Goal: Task Accomplishment & Management: Manage account settings

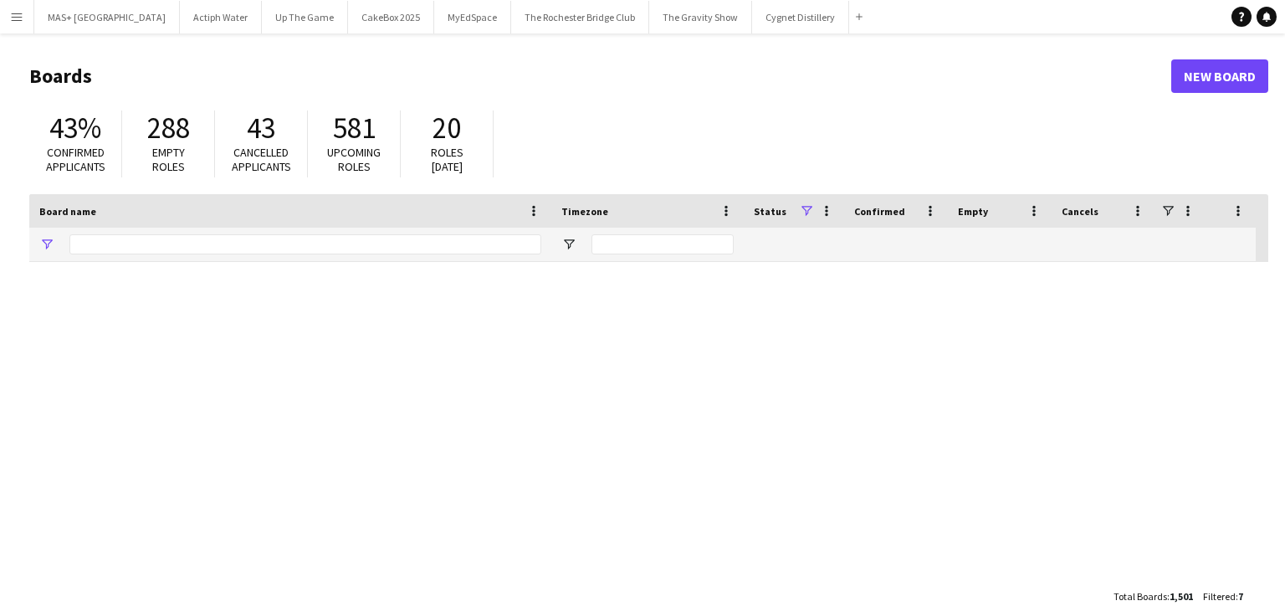
type input "**********"
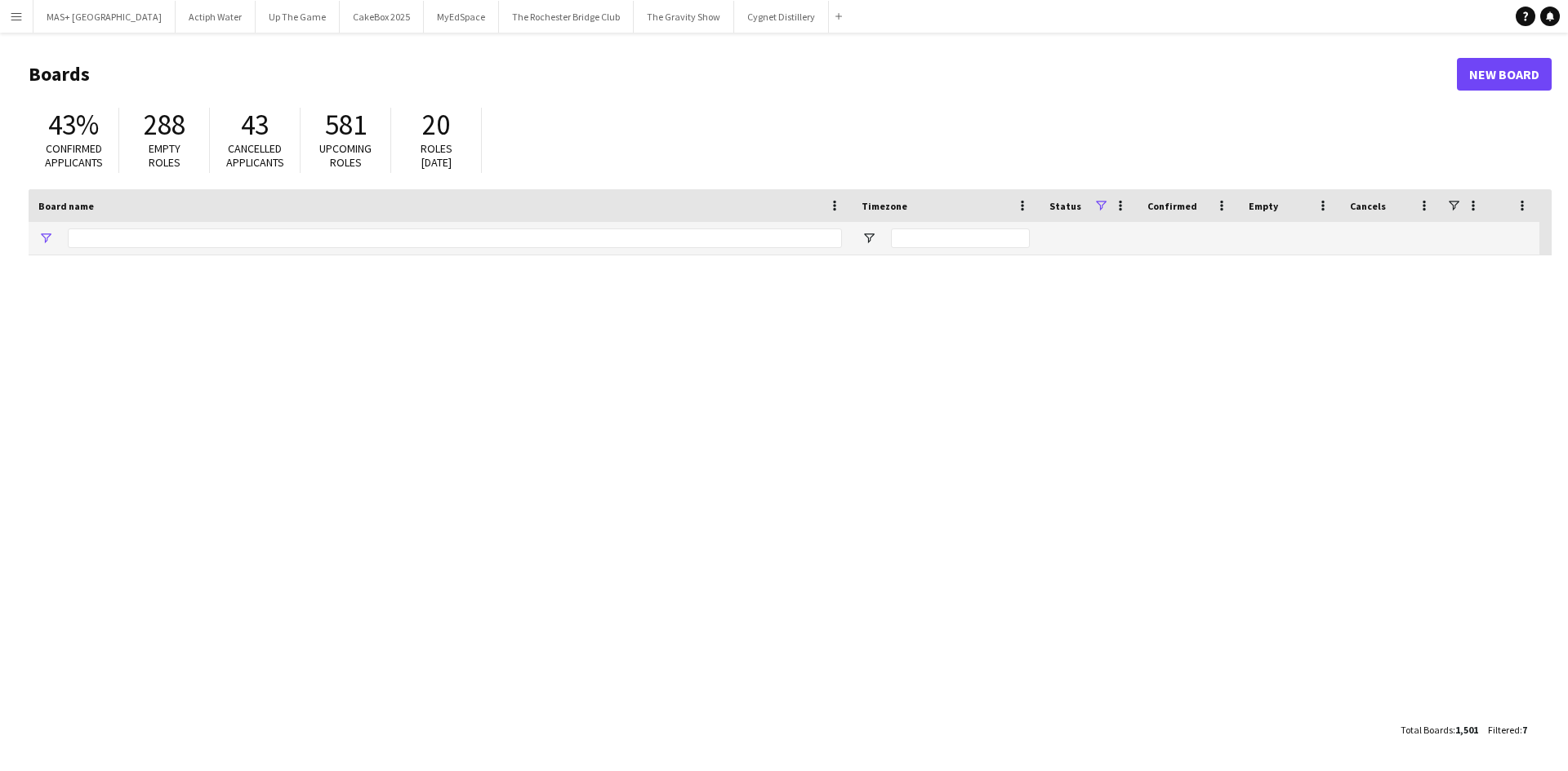
type input "**********"
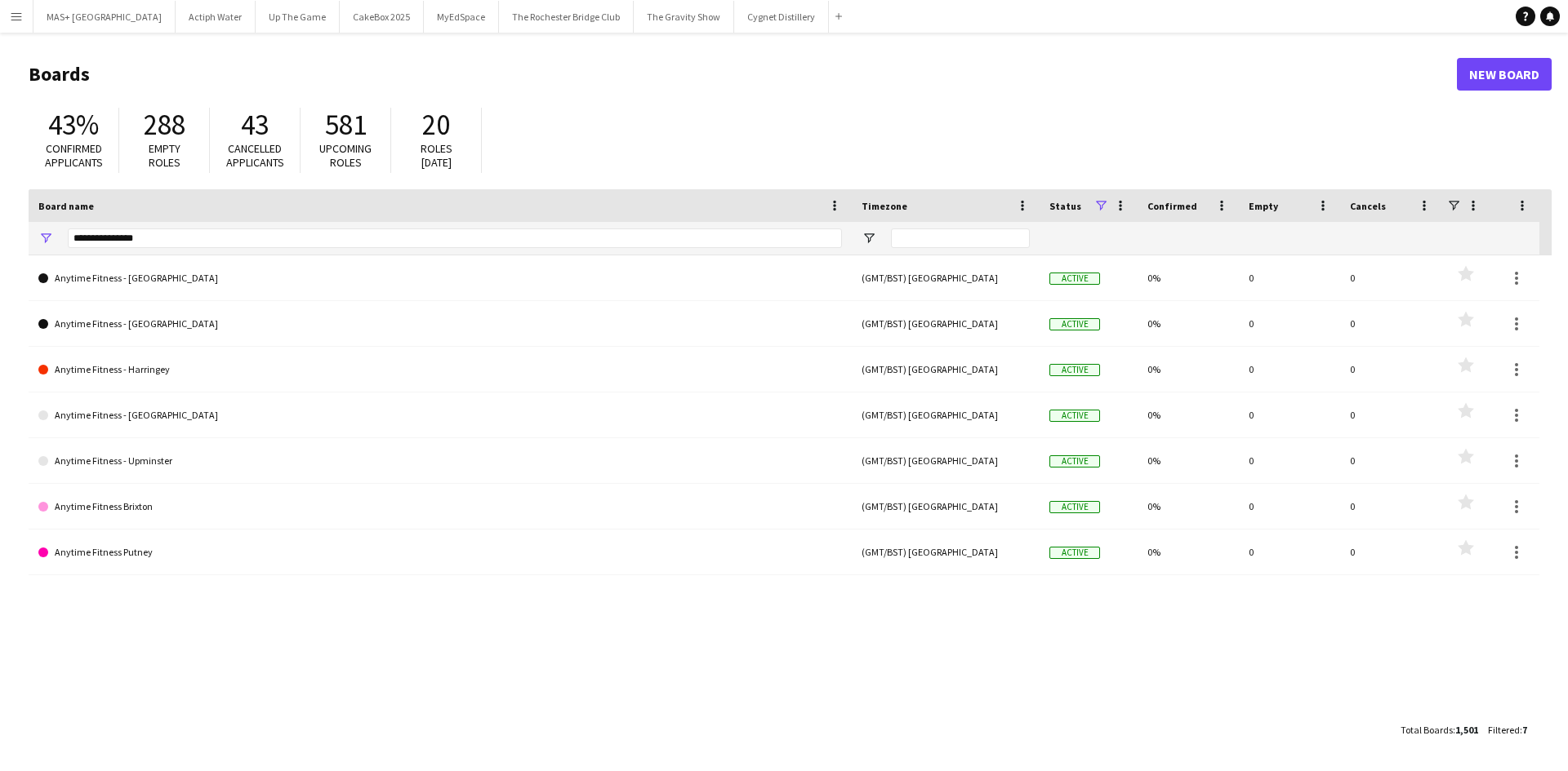
click at [12, 18] on app-icon "Menu" at bounding box center [16, 16] width 13 height 13
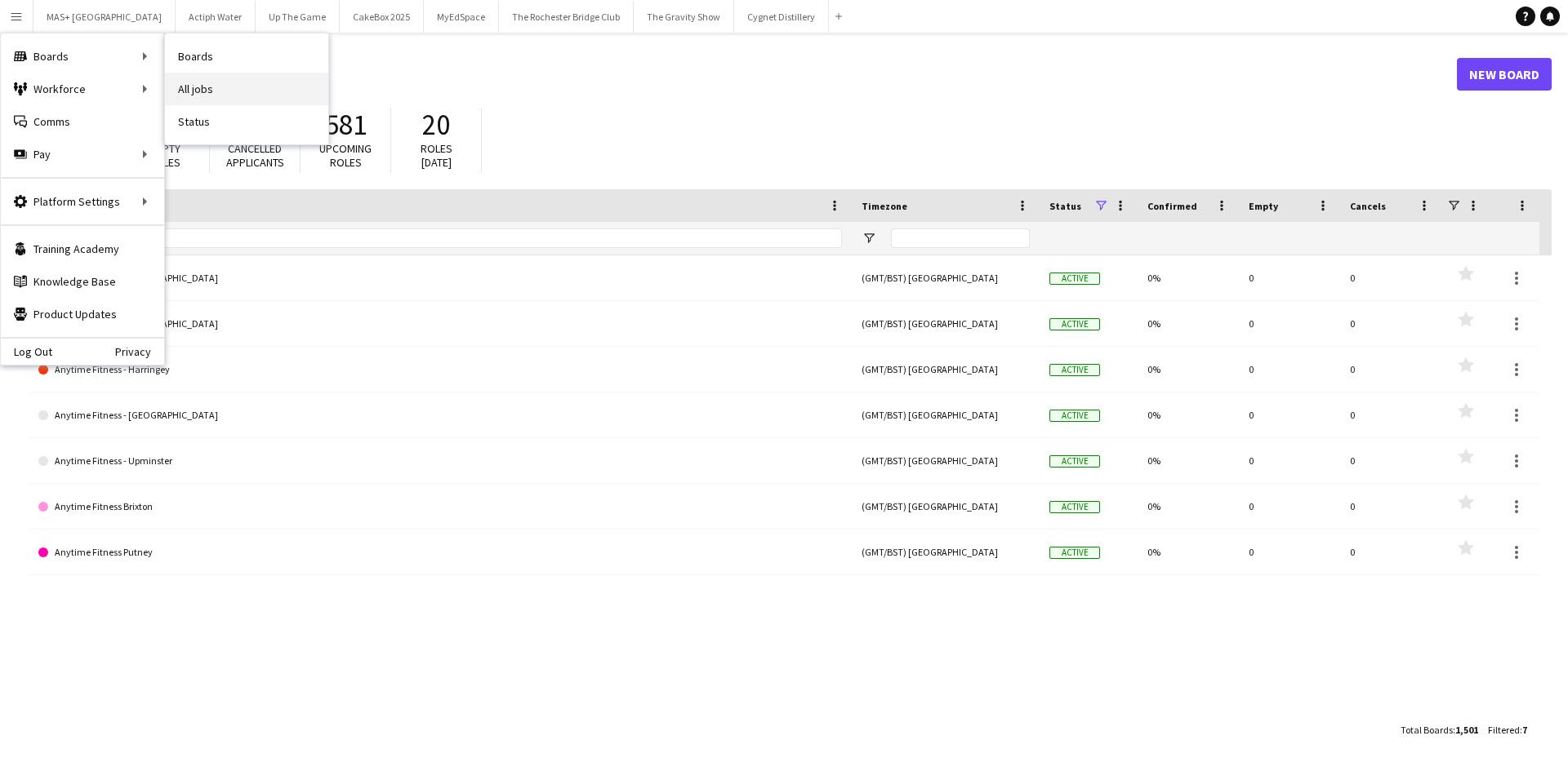
click at [202, 85] on link "All jobs" at bounding box center [246, 88] width 163 height 32
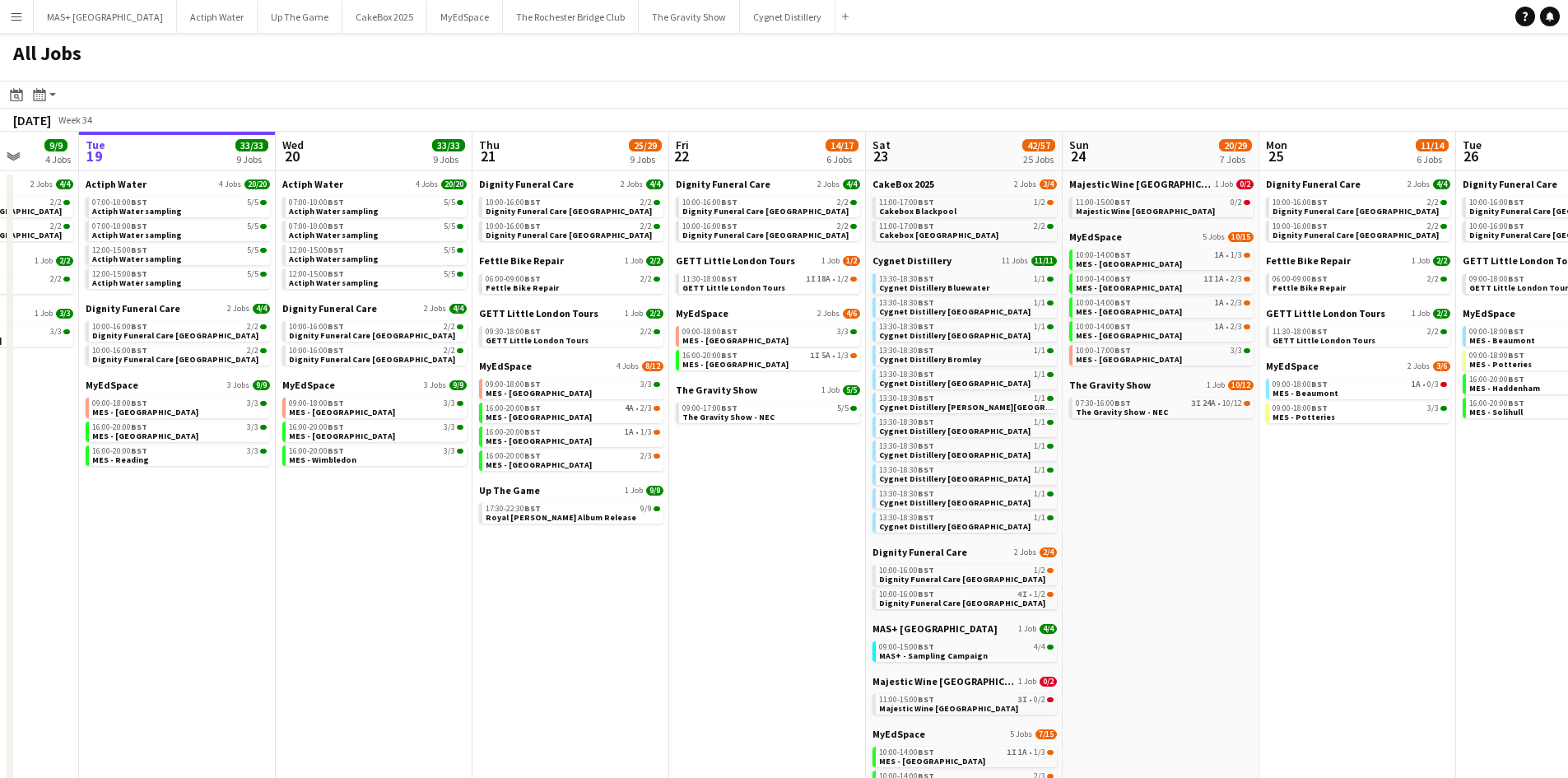
scroll to position [0, 540]
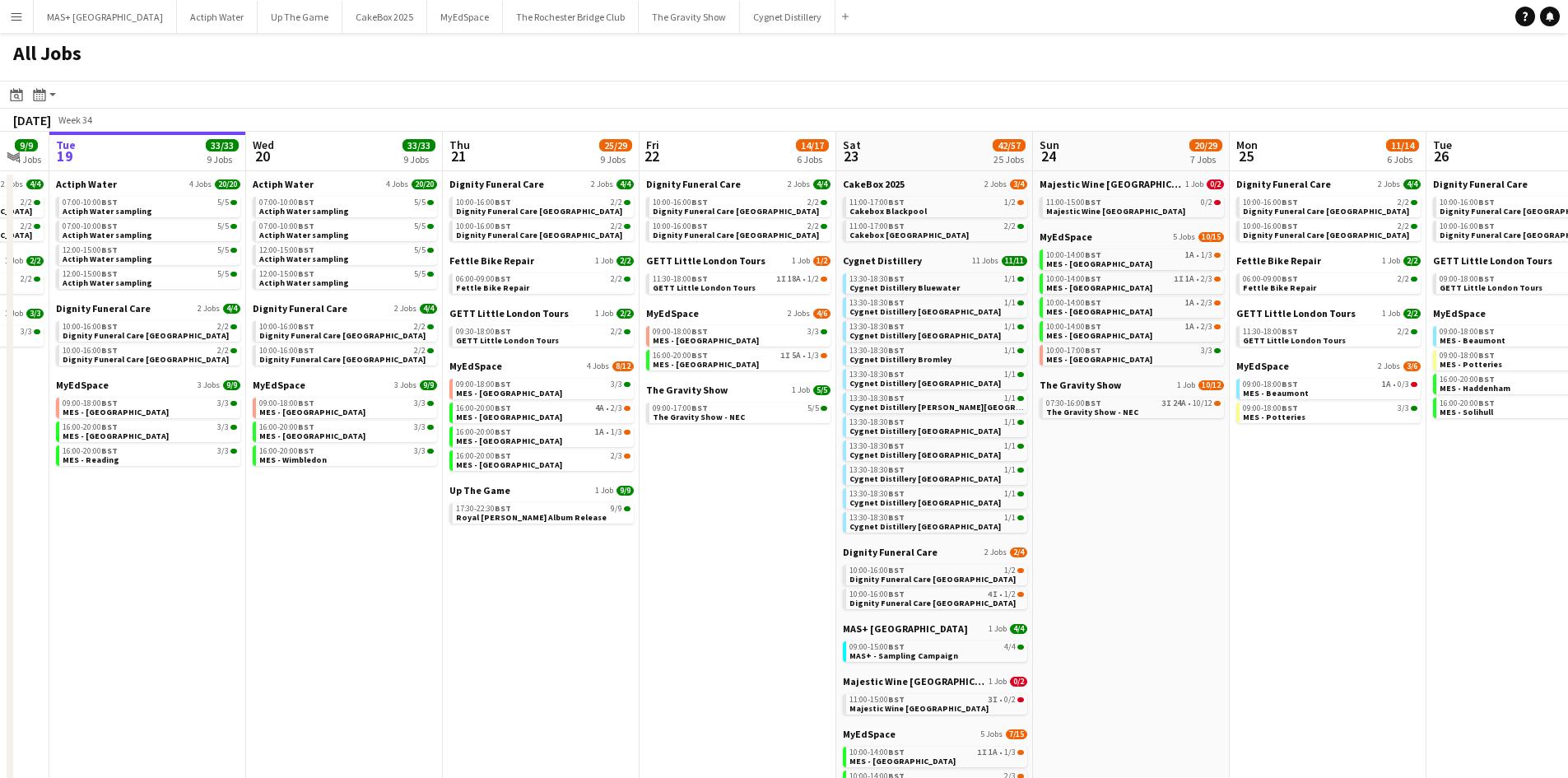
drag, startPoint x: 922, startPoint y: 466, endPoint x: 792, endPoint y: 455, distance: 130.5
click at [775, 466] on app-calendar-viewport "Sat 16 30/30 18 Jobs Sun 17 13/13 4 Jobs Mon 18 9/9 4 Jobs Tue 19 33/33 9 Jobs …" at bounding box center [784, 630] width 1568 height 997
click at [883, 204] on span "11:00-17:00 BST" at bounding box center [877, 203] width 55 height 8
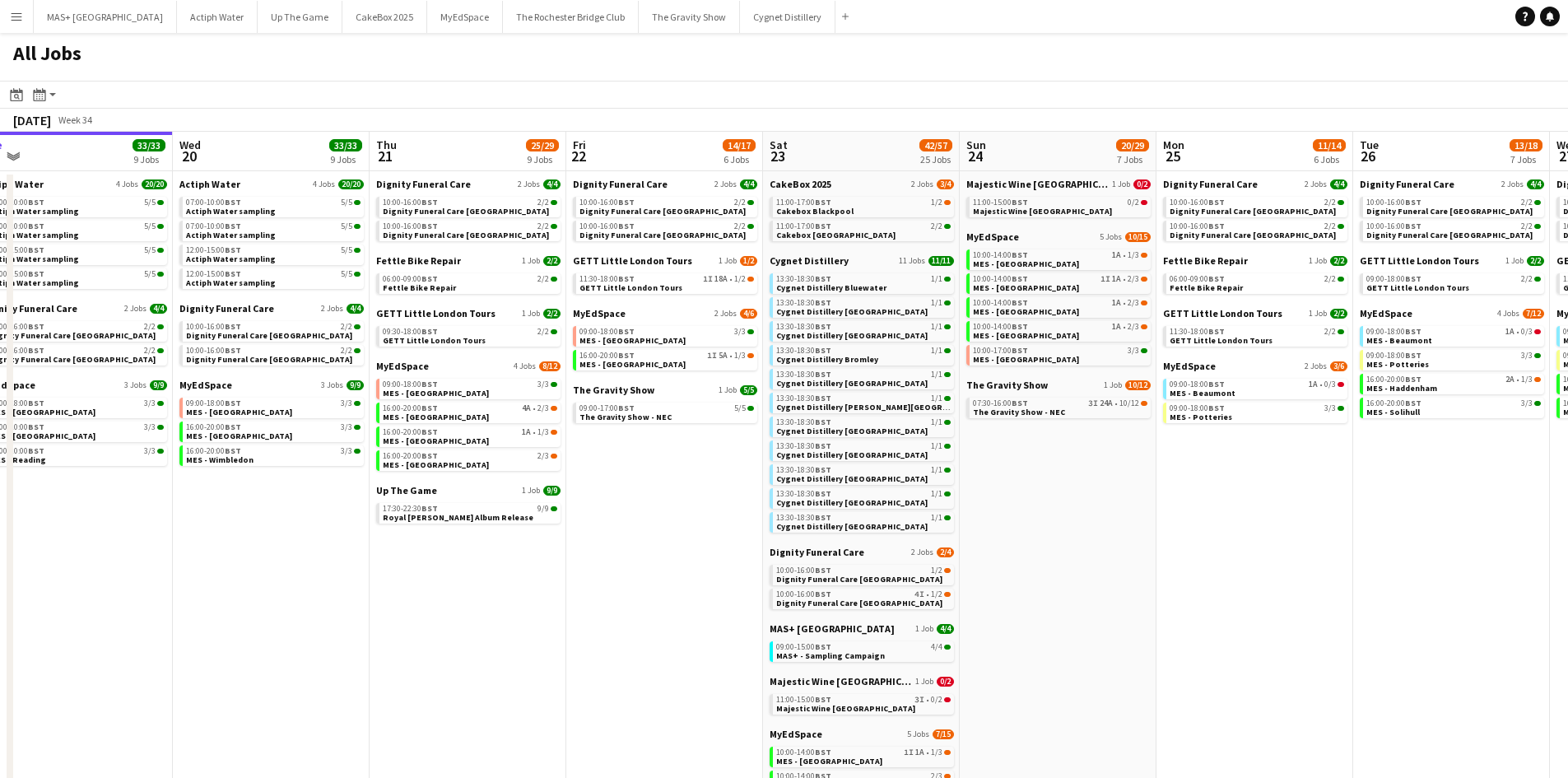
drag, startPoint x: 750, startPoint y: 557, endPoint x: 676, endPoint y: 556, distance: 74.0
click at [676, 556] on app-calendar-viewport "Sat 16 30/30 18 Jobs Sun 17 13/13 4 Jobs Mon 18 9/9 4 Jobs Tue 19 33/33 9 Jobs …" at bounding box center [784, 630] width 1568 height 997
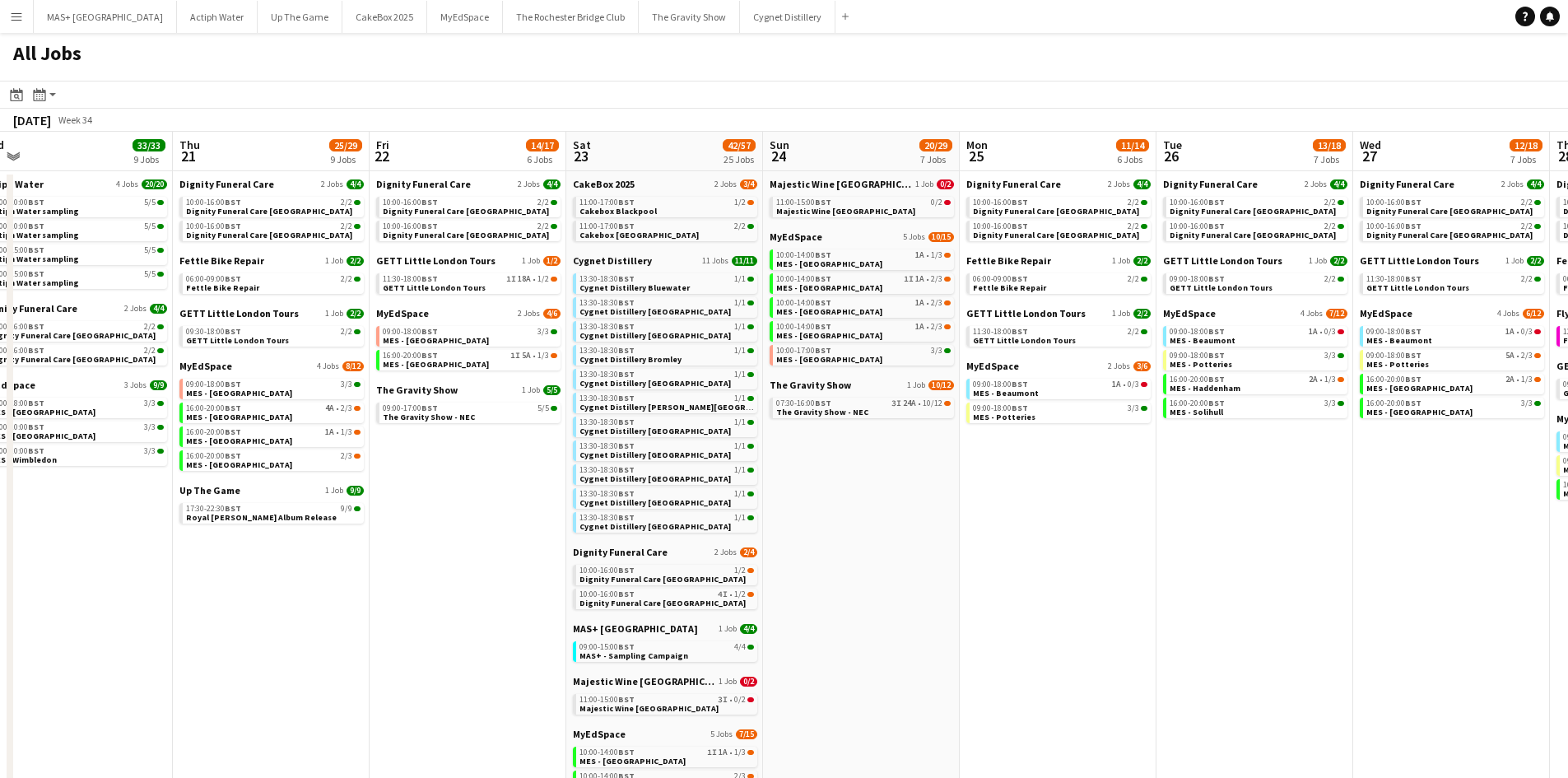
scroll to position [0, 481]
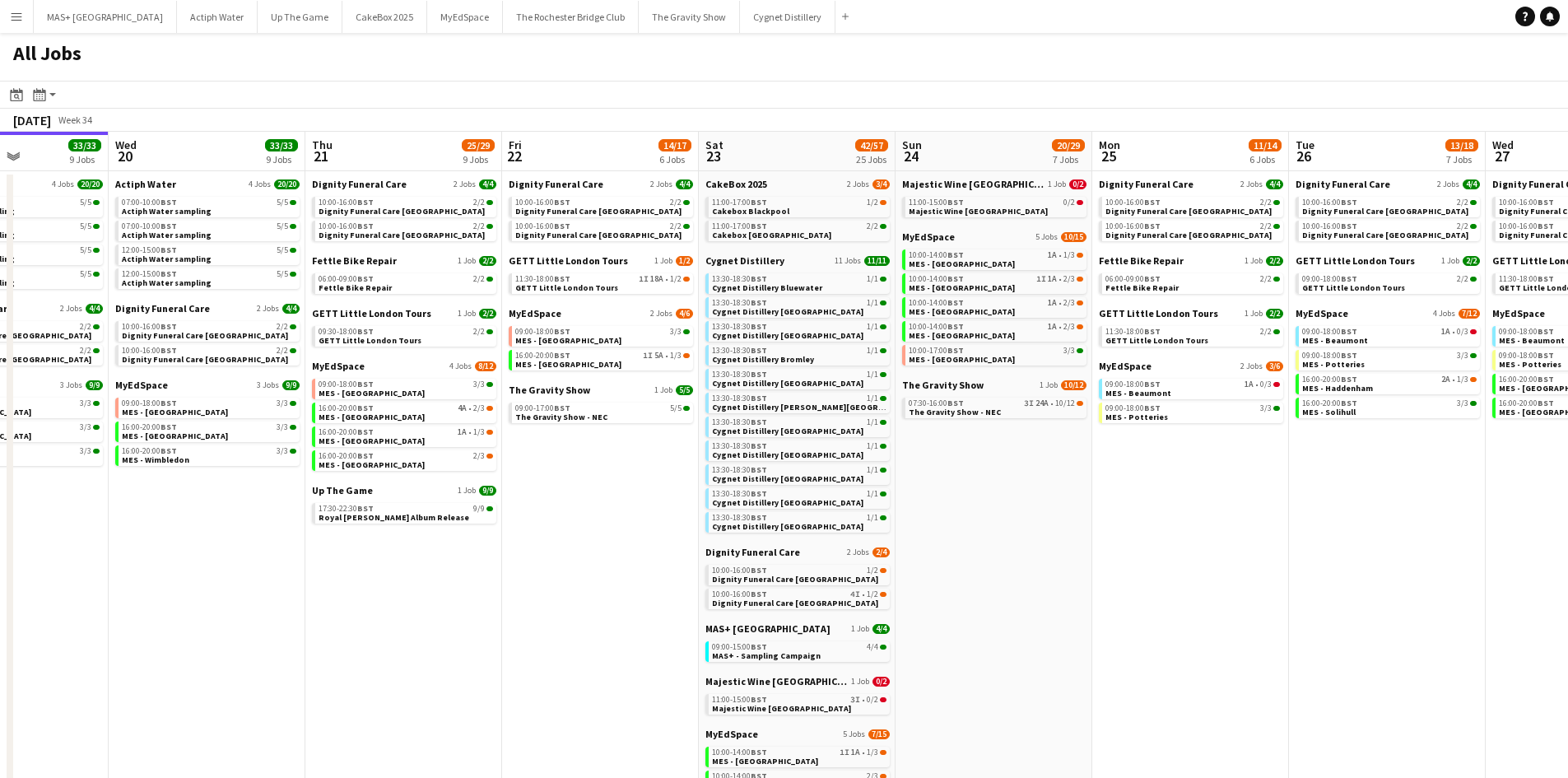
drag, startPoint x: 676, startPoint y: 556, endPoint x: 611, endPoint y: 556, distance: 65.0
click at [611, 556] on app-calendar-viewport "Sun 17 13/13 4 Jobs Mon 18 9/9 4 Jobs Tue 19 33/33 9 Jobs Wed 20 33/33 9 Jobs T…" at bounding box center [784, 630] width 1568 height 997
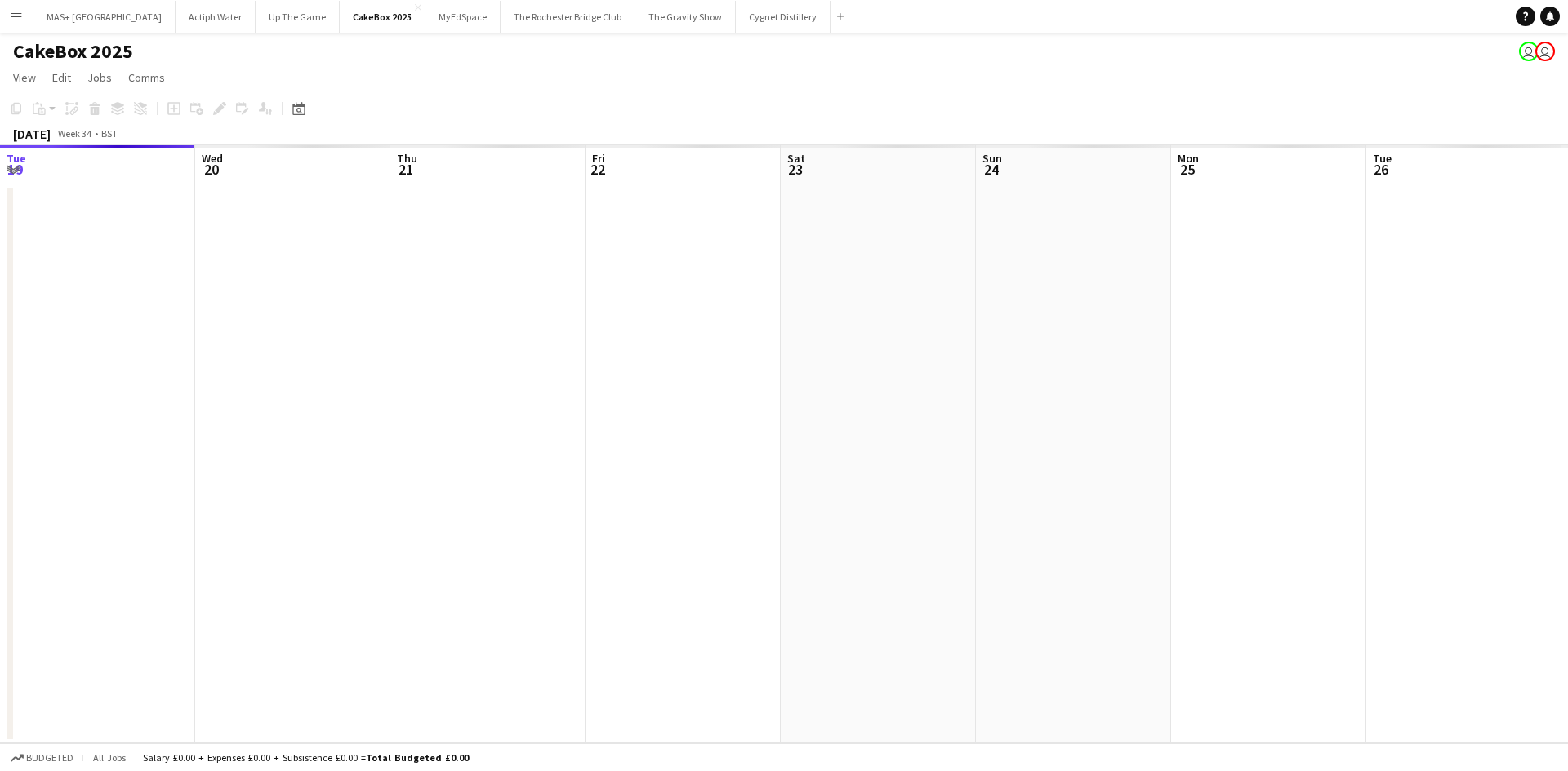
scroll to position [0, 561]
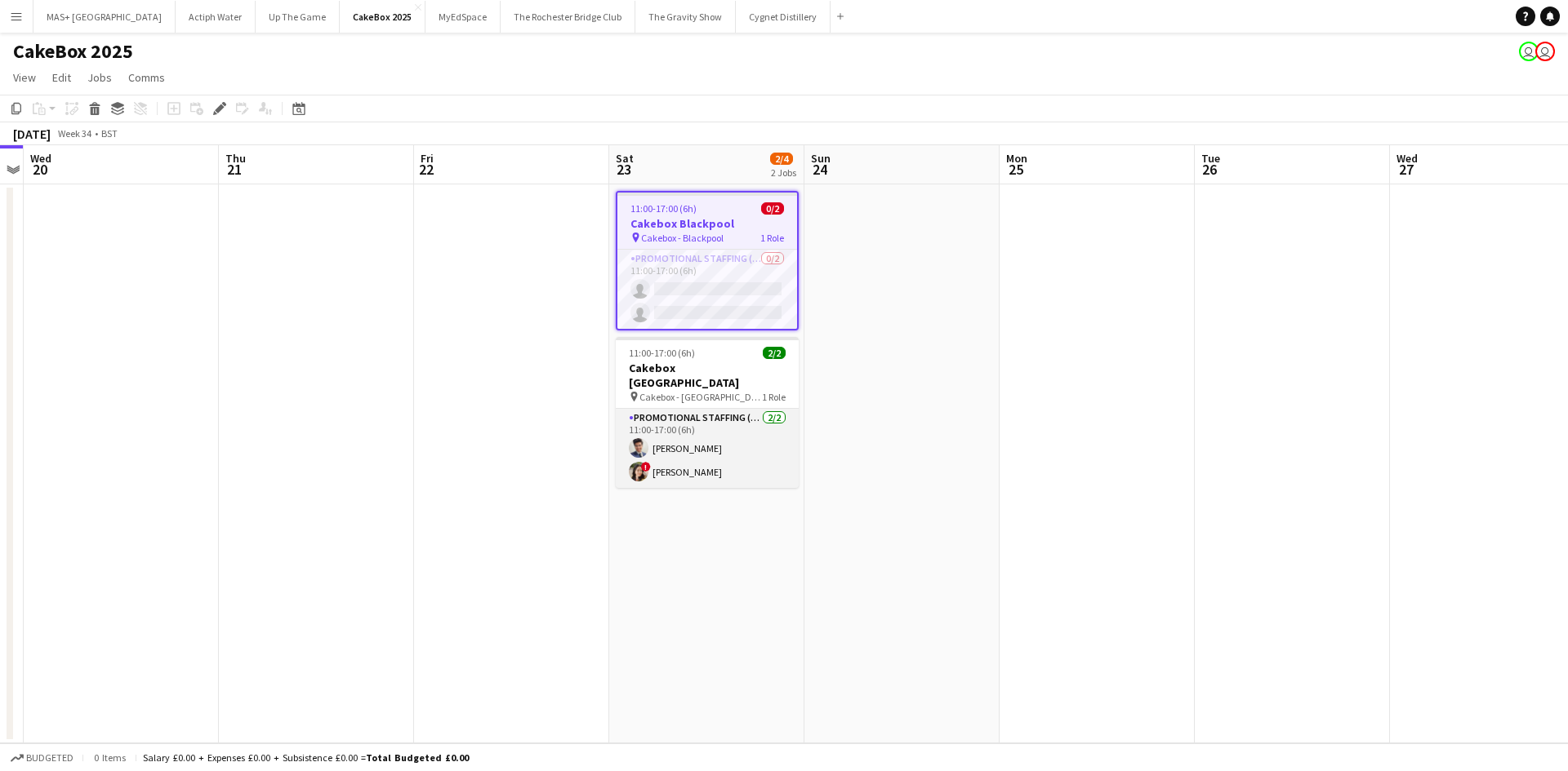
click at [711, 416] on app-card-role "Promotional Staffing (Brand Ambassadors) 2/2 11:00-17:00 (6h) Adil Shahbaz ! Di…" at bounding box center [707, 448] width 183 height 79
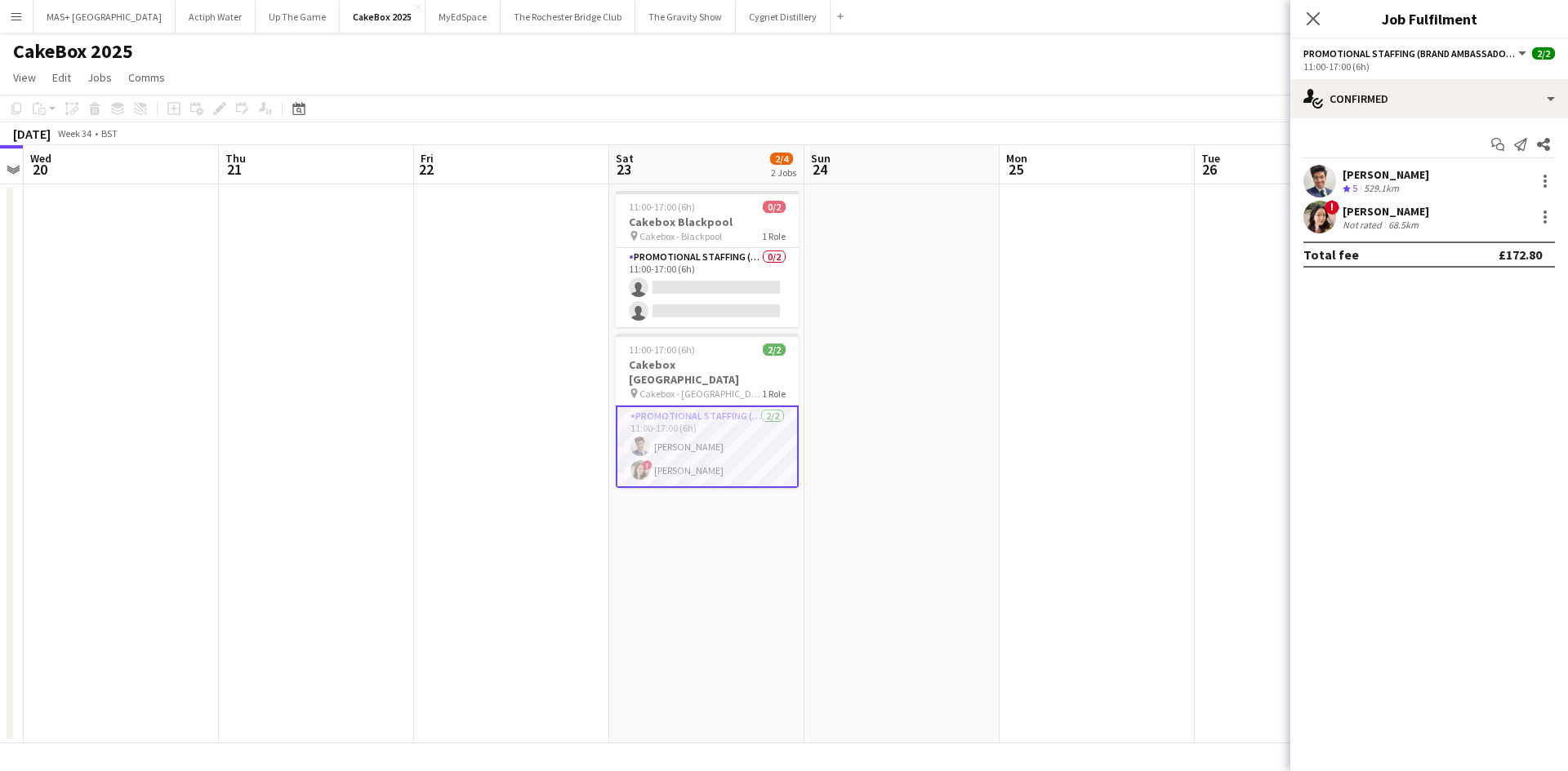
click at [1349, 231] on div "! Dipika Rai Not rated 68.5km" at bounding box center [1428, 217] width 277 height 32
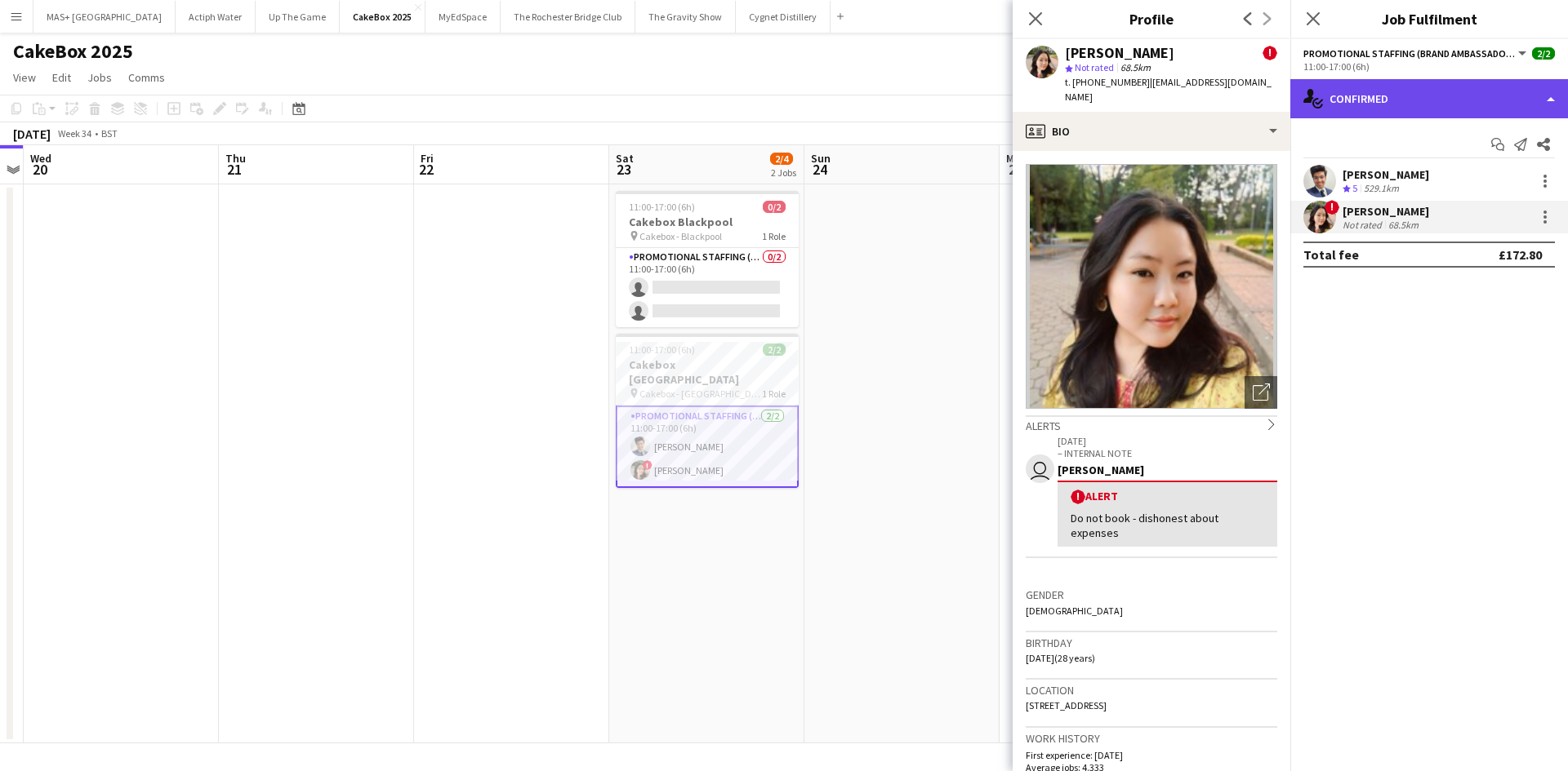
click at [1384, 102] on div "single-neutral-actions-check-2 Confirmed" at bounding box center [1428, 99] width 277 height 39
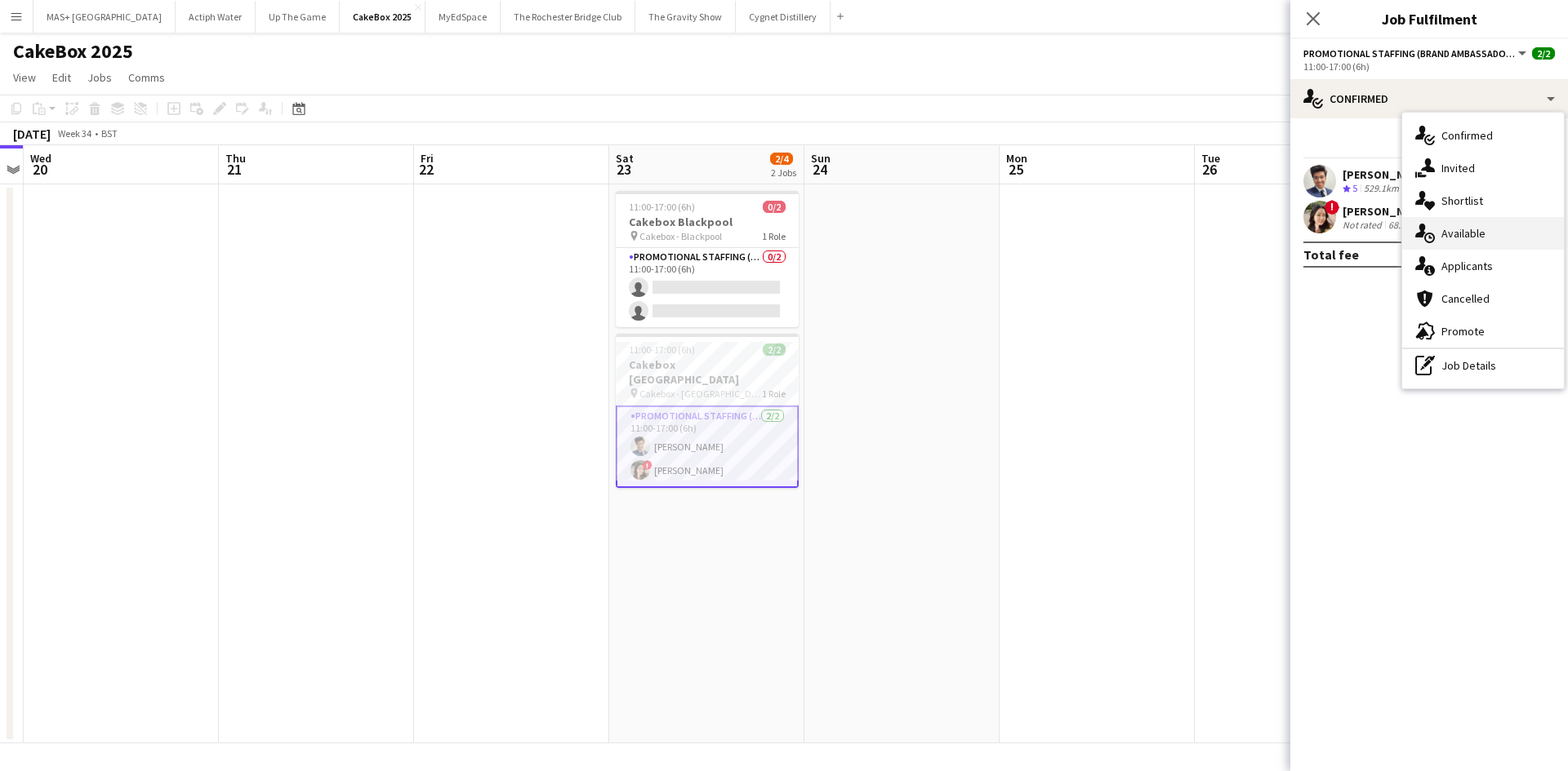
click at [1459, 241] on div "single-neutral-actions-upload Available" at bounding box center [1483, 232] width 162 height 32
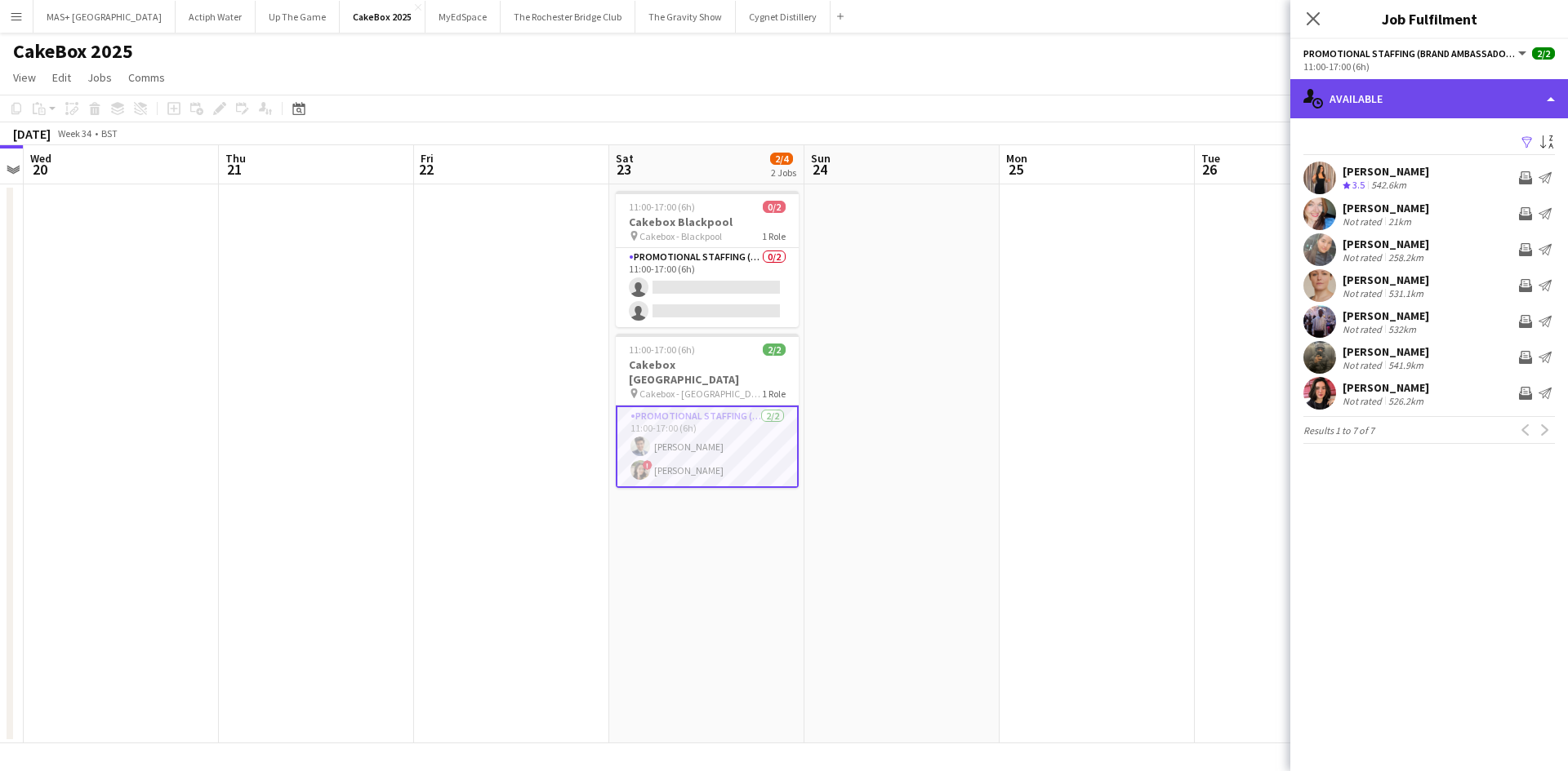
click at [1396, 105] on div "single-neutral-actions-upload Available" at bounding box center [1428, 99] width 277 height 39
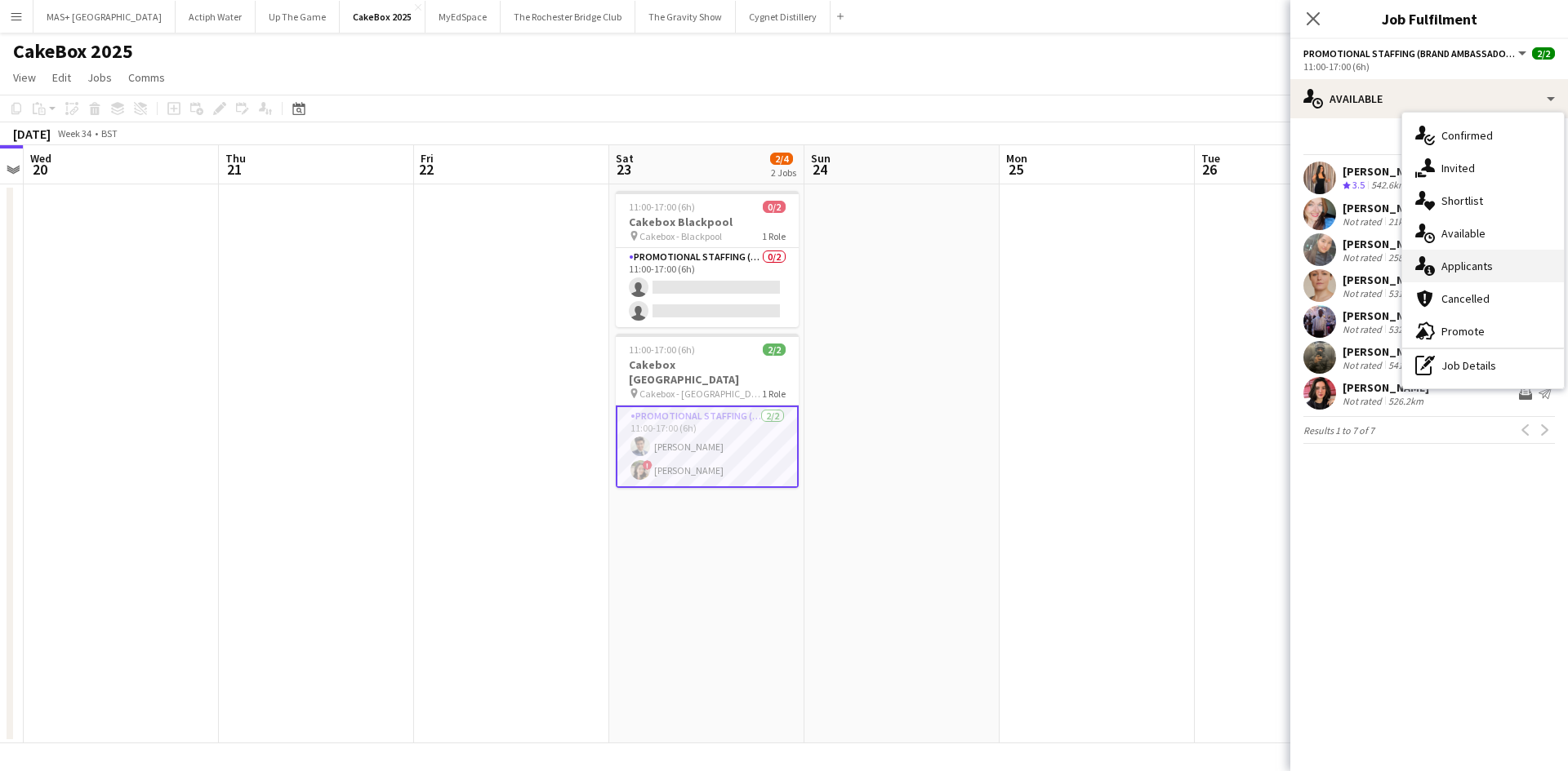
click at [1492, 263] on div "single-neutral-actions-information Applicants" at bounding box center [1483, 265] width 162 height 32
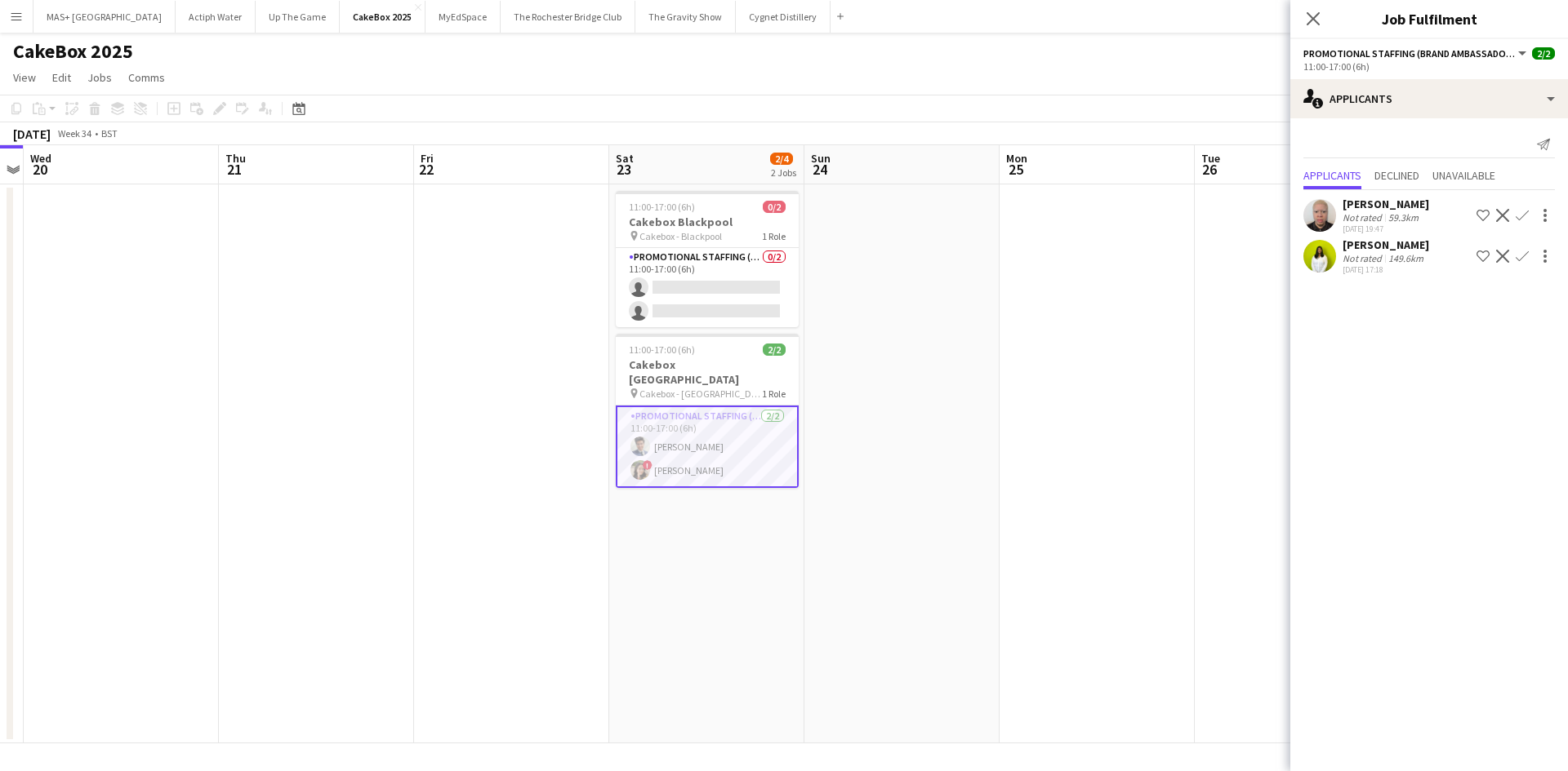
click at [1407, 247] on div "Vani Rai" at bounding box center [1385, 244] width 87 height 15
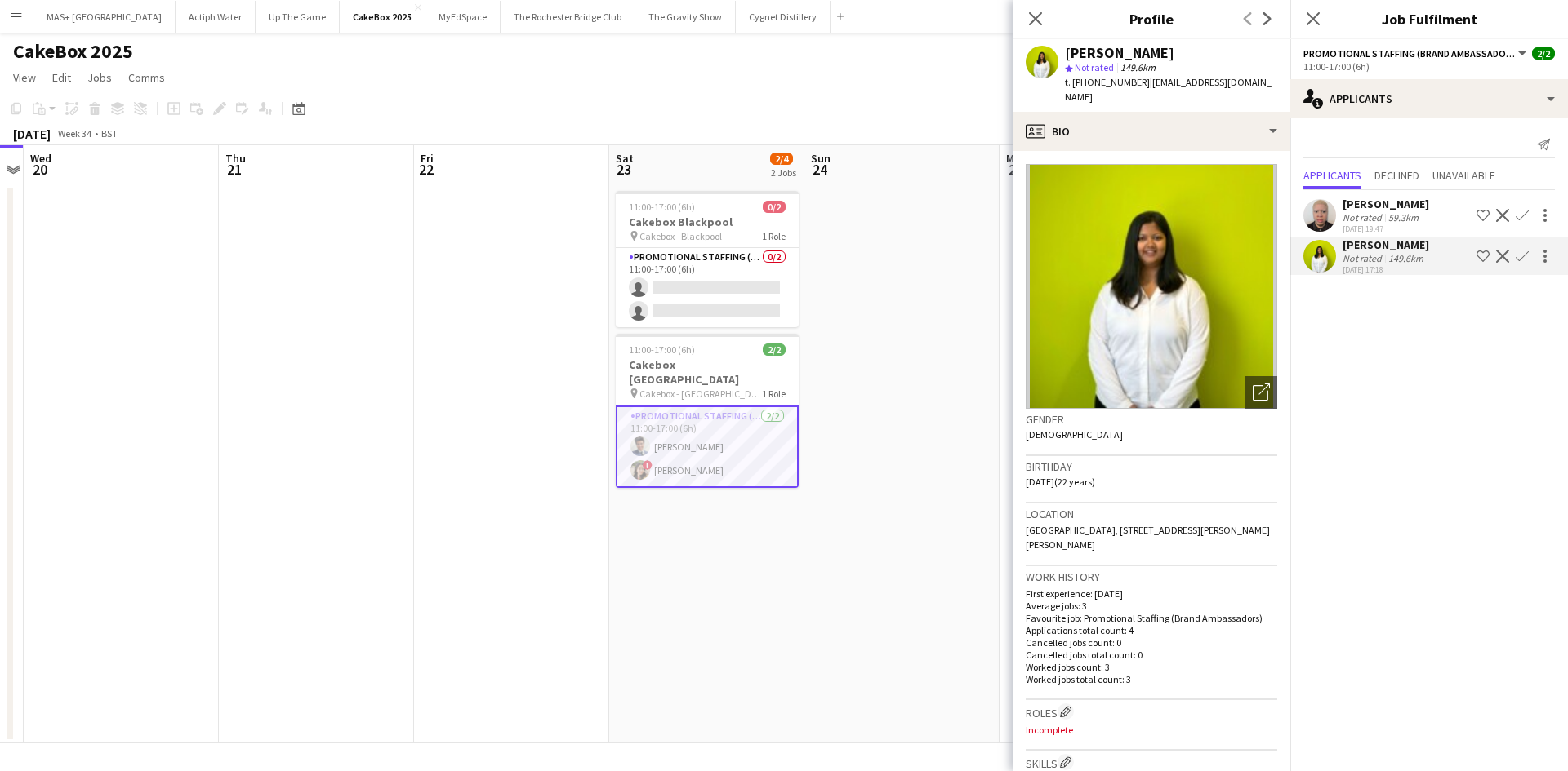
click at [718, 446] on app-card-role "Promotional Staffing (Brand Ambassadors) 2/2 11:00-17:00 (6h) Adil Shahbaz ! Di…" at bounding box center [707, 447] width 183 height 82
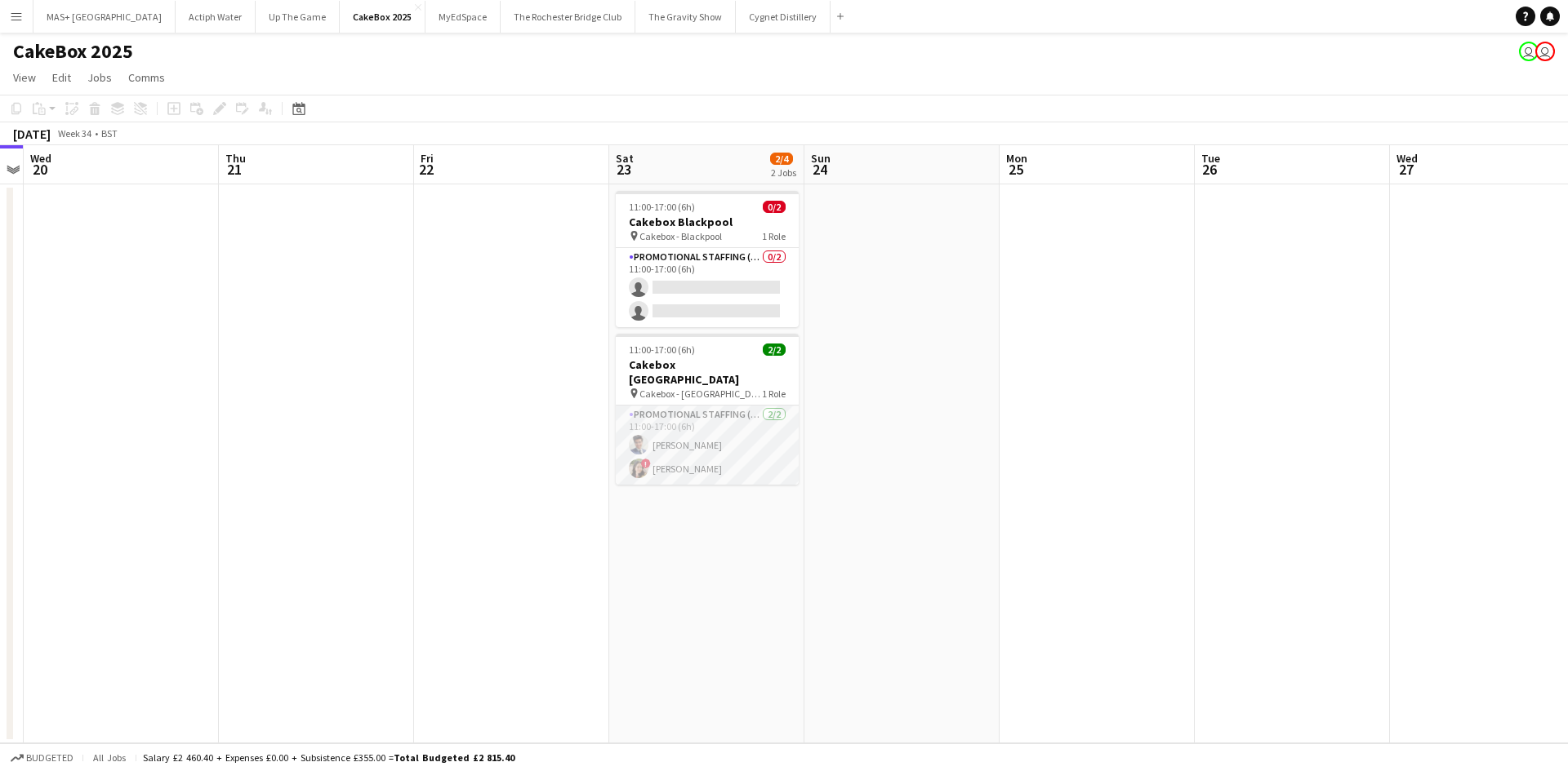
click at [695, 430] on app-card-role "Promotional Staffing (Brand Ambassadors) 2/2 11:00-17:00 (6h) Adil Shahbaz ! Di…" at bounding box center [707, 445] width 183 height 79
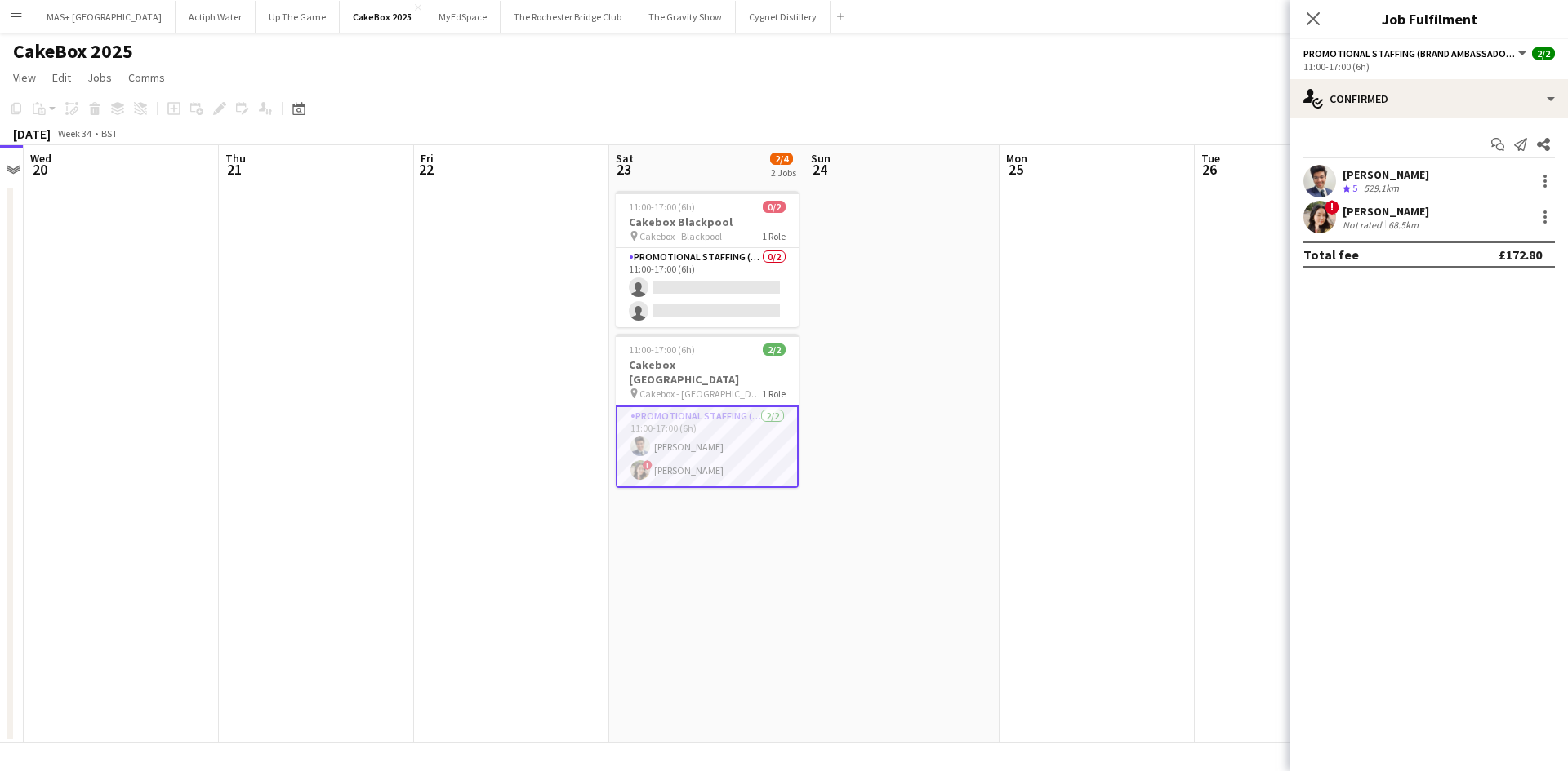
click at [1351, 173] on div "Adil Shahbaz" at bounding box center [1385, 174] width 87 height 15
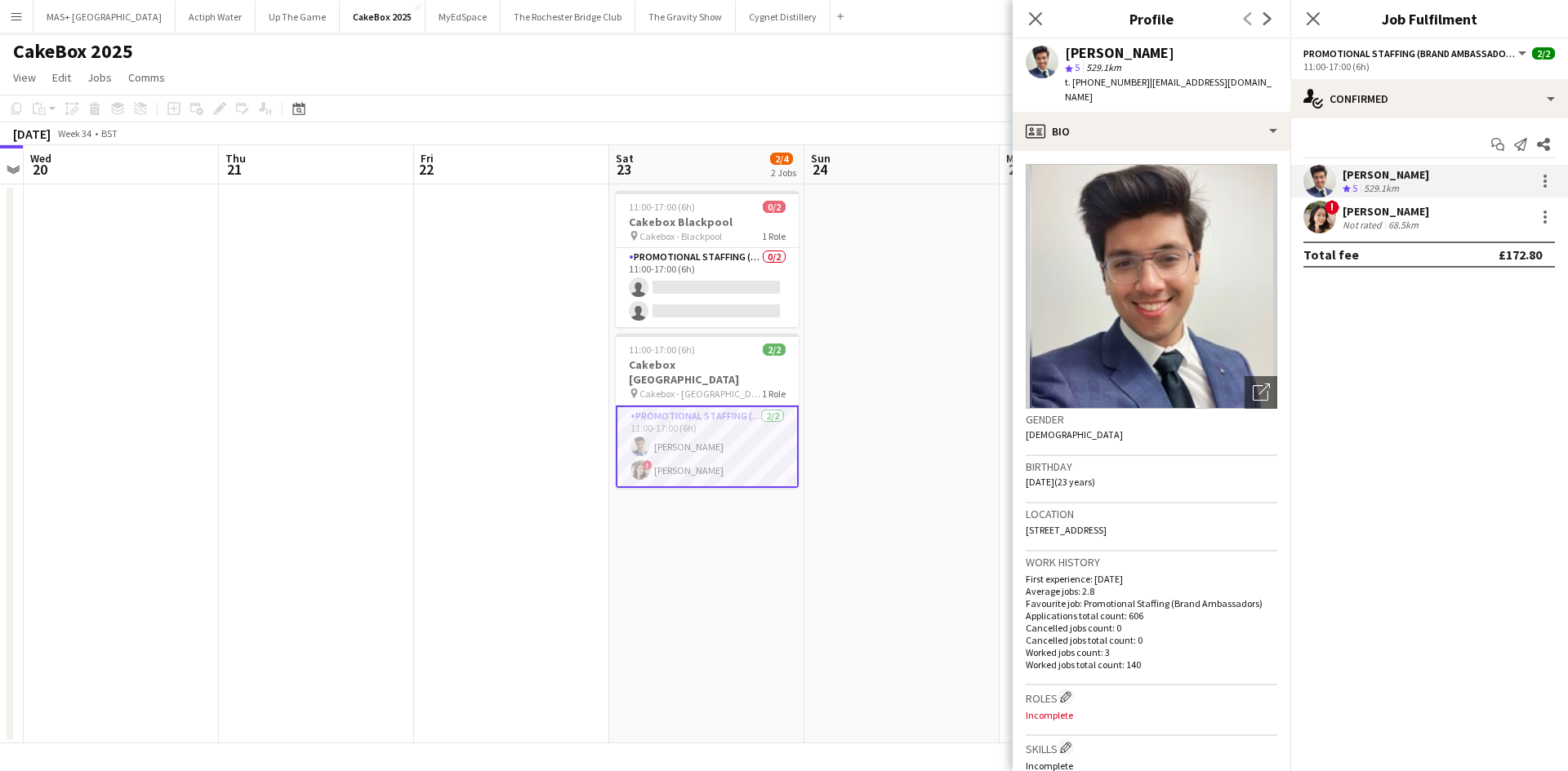
click at [955, 308] on app-date-cell at bounding box center [902, 464] width 195 height 559
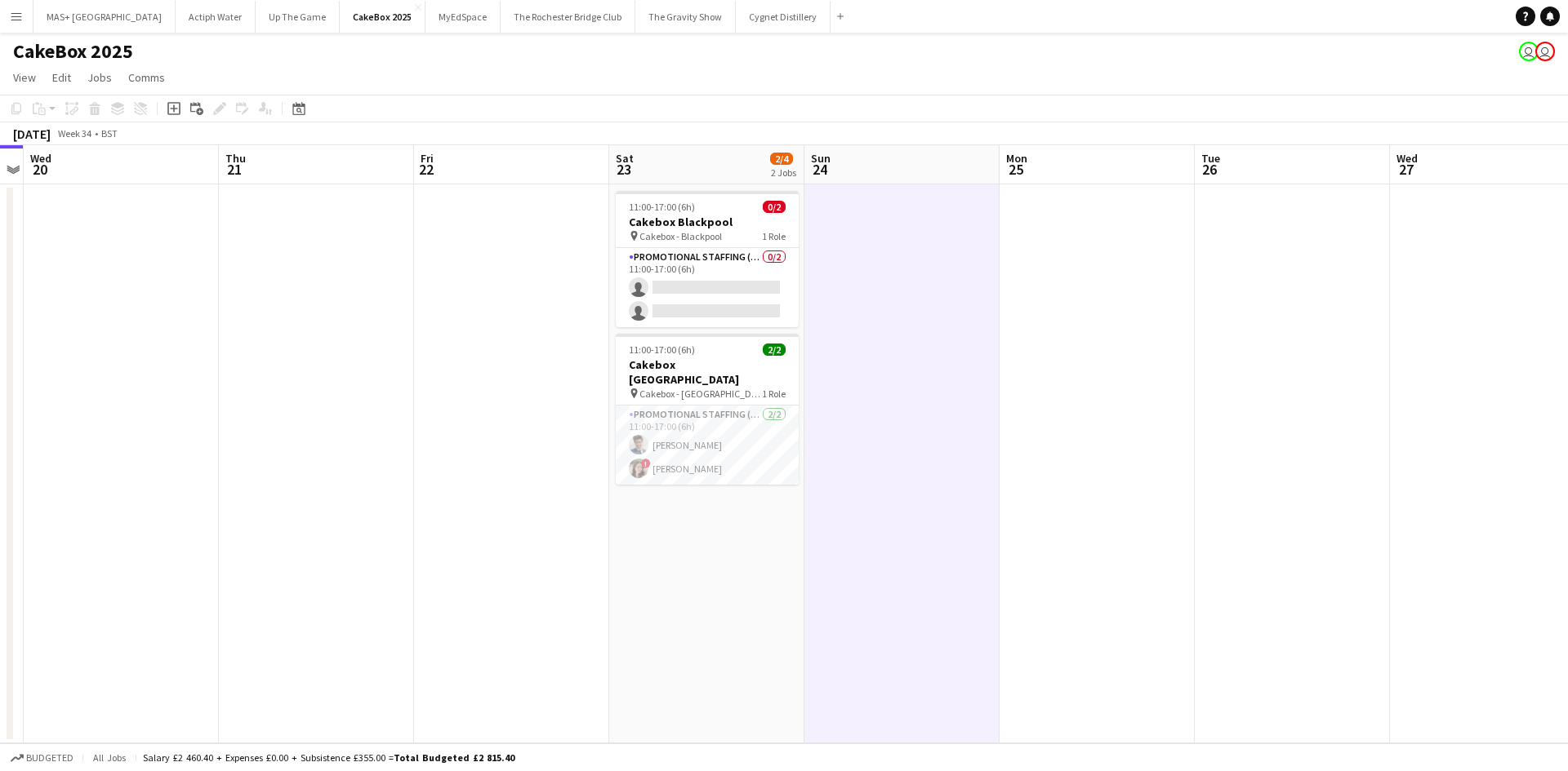
drag, startPoint x: 13, startPoint y: 13, endPoint x: 22, endPoint y: 19, distance: 10.8
click at [13, 13] on app-icon "Menu" at bounding box center [16, 16] width 13 height 13
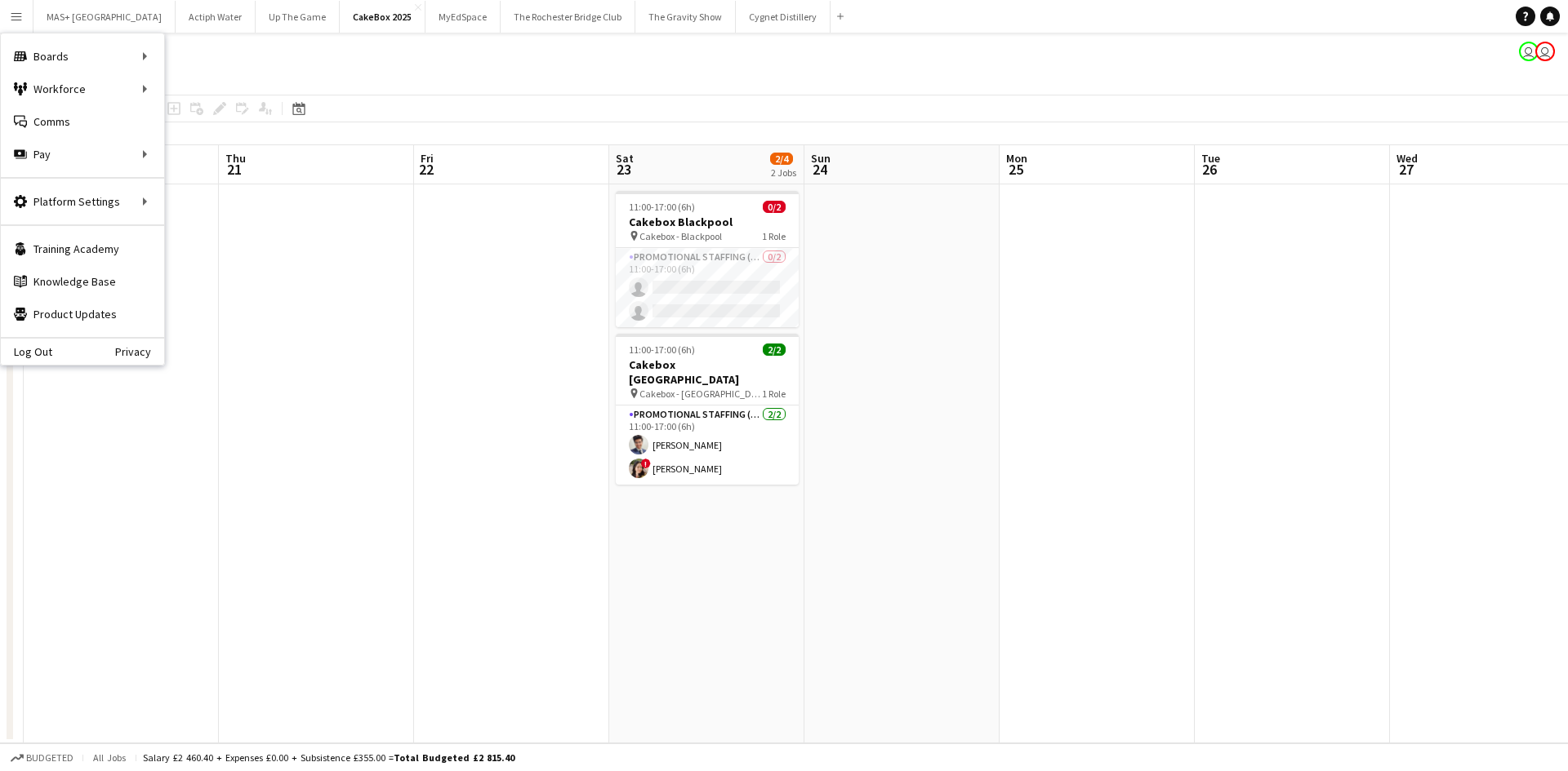
click at [564, 223] on app-date-cell at bounding box center [512, 464] width 195 height 559
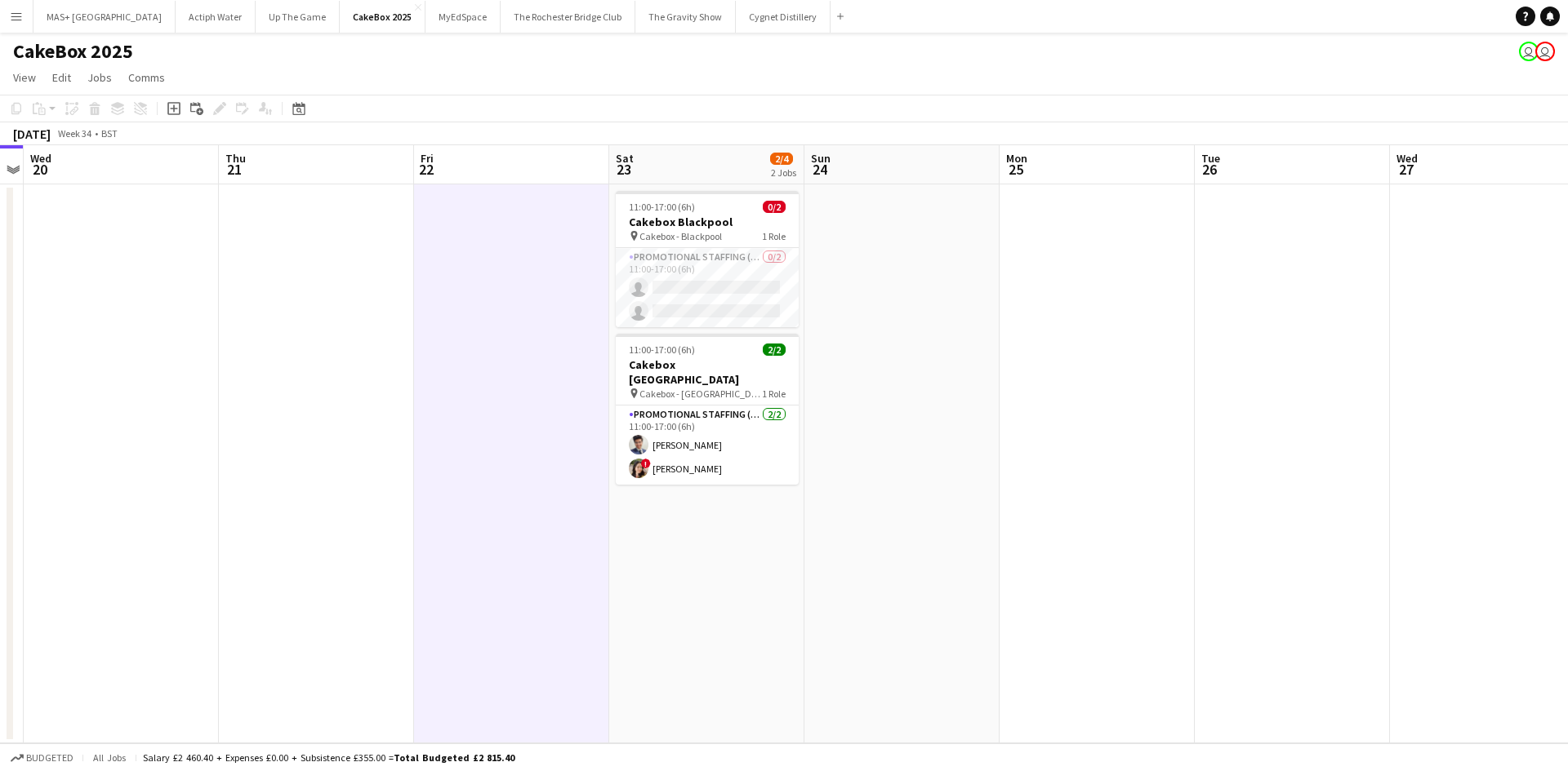
click at [22, 16] on app-icon "Menu" at bounding box center [16, 16] width 13 height 13
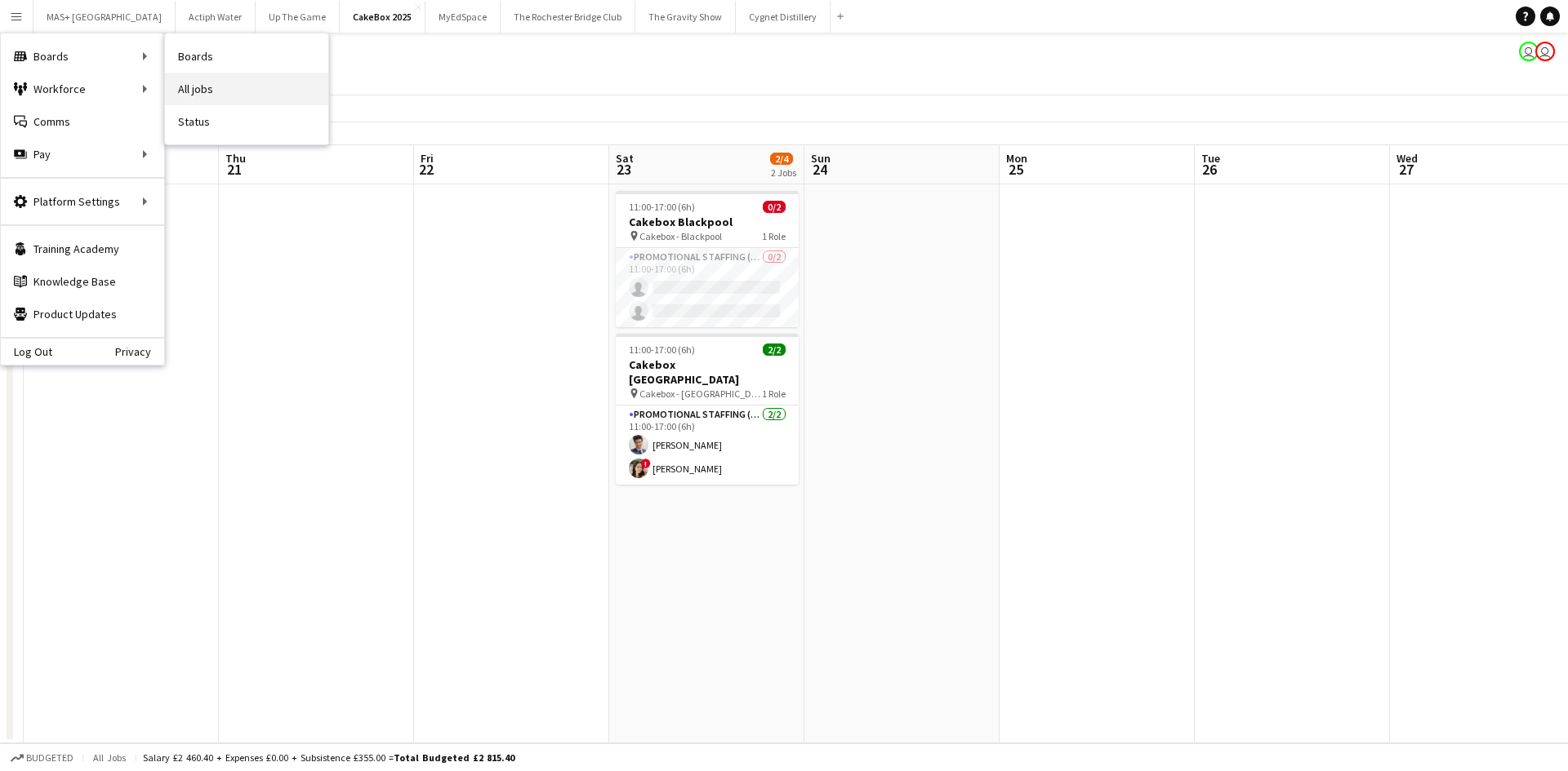
click at [233, 98] on link "All jobs" at bounding box center [246, 88] width 163 height 32
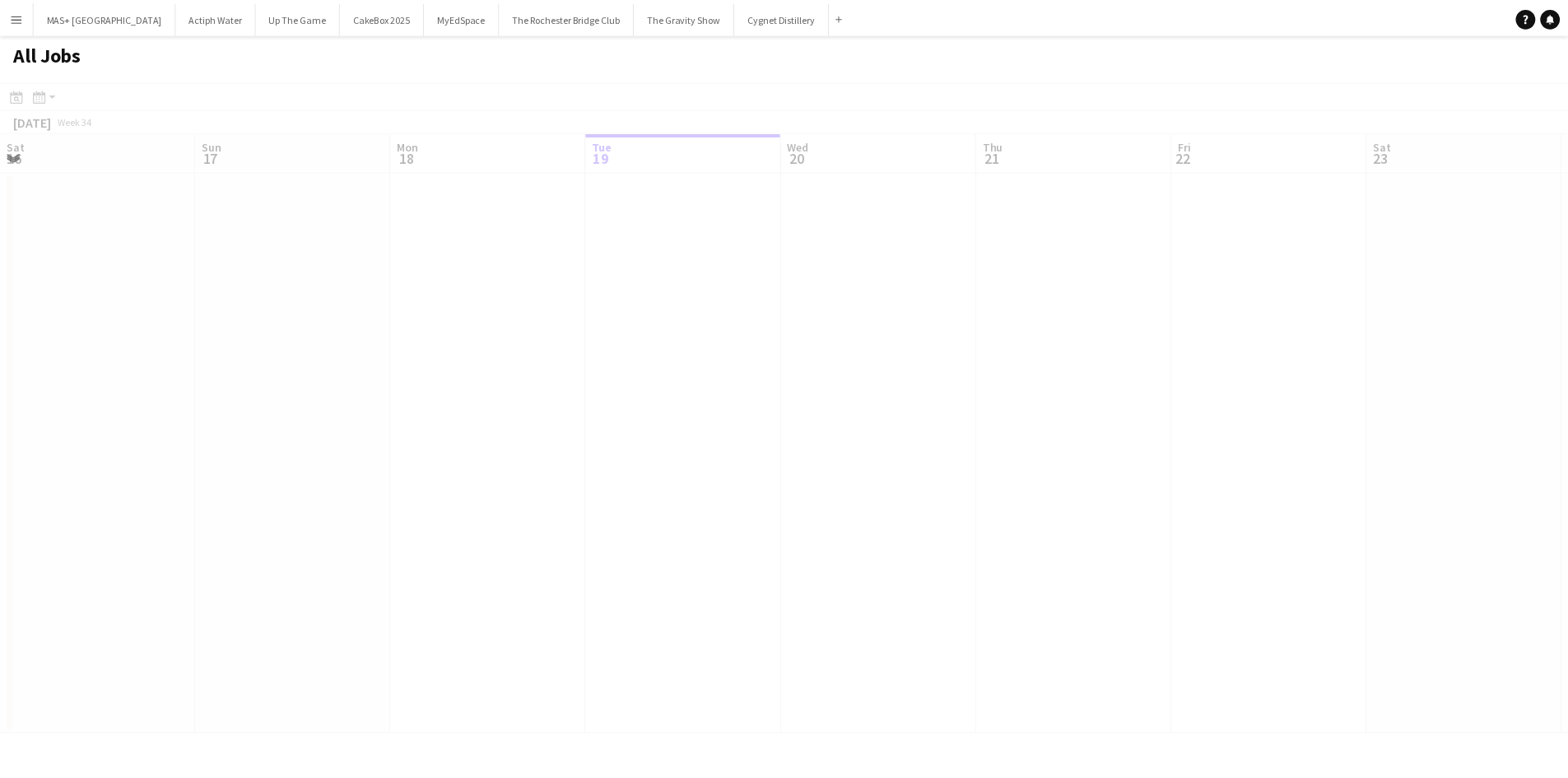
scroll to position [0, 394]
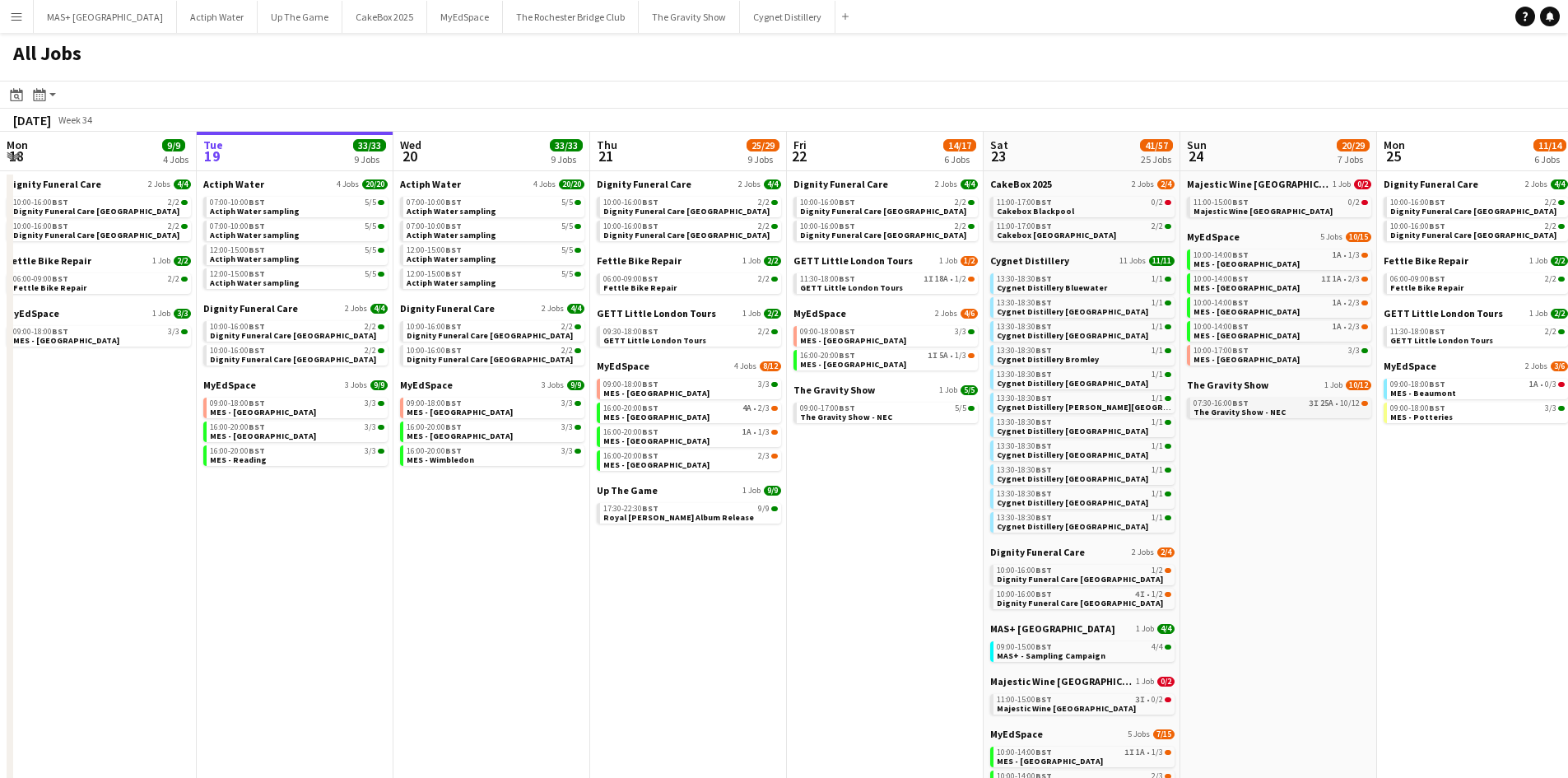
click at [1234, 414] on span "The Gravity Show - NEC" at bounding box center [1240, 412] width 93 height 11
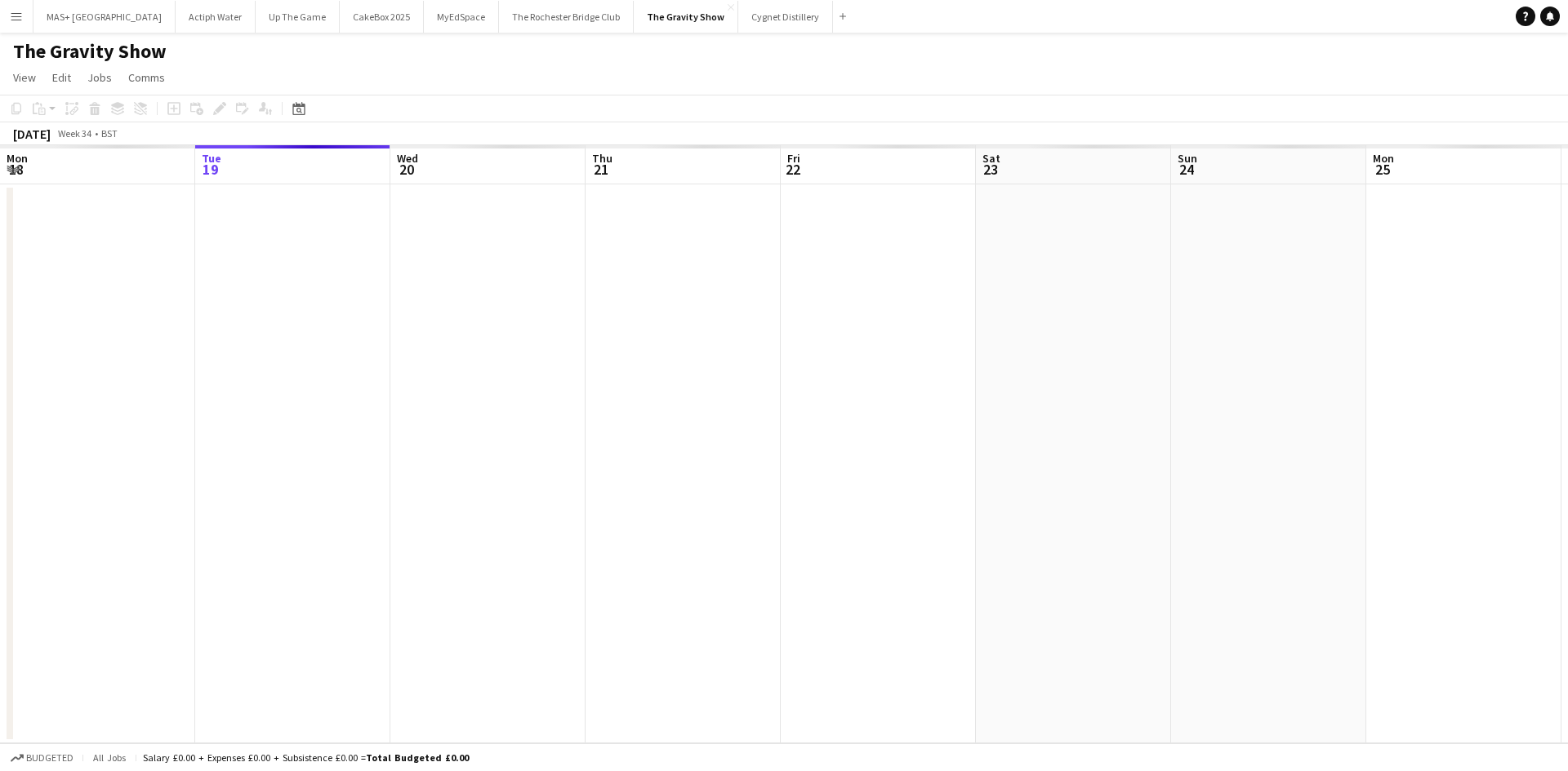
scroll to position [0, 561]
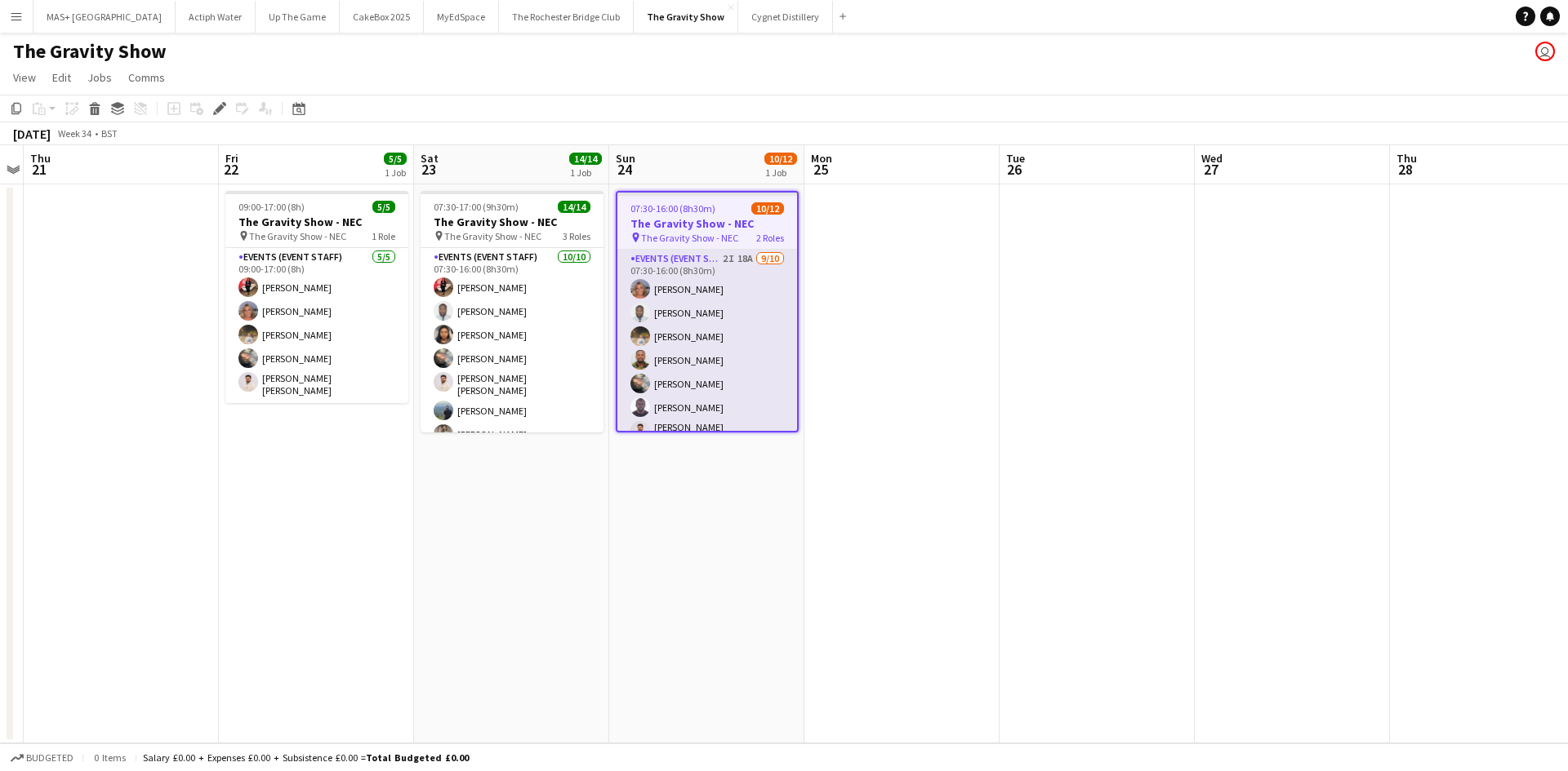
click at [661, 268] on app-card-role "Events (Event Staff) 2I 18A 9/10 07:30-16:00 (8h30m) Liadan McCann Hammed Yakub…" at bounding box center [707, 386] width 180 height 273
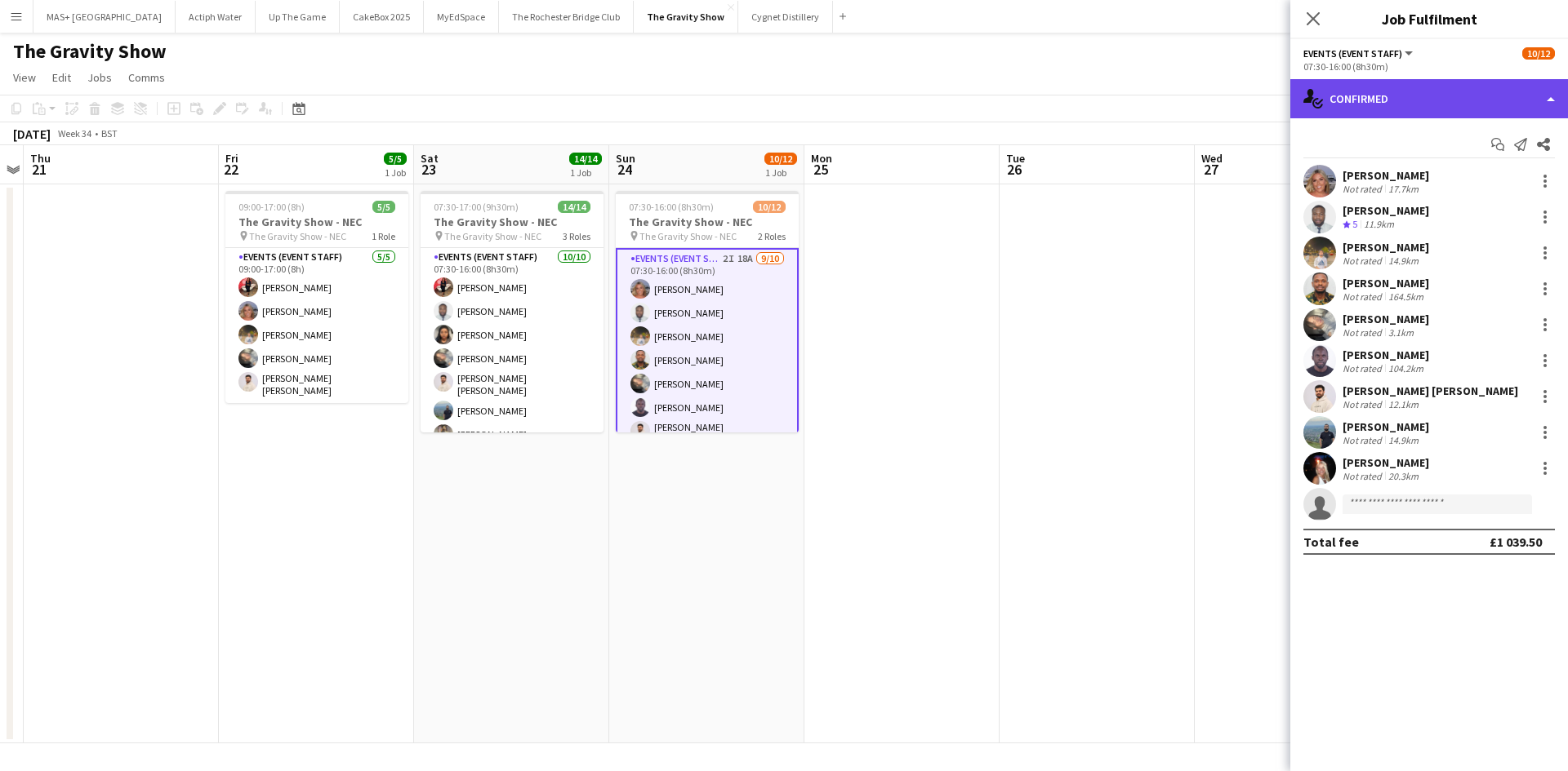
click at [1379, 105] on div "single-neutral-actions-check-2 Confirmed" at bounding box center [1428, 99] width 277 height 39
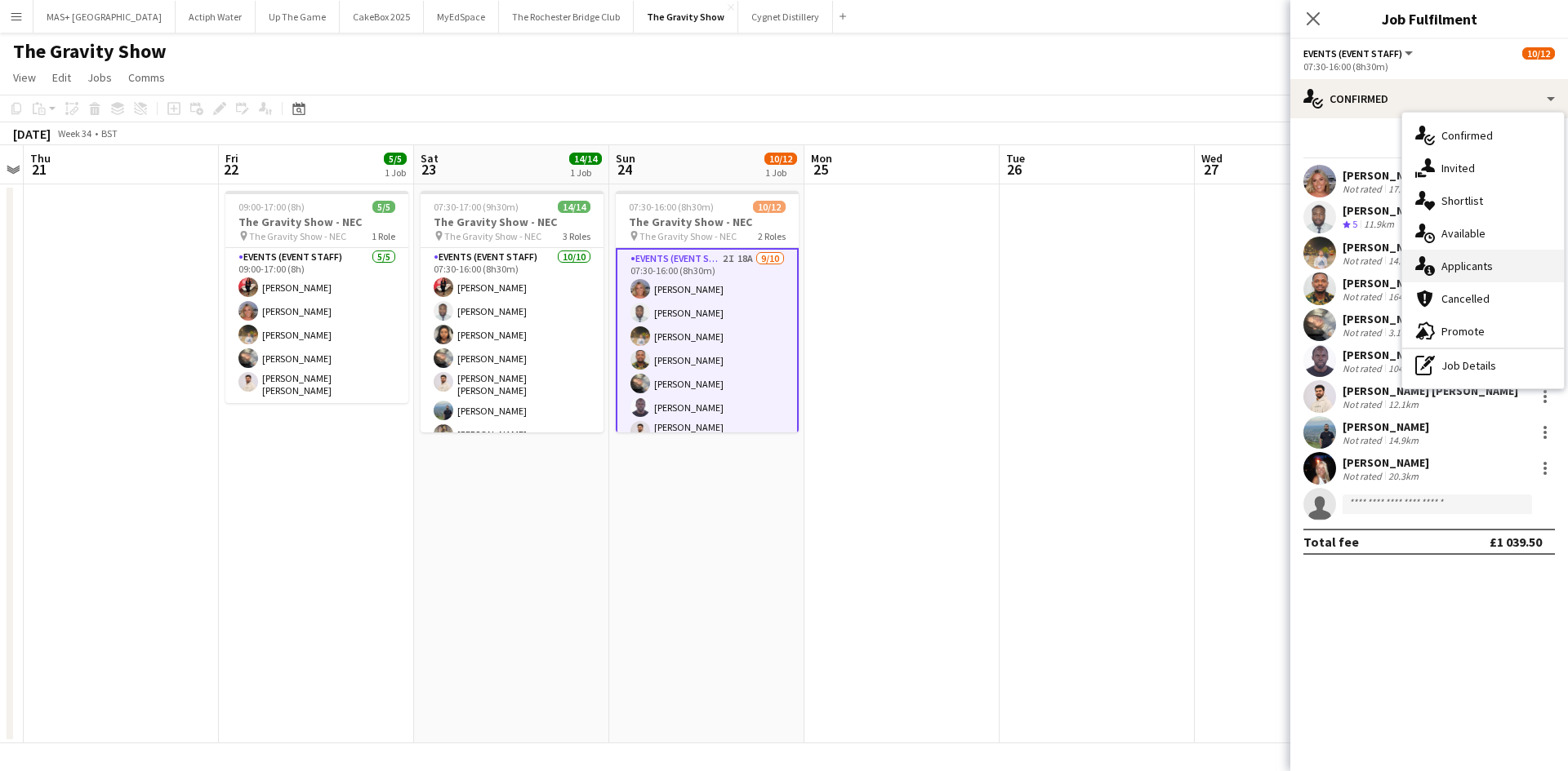
click at [1479, 264] on div "single-neutral-actions-information Applicants" at bounding box center [1483, 265] width 162 height 32
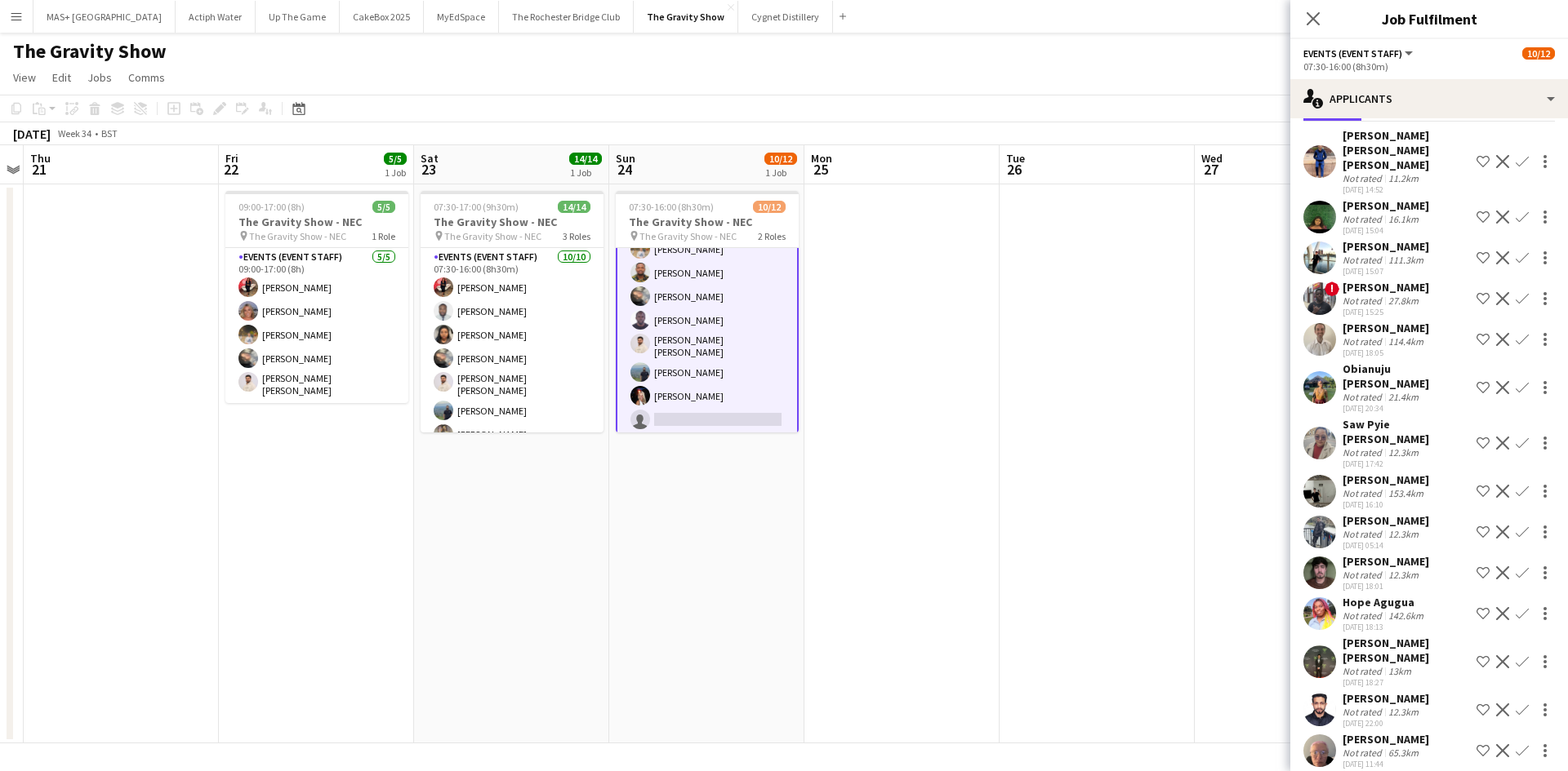
scroll to position [167, 0]
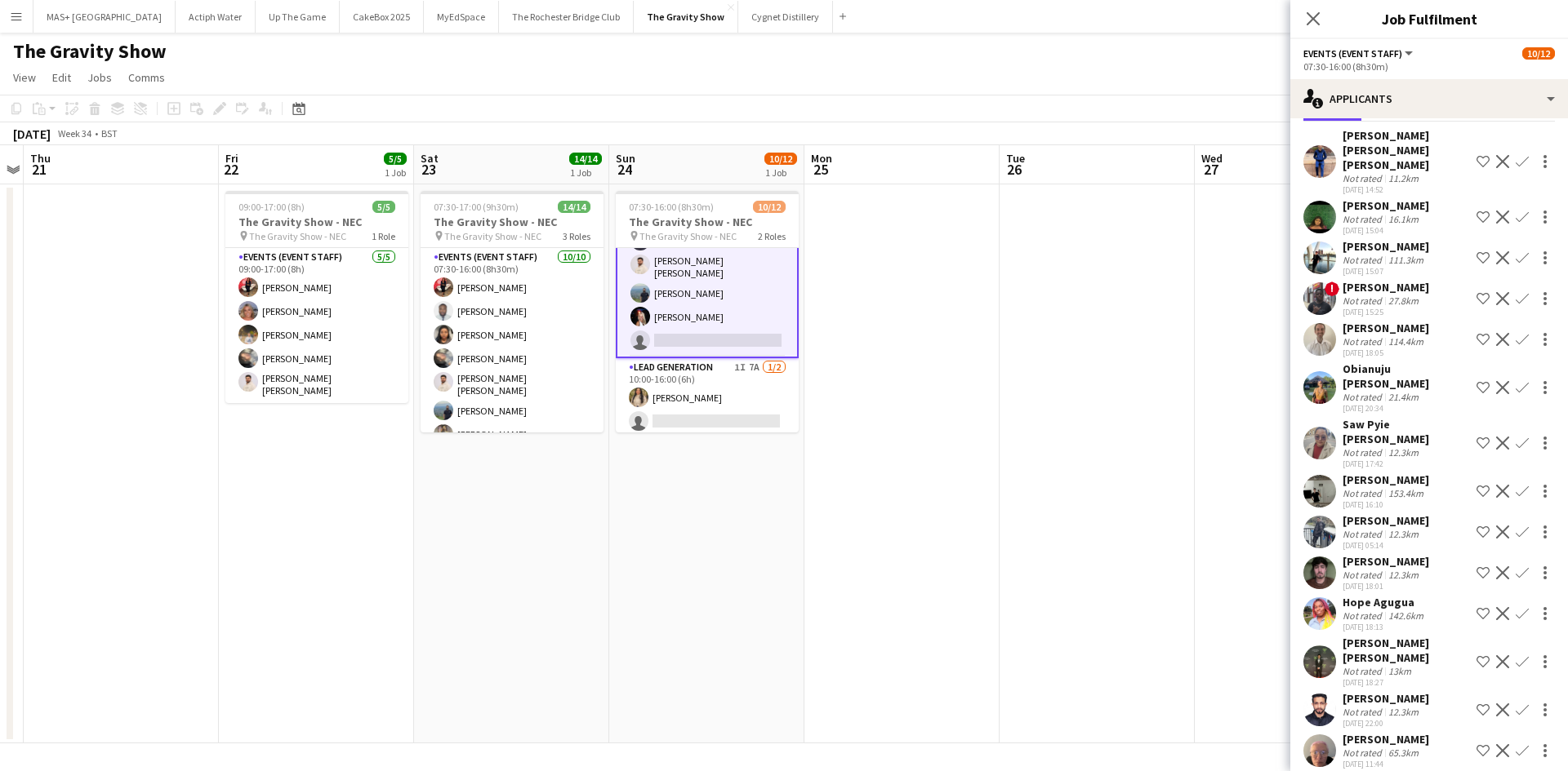
click at [1379, 367] on div "Obianuju Rosemary Ofodu" at bounding box center [1406, 376] width 127 height 29
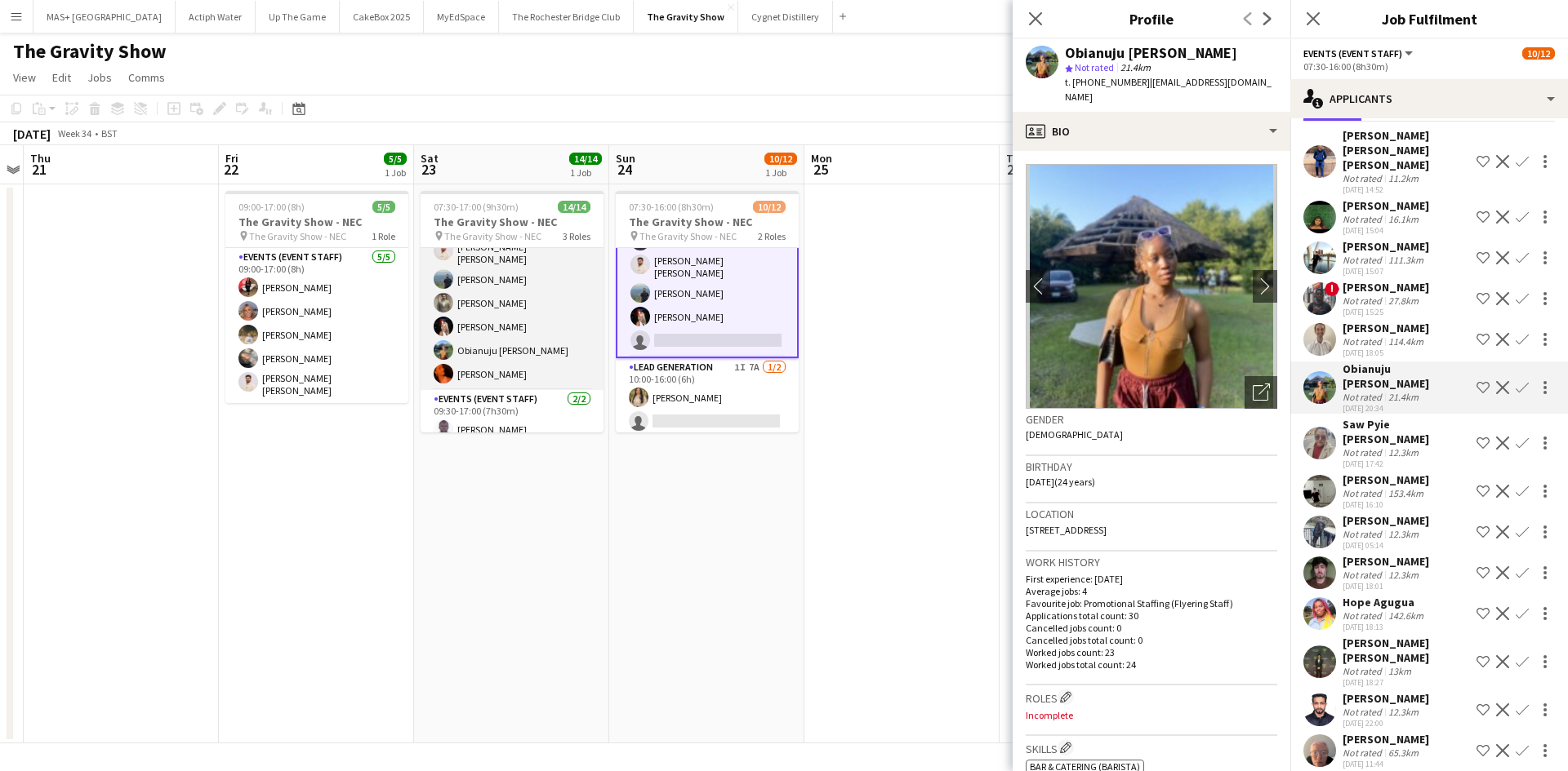
scroll to position [161, 0]
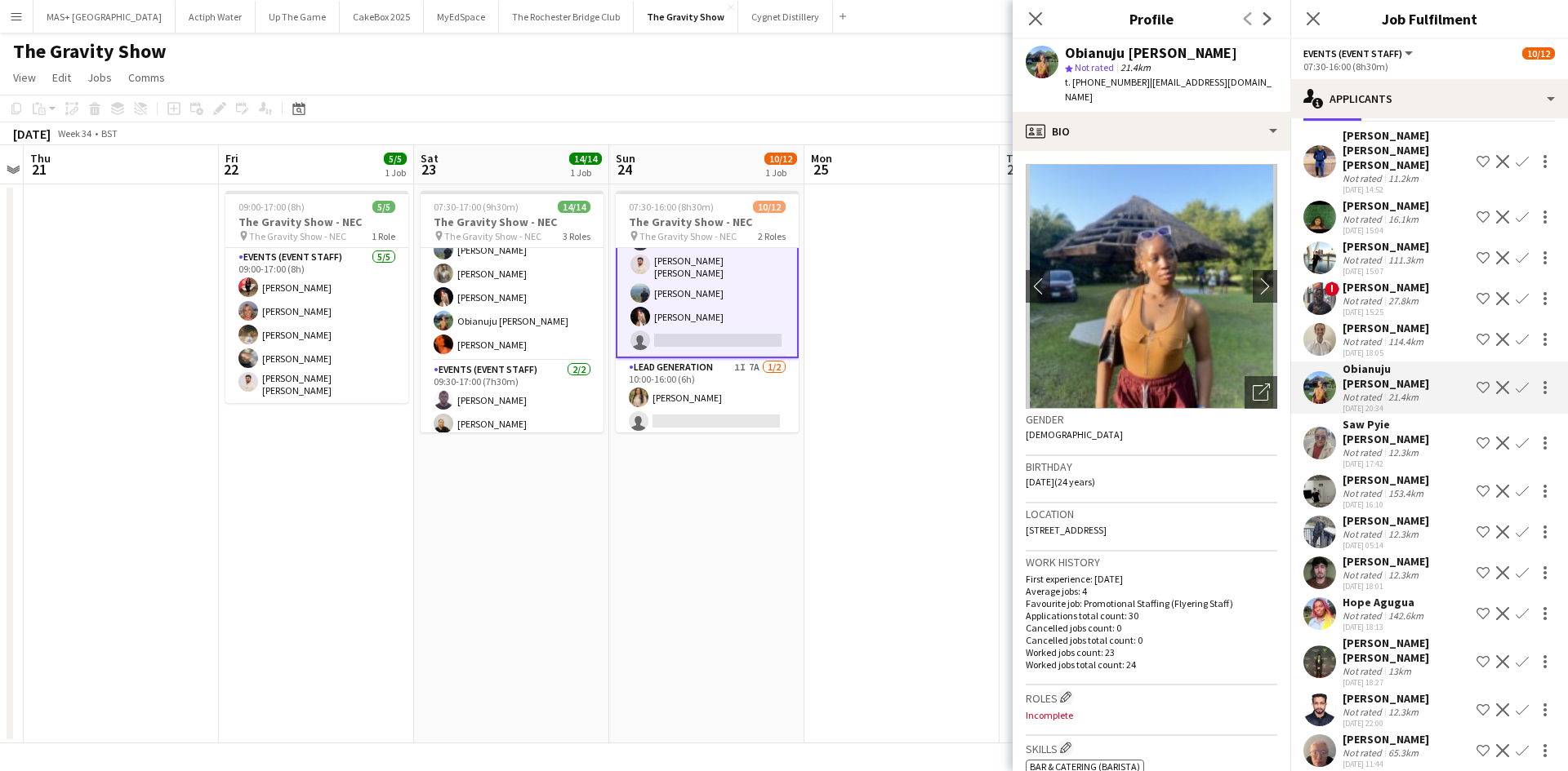
click at [1515, 382] on app-icon "Confirm" at bounding box center [1521, 387] width 13 height 13
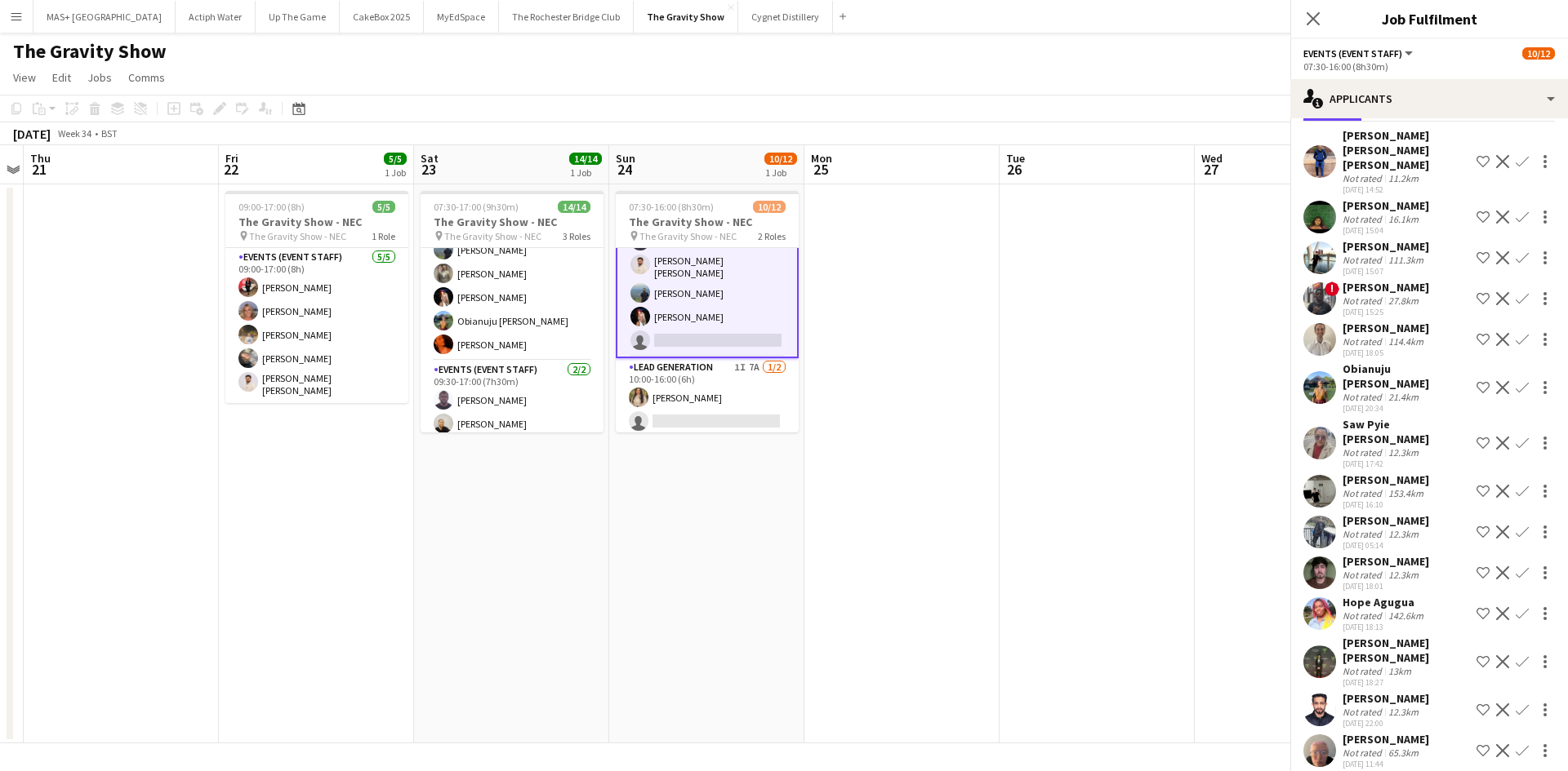
scroll to position [54, 0]
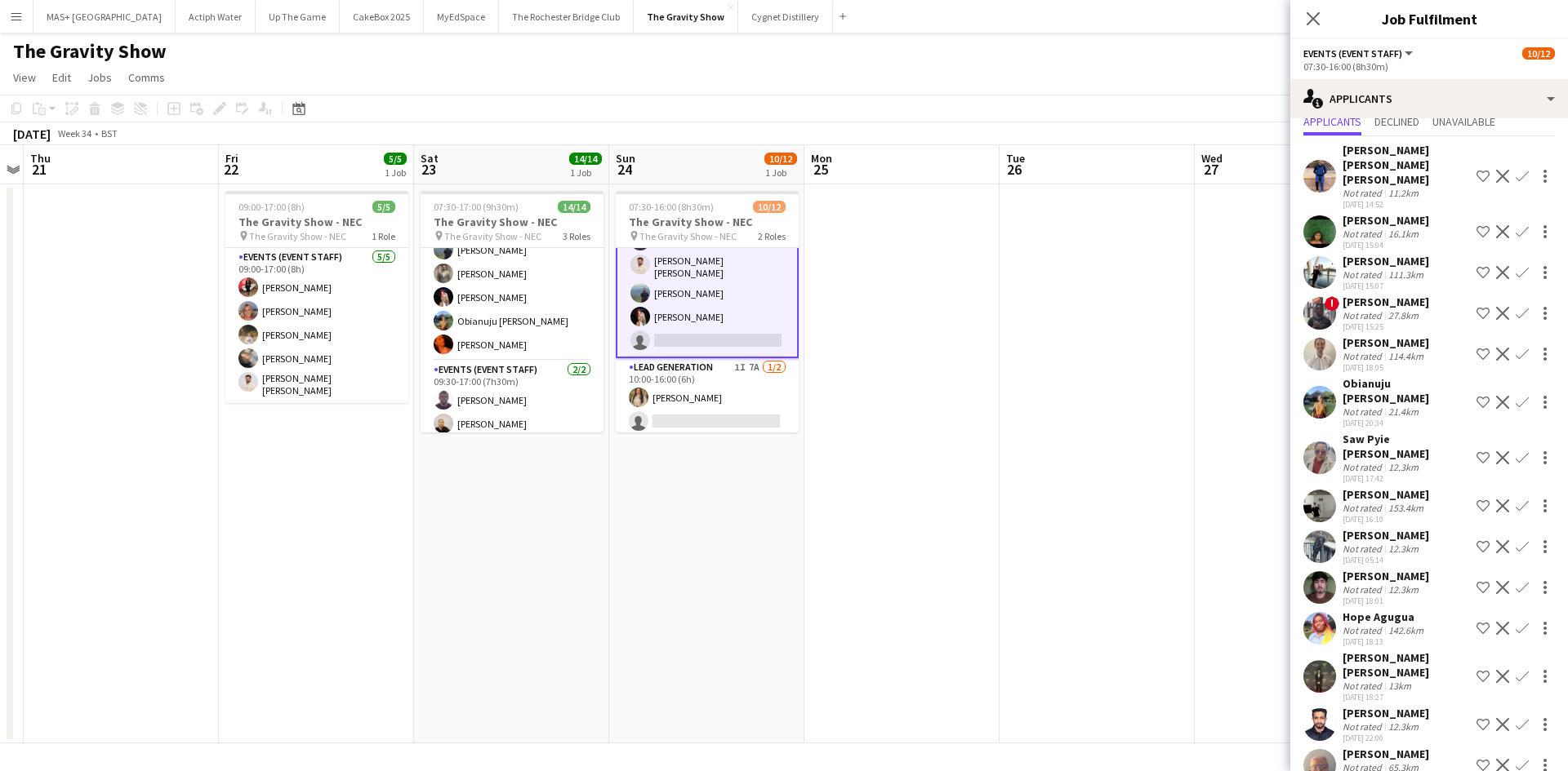
click at [1515, 396] on app-icon "Confirm" at bounding box center [1521, 402] width 13 height 13
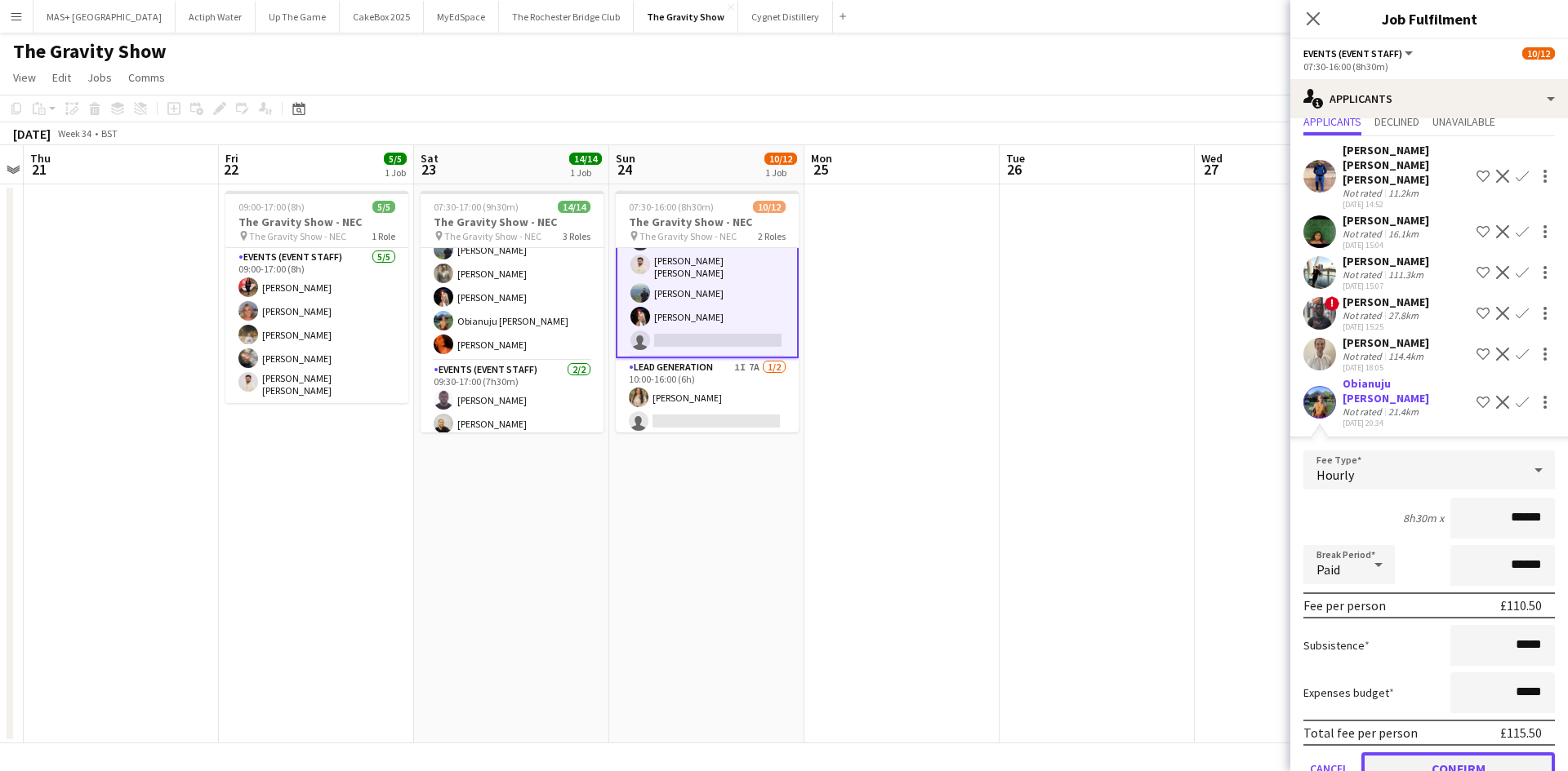
click at [1421, 752] on button "Confirm" at bounding box center [1458, 768] width 193 height 32
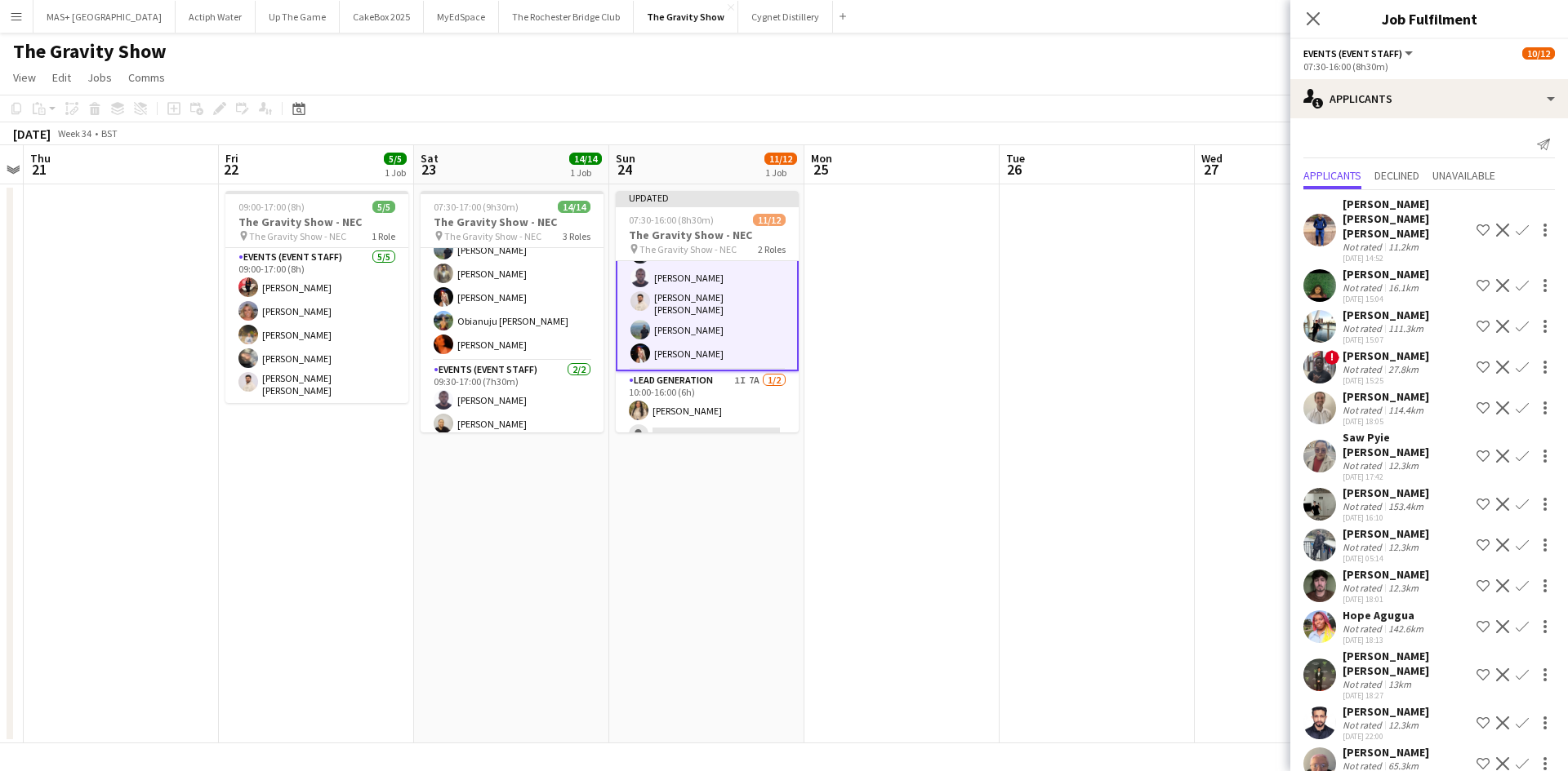
click at [986, 555] on app-date-cell at bounding box center [902, 464] width 195 height 559
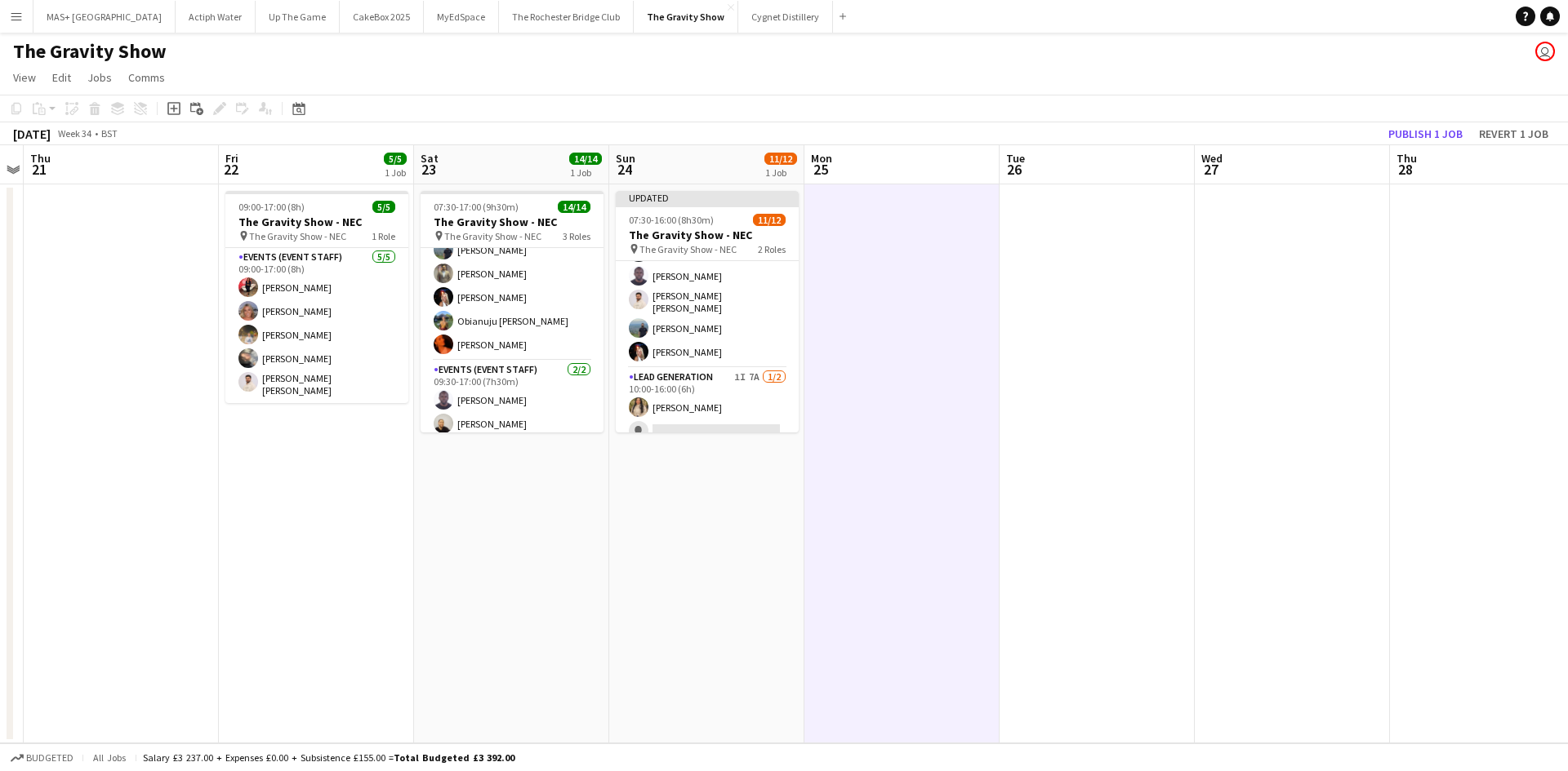
scroll to position [165, 0]
click at [1395, 132] on button "Publish 1 job" at bounding box center [1424, 134] width 87 height 21
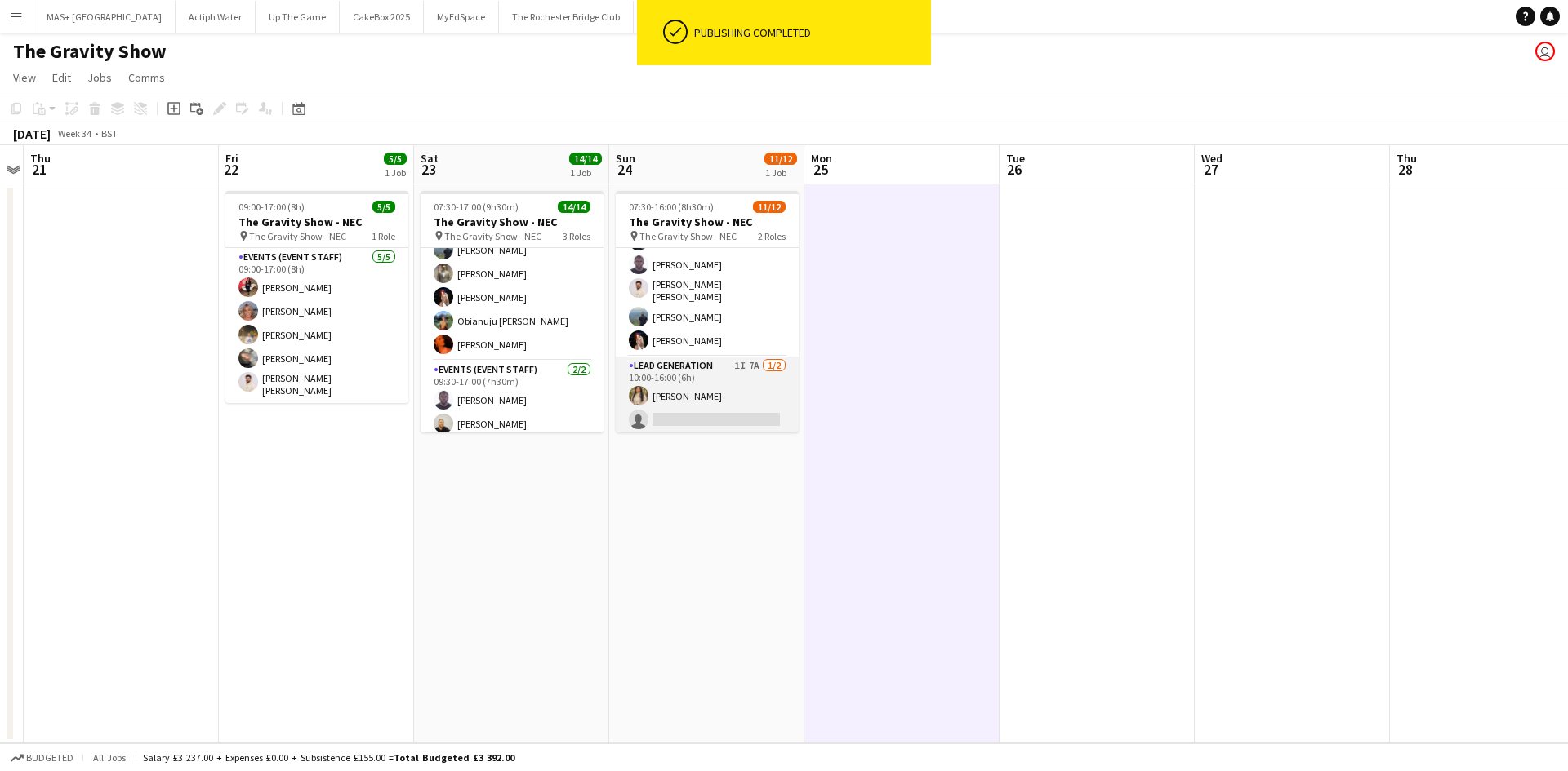
scroll to position [163, 0]
click at [694, 361] on app-card-role "Lead Generation 1I 7A 1/2 10:00-16:00 (6h) Monifa Noor single-neutral-actions" at bounding box center [707, 397] width 183 height 79
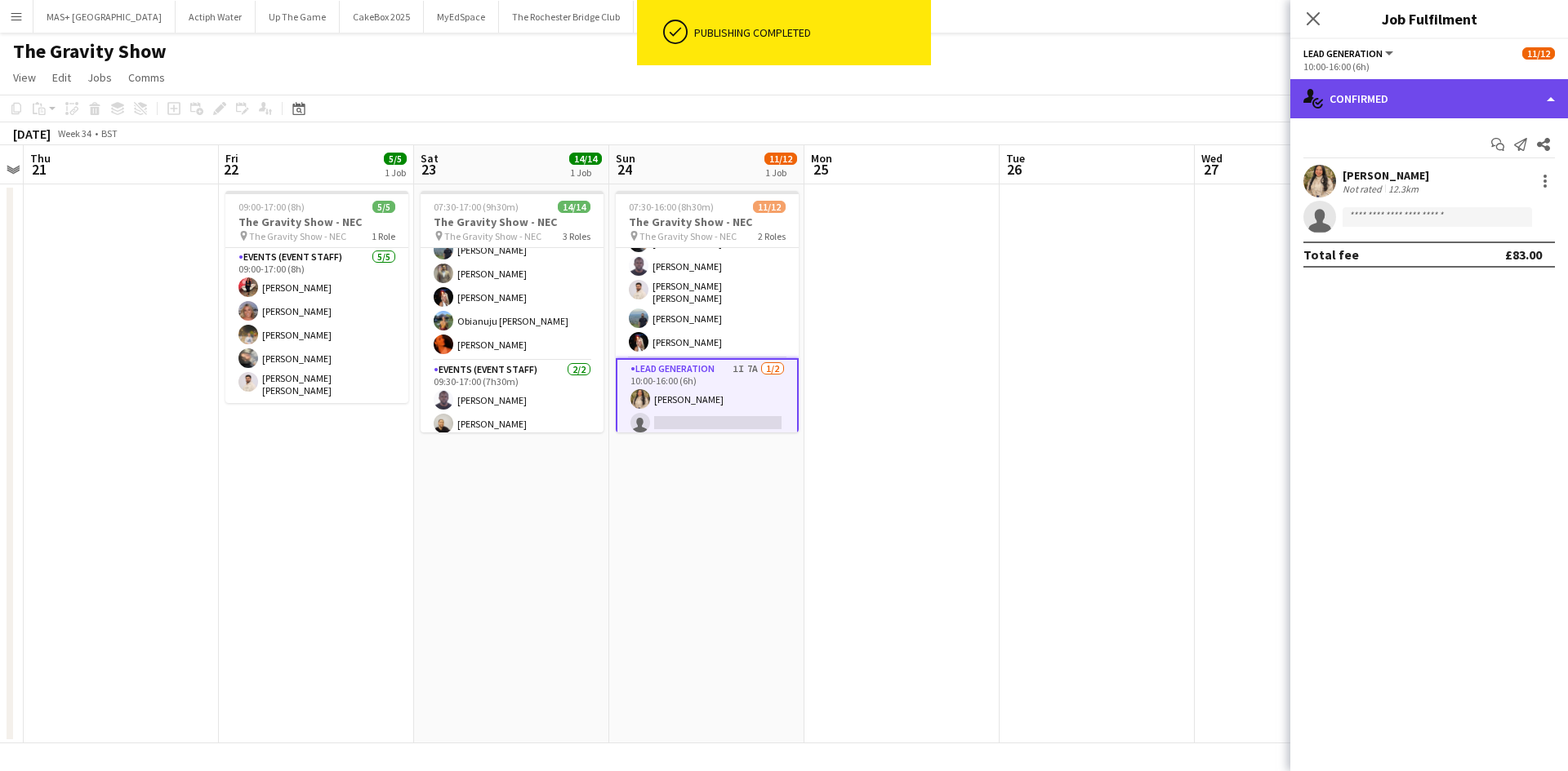
click at [1336, 94] on div "single-neutral-actions-check-2 Confirmed" at bounding box center [1428, 99] width 277 height 39
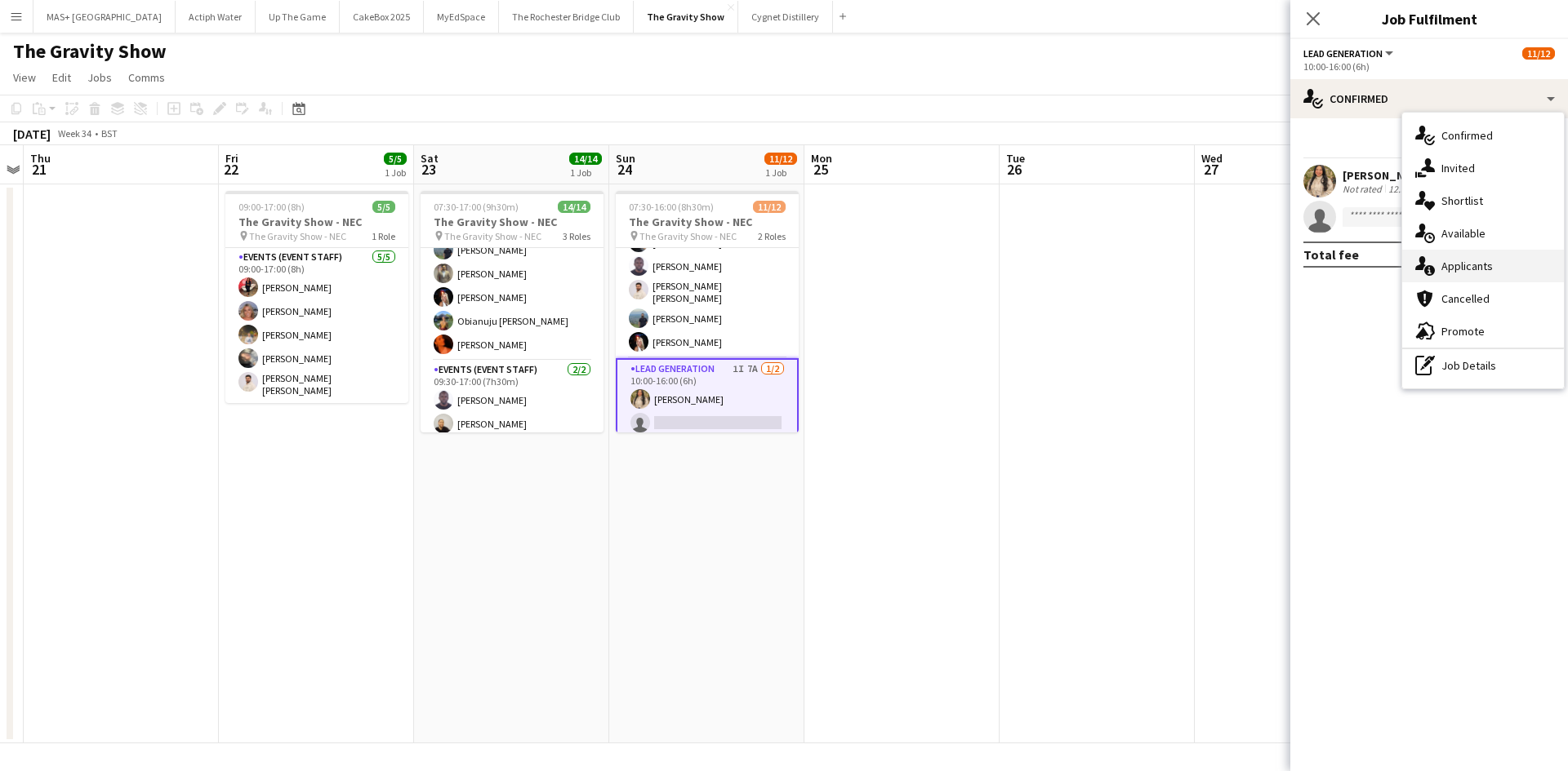
click at [1452, 271] on div "single-neutral-actions-information Applicants" at bounding box center [1483, 265] width 162 height 32
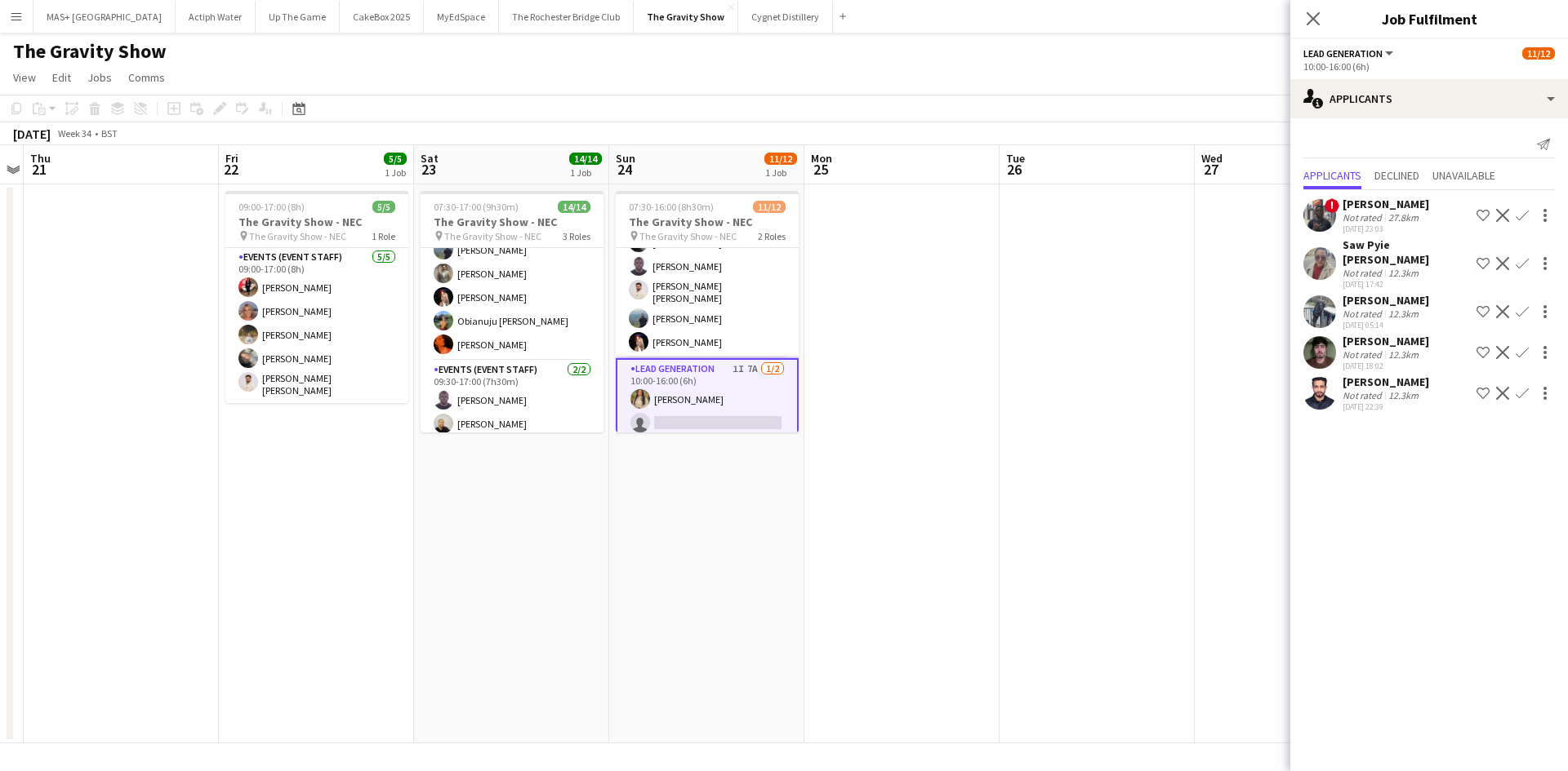
click at [1380, 252] on div "Saw Pyie Zin Nyein" at bounding box center [1406, 252] width 127 height 29
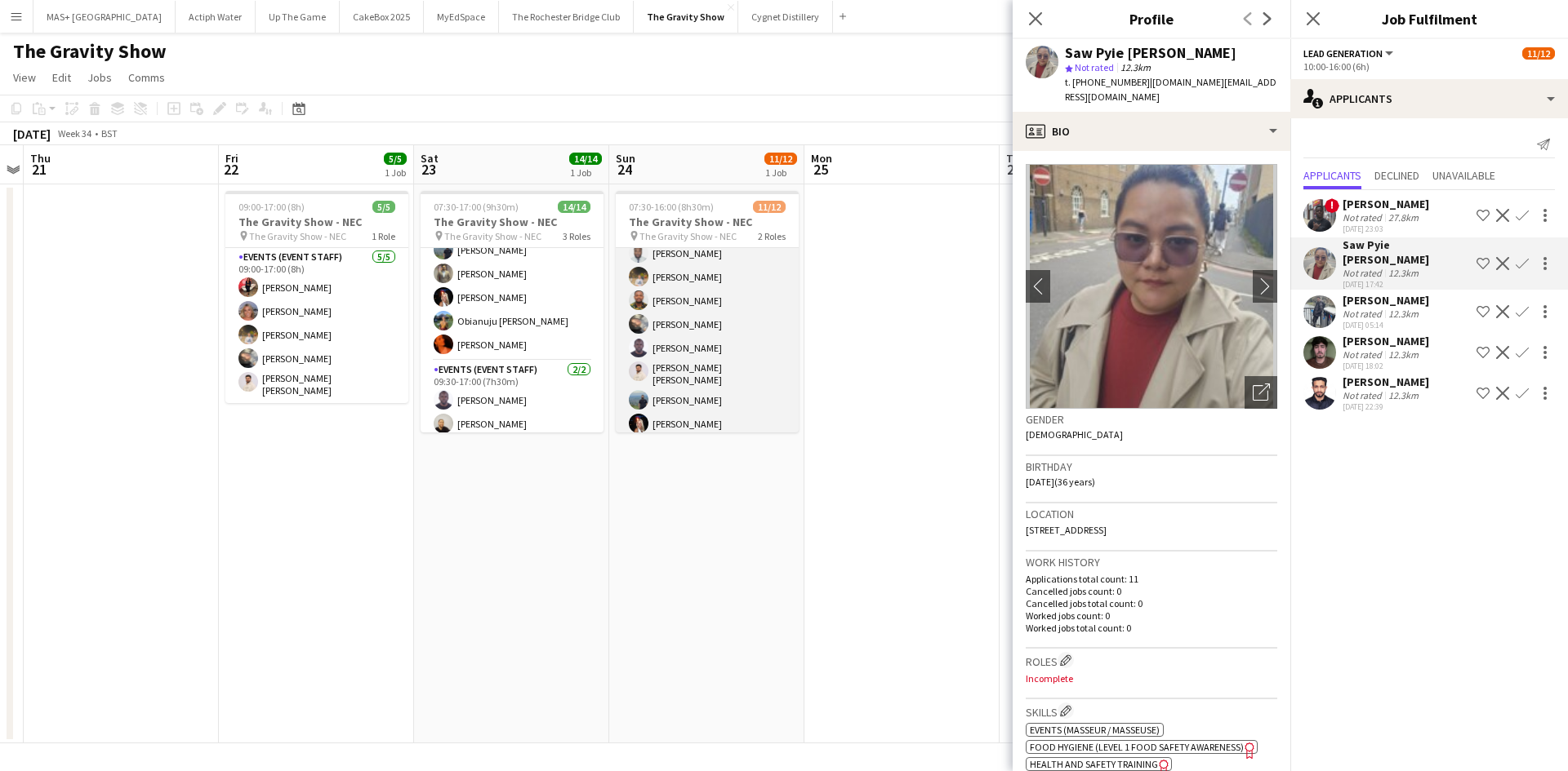
click at [706, 321] on app-card-role "Events (Event Staff) 10/10 07:30-16:00 (8h30m) Obianuju Rosemary Ofodu Liadan M…" at bounding box center [707, 304] width 183 height 273
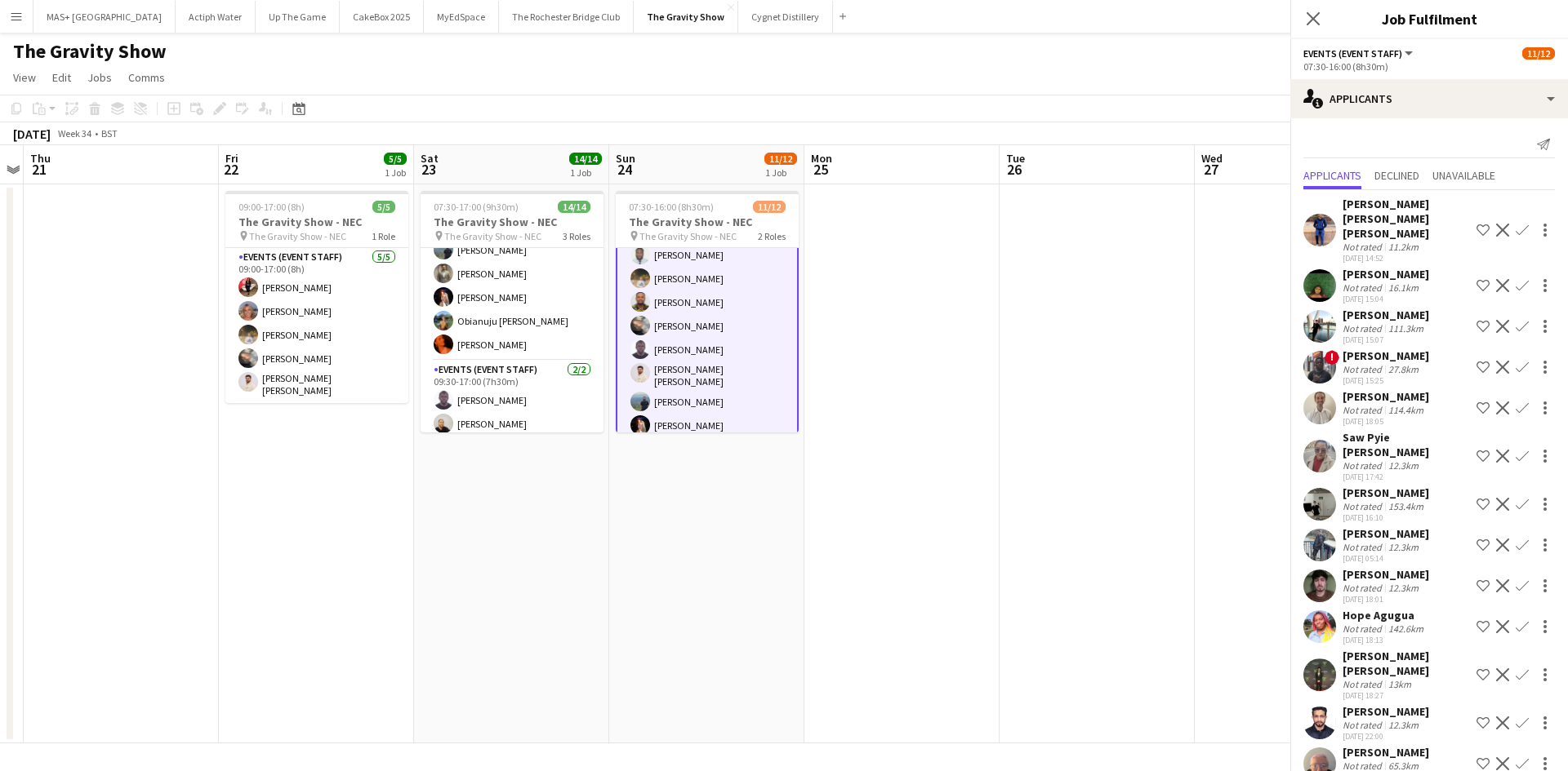
scroll to position [83, 0]
click at [1375, 322] on div "Not rated" at bounding box center [1363, 328] width 42 height 13
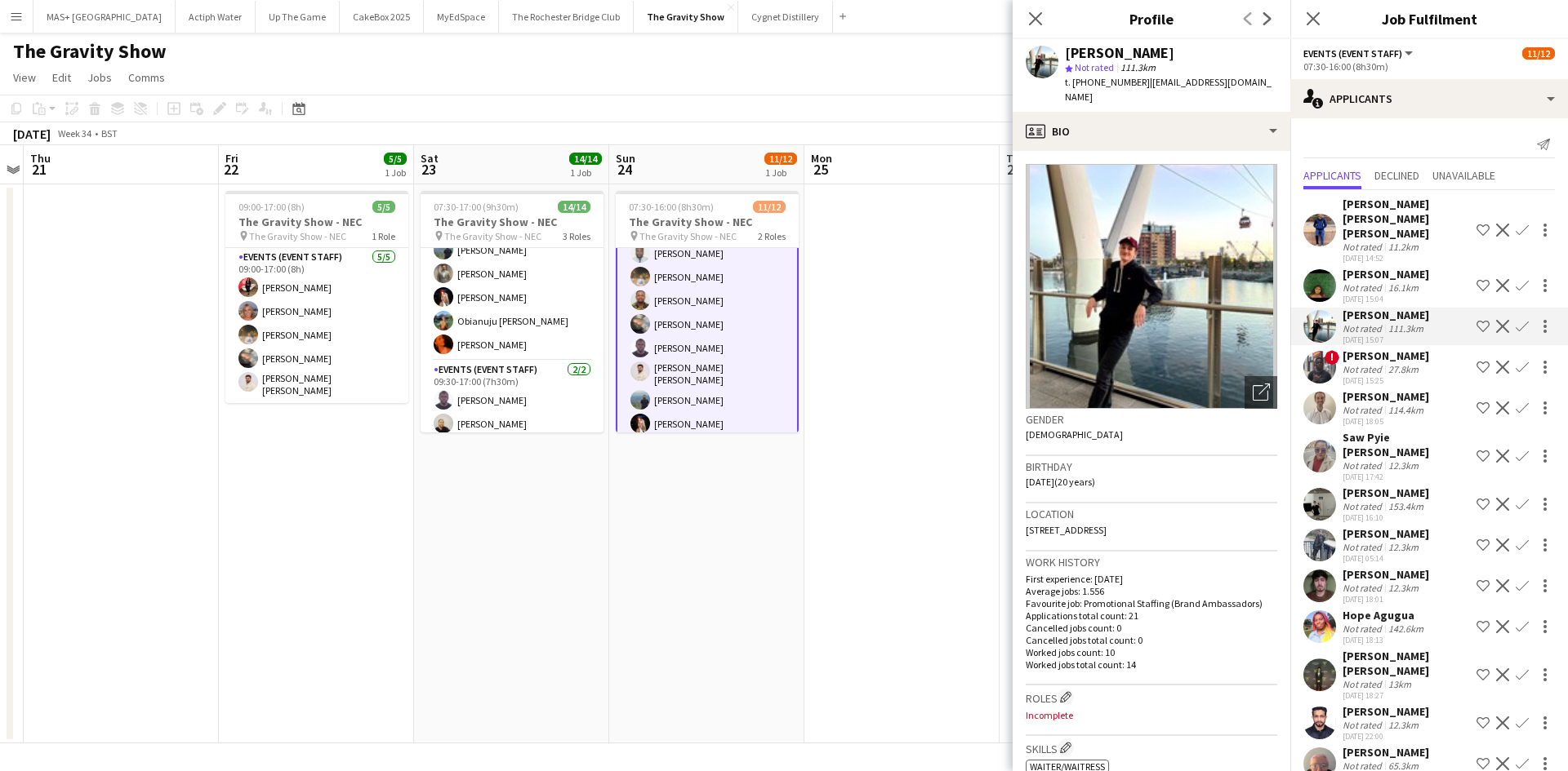
click at [1399, 746] on div "Joanne Fuller" at bounding box center [1385, 752] width 87 height 15
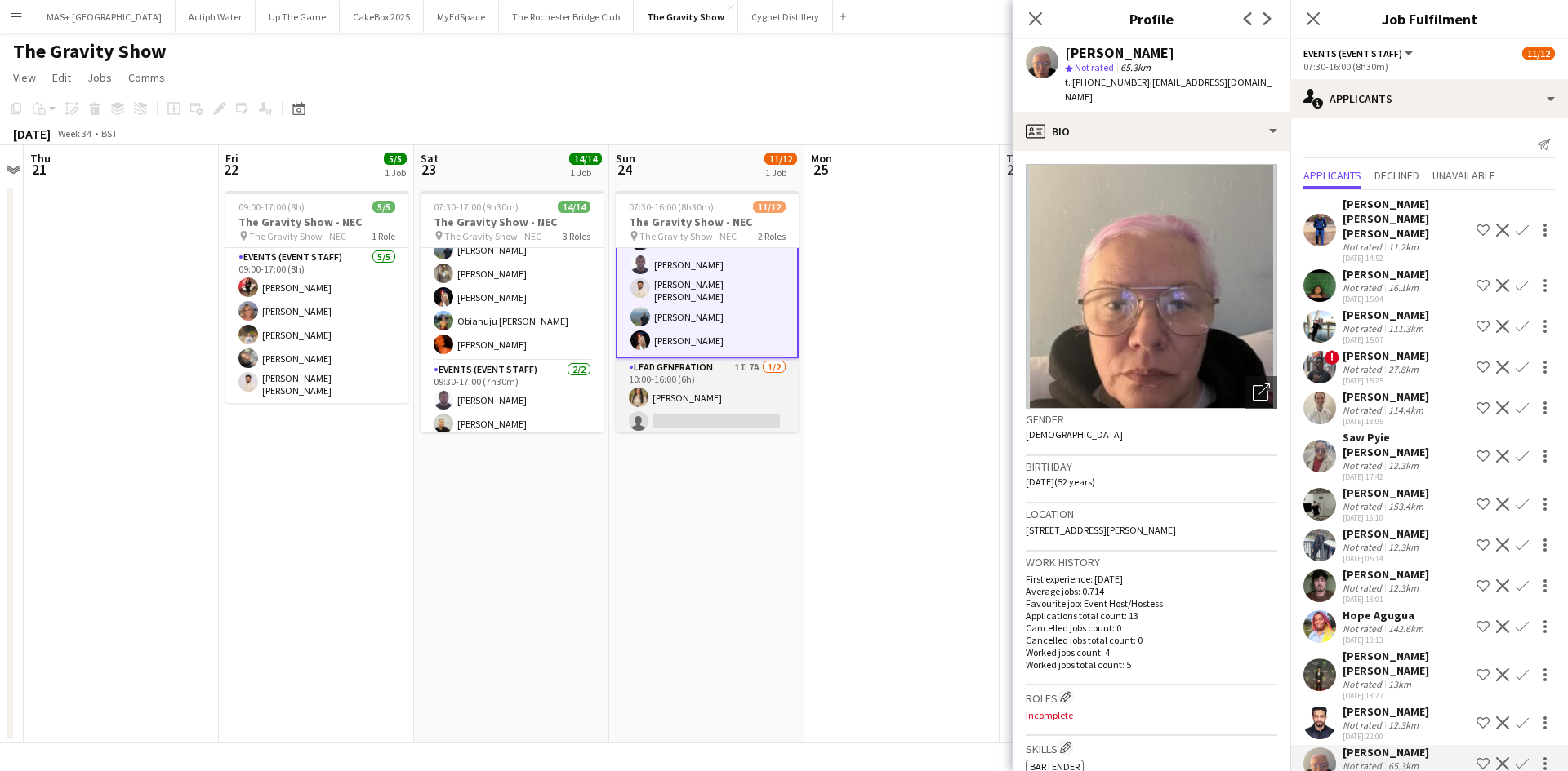
click at [727, 377] on app-card-role "Lead Generation 1I 7A 1/2 10:00-16:00 (6h) Monifa Noor single-neutral-actions" at bounding box center [707, 397] width 183 height 79
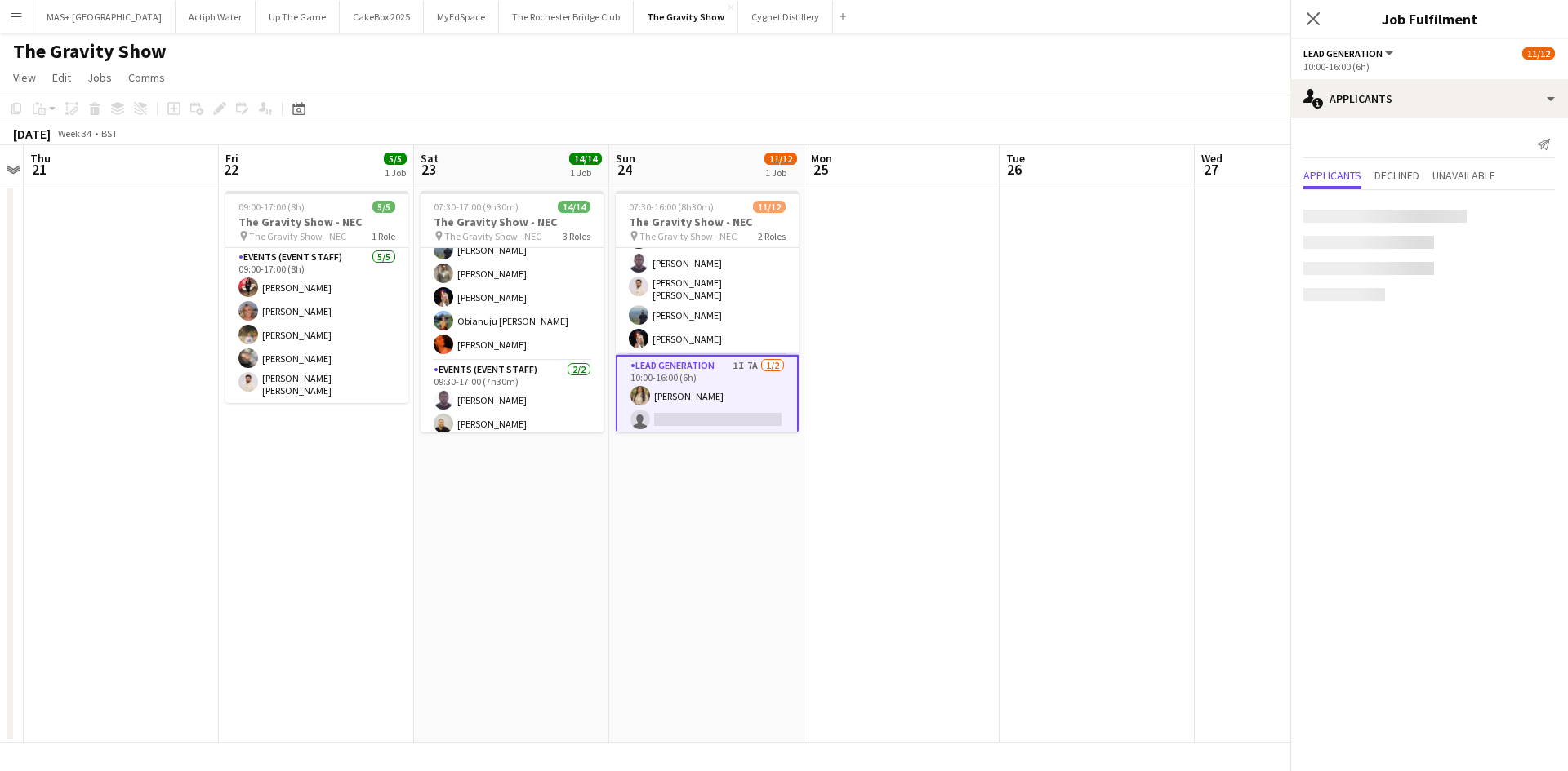
scroll to position [165, 0]
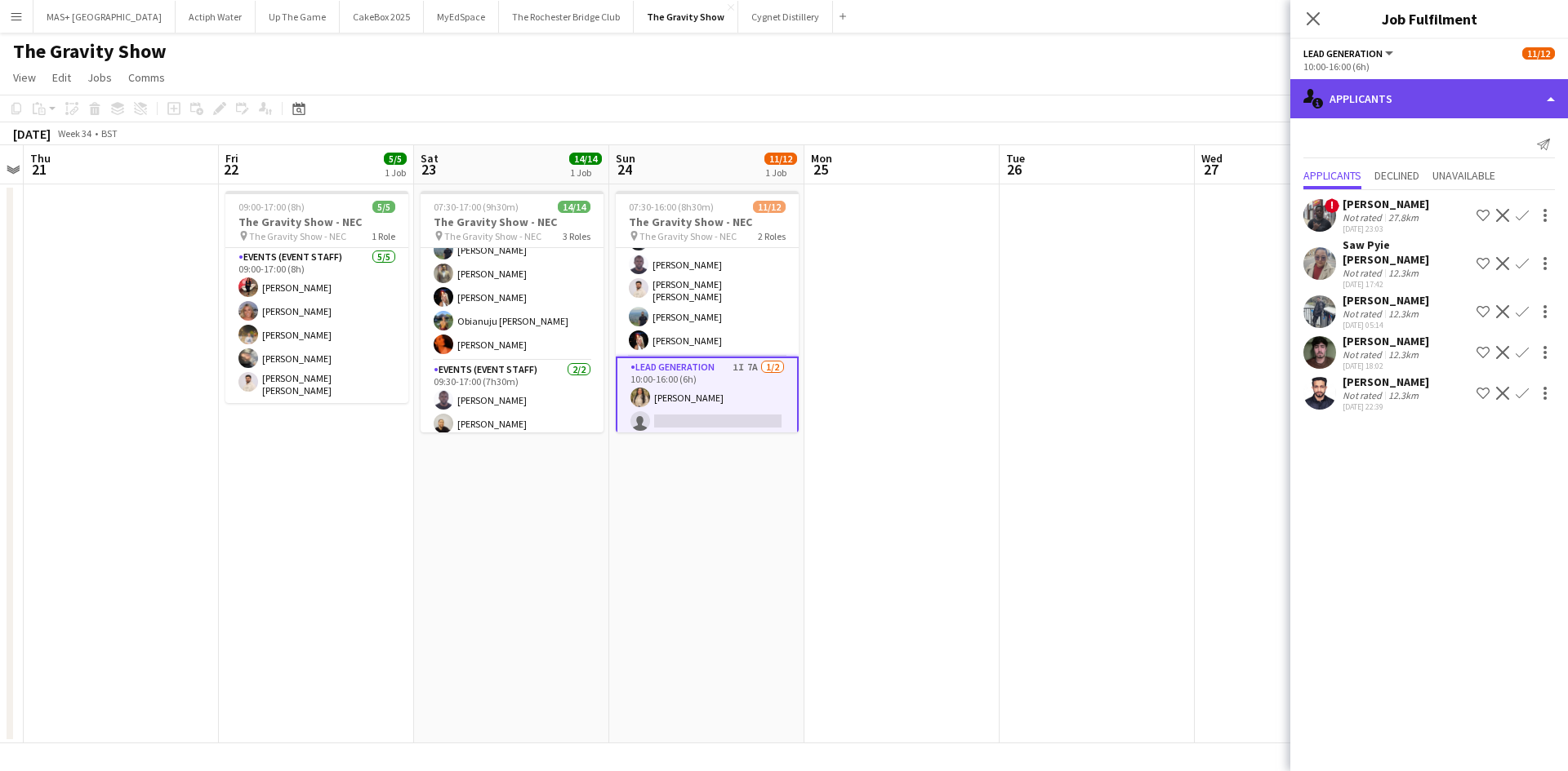
click at [1341, 101] on div "single-neutral-actions-information Applicants" at bounding box center [1428, 99] width 277 height 39
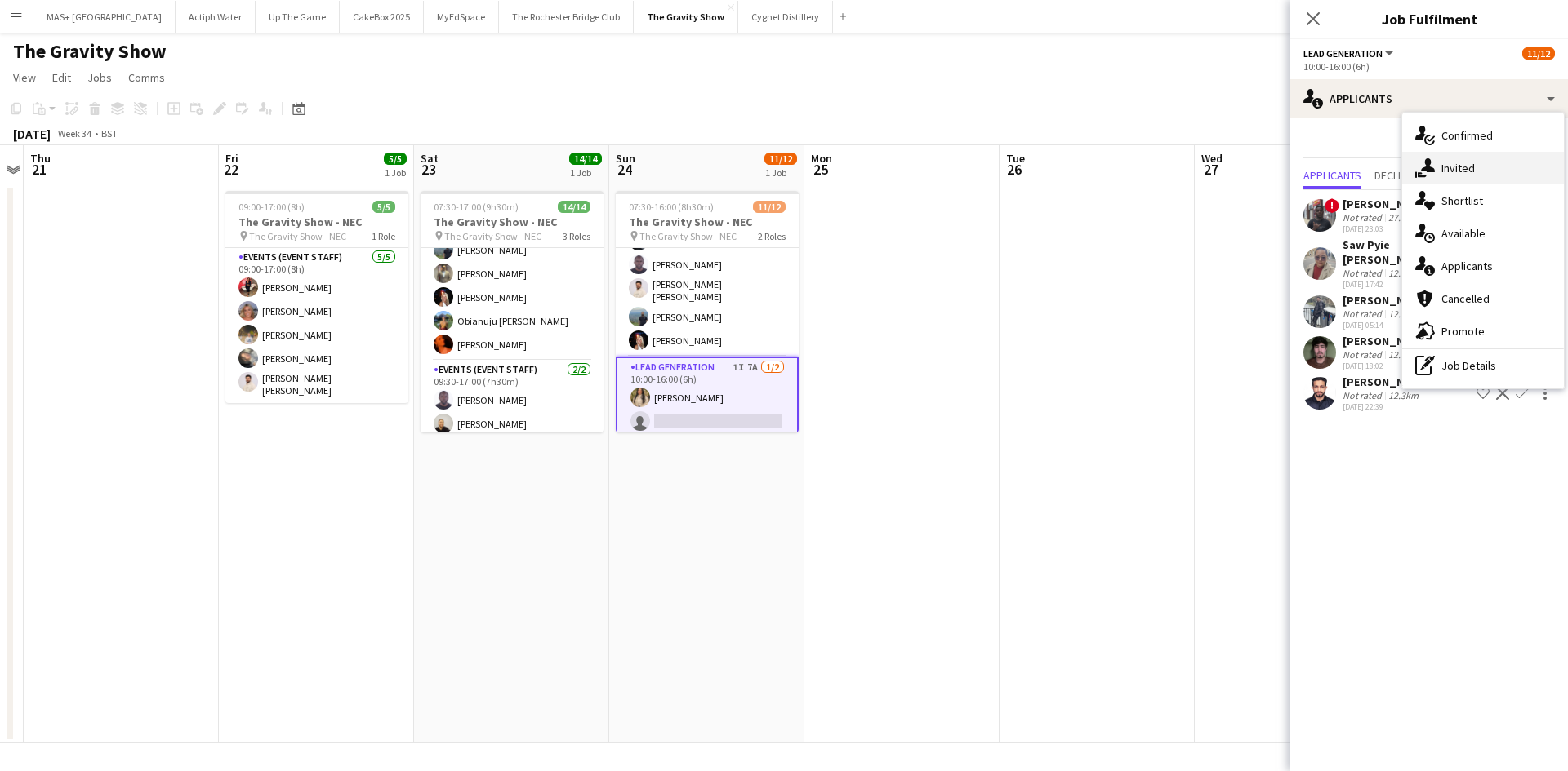
click at [1458, 159] on div "single-neutral-actions-share-1 Invited" at bounding box center [1483, 168] width 162 height 32
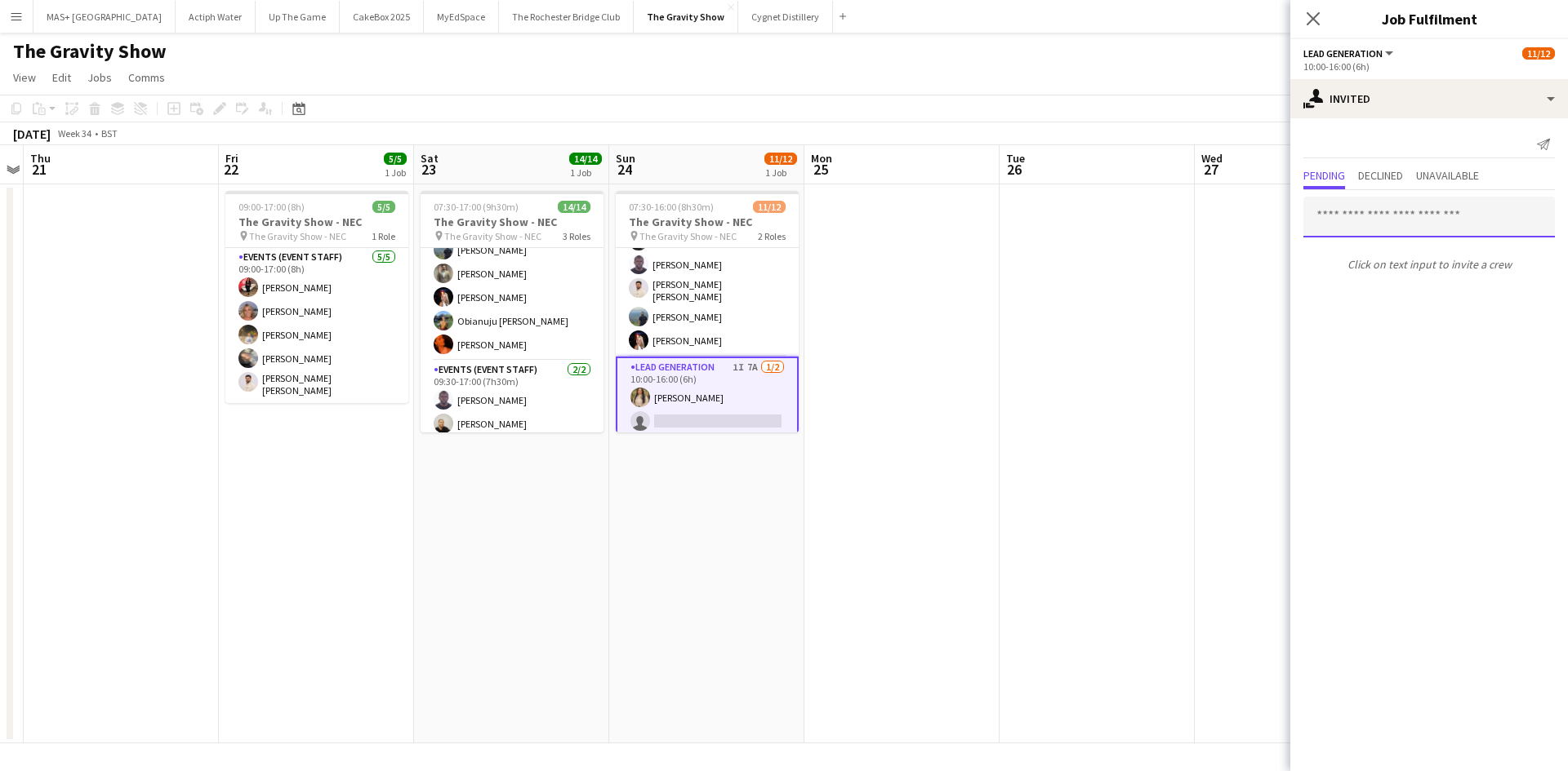
click at [1354, 204] on input "text" at bounding box center [1429, 218] width 252 height 41
type input "*****"
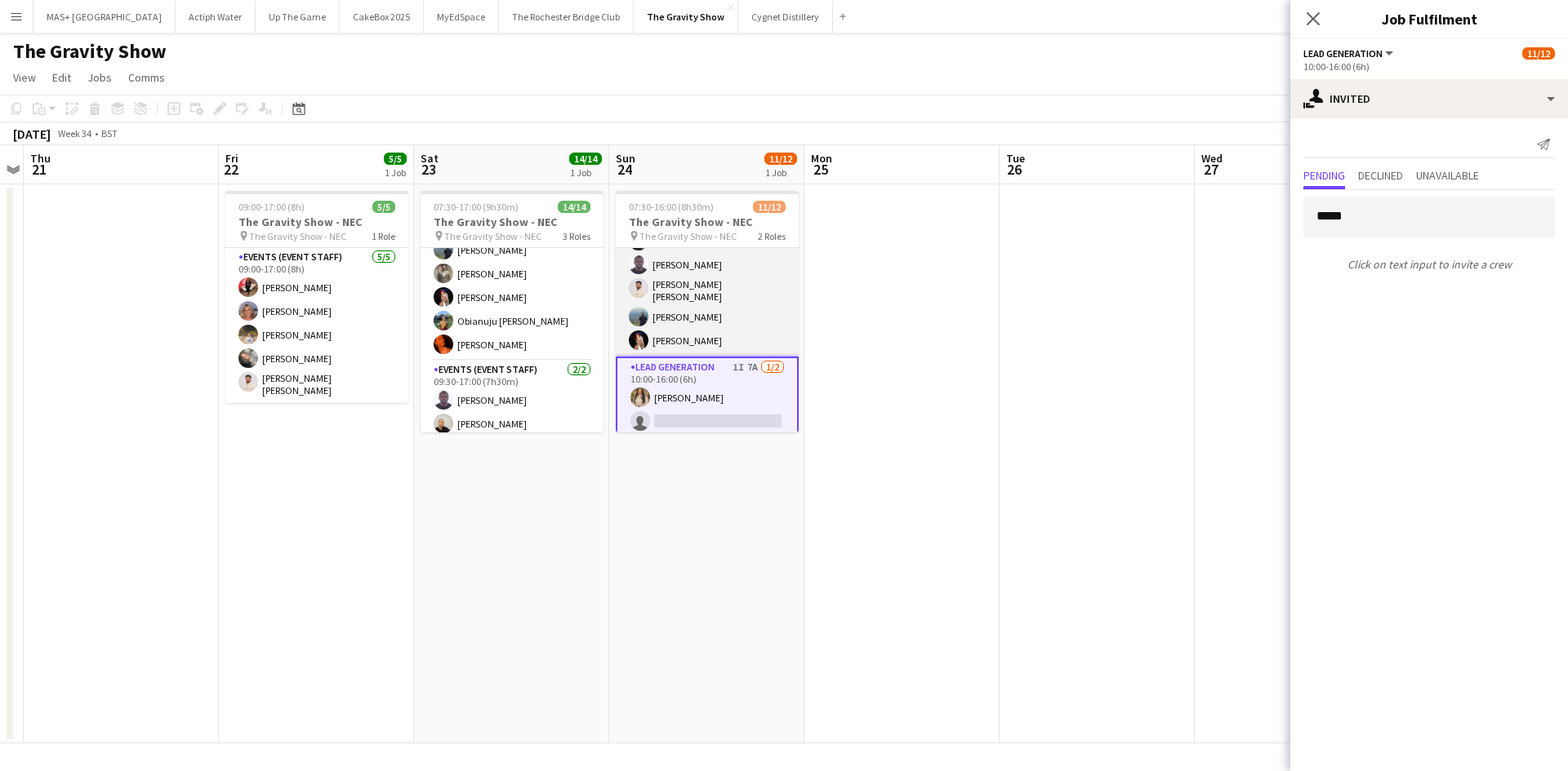
click at [720, 305] on app-card-role "Events (Event Staff) 10/10 07:30-16:00 (8h30m) Obianuju Rosemary Ofodu Liadan M…" at bounding box center [707, 220] width 183 height 273
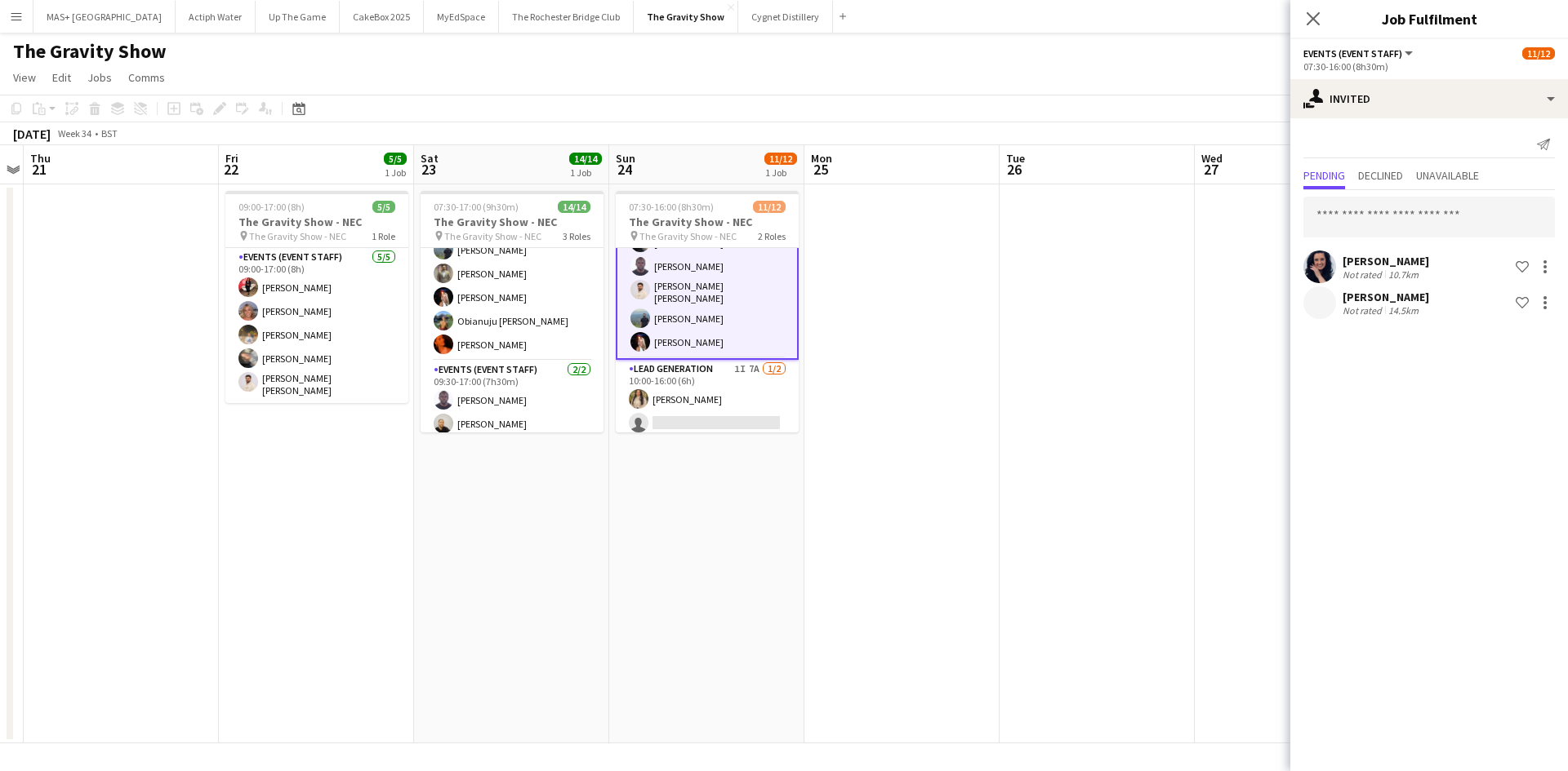
scroll to position [167, 0]
click at [1149, 384] on app-date-cell at bounding box center [1097, 464] width 195 height 559
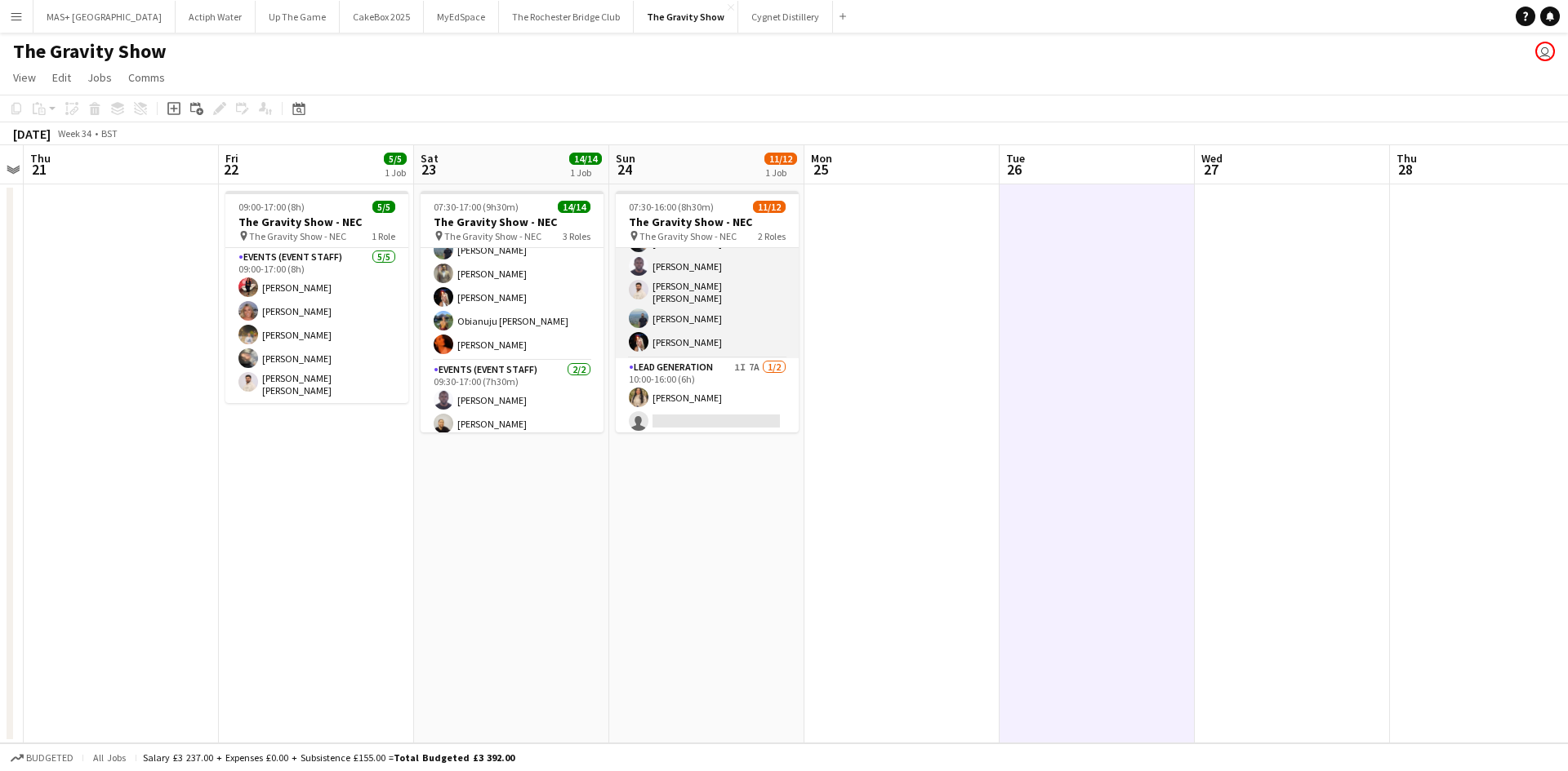
click at [681, 295] on app-card-role "Events (Event Staff) 10/10 07:30-16:00 (8h30m) Obianuju Rosemary Ofodu Liadan M…" at bounding box center [707, 222] width 183 height 273
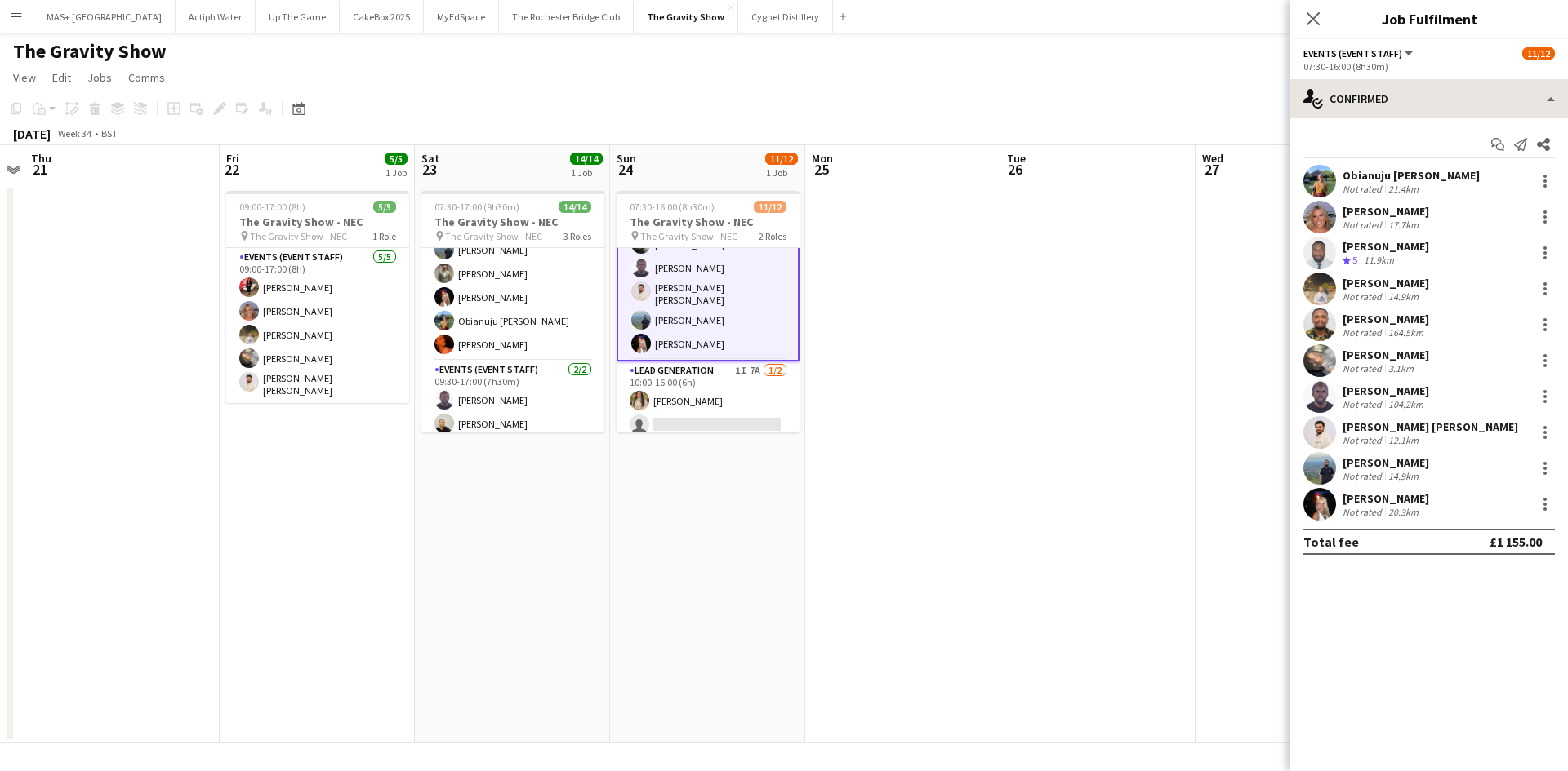
scroll to position [165, 0]
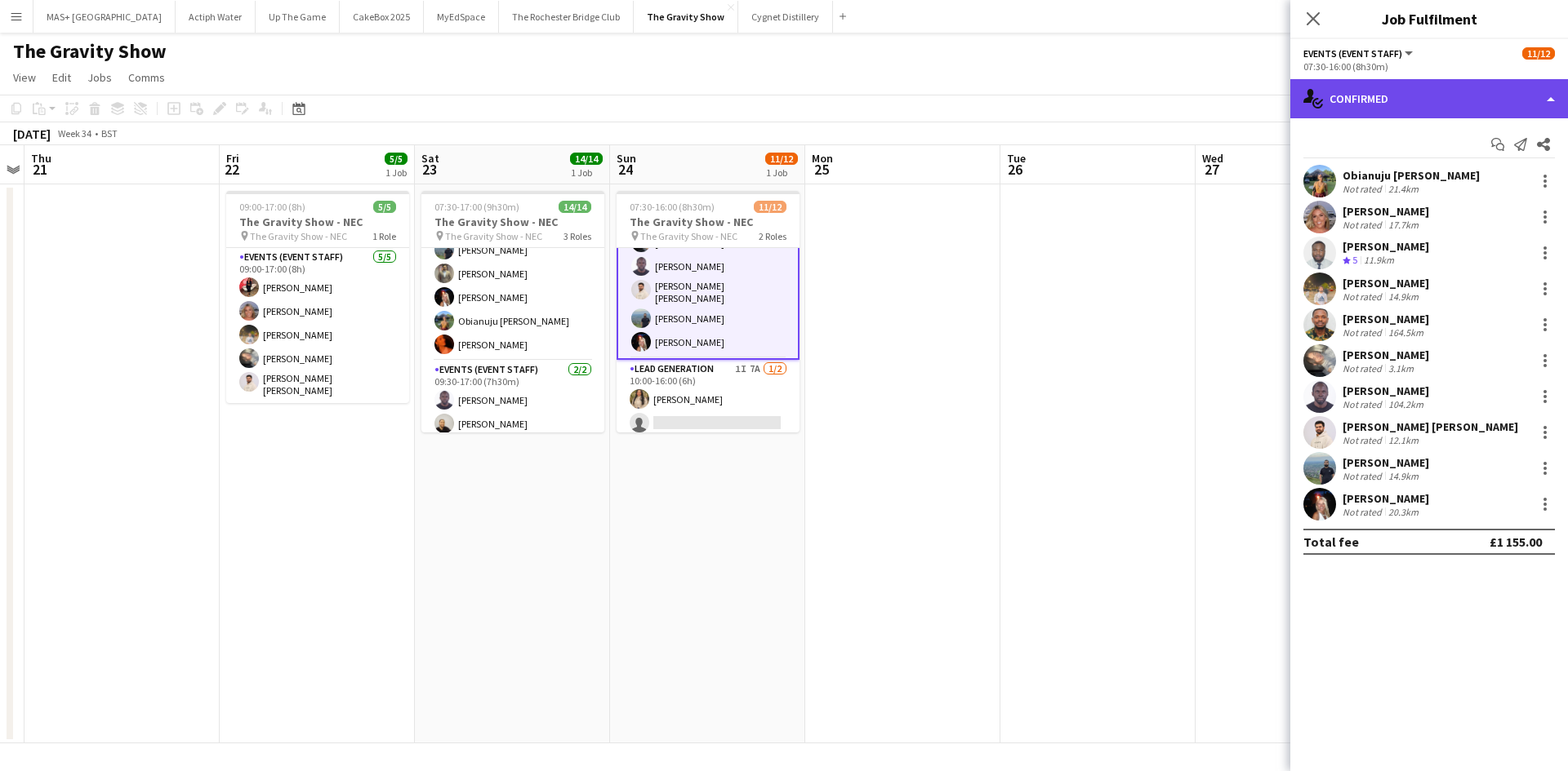
click at [1373, 104] on div "single-neutral-actions-check-2 Confirmed" at bounding box center [1428, 99] width 277 height 39
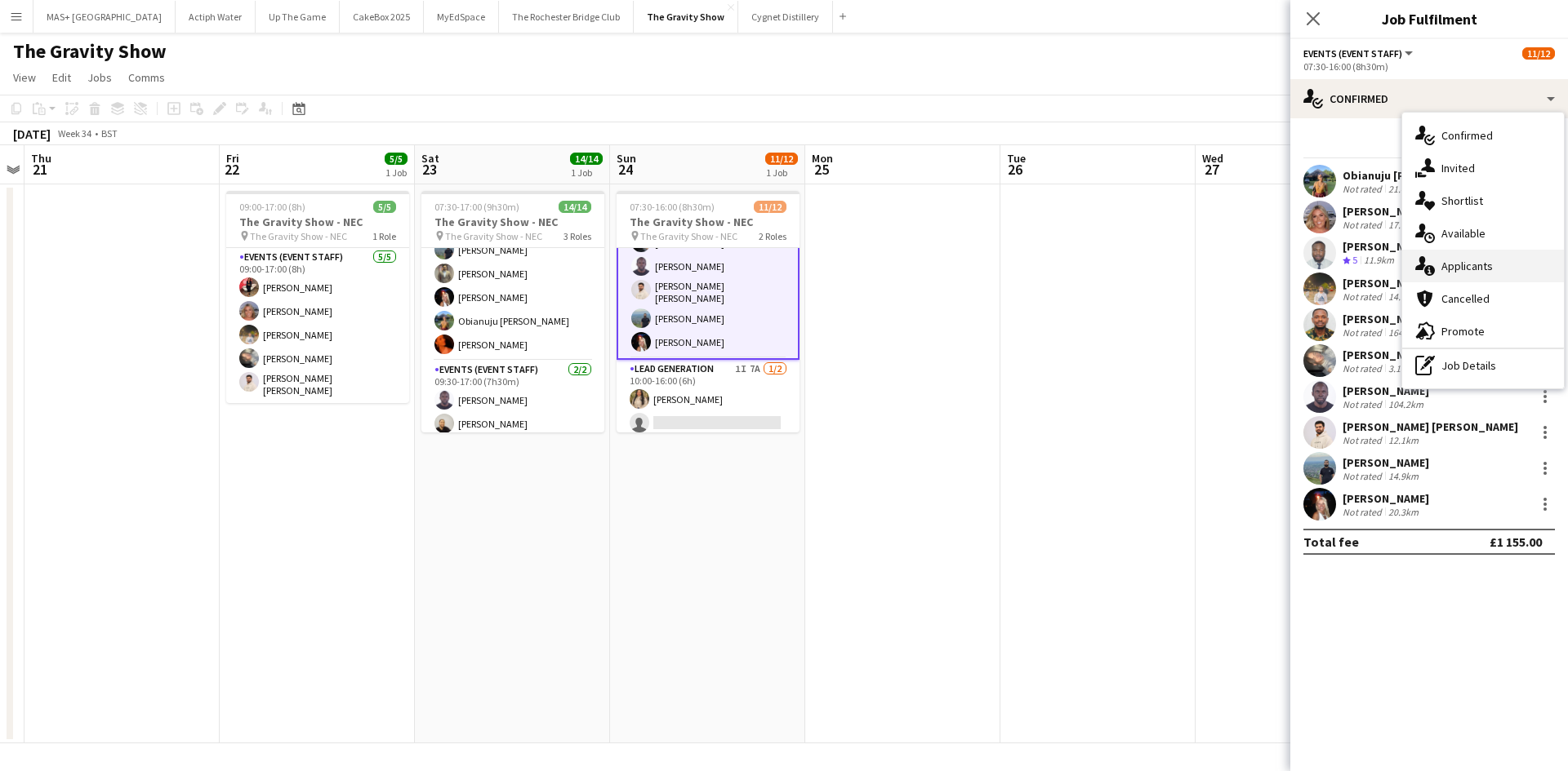
click at [1474, 264] on div "single-neutral-actions-information Applicants" at bounding box center [1483, 265] width 162 height 32
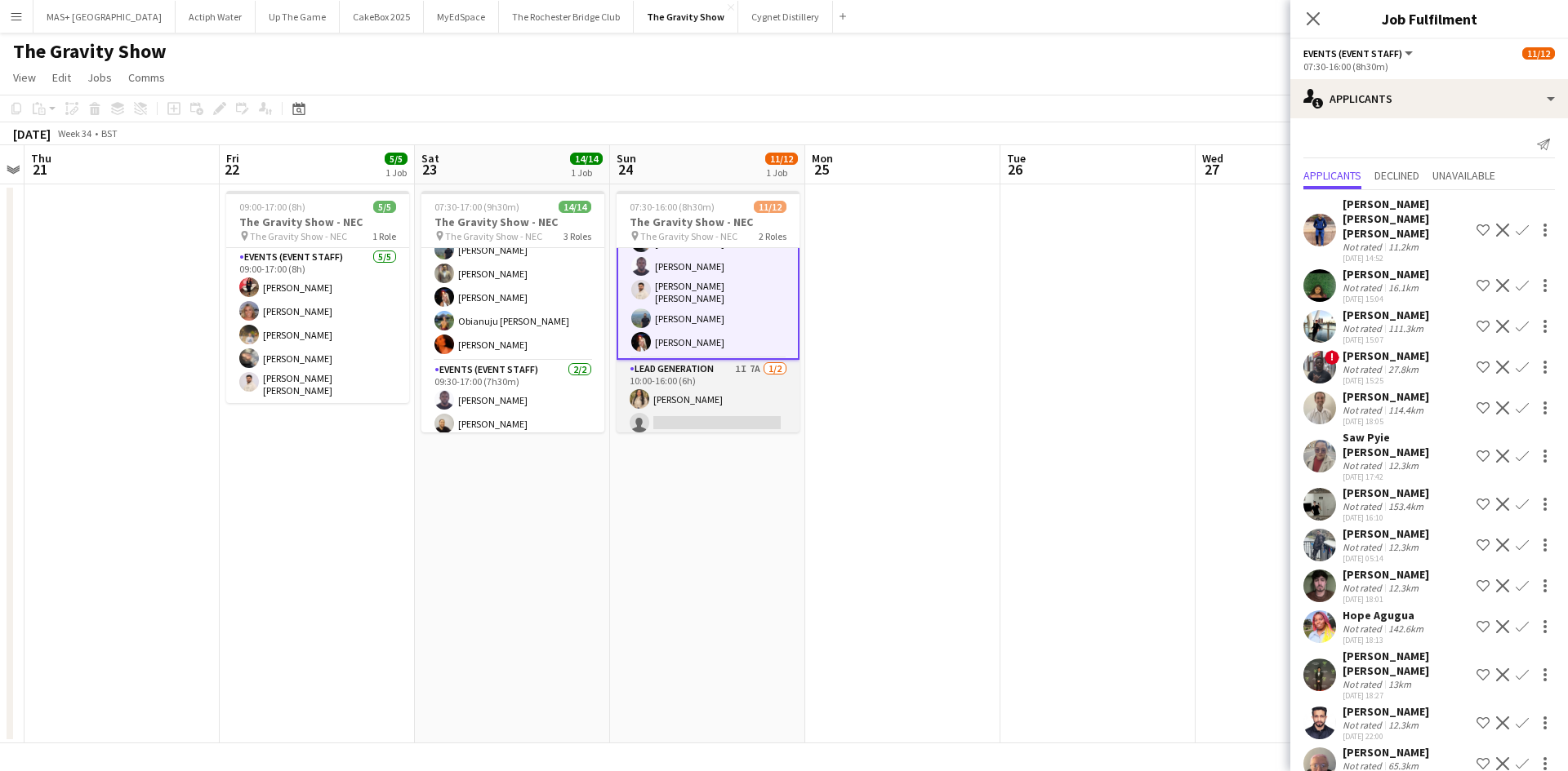
click at [714, 384] on app-card-role "Lead Generation 1I 7A 1/2 10:00-16:00 (6h) Monifa Noor single-neutral-actions" at bounding box center [707, 399] width 183 height 79
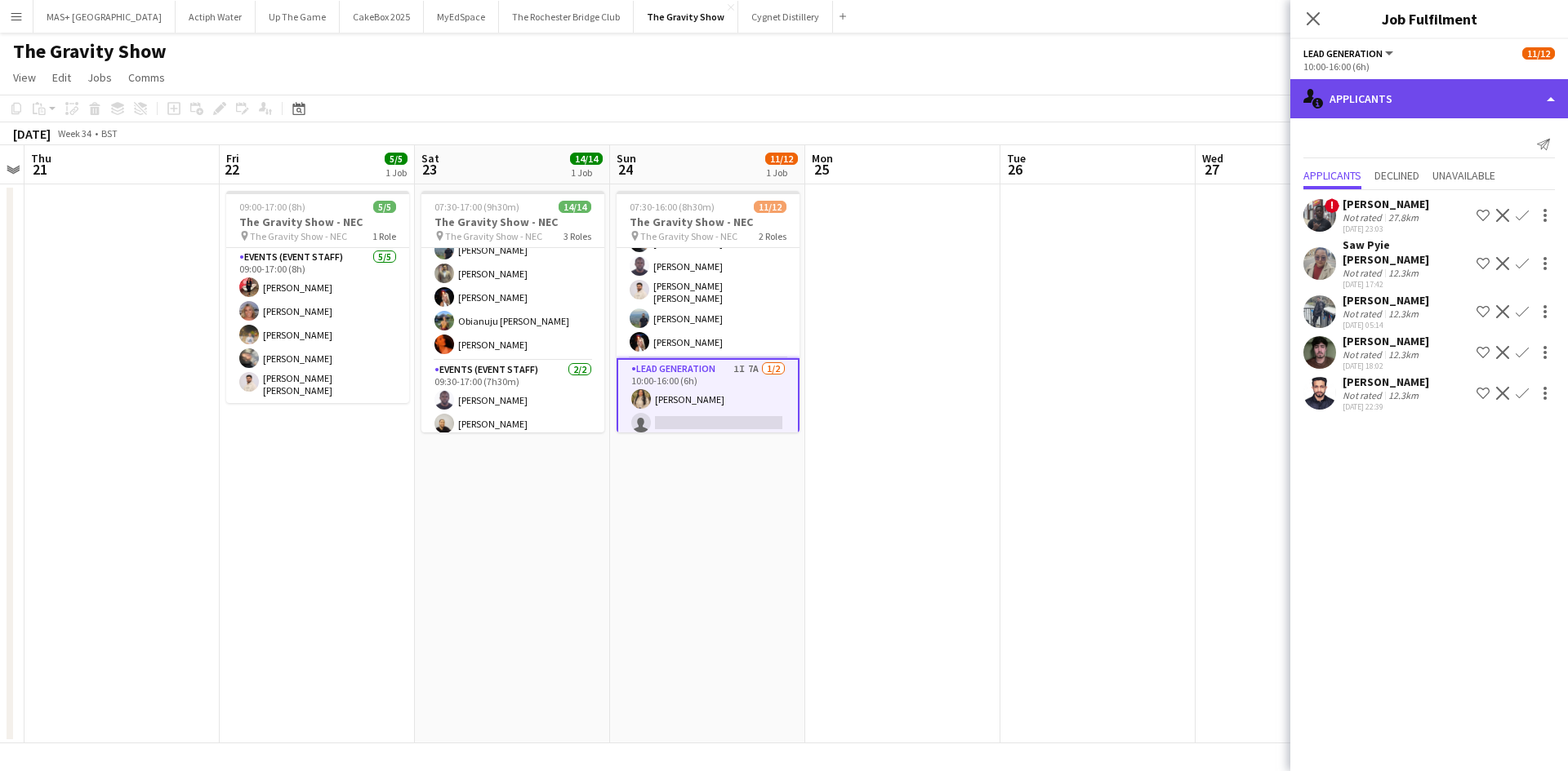
click at [1364, 116] on div "single-neutral-actions-information Applicants" at bounding box center [1428, 99] width 277 height 39
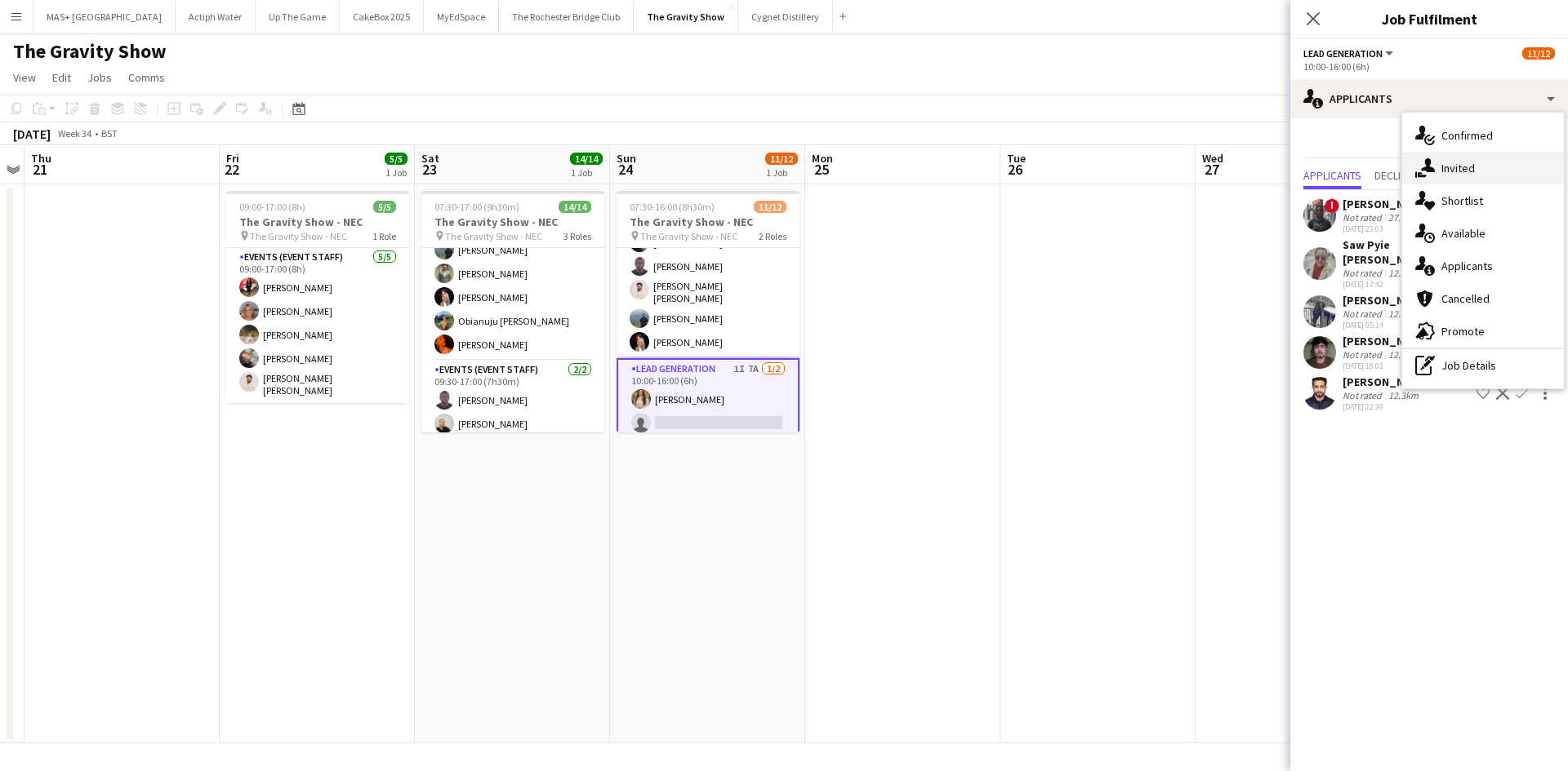
click at [1449, 167] on div "single-neutral-actions-share-1 Invited" at bounding box center [1483, 168] width 162 height 32
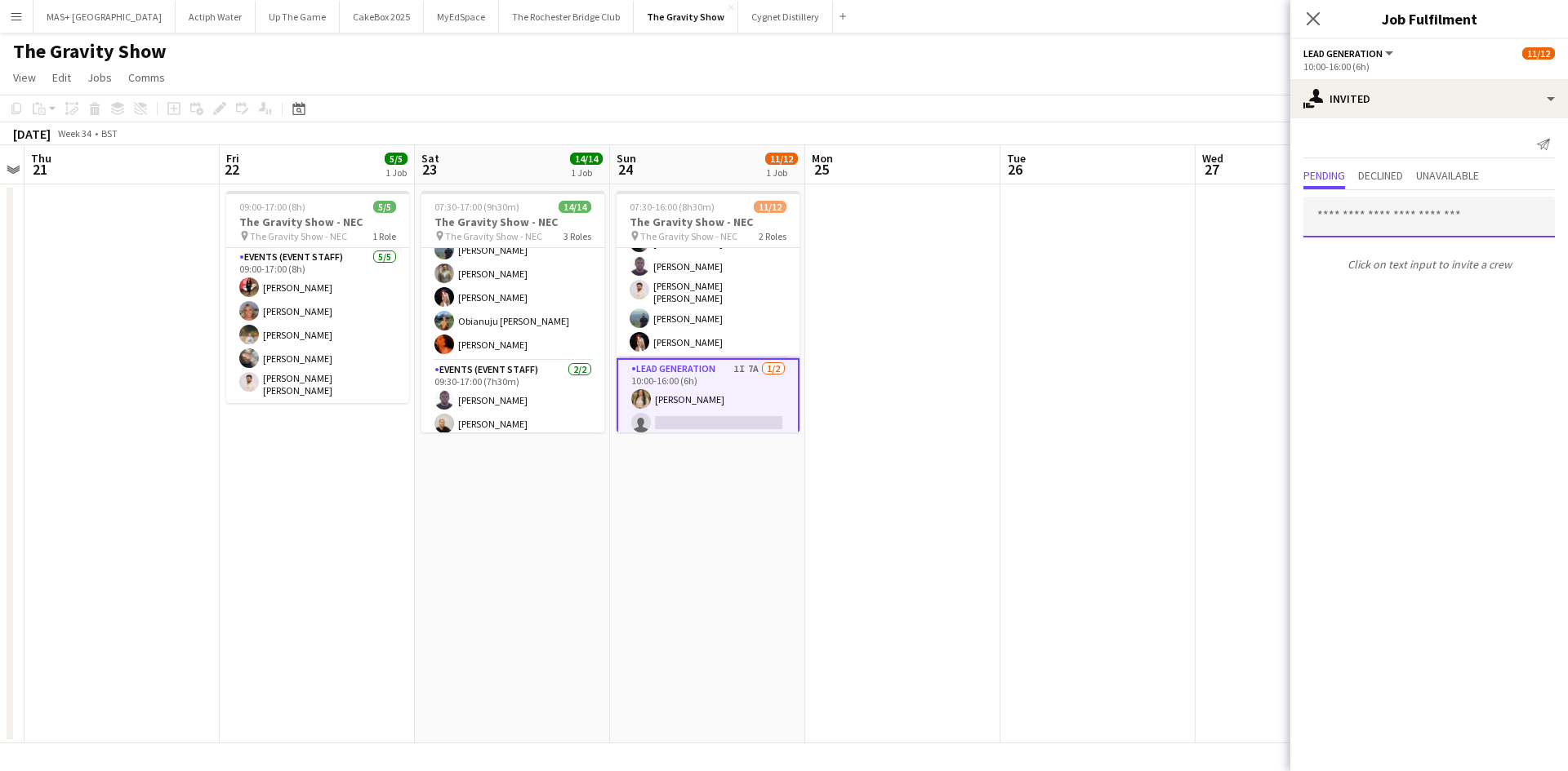
click at [1348, 221] on input "text" at bounding box center [1429, 218] width 252 height 41
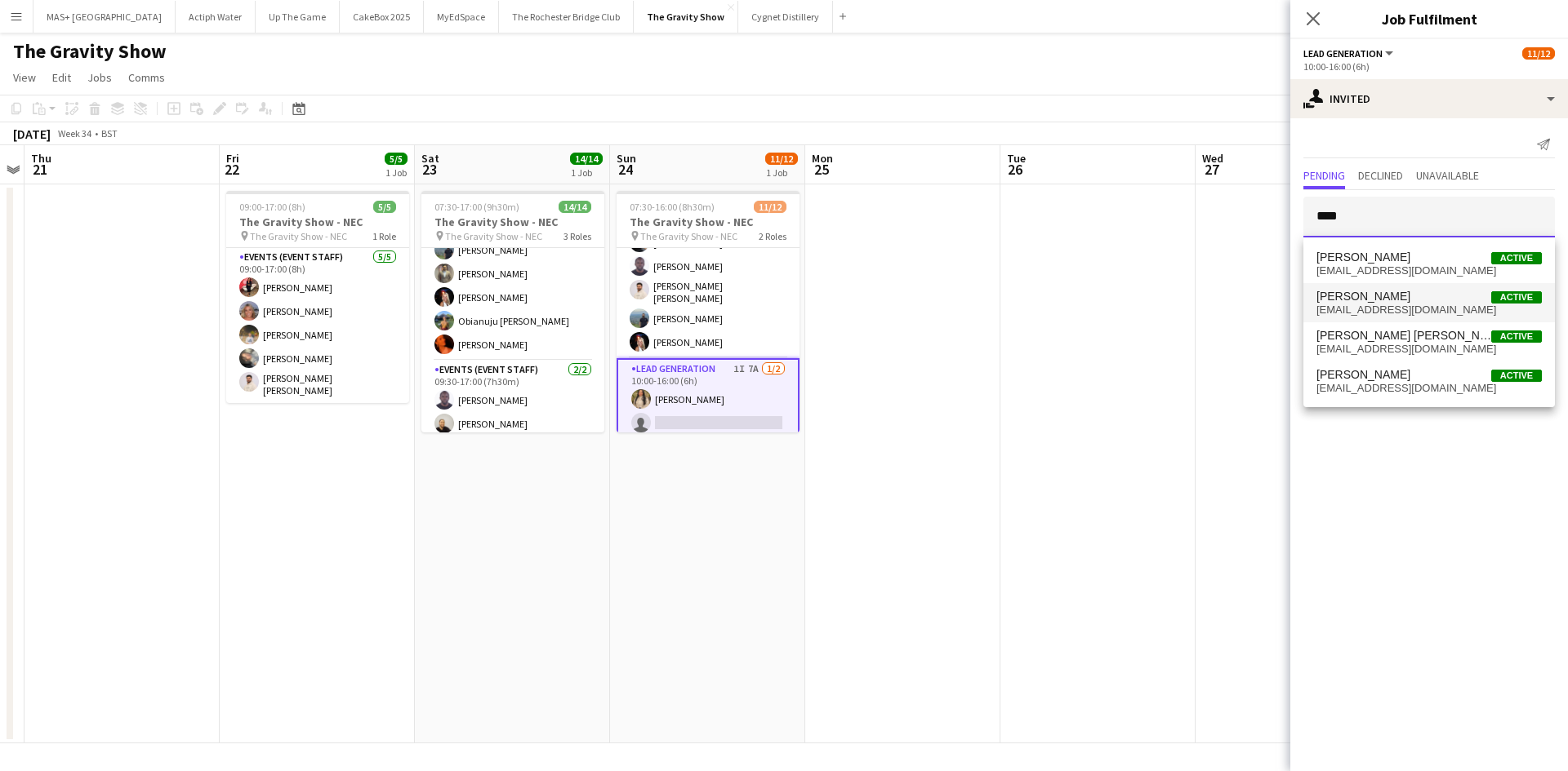
type input "****"
click at [1365, 305] on span "jfuller1972@hotmail.co.uk" at bounding box center [1428, 309] width 226 height 13
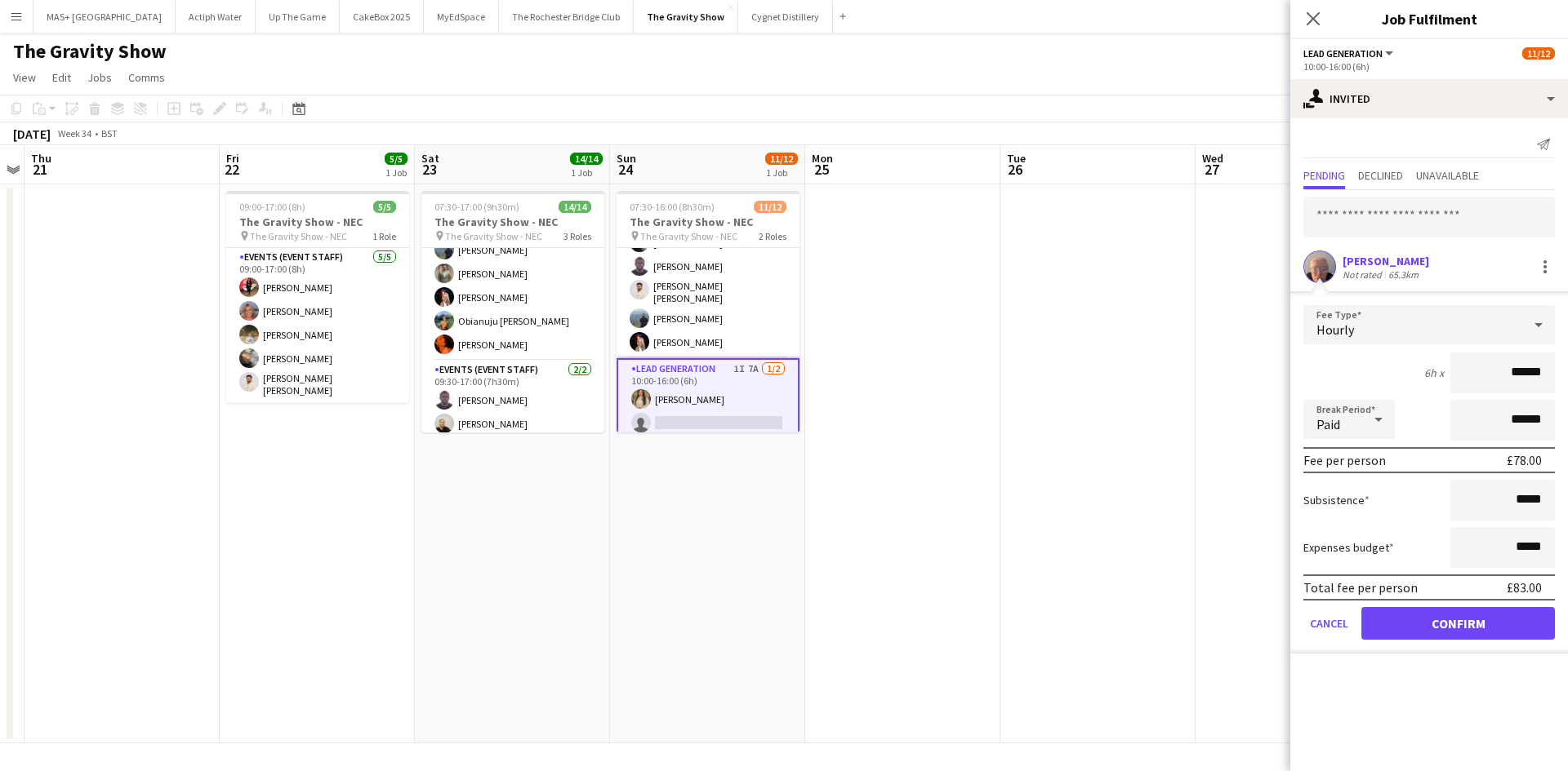
click at [1428, 655] on div "Joanne Fuller Not rated 65.3km Fee Type Hourly 6h x ****** Break Period Paid **…" at bounding box center [1428, 424] width 277 height 467
click at [1405, 619] on button "Confirm" at bounding box center [1458, 623] width 193 height 32
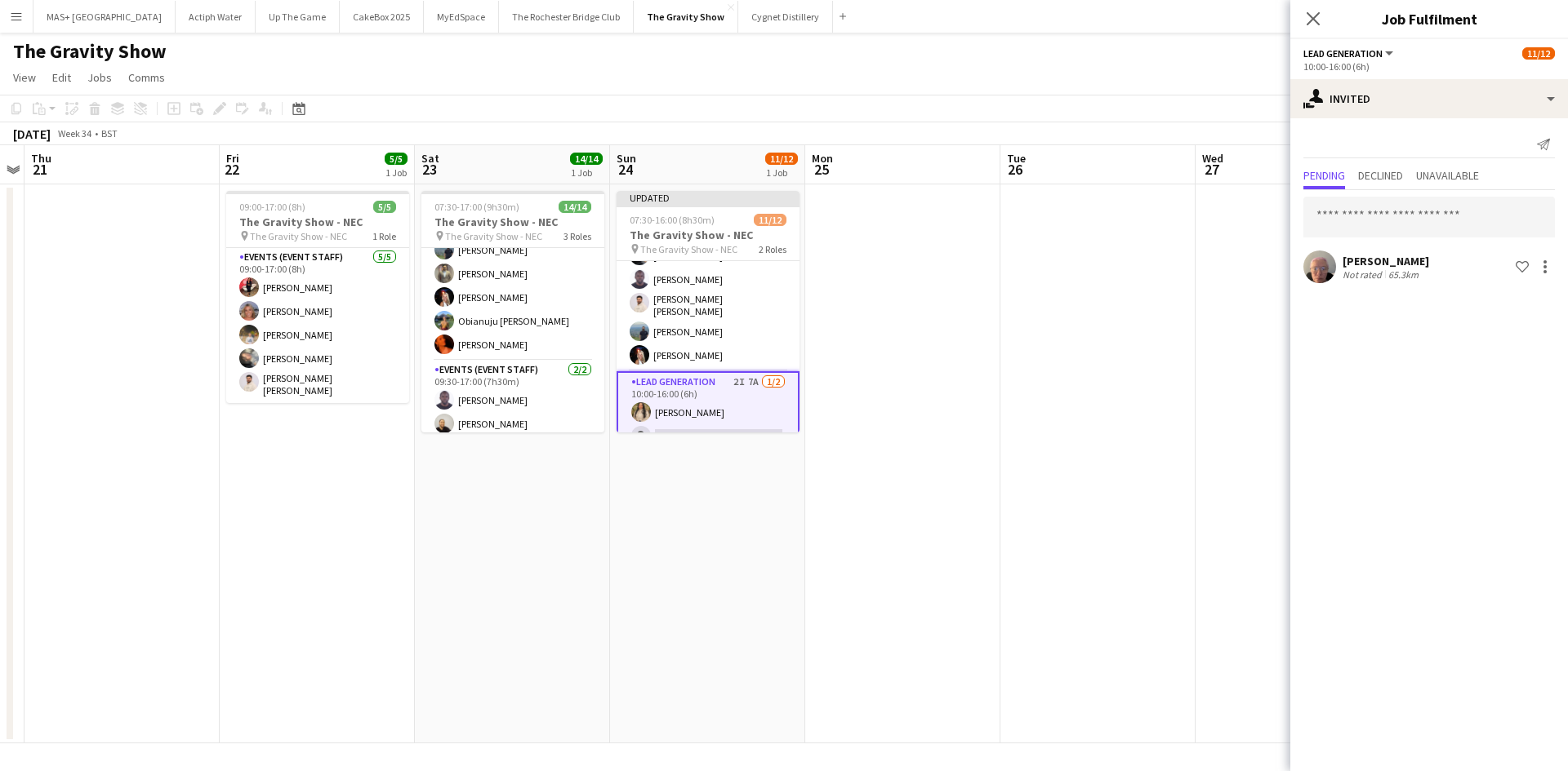
drag, startPoint x: 926, startPoint y: 441, endPoint x: 947, endPoint y: 420, distance: 29.7
click at [926, 440] on app-date-cell at bounding box center [903, 464] width 195 height 559
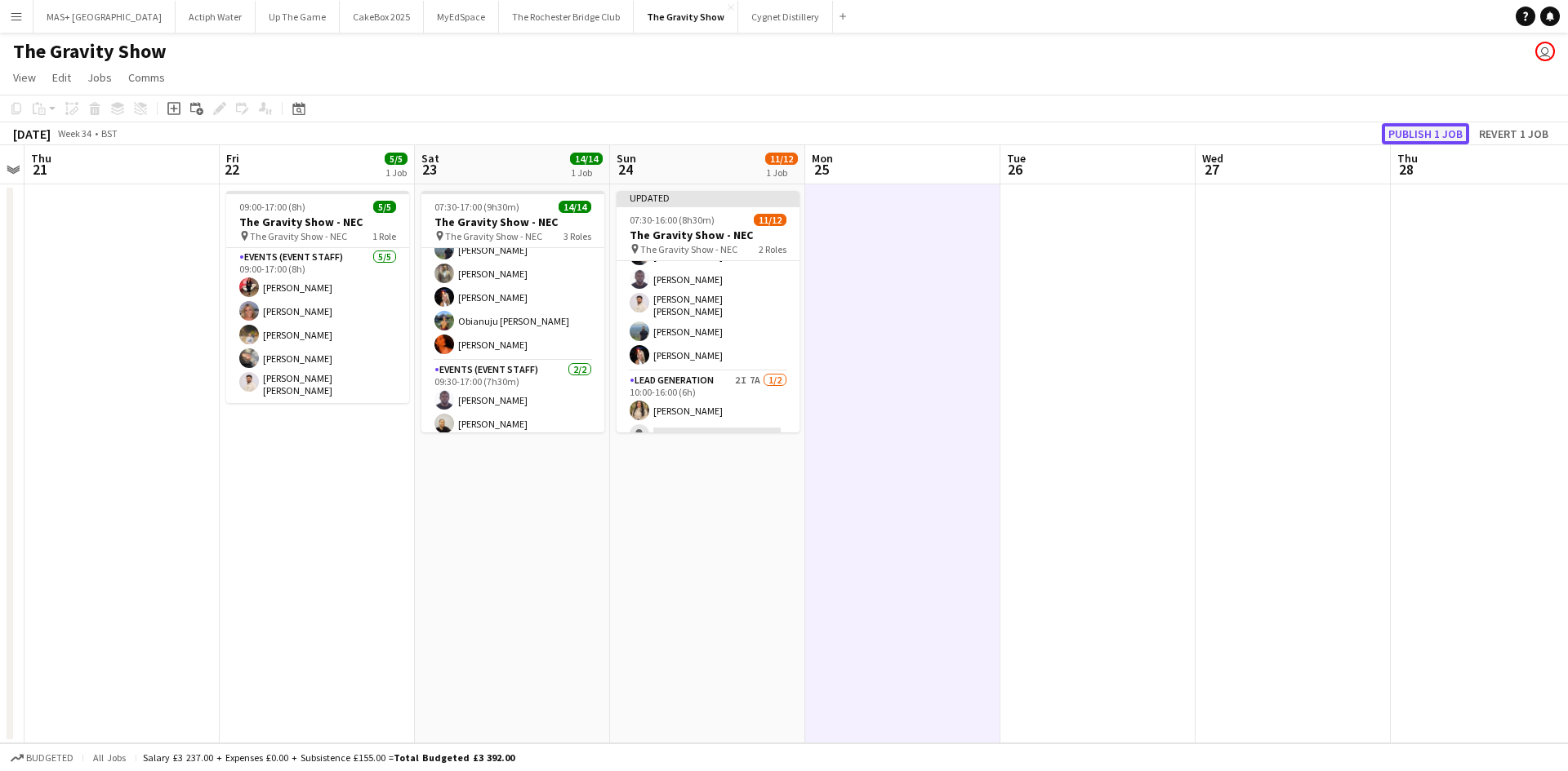
click at [1393, 128] on button "Publish 1 job" at bounding box center [1424, 134] width 87 height 21
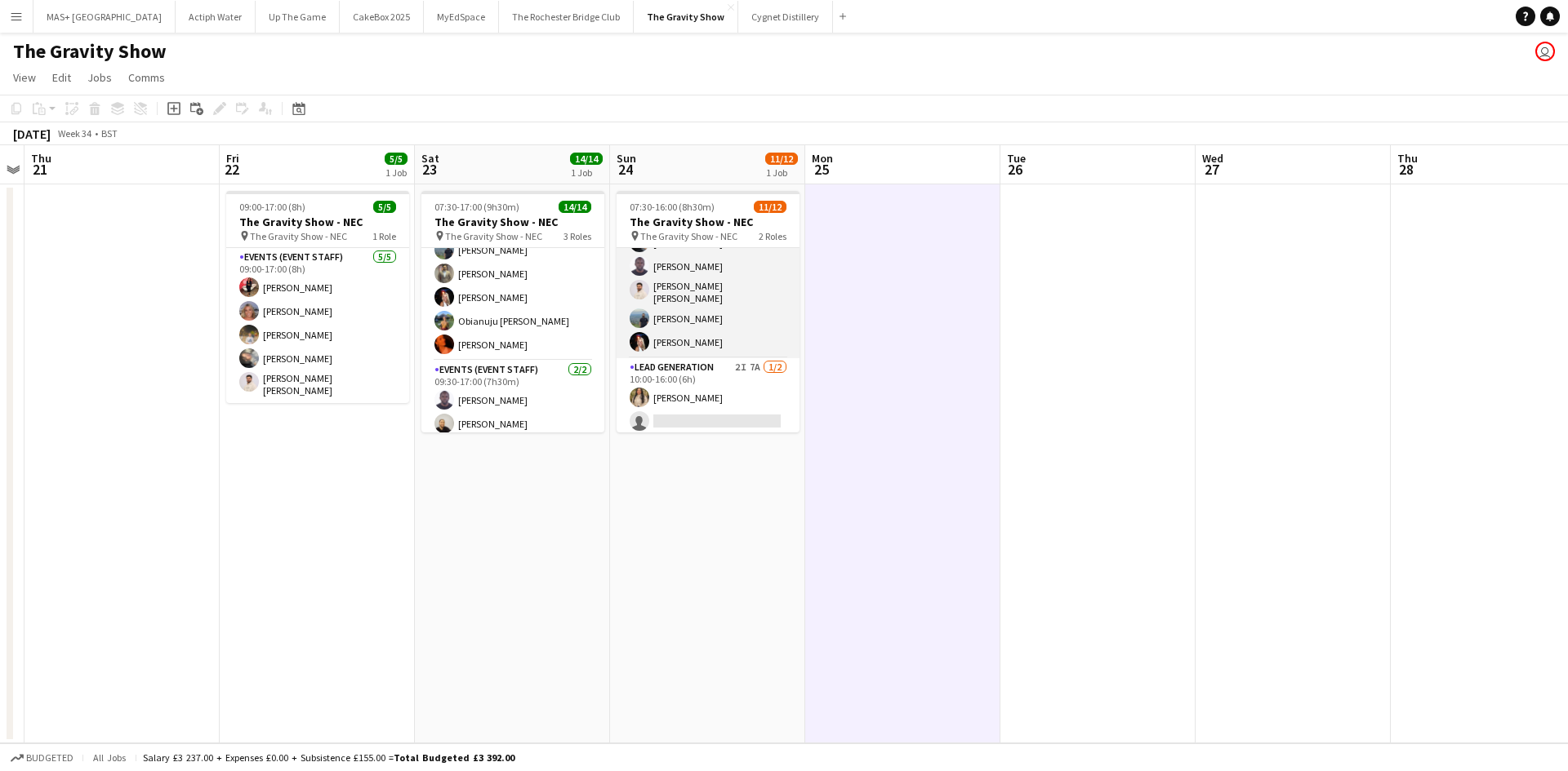
scroll to position [0, 0]
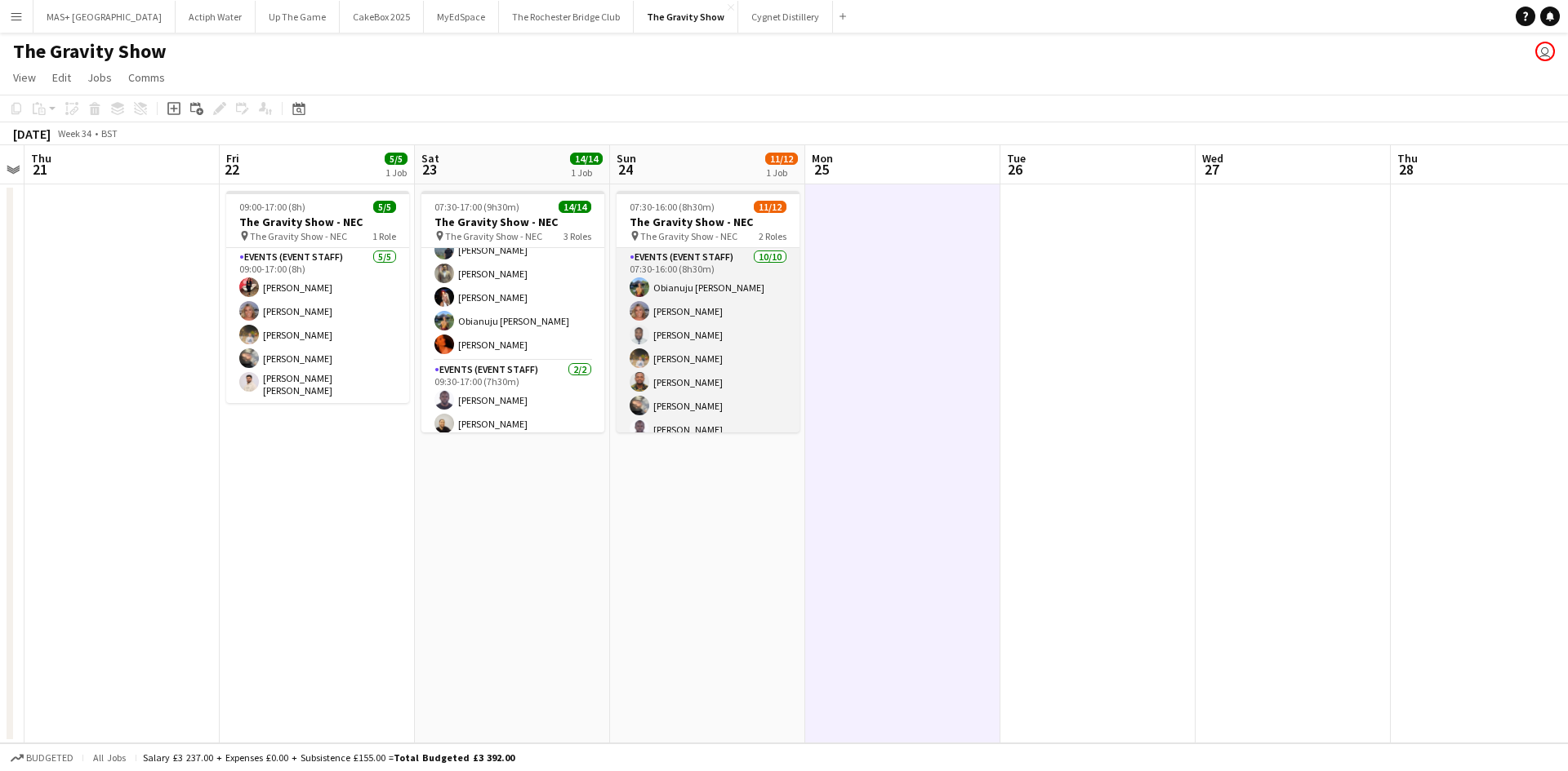
click at [656, 286] on app-card-role "Events (Event Staff) 10/10 07:30-16:00 (8h30m) Obianuju Rosemary Ofodu Liadan M…" at bounding box center [707, 385] width 183 height 273
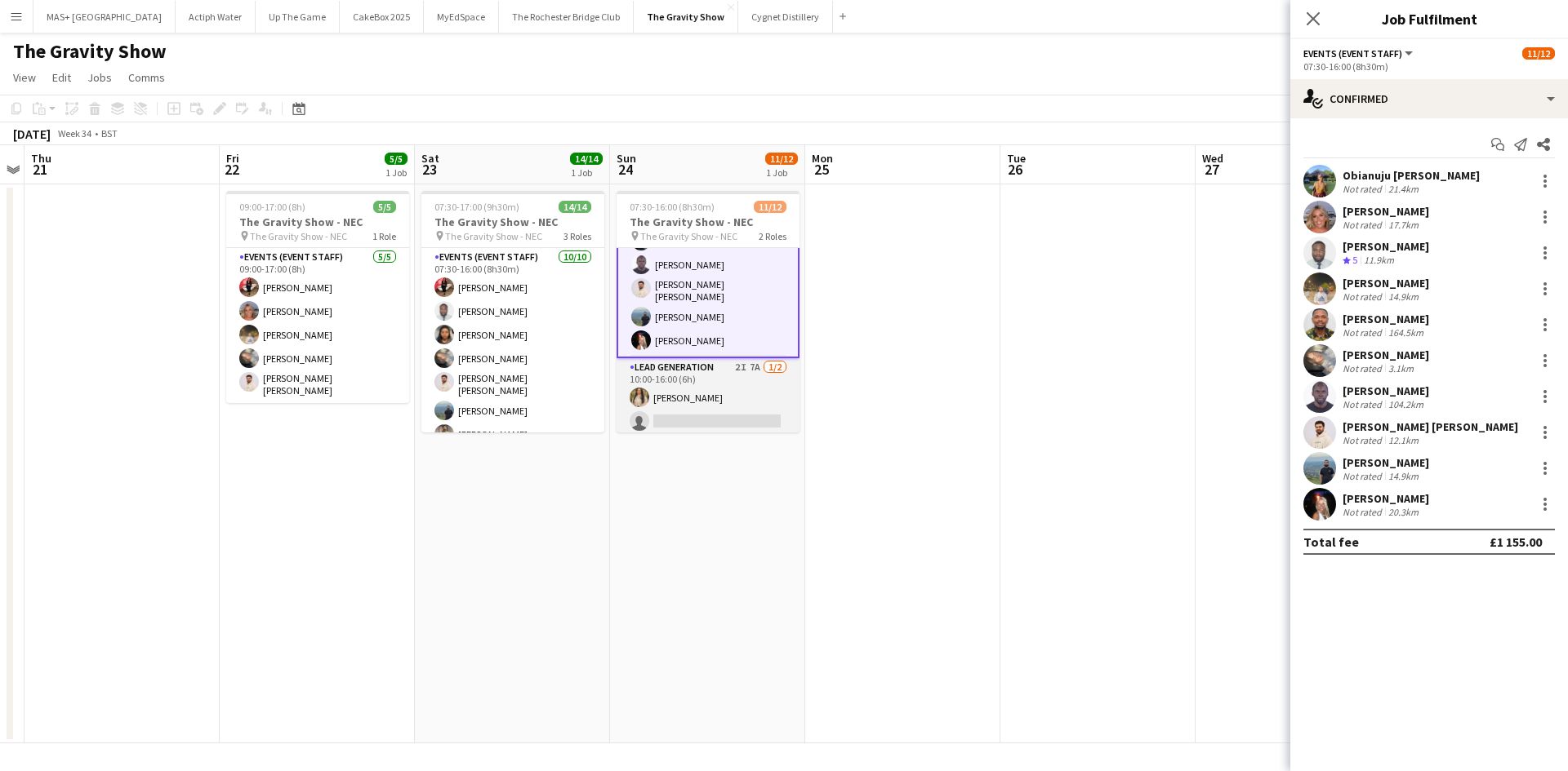
click at [752, 393] on app-card-role "Lead Generation 2I 7A 1/2 10:00-16:00 (6h) Monifa Noor single-neutral-actions" at bounding box center [707, 397] width 183 height 79
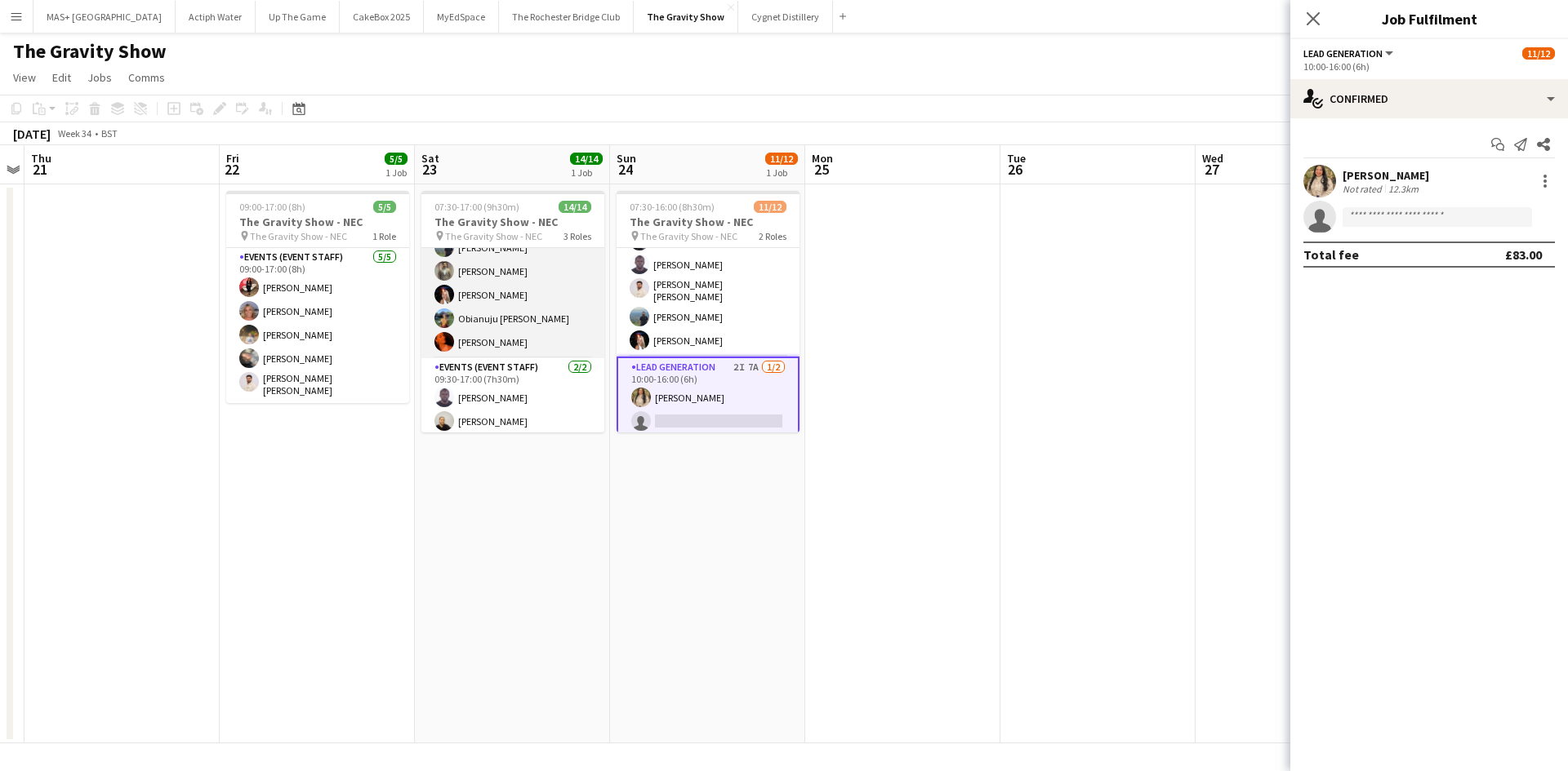
scroll to position [242, 0]
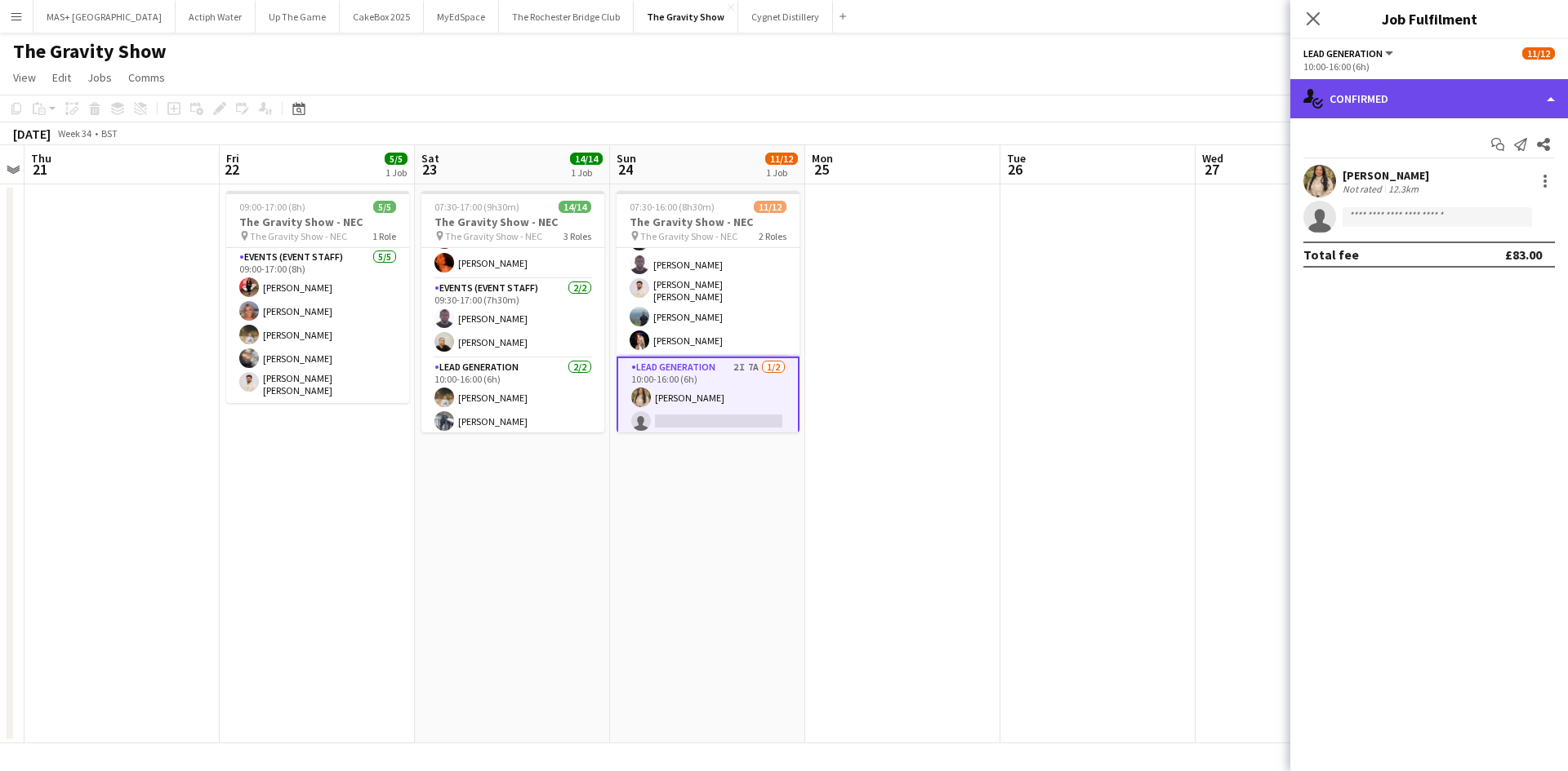
click at [1358, 82] on div "single-neutral-actions-check-2 Confirmed" at bounding box center [1428, 99] width 277 height 39
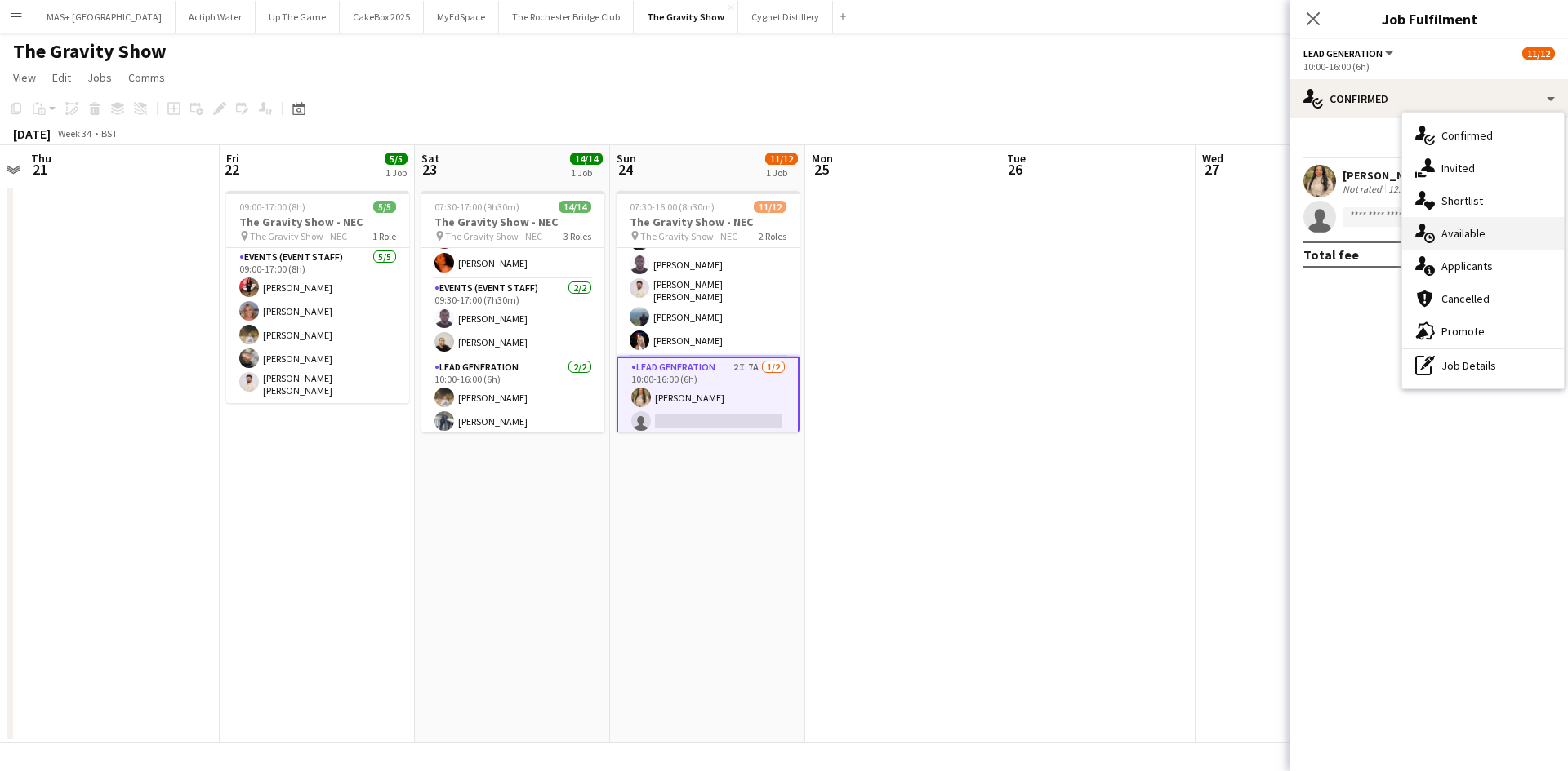
click at [1477, 237] on div "single-neutral-actions-upload Available" at bounding box center [1483, 232] width 162 height 32
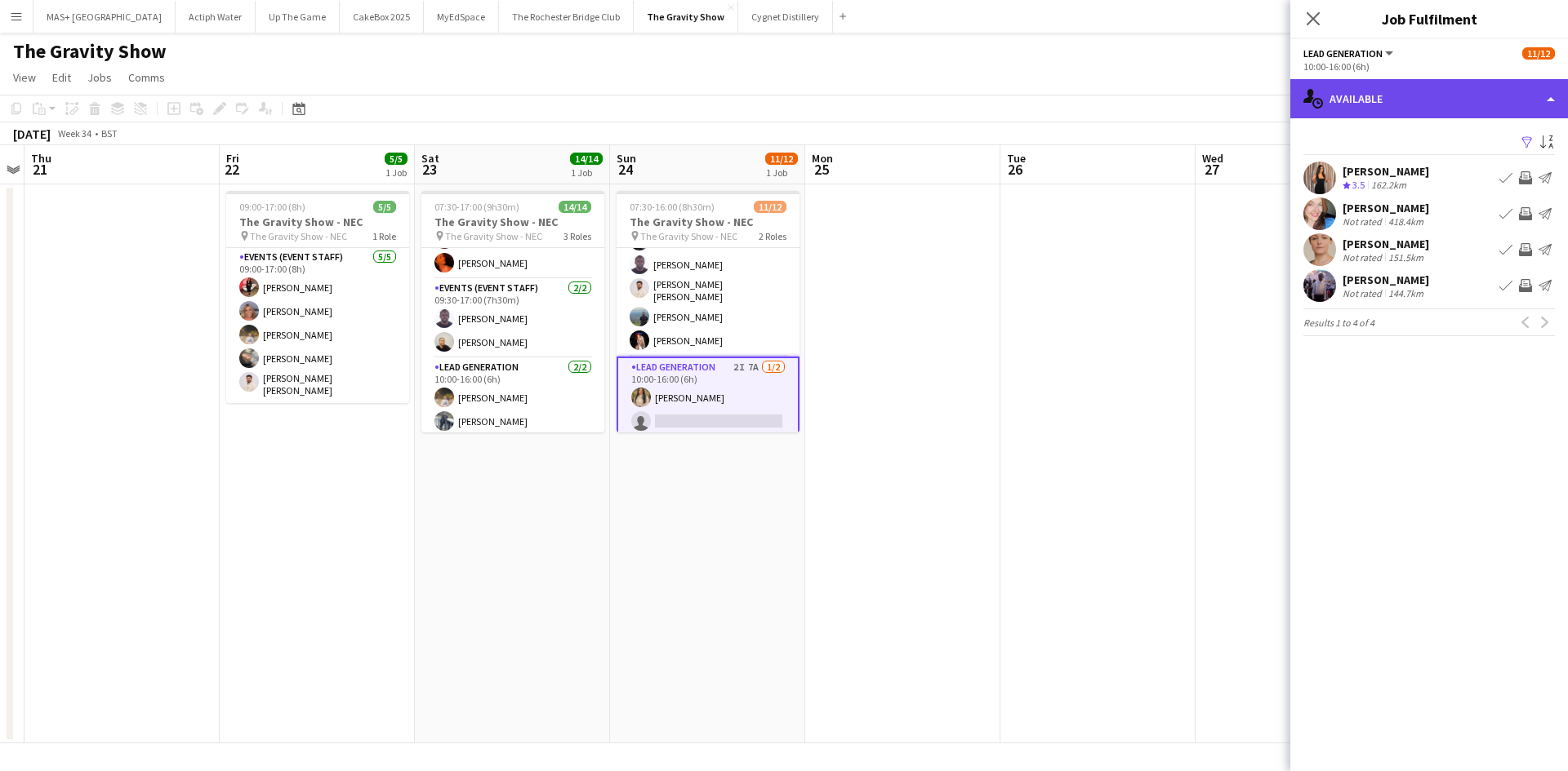
click at [1392, 102] on div "single-neutral-actions-upload Available" at bounding box center [1428, 99] width 277 height 39
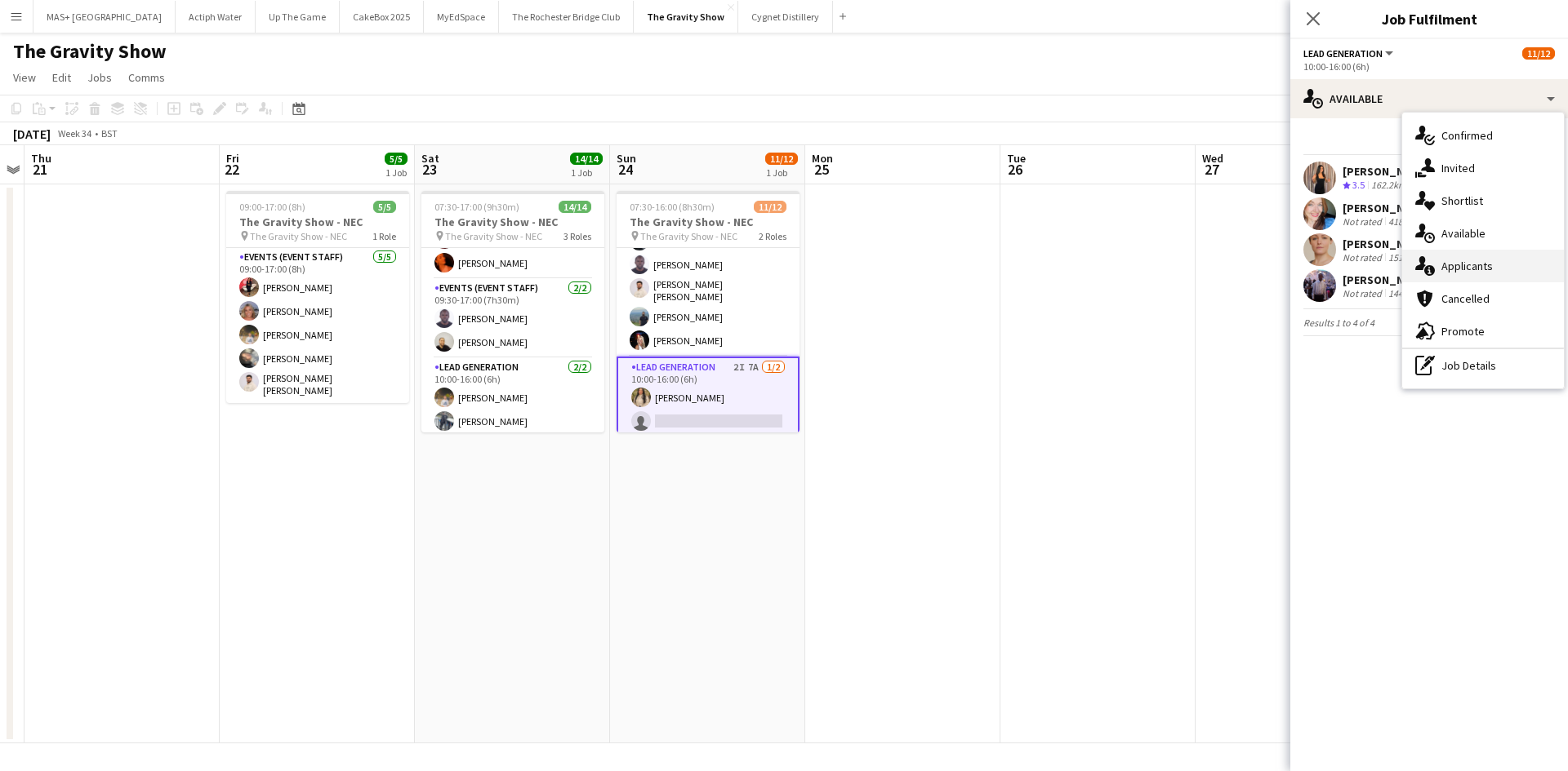
click at [1498, 262] on div "single-neutral-actions-information Applicants" at bounding box center [1483, 265] width 162 height 32
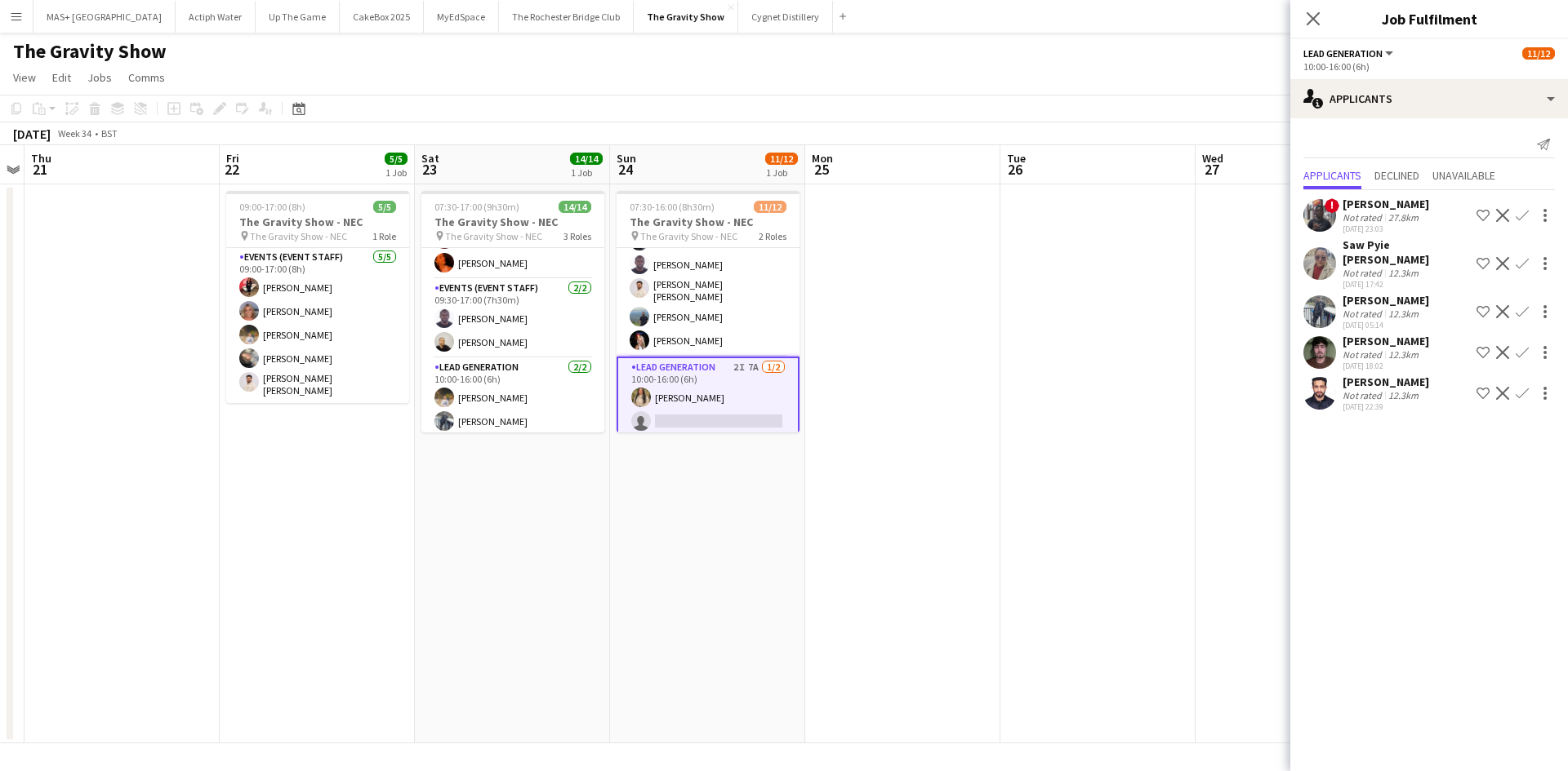
click at [1384, 293] on div "Saif Hassan" at bounding box center [1385, 300] width 87 height 15
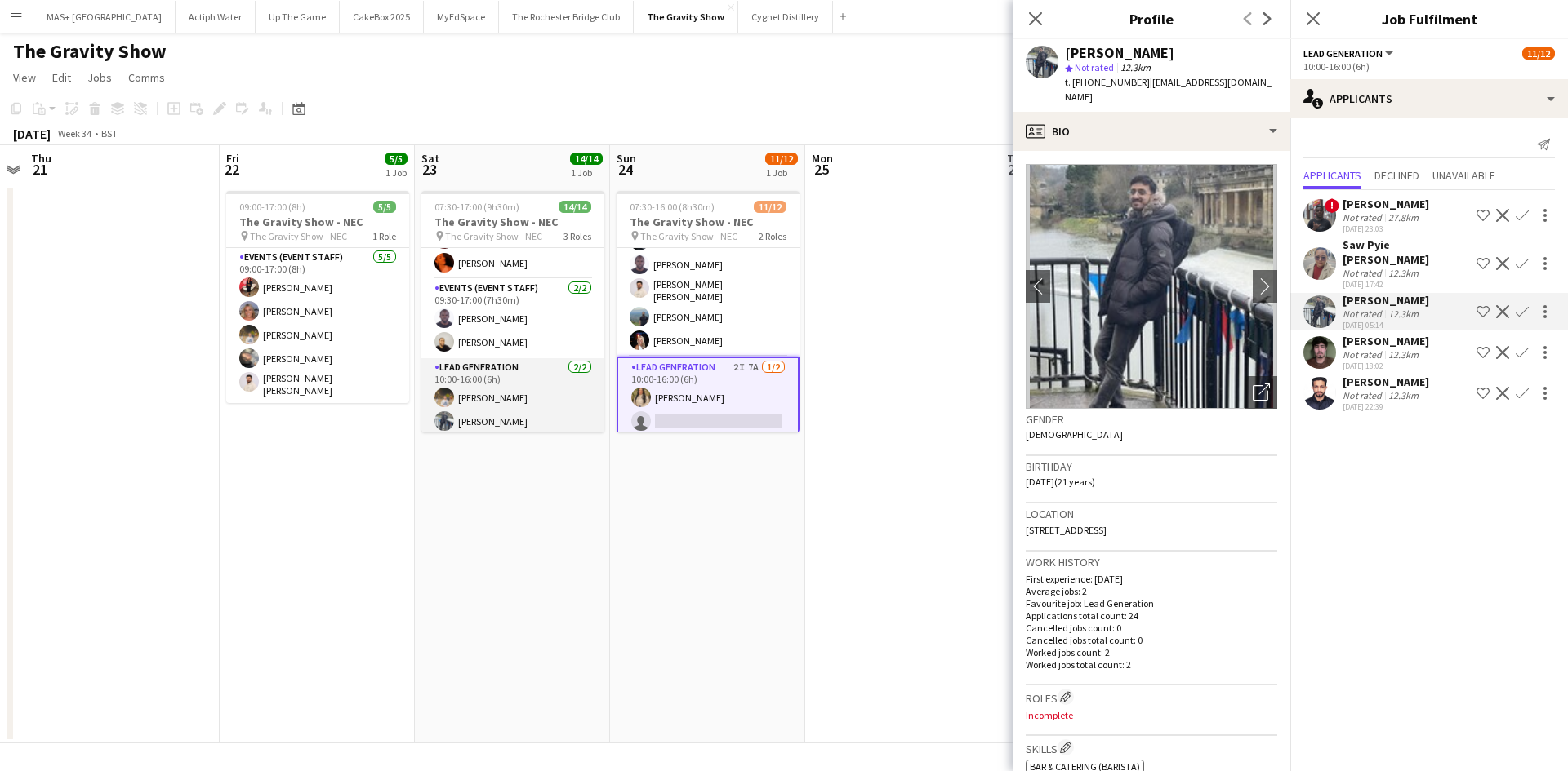
click at [457, 421] on app-card-role "Lead Generation 2/2 10:00-16:00 (6h) Farrukh Aziz Saif Hassan" at bounding box center [513, 397] width 183 height 79
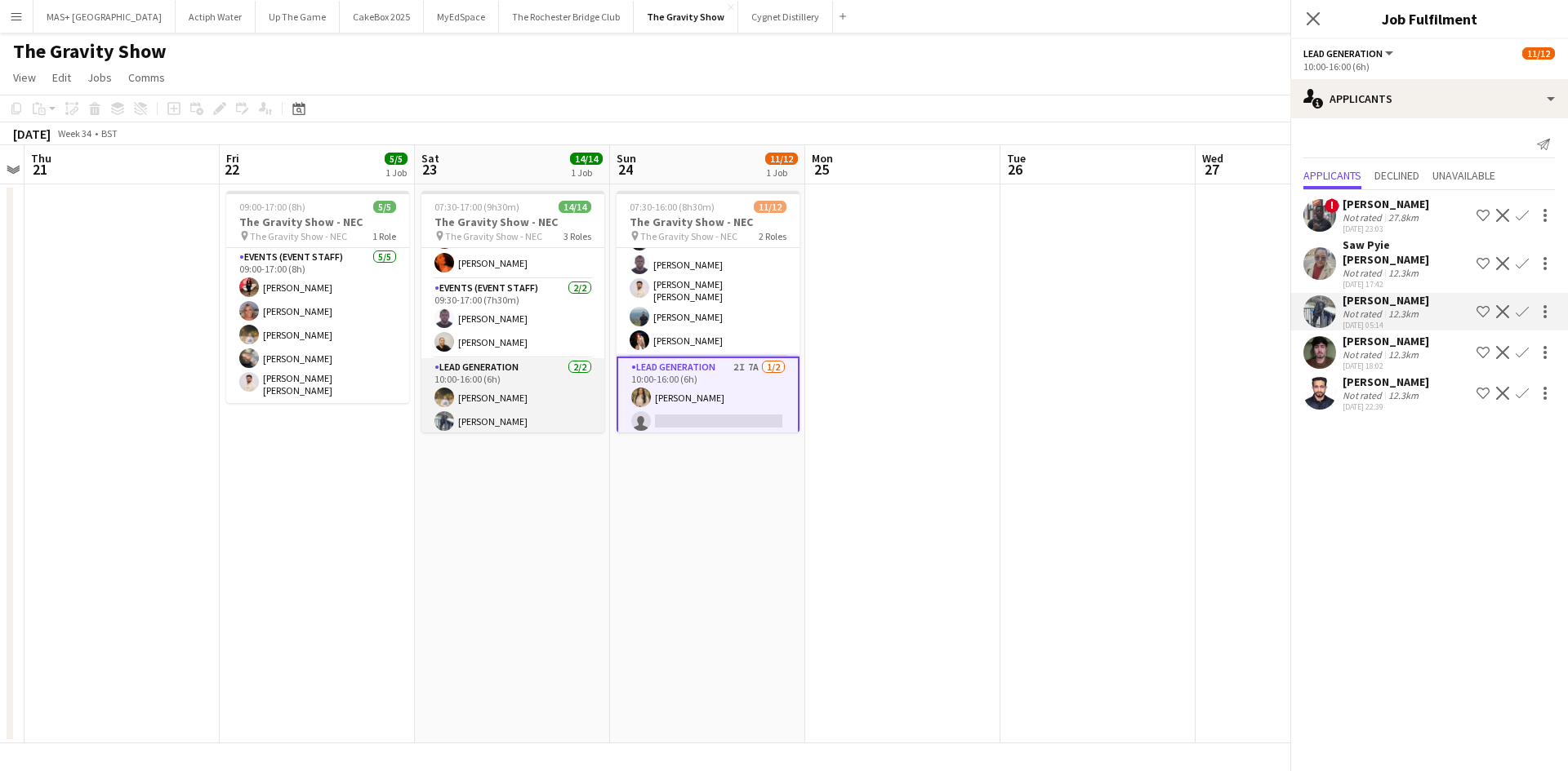
scroll to position [163, 0]
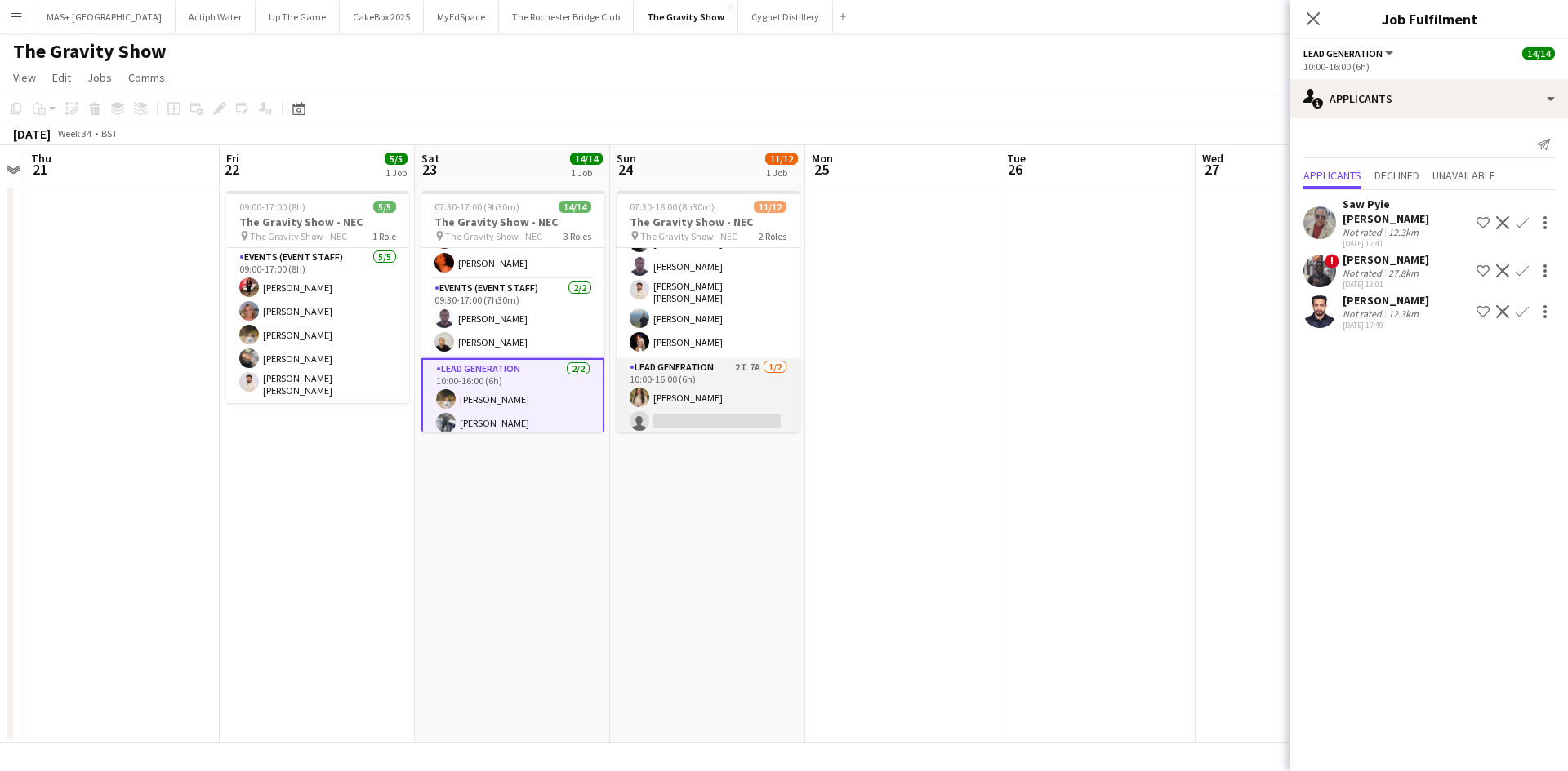
click at [709, 386] on app-card-role "Lead Generation 2I 7A 1/2 10:00-16:00 (6h) Monifa Noor single-neutral-actions" at bounding box center [707, 397] width 183 height 79
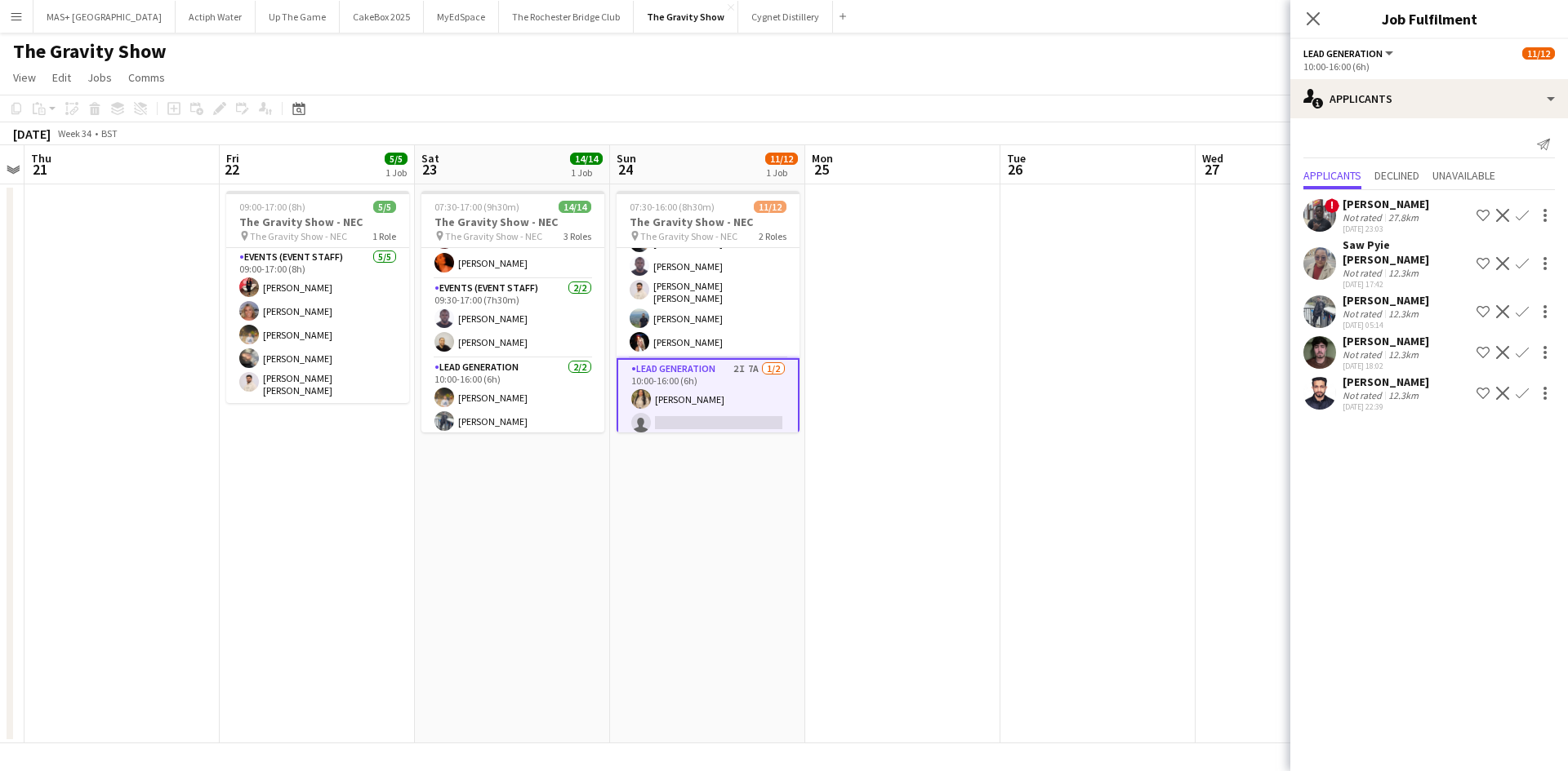
click at [1374, 307] on div "Not rated" at bounding box center [1363, 313] width 42 height 13
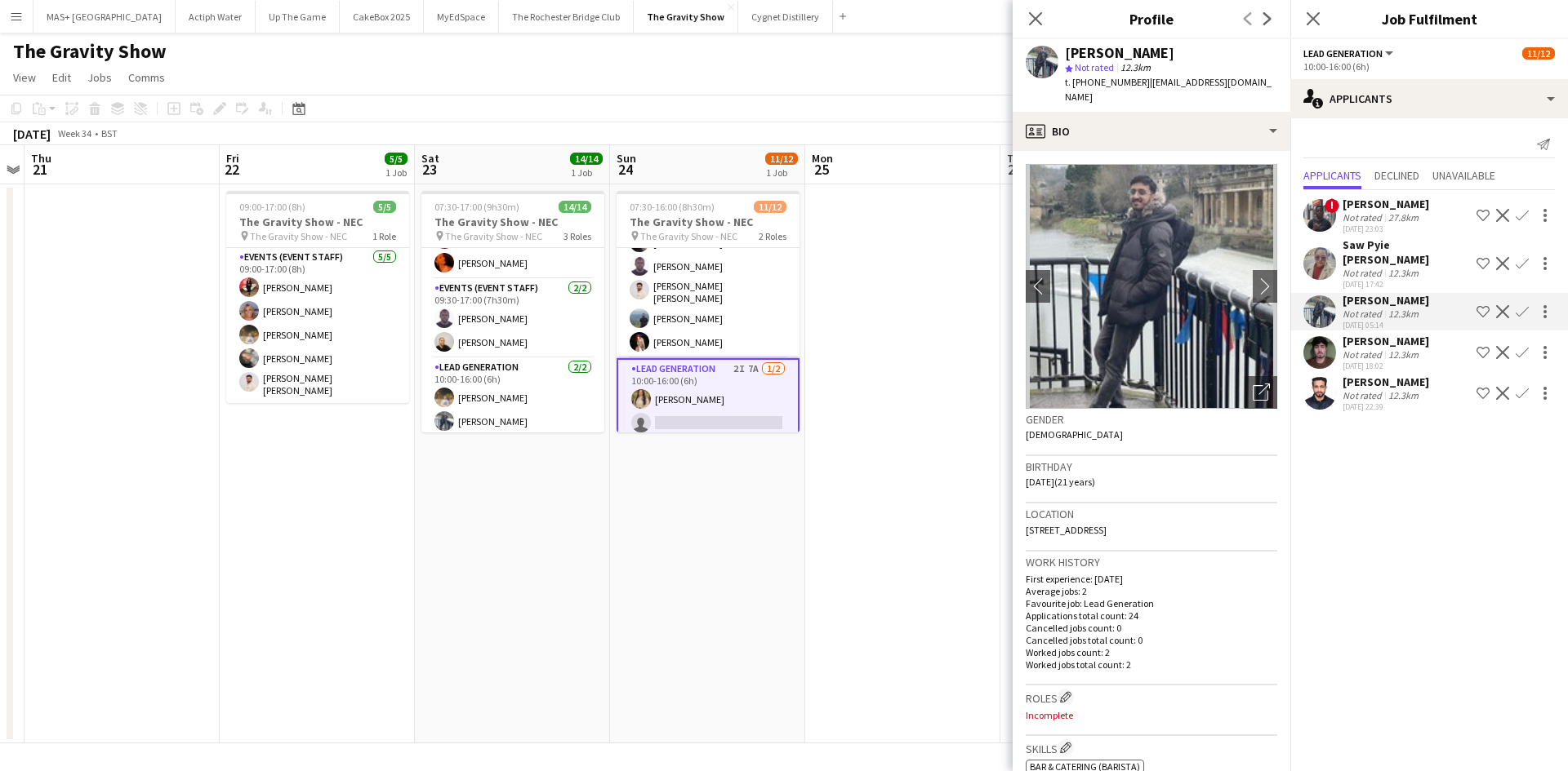
click at [1524, 305] on app-icon "Confirm" at bounding box center [1521, 311] width 13 height 13
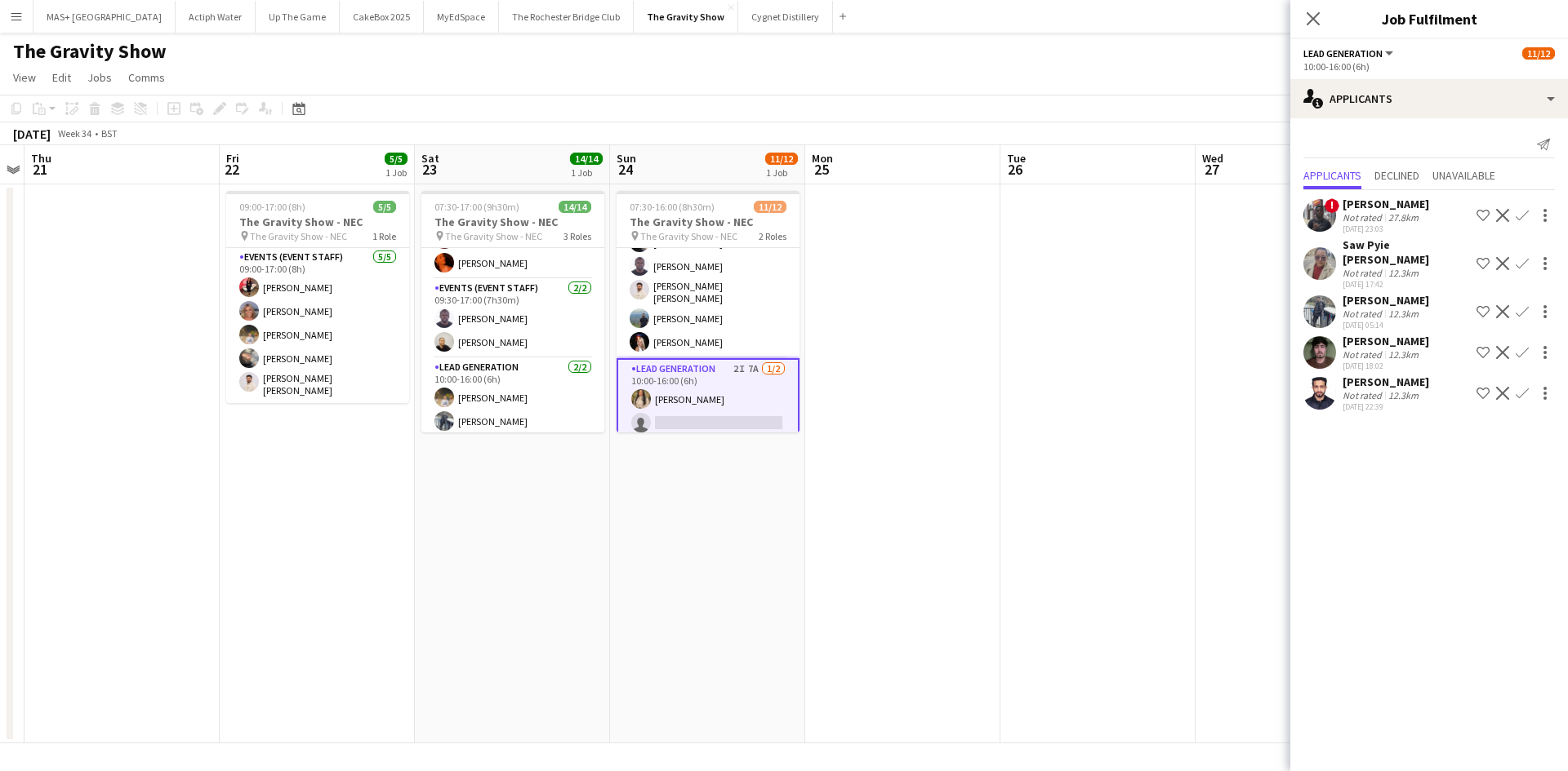
click at [1524, 305] on app-icon "Confirm" at bounding box center [1521, 311] width 13 height 13
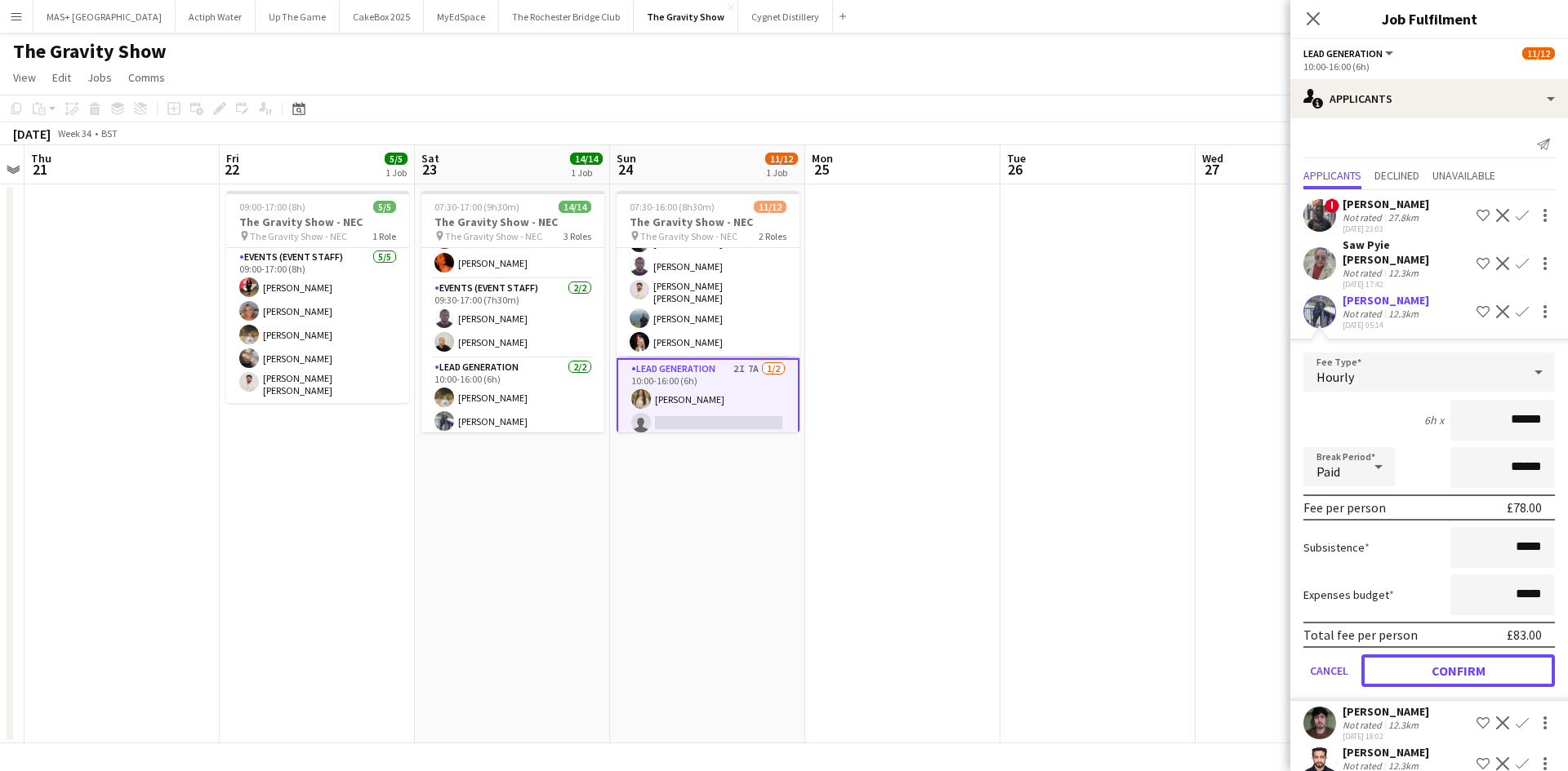
click at [1409, 655] on button "Confirm" at bounding box center [1458, 670] width 193 height 32
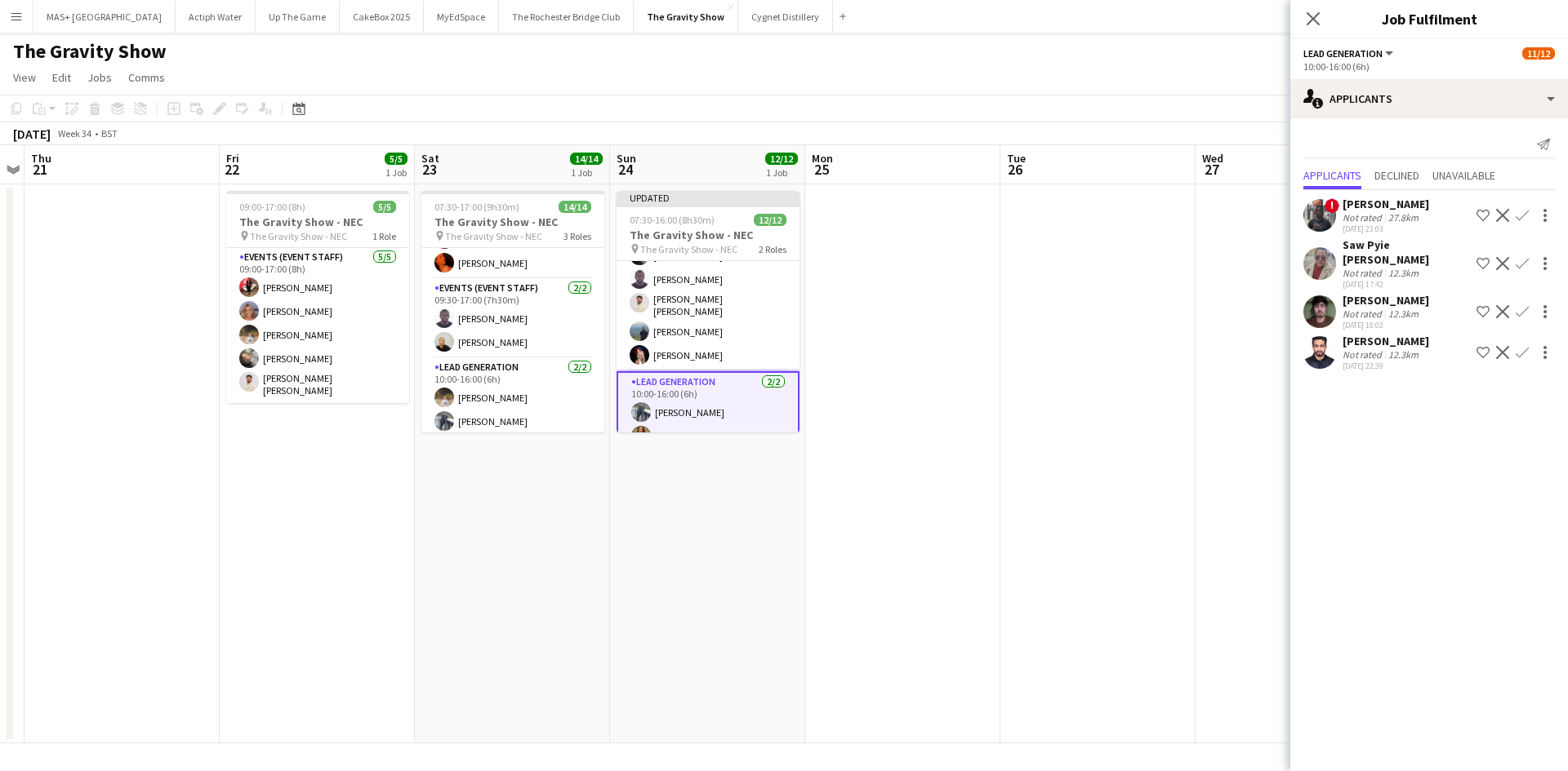
click at [1090, 545] on app-date-cell at bounding box center [1097, 464] width 195 height 559
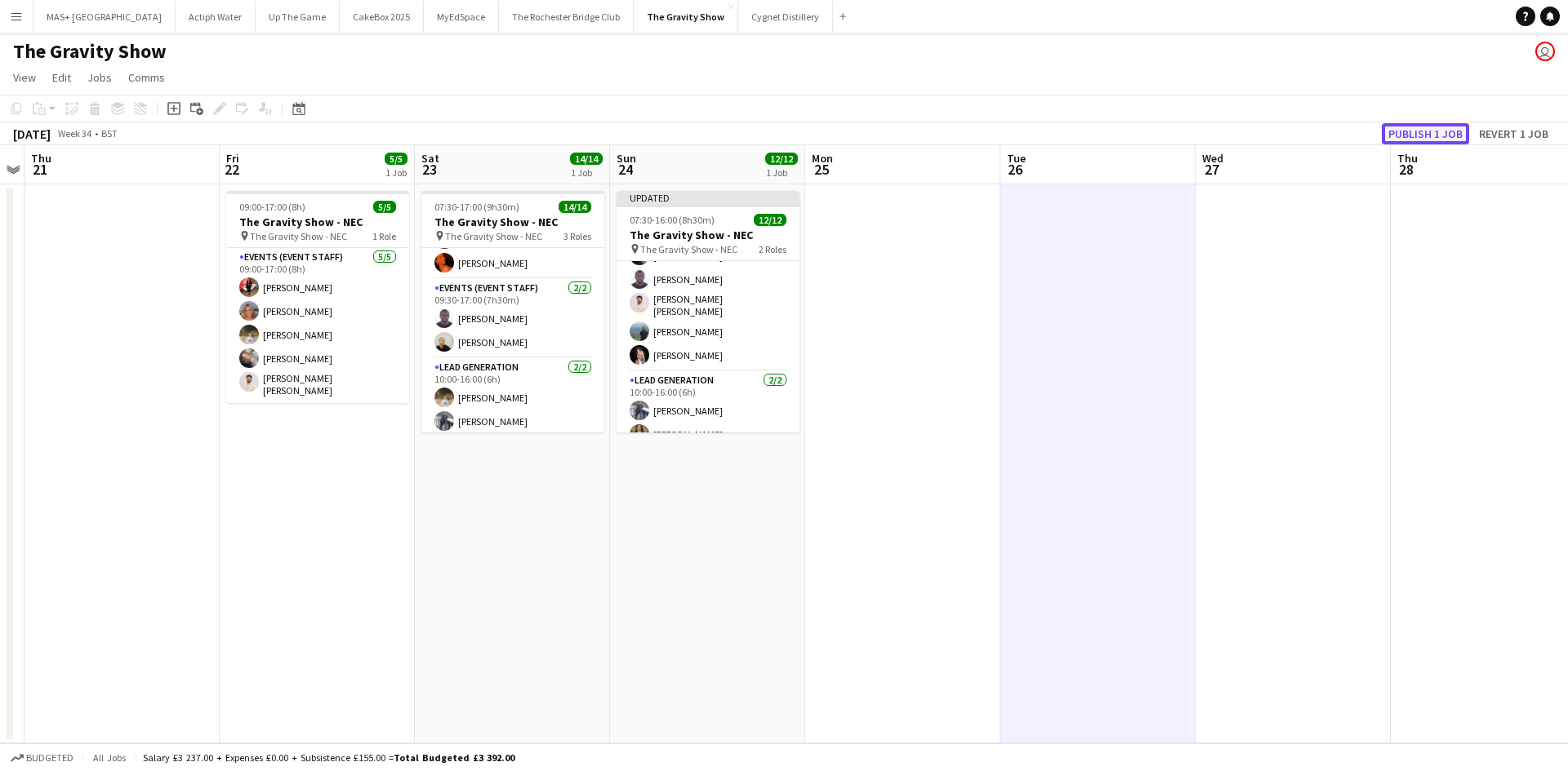
click at [1442, 132] on button "Publish 1 job" at bounding box center [1424, 134] width 87 height 21
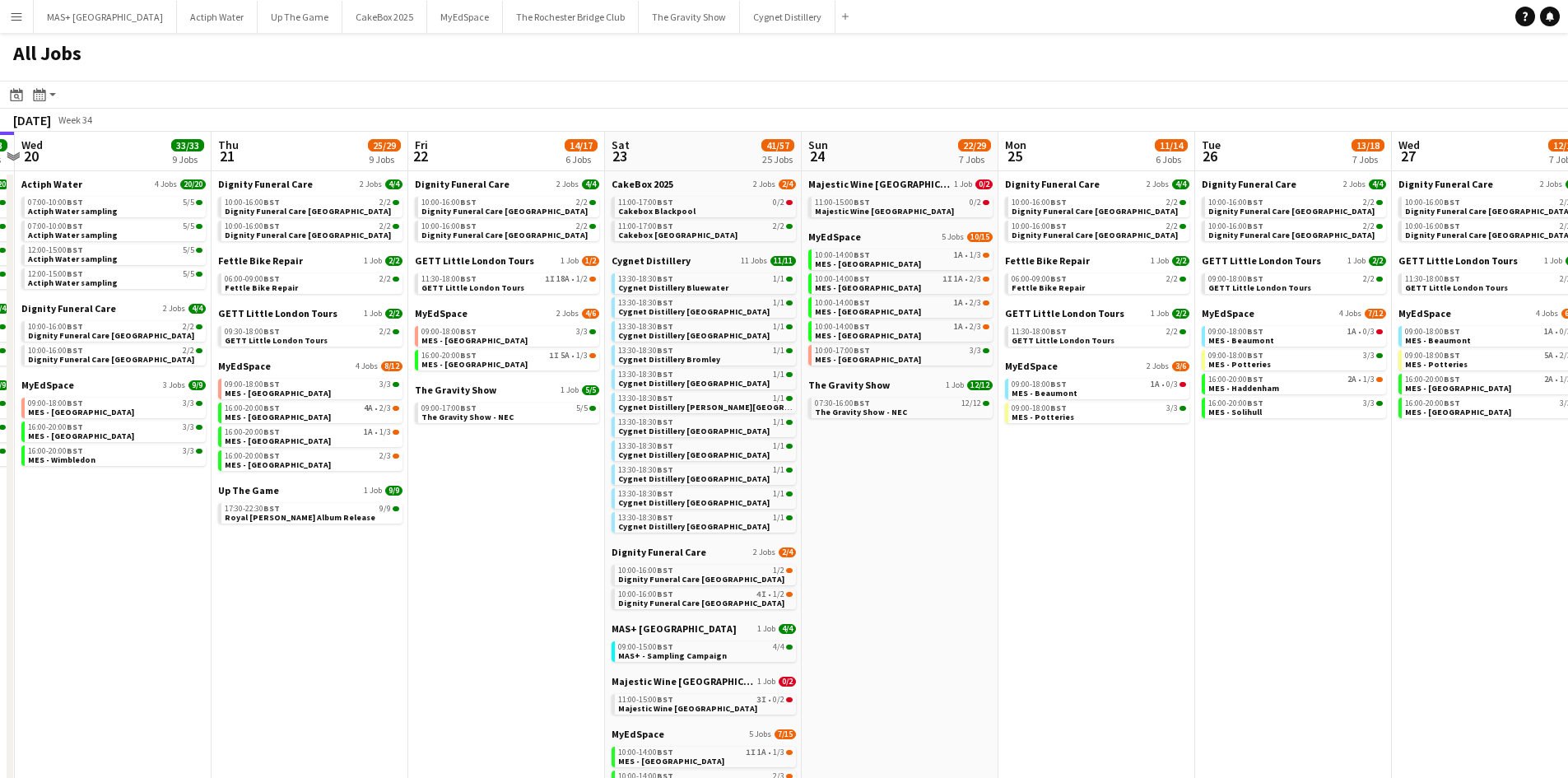
drag, startPoint x: 1227, startPoint y: 556, endPoint x: 992, endPoint y: 552, distance: 235.0
click at [985, 556] on app-calendar-viewport "Sat 16 30/30 18 Jobs Sun 17 13/13 4 Jobs Mon 18 9/9 4 Jobs Tue 19 33/33 9 Jobs …" at bounding box center [784, 630] width 1568 height 997
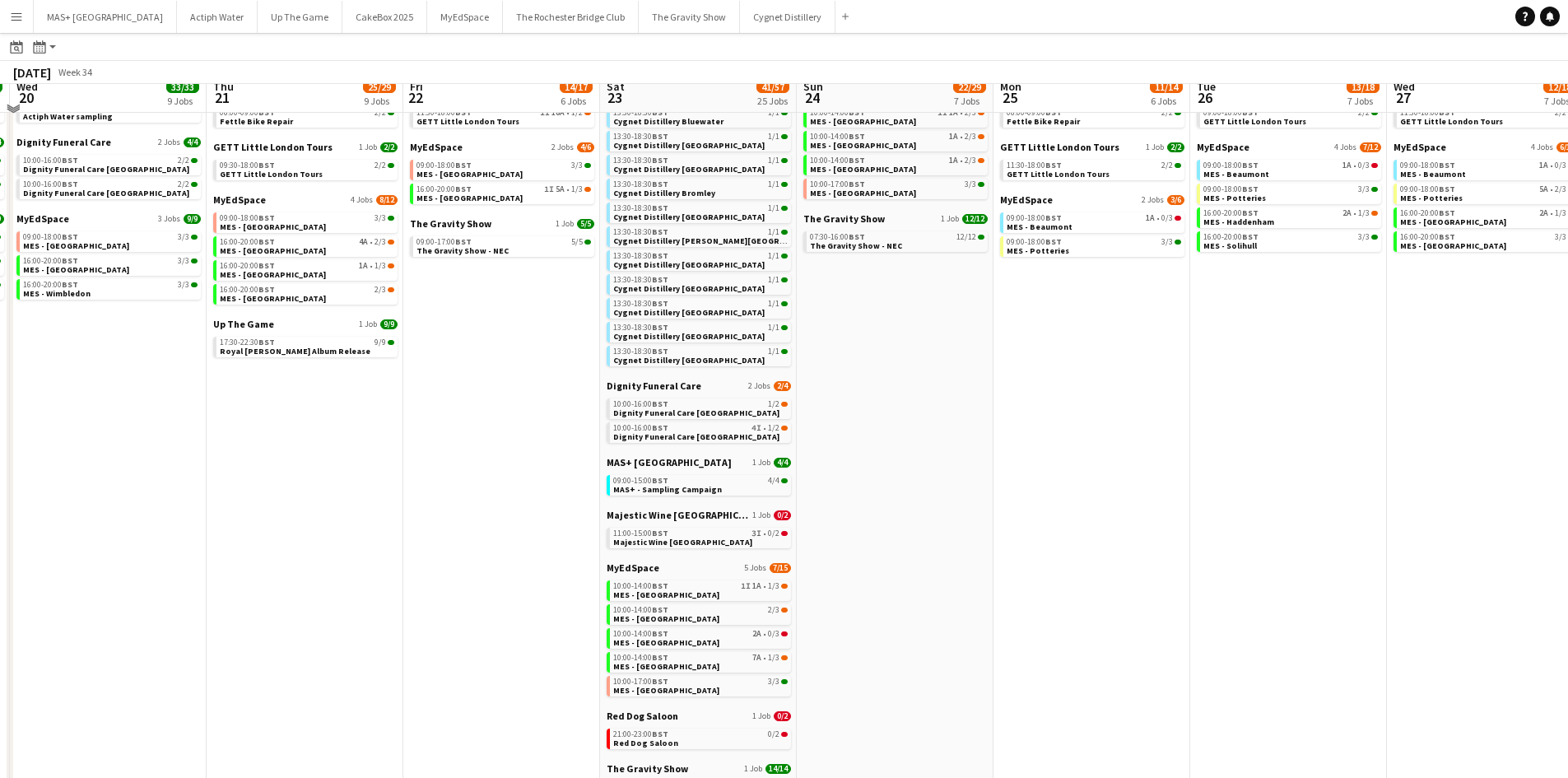
scroll to position [83, 0]
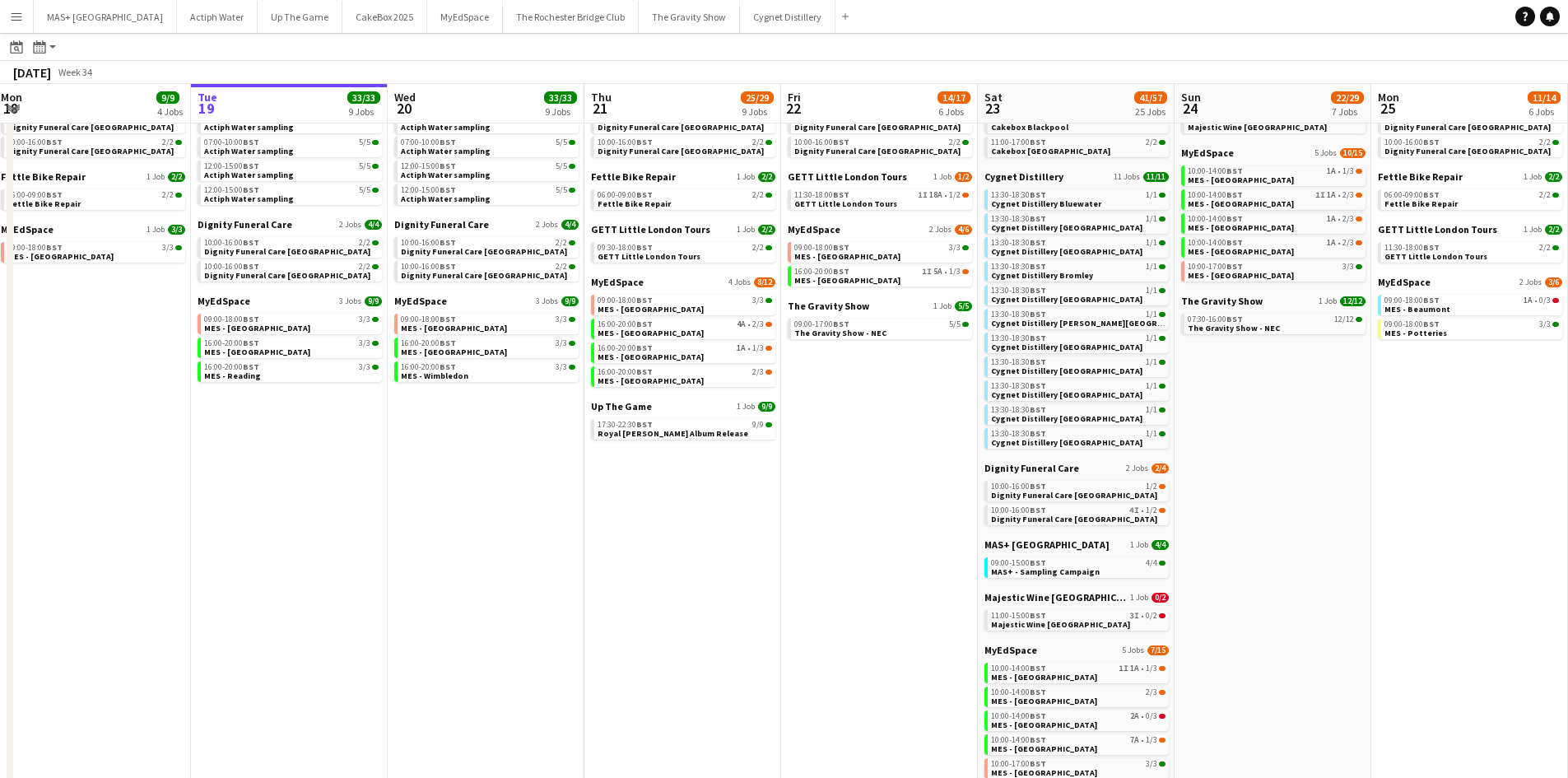
click at [523, 405] on app-all-jobs "All Jobs Date picker [DATE] [DATE] [DATE] M [DATE] T [DATE] W [DATE] T [DATE] F…" at bounding box center [784, 497] width 1568 height 1094
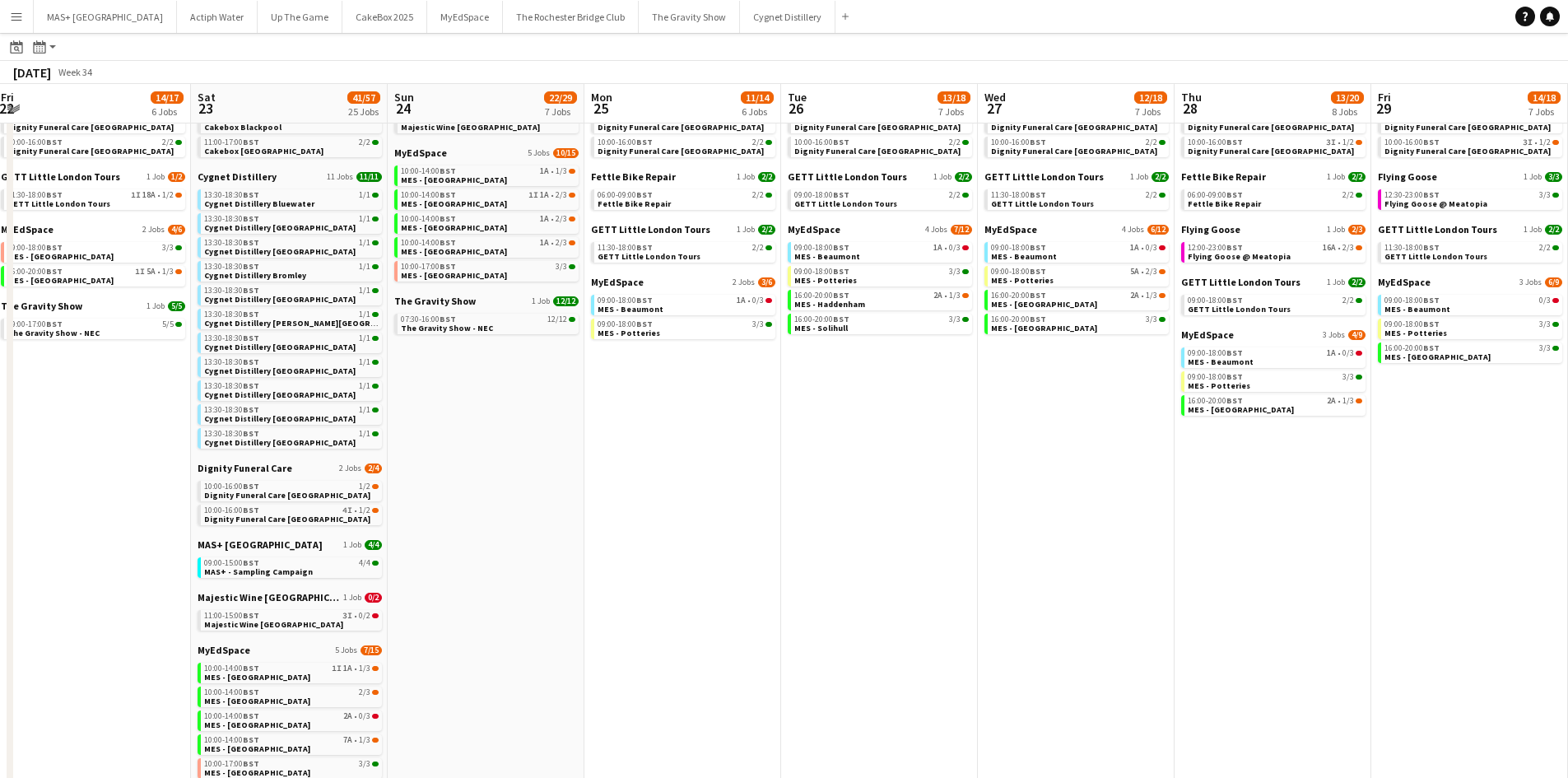
drag, startPoint x: 711, startPoint y: 486, endPoint x: 546, endPoint y: 512, distance: 167.0
drag, startPoint x: 1186, startPoint y: 546, endPoint x: 386, endPoint y: 475, distance: 803.1
click at [386, 475] on app-calendar-viewport "Wed 20 33/33 9 Jobs Thu 21 25/29 9 Jobs Fri 22 14/17 6 Jobs Sat 23 41/57 25 Job…" at bounding box center [784, 521] width 1568 height 1046
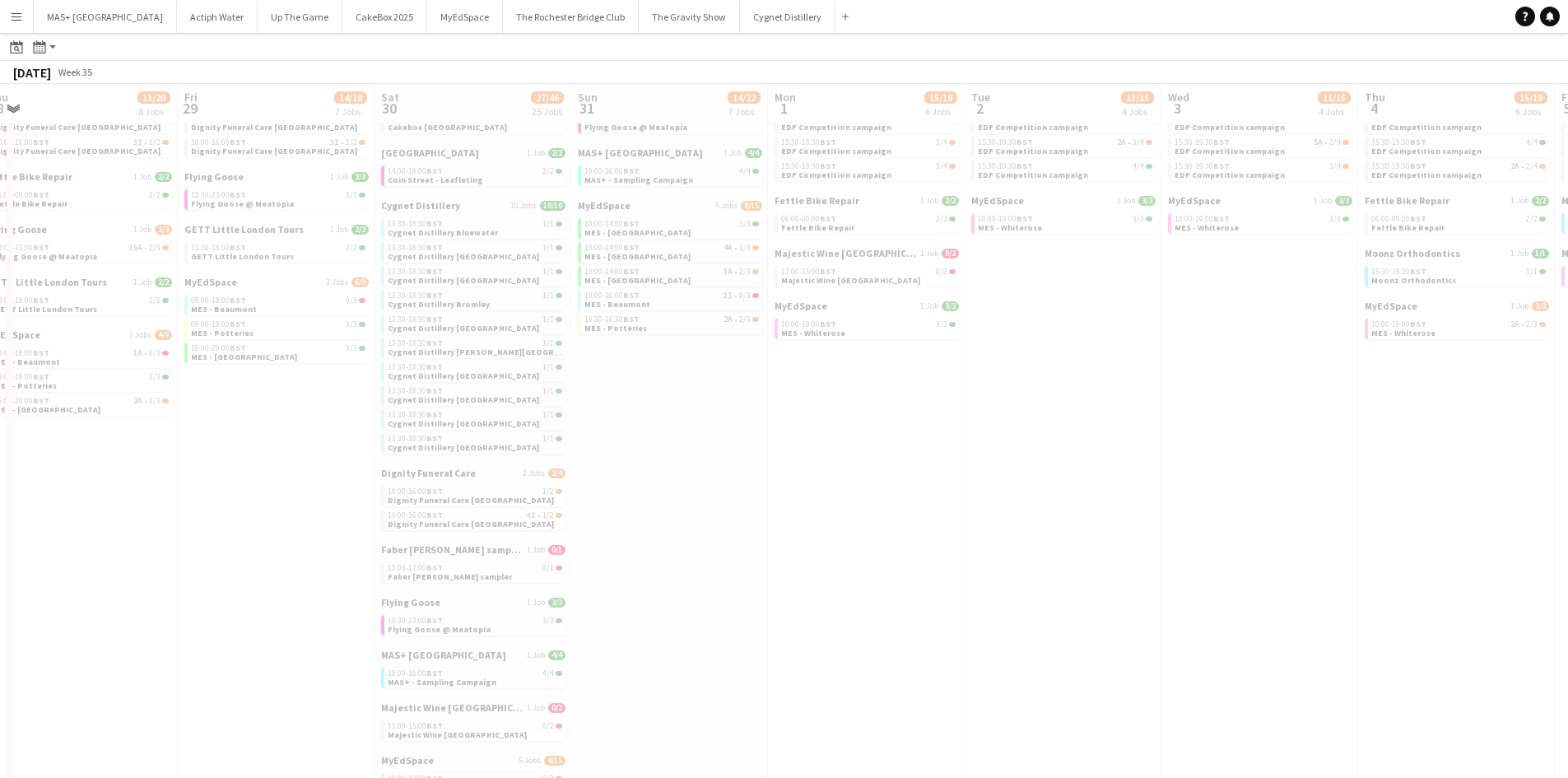
scroll to position [0, 522]
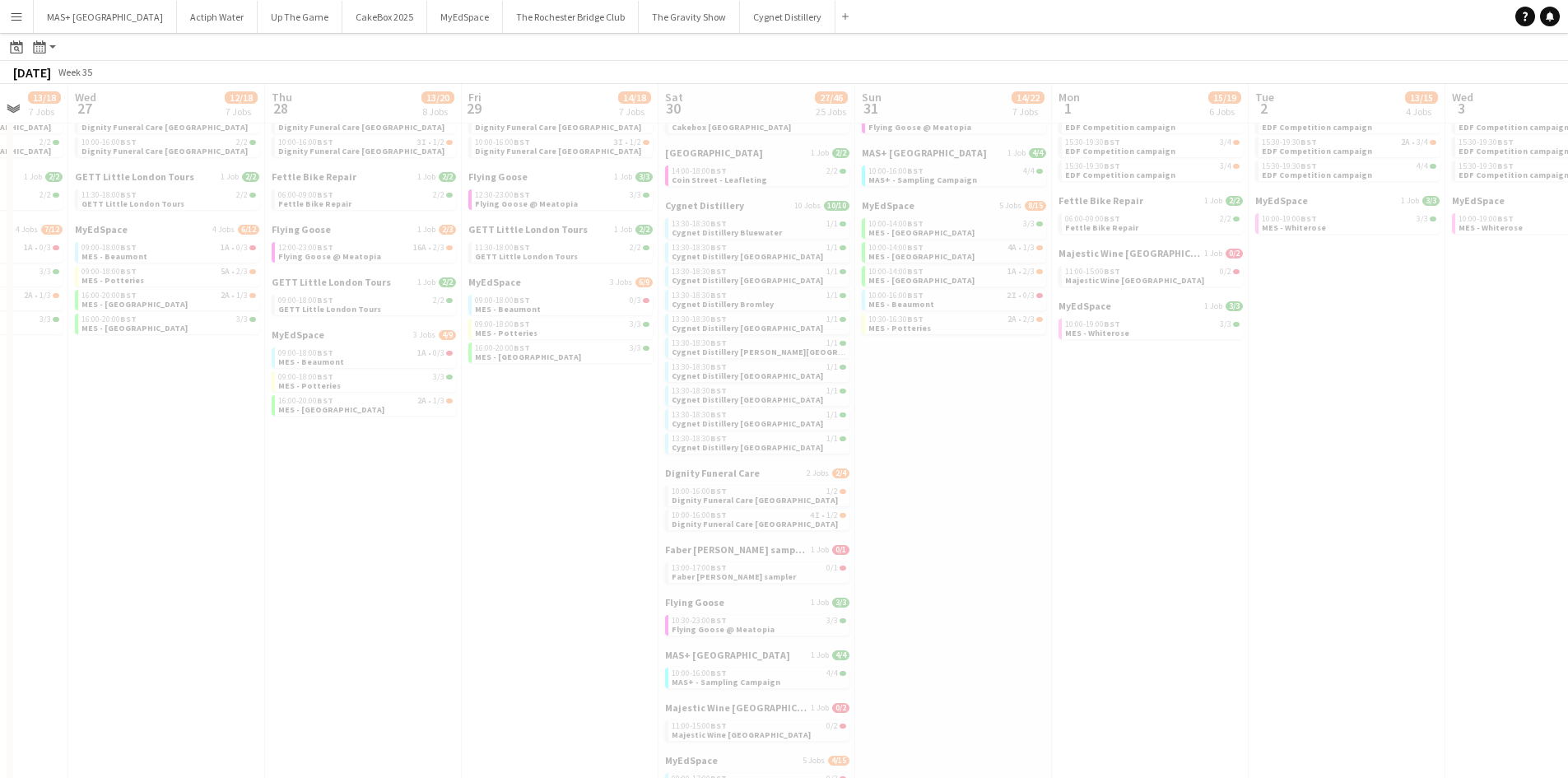
drag, startPoint x: 890, startPoint y: 500, endPoint x: 386, endPoint y: 476, distance: 504.6
click at [234, 468] on app-all-jobs "All Jobs Date picker [DATE] [DATE] [DATE] M [DATE] T [DATE] W [DATE] T [DATE] F…" at bounding box center [784, 497] width 1568 height 1094
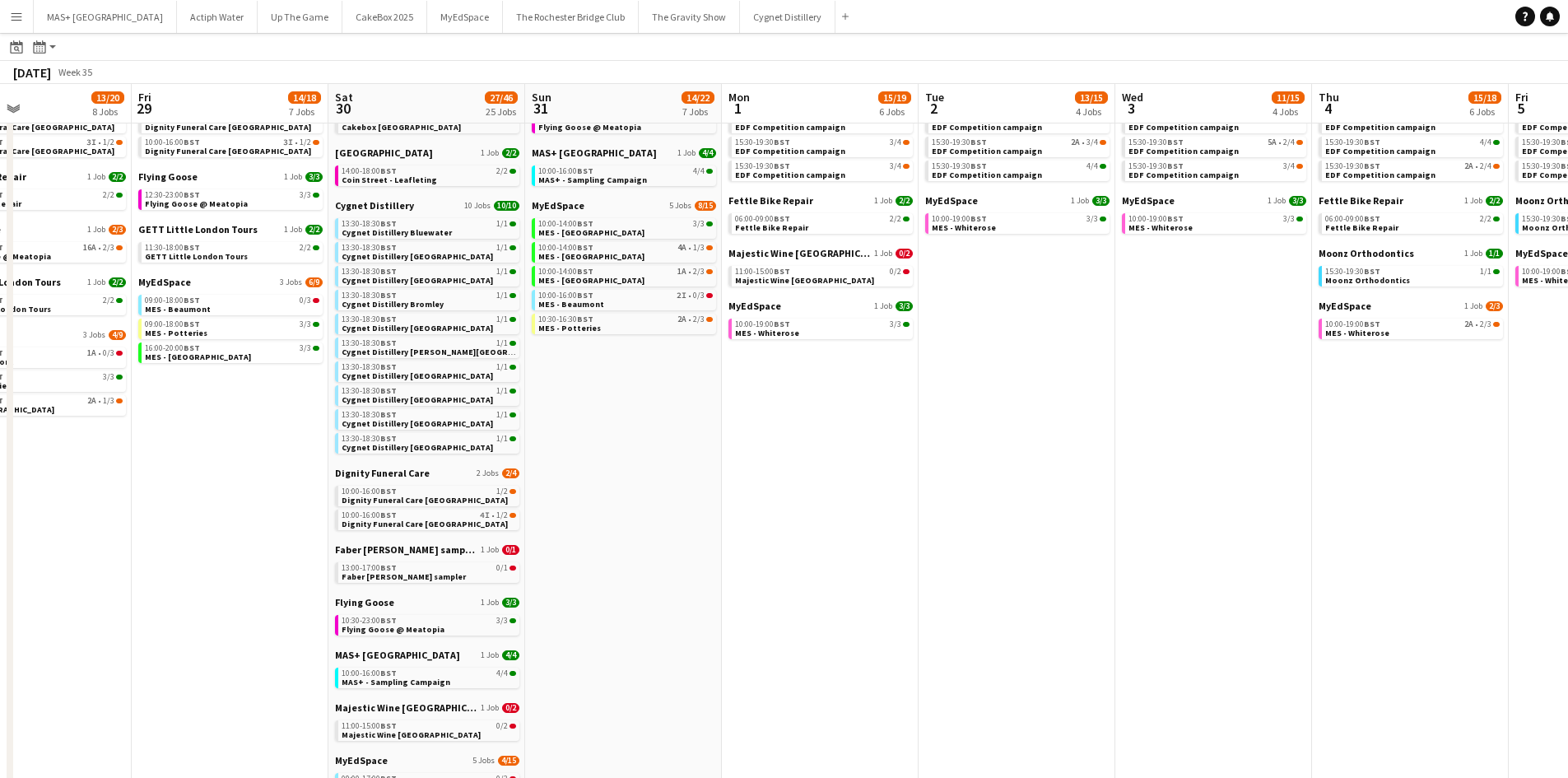
click at [413, 481] on app-all-jobs "All Jobs Date picker [DATE] [DATE] [DATE] M [DATE] T [DATE] W [DATE] T [DATE] F…" at bounding box center [784, 497] width 1568 height 1094
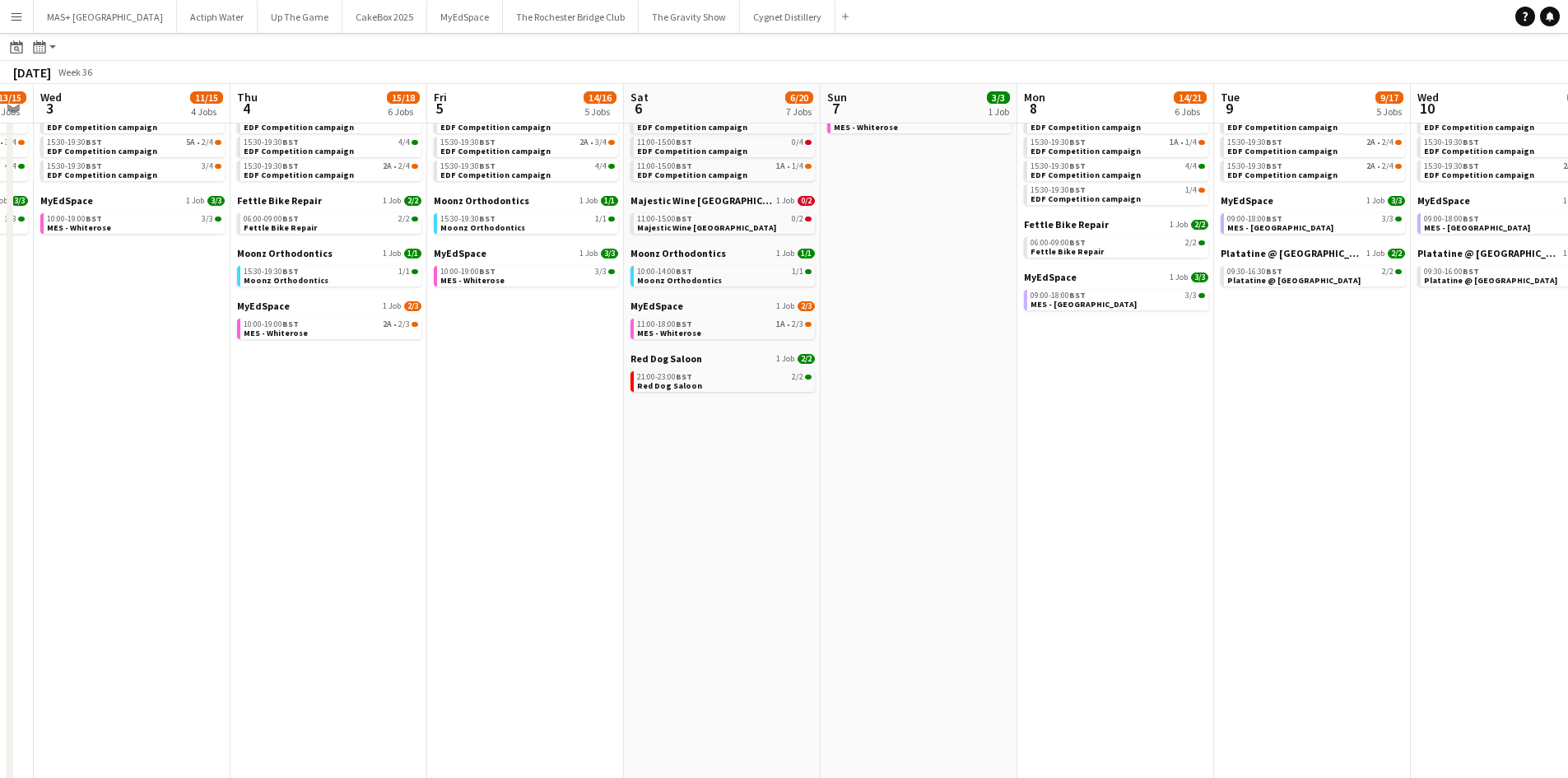
drag, startPoint x: 395, startPoint y: 474, endPoint x: 353, endPoint y: 466, distance: 42.8
click at [315, 472] on app-calendar-viewport "Sat 30 27/46 25 Jobs Sun 31 14/22 7 Jobs Mon 1 15/19 6 Jobs Tue 2 13/15 4 Jobs …" at bounding box center [784, 521] width 1568 height 1046
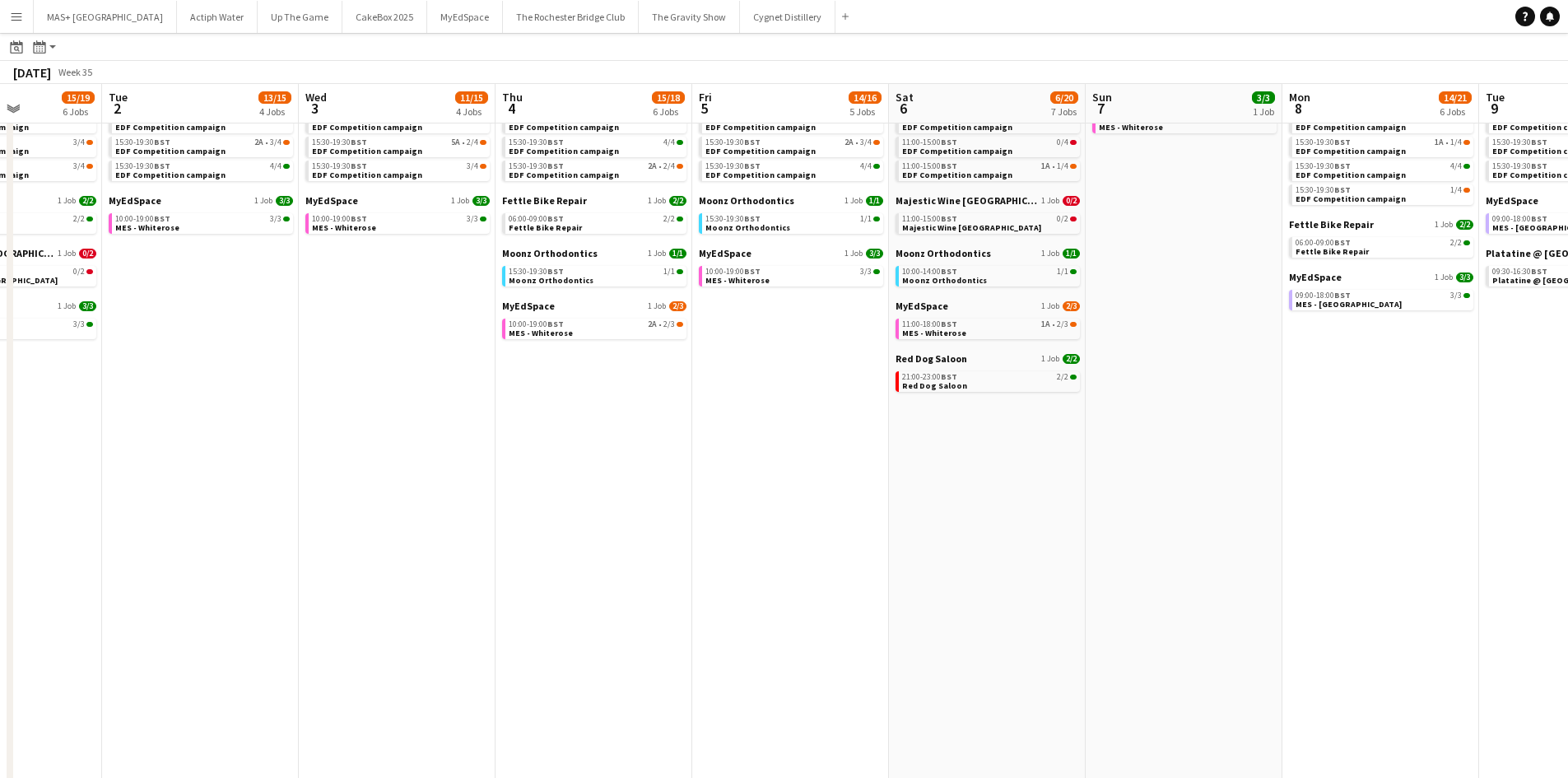
click at [74, 458] on app-all-jobs "All Jobs Date picker AUG 2025 AUG 2025 Monday M Tuesday T Wednesday W Thursday …" at bounding box center [784, 497] width 1568 height 1094
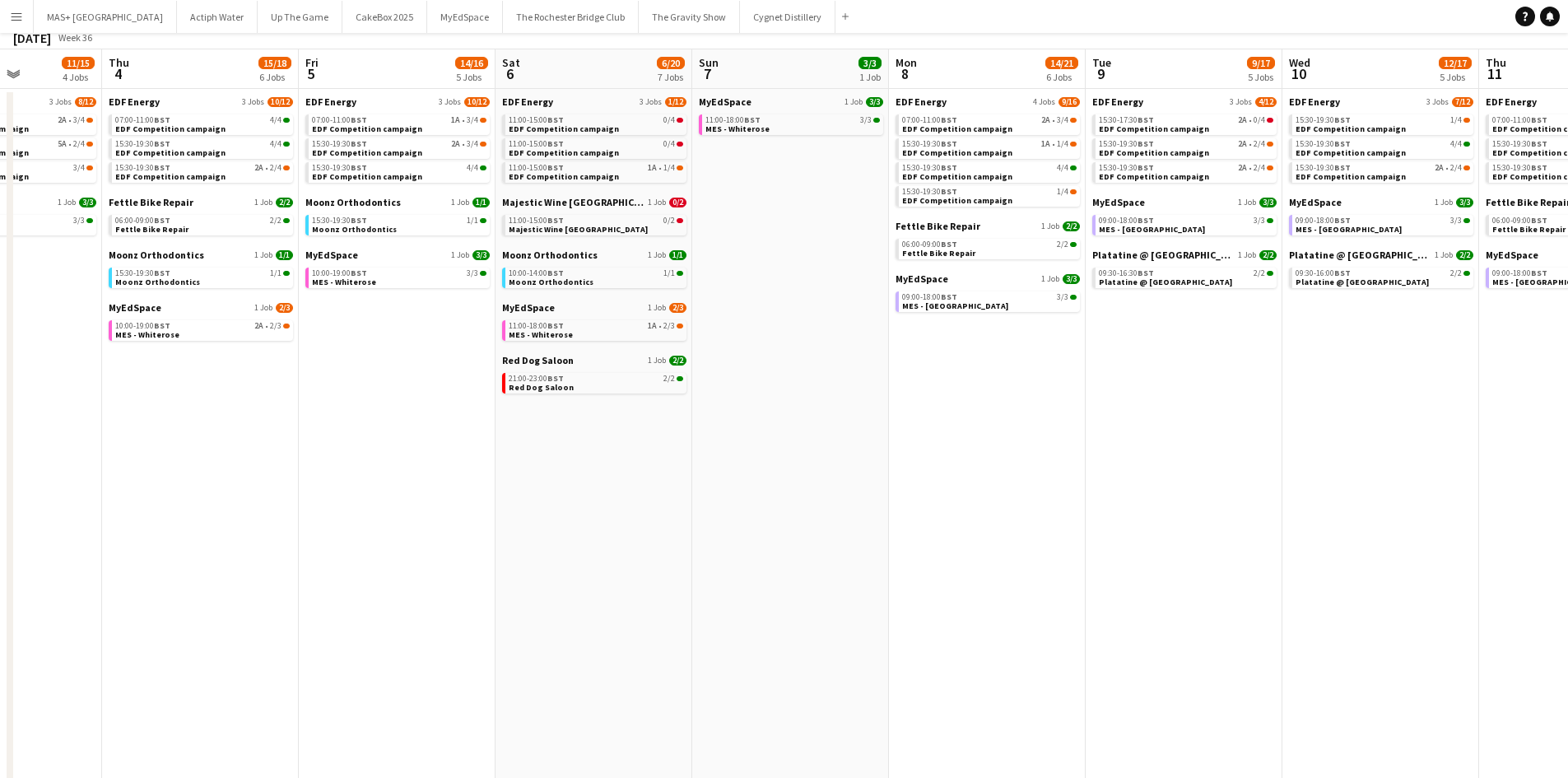
scroll to position [0, 0]
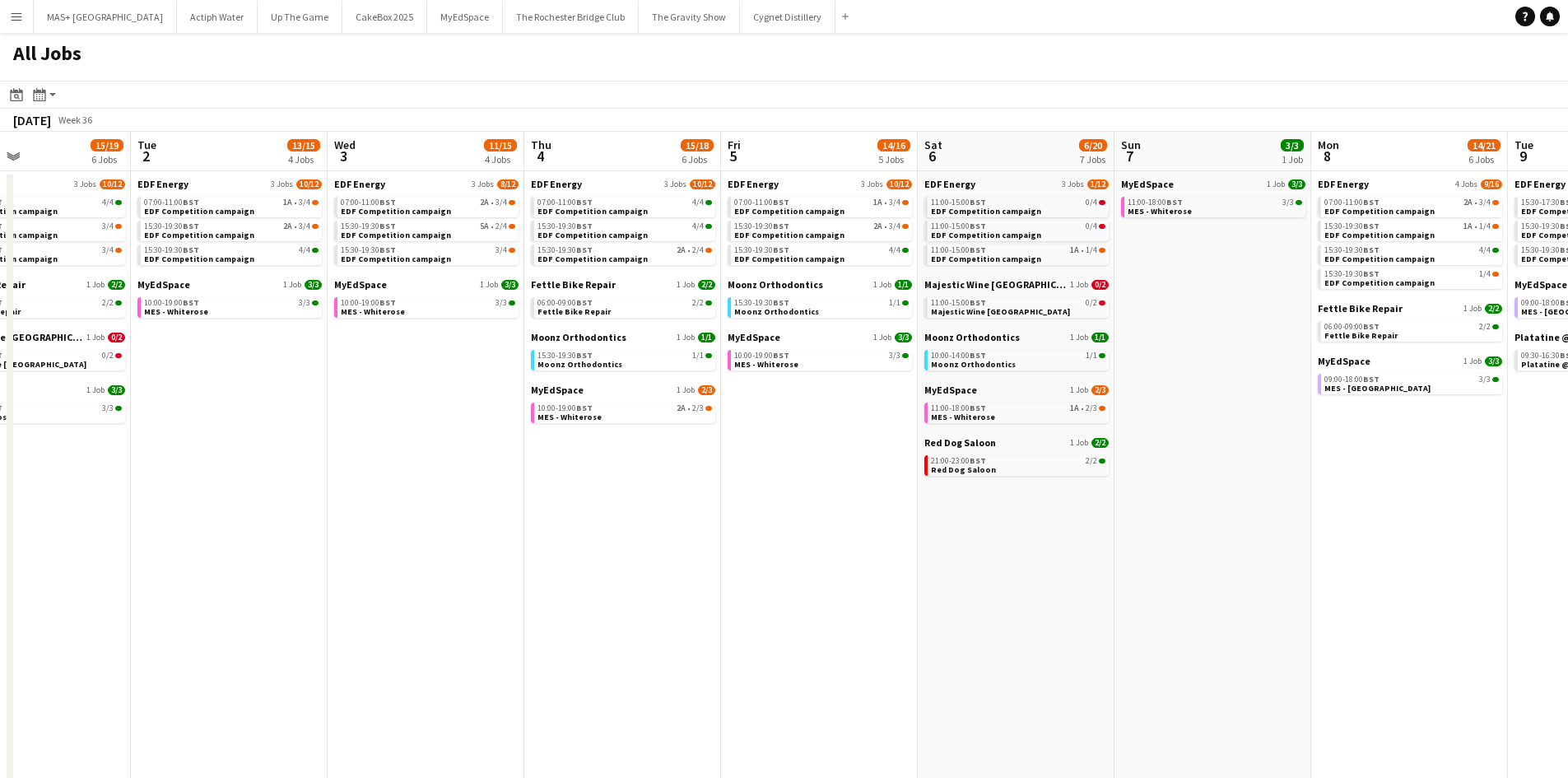
drag, startPoint x: 787, startPoint y: 599, endPoint x: 1210, endPoint y: 584, distance: 423.3
click at [1210, 584] on app-calendar-viewport "Sat 30 27/46 25 Jobs Sun 31 14/22 7 Jobs Mon 1 15/19 6 Jobs Tue 2 13/15 4 Jobs …" at bounding box center [784, 630] width 1568 height 997
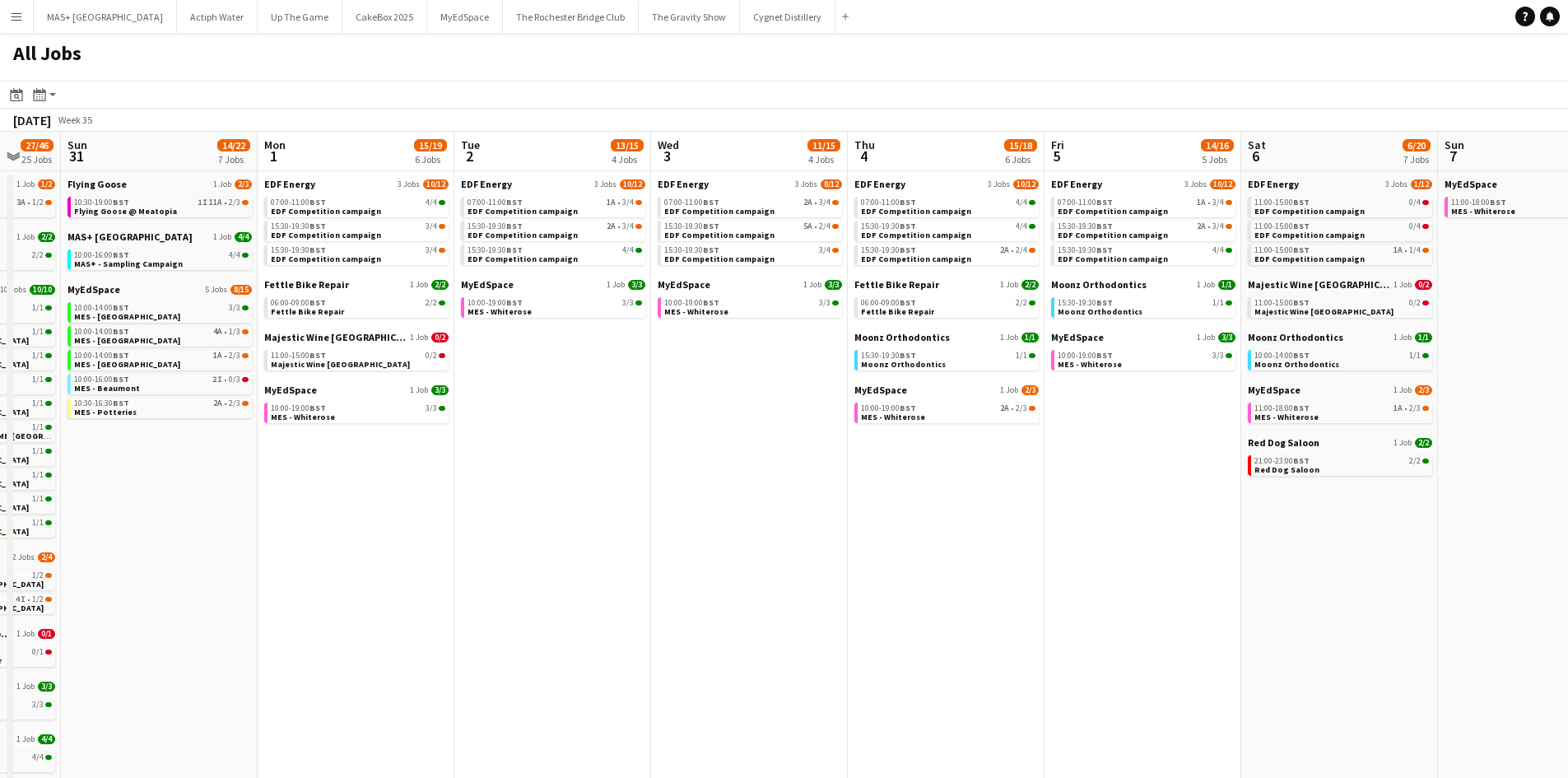
drag, startPoint x: 707, startPoint y: 446, endPoint x: 1029, endPoint y: 447, distance: 322.0
click at [1029, 447] on app-calendar-viewport "Fri 29 14/18 7 Jobs Sat 30 27/46 25 Jobs Sun 31 14/22 7 Jobs Mon 1 15/19 6 Jobs…" at bounding box center [784, 630] width 1568 height 997
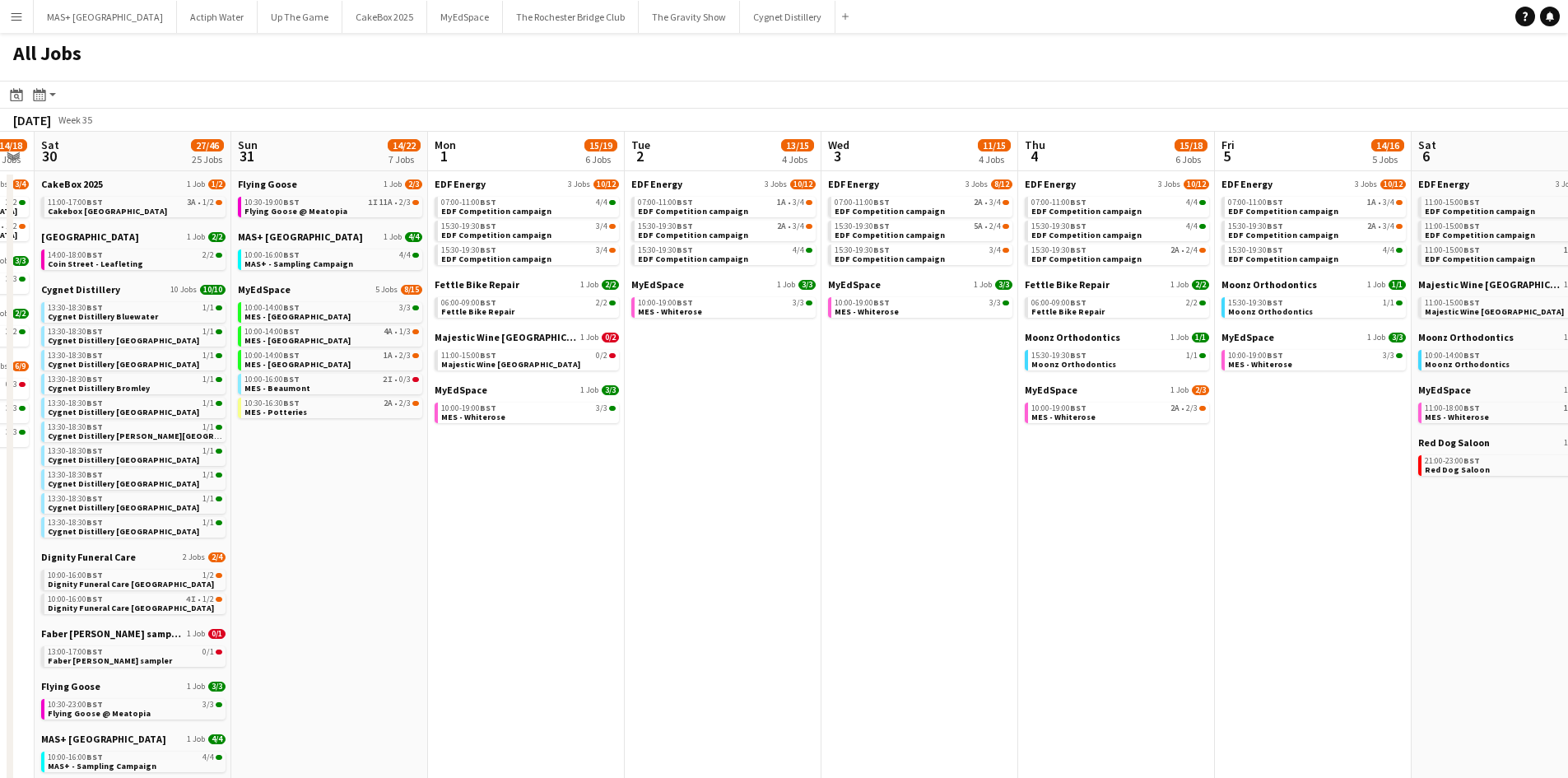
drag, startPoint x: 409, startPoint y: 521, endPoint x: 744, endPoint y: 521, distance: 335.0
click at [744, 521] on app-calendar-viewport "Thu 28 13/20 8 Jobs Fri 29 14/18 7 Jobs Sat 30 27/46 25 Jobs Sun 31 14/22 7 Job…" at bounding box center [784, 630] width 1568 height 997
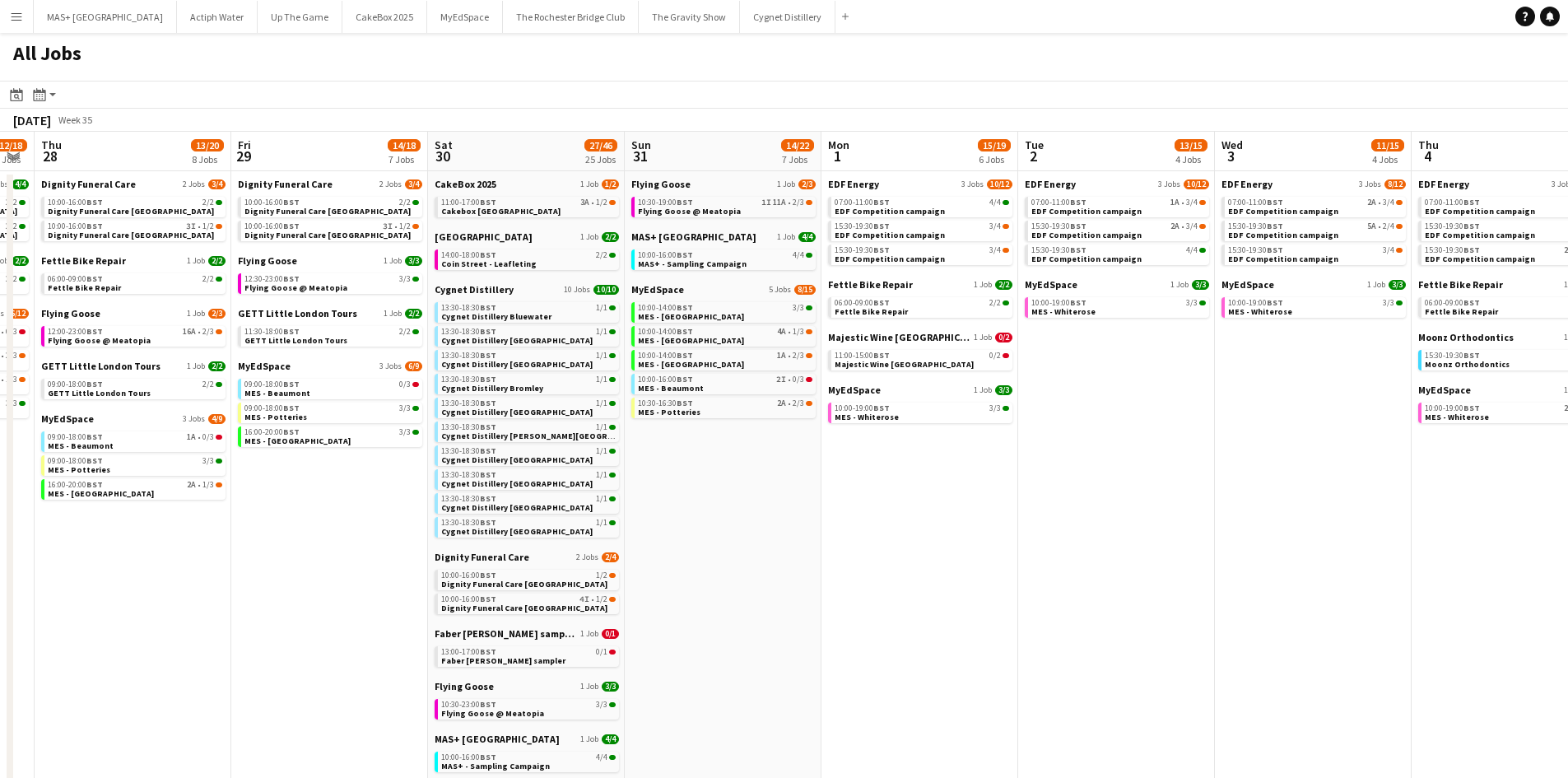
scroll to position [0, 420]
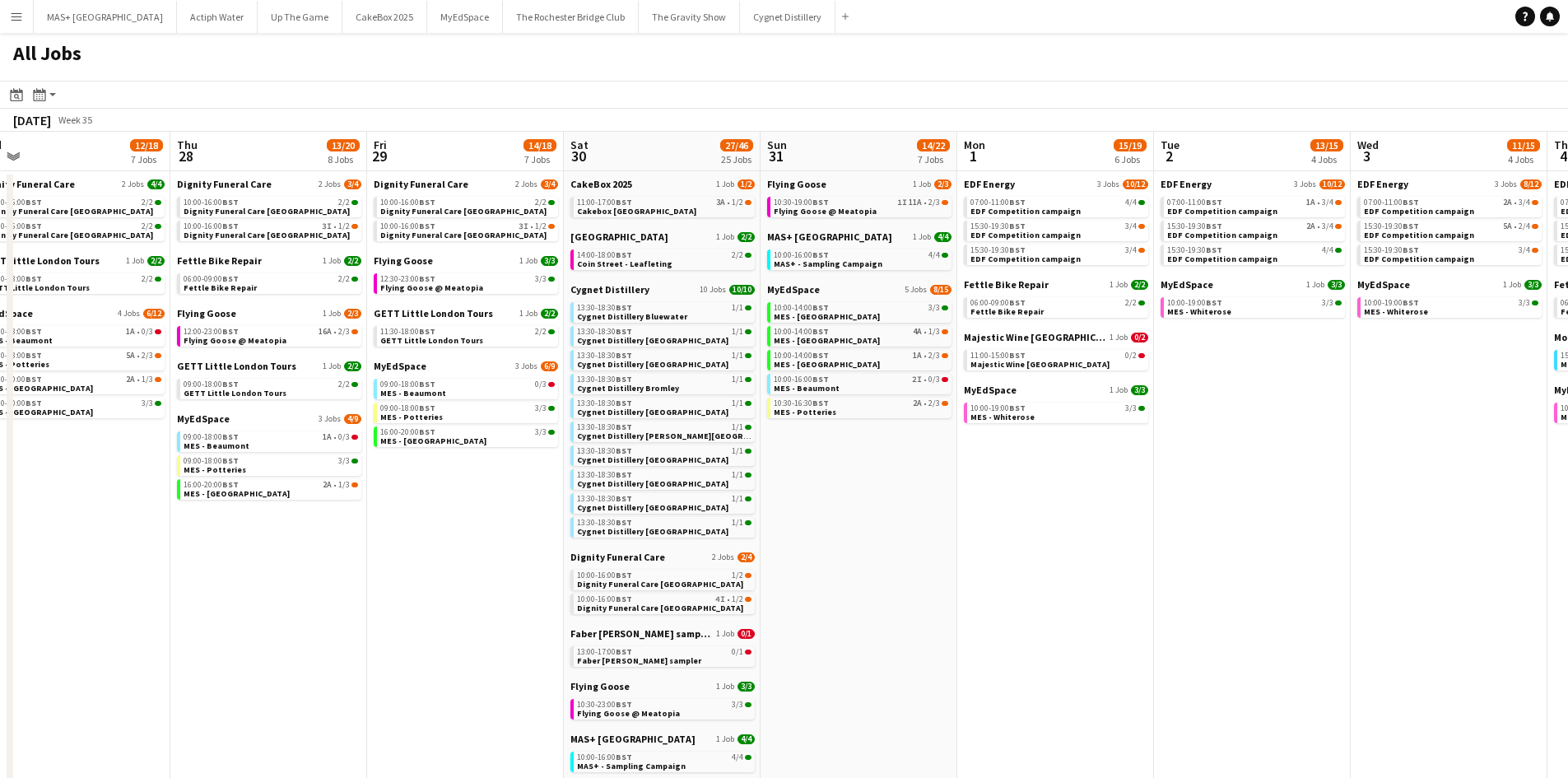
drag, startPoint x: 167, startPoint y: 552, endPoint x: 303, endPoint y: 552, distance: 136.0
click at [303, 552] on app-calendar-viewport "Mon 25 11/14 6 Jobs Tue 26 13/18 7 Jobs Wed 27 12/18 7 Jobs Thu 28 13/20 8 Jobs…" at bounding box center [784, 630] width 1568 height 997
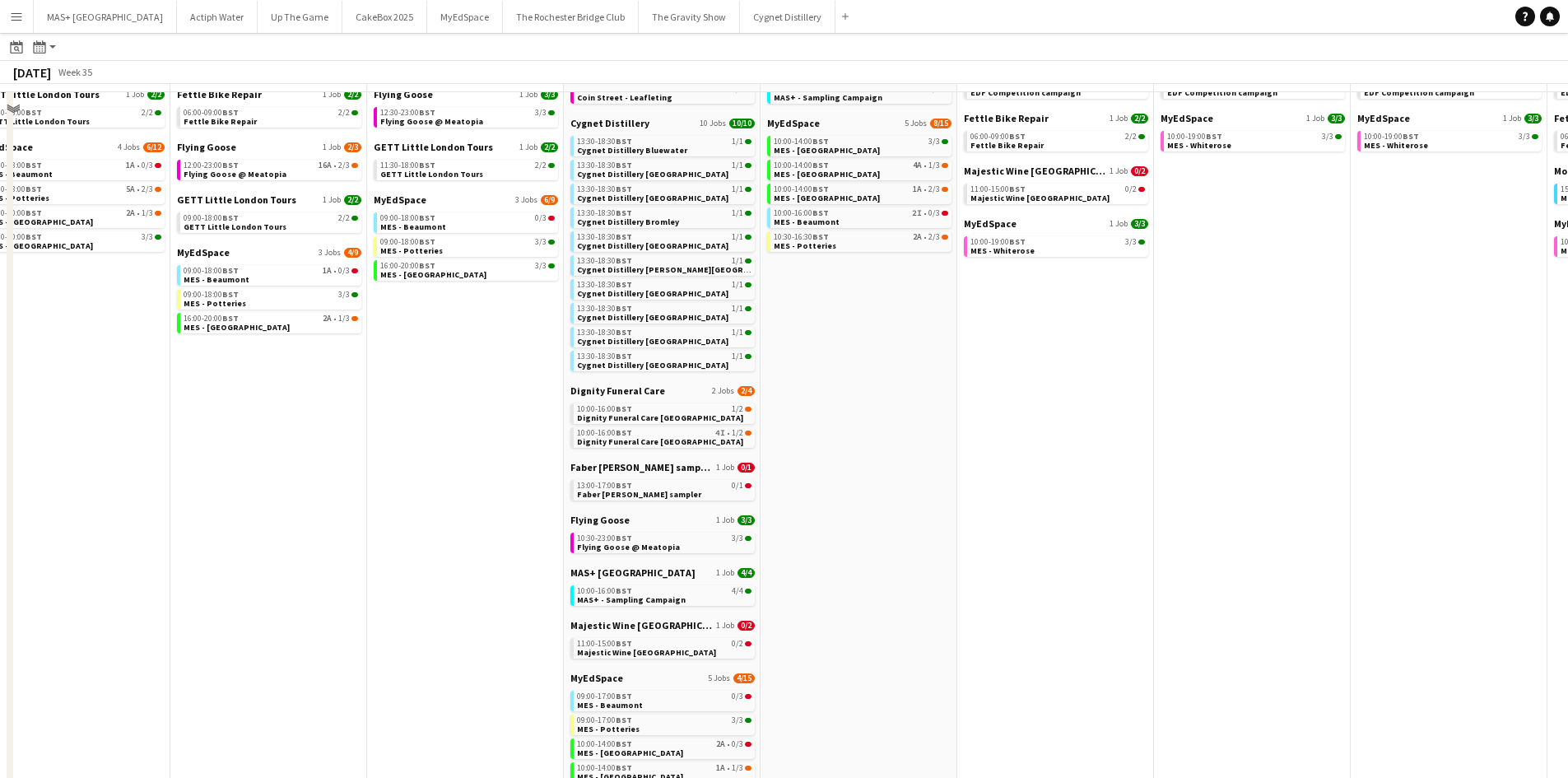
scroll to position [0, 0]
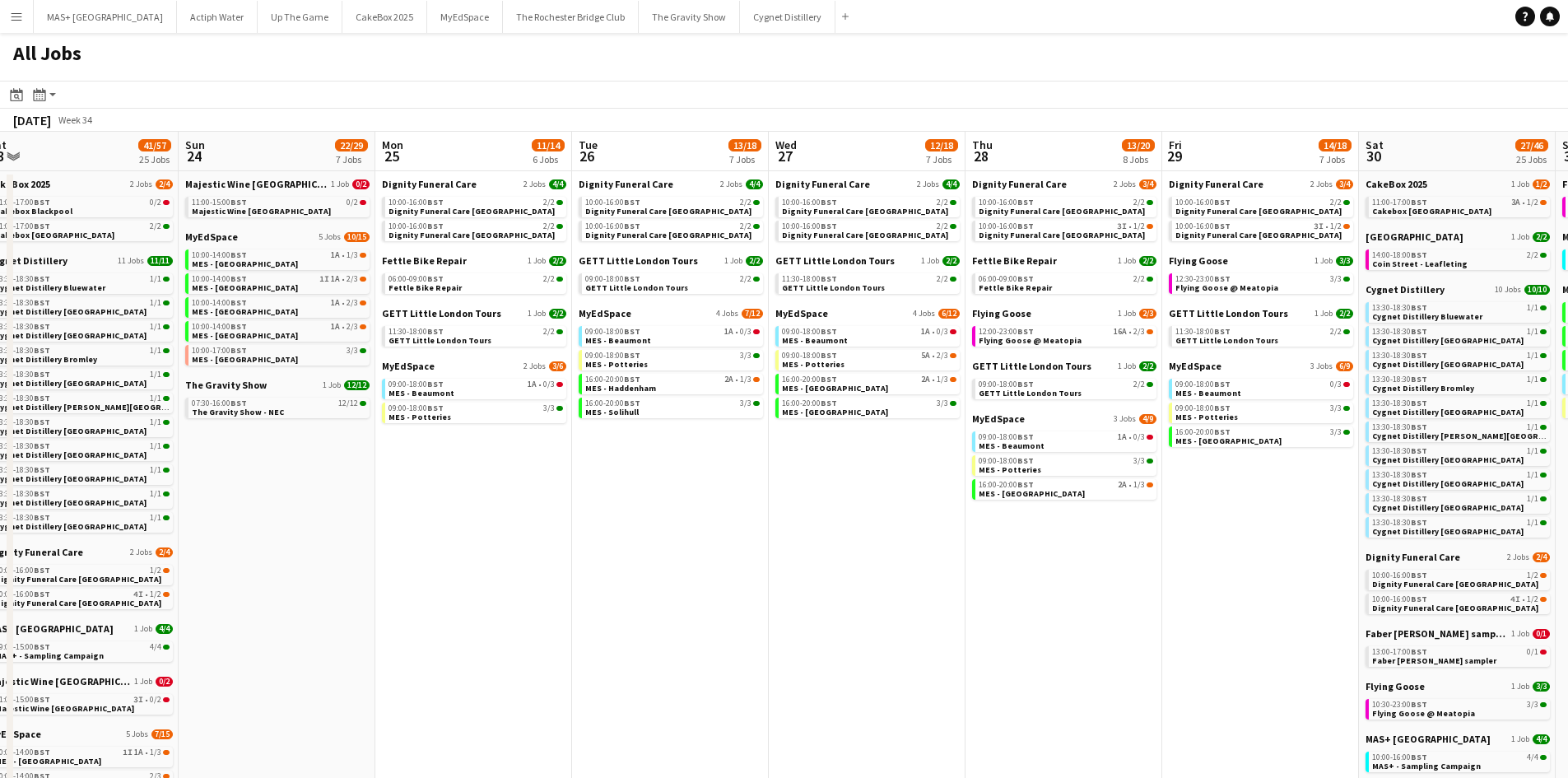
drag, startPoint x: 286, startPoint y: 677, endPoint x: 1082, endPoint y: 608, distance: 799.0
click at [1082, 608] on app-calendar-viewport "Thu 21 25/29 9 Jobs Fri 22 14/17 6 Jobs Sat 23 41/57 25 Jobs Sun 24 22/29 7 Job…" at bounding box center [784, 630] width 1568 height 997
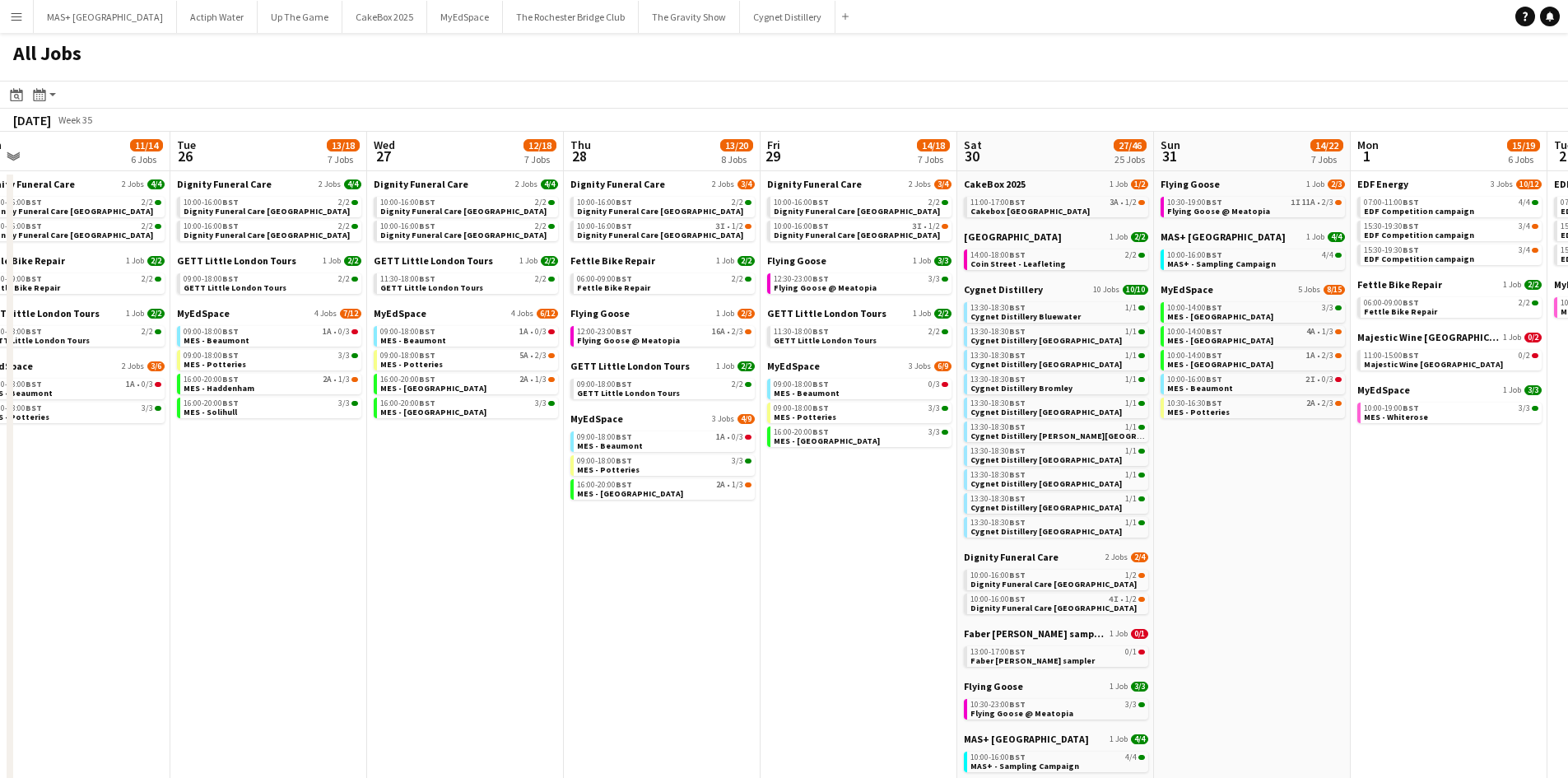
scroll to position [0, 400]
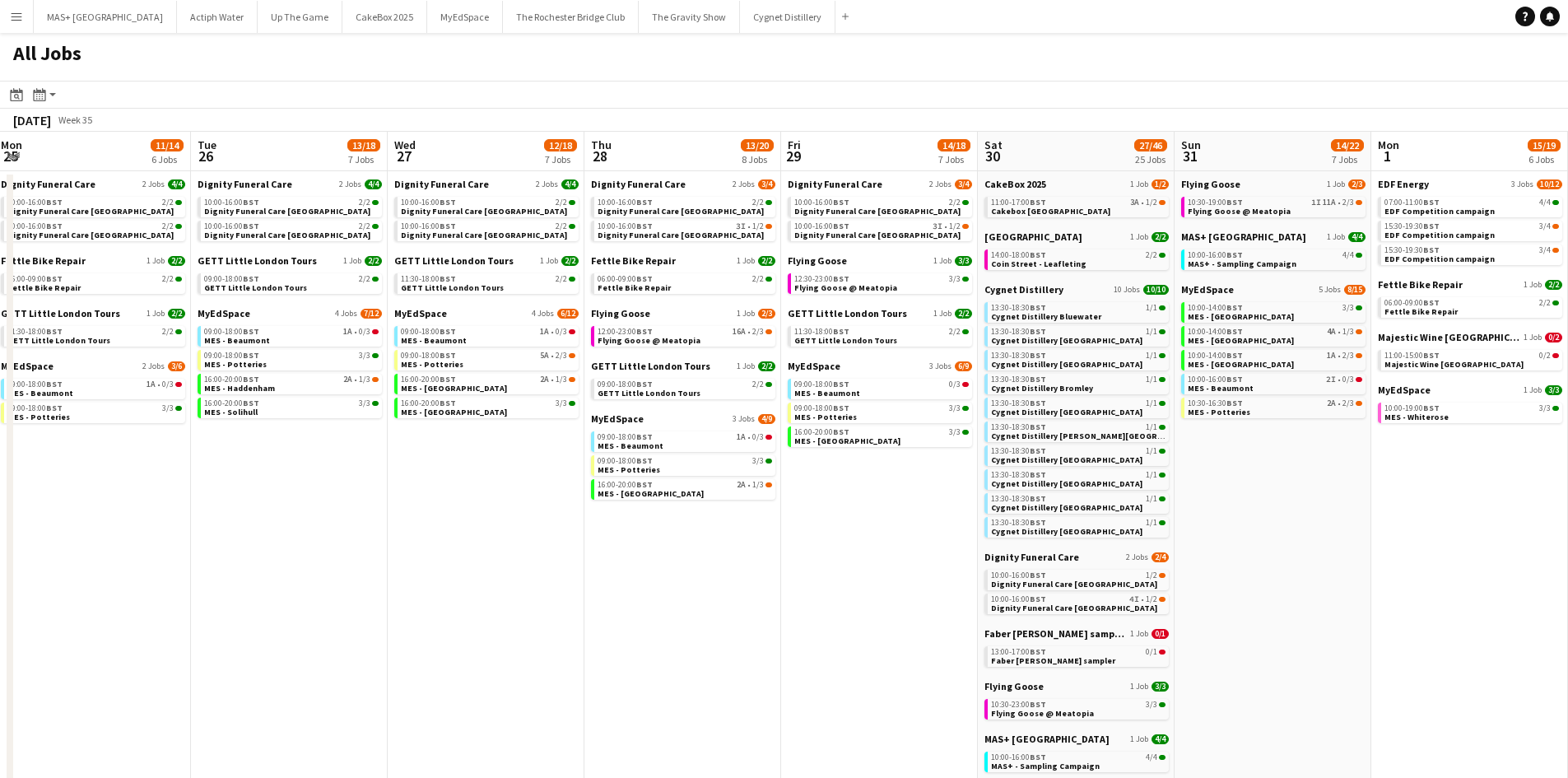
drag, startPoint x: 885, startPoint y: 534, endPoint x: 485, endPoint y: 305, distance: 460.9
click at [0, 450] on html "Menu Boards Boards Boards All jobs Status Workforce Workforce My Workforce Recr…" at bounding box center [784, 564] width 1568 height 1129
click at [1073, 199] on div "11:00-17:00 BST 3A • 1/2" at bounding box center [1078, 203] width 174 height 8
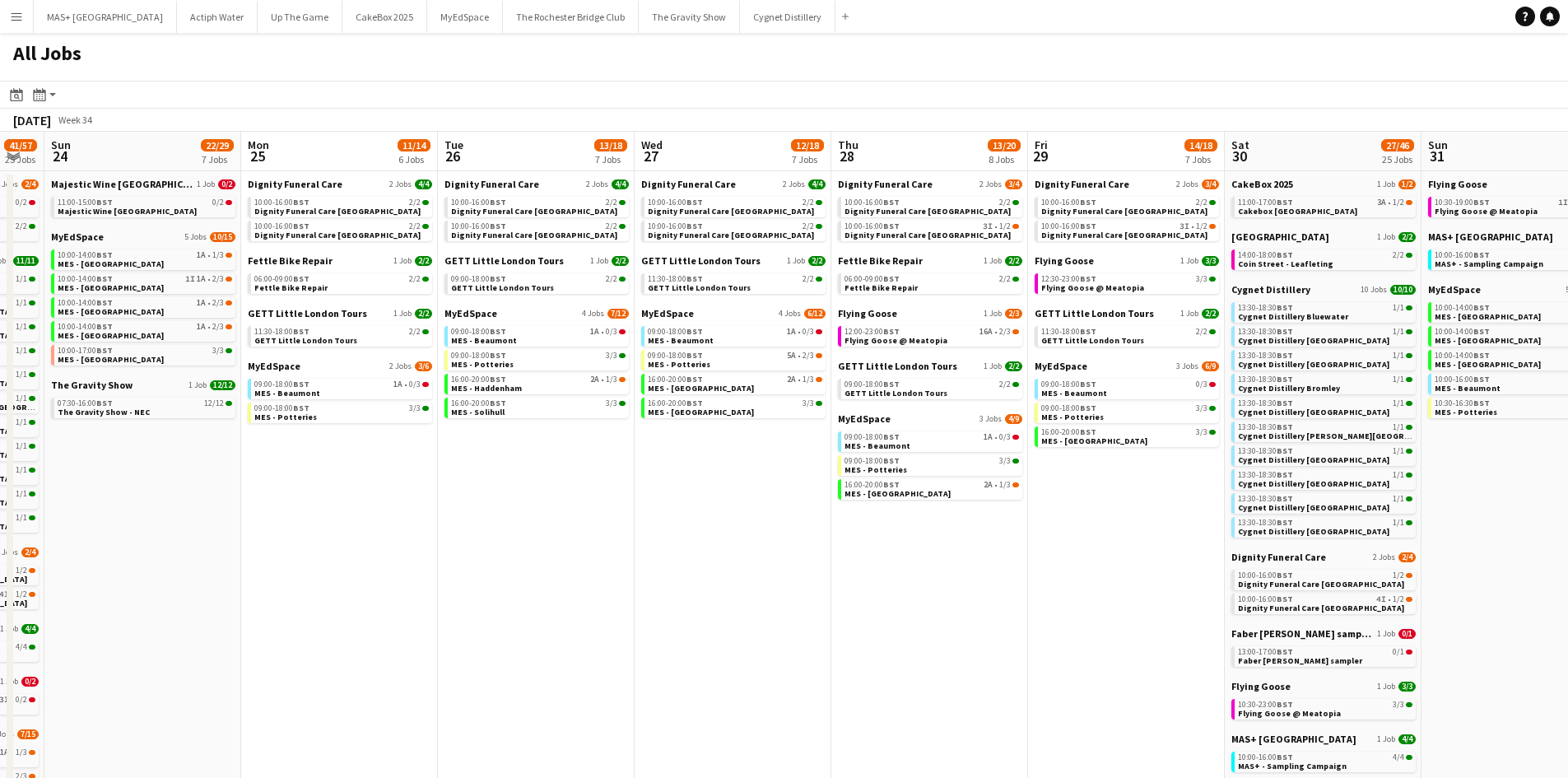
drag, startPoint x: 513, startPoint y: 507, endPoint x: 760, endPoint y: 507, distance: 247.0
click at [760, 507] on app-calendar-viewport "Thu 21 25/29 9 Jobs Fri 22 14/17 6 Jobs Sat 23 41/57 25 Jobs Sun 24 22/29 7 Job…" at bounding box center [784, 630] width 1568 height 997
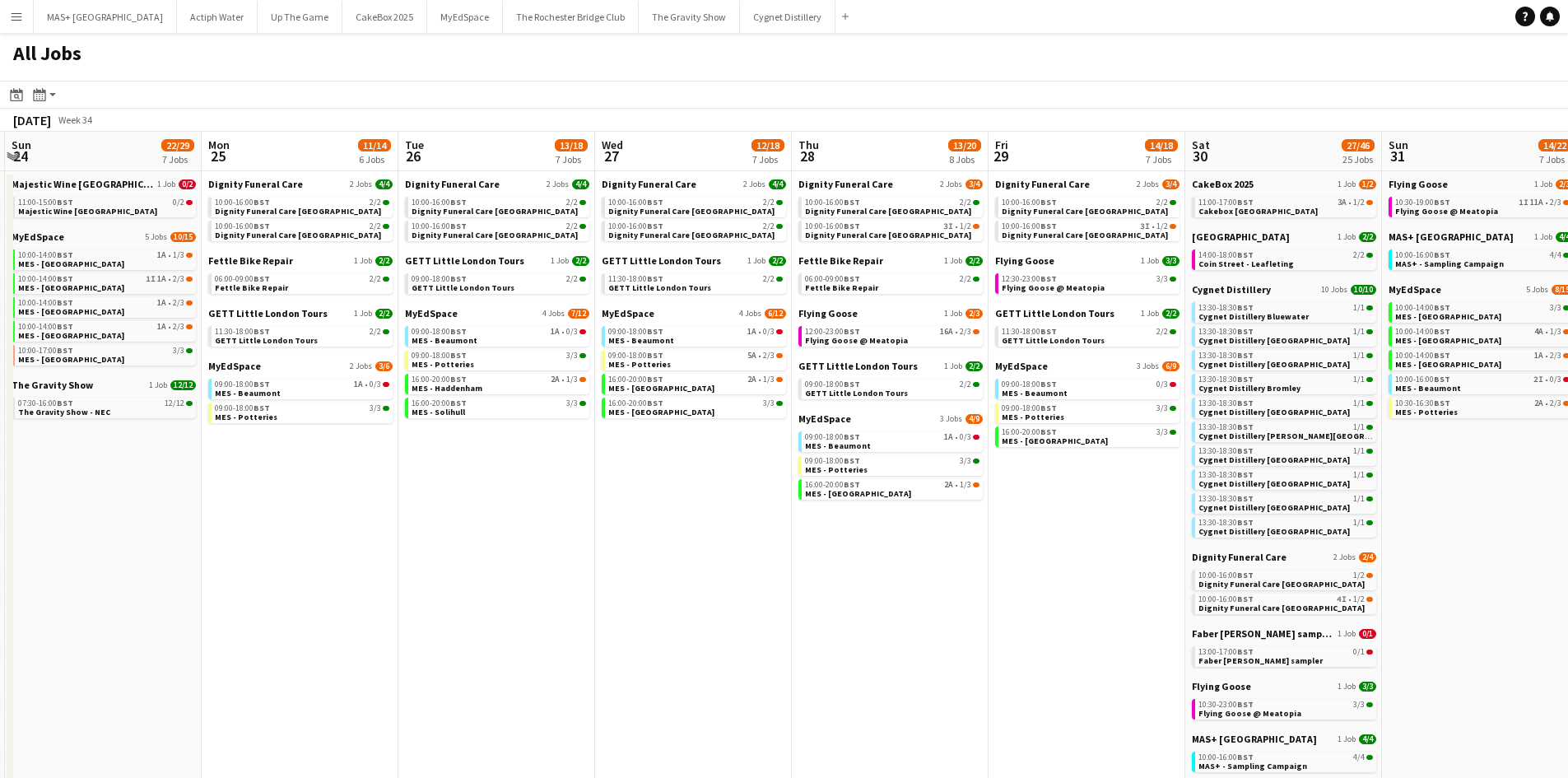
drag, startPoint x: 654, startPoint y: 509, endPoint x: 897, endPoint y: 495, distance: 243.4
click at [897, 495] on app-calendar-viewport "Thu 21 25/29 9 Jobs Fri 22 14/17 6 Jobs Sat 23 41/57 25 Jobs Sun 24 22/29 7 Job…" at bounding box center [784, 630] width 1568 height 997
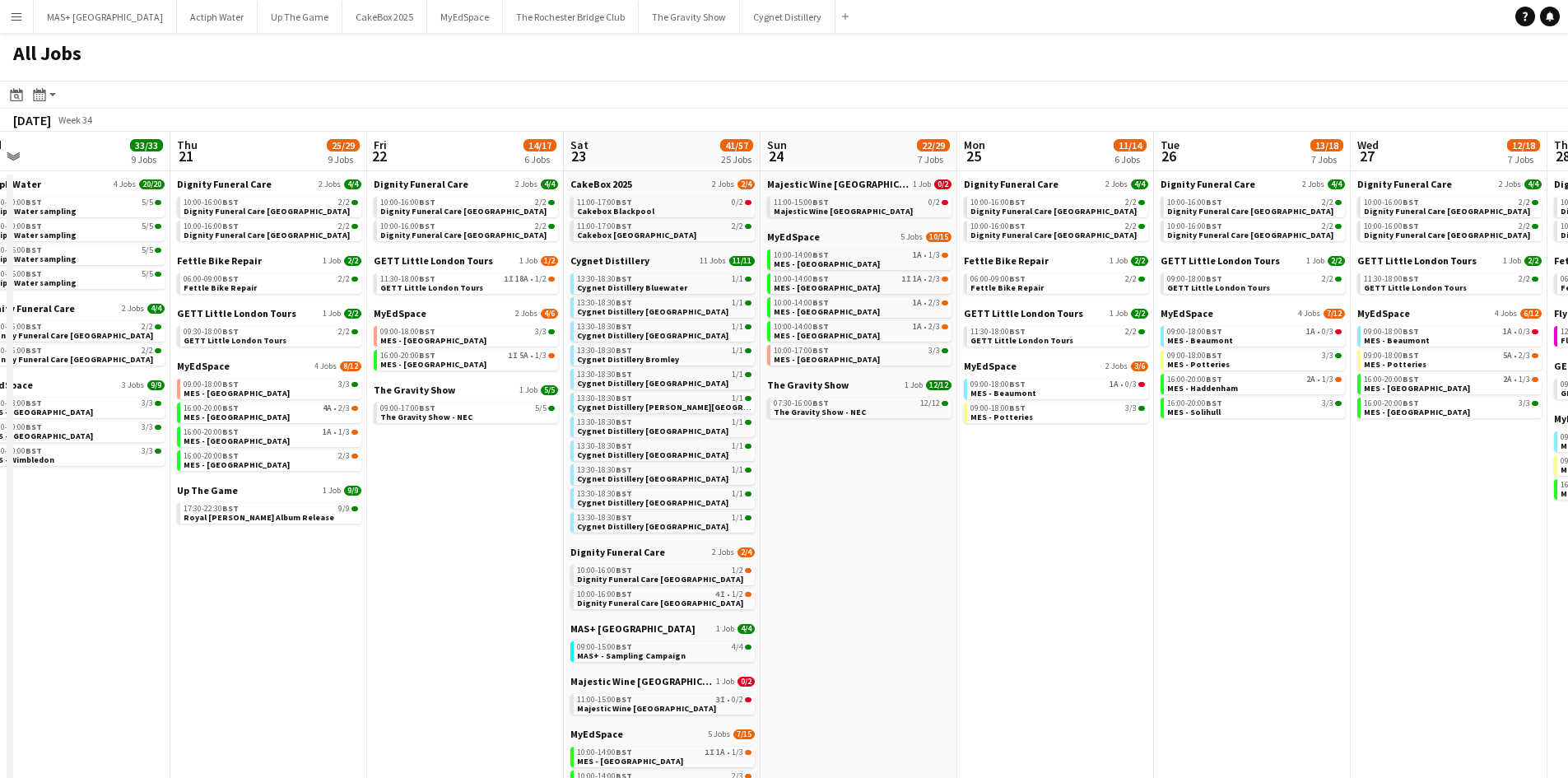
drag, startPoint x: 547, startPoint y: 525, endPoint x: 909, endPoint y: 523, distance: 362.0
click at [909, 523] on app-calendar-viewport "Mon 18 9/9 4 Jobs Tue 19 33/33 9 Jobs Wed 20 33/33 9 Jobs Thu 21 25/29 9 Jobs F…" at bounding box center [784, 630] width 1568 height 997
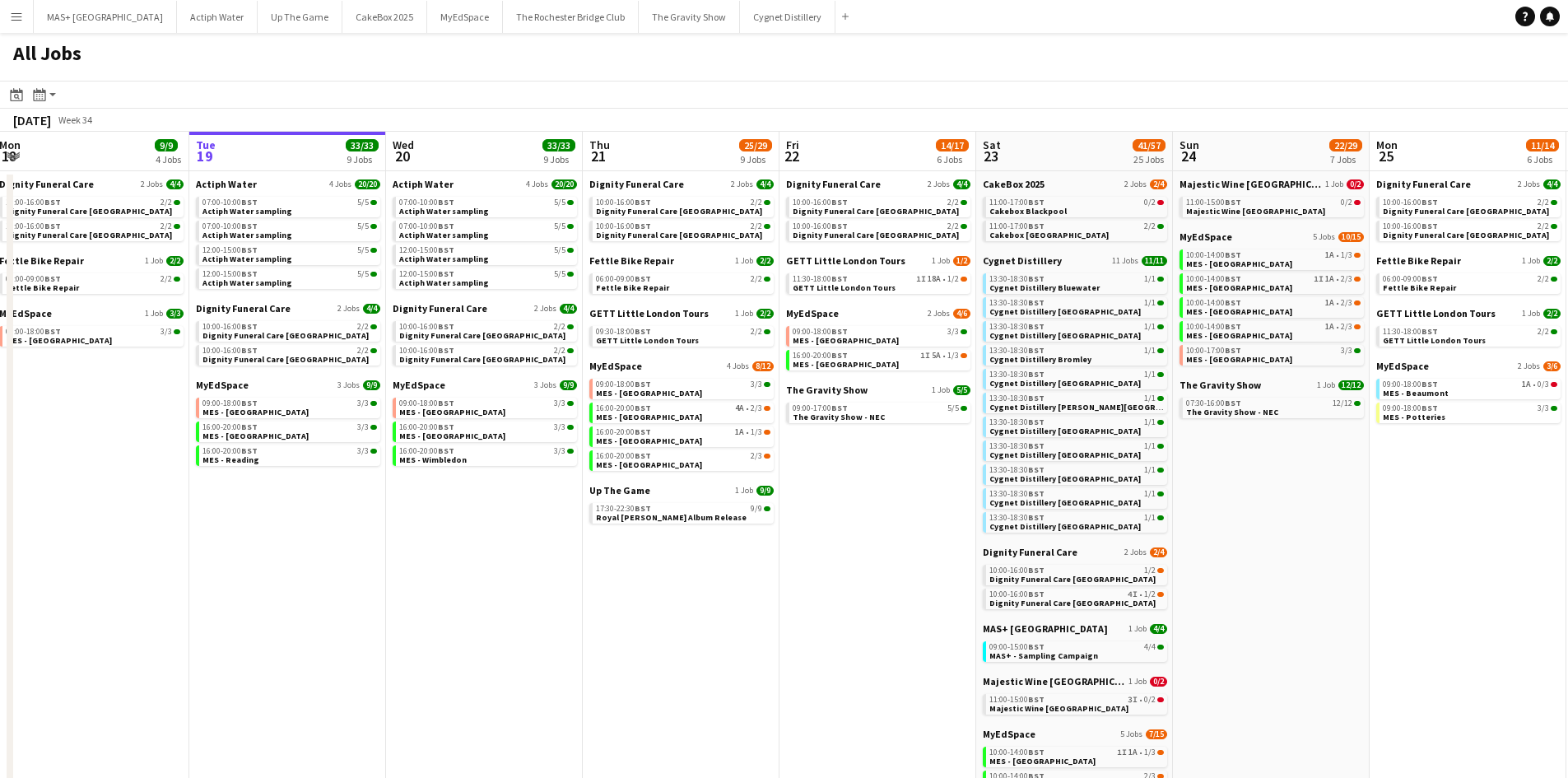
drag, startPoint x: 355, startPoint y: 558, endPoint x: 768, endPoint y: 558, distance: 413.0
click at [768, 558] on app-calendar-viewport "Sat 16 30/30 18 Jobs Sun 17 13/13 4 Jobs Mon 18 9/9 4 Jobs Tue 19 33/33 9 Jobs …" at bounding box center [784, 630] width 1568 height 997
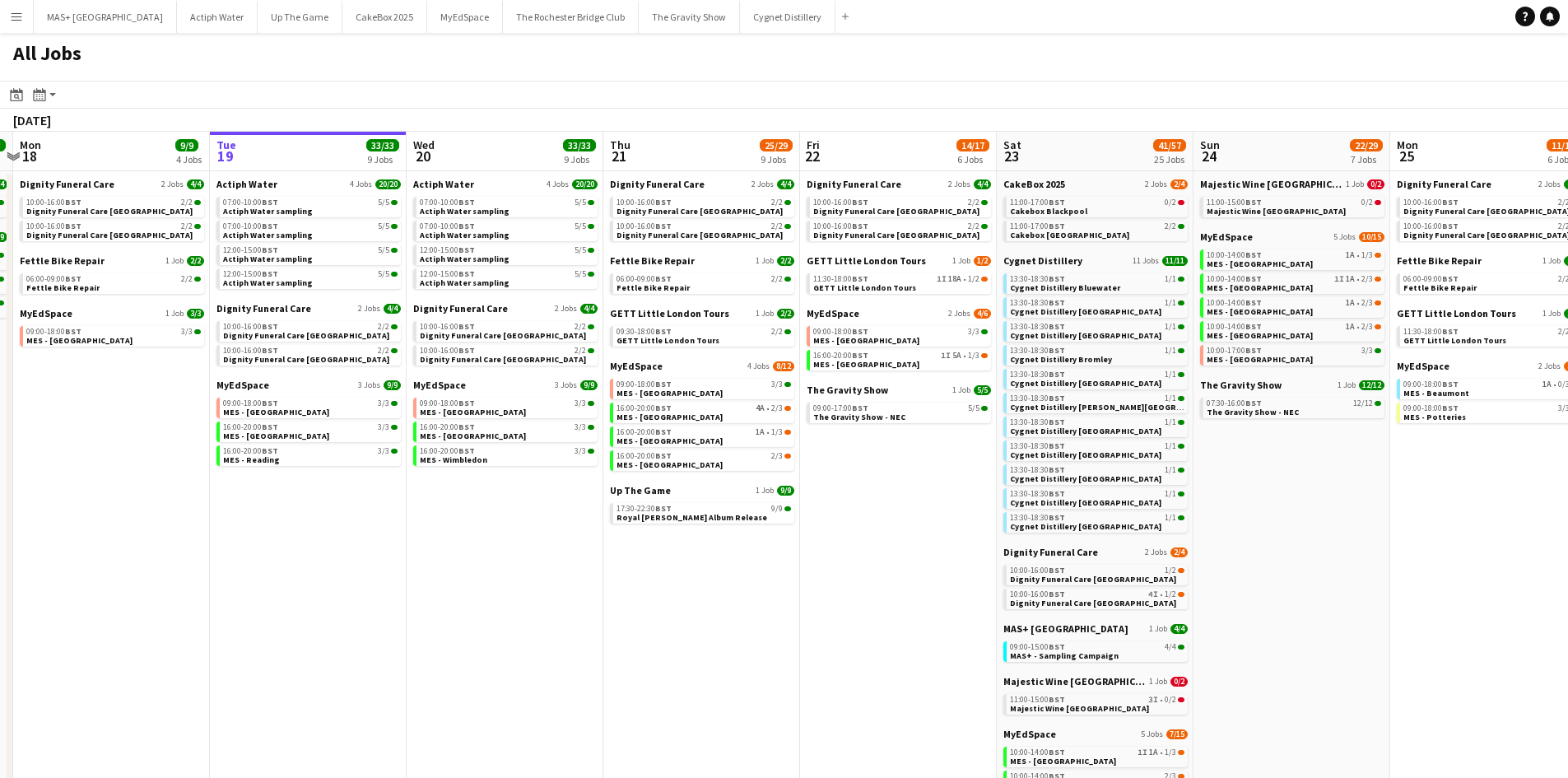
scroll to position [0, 379]
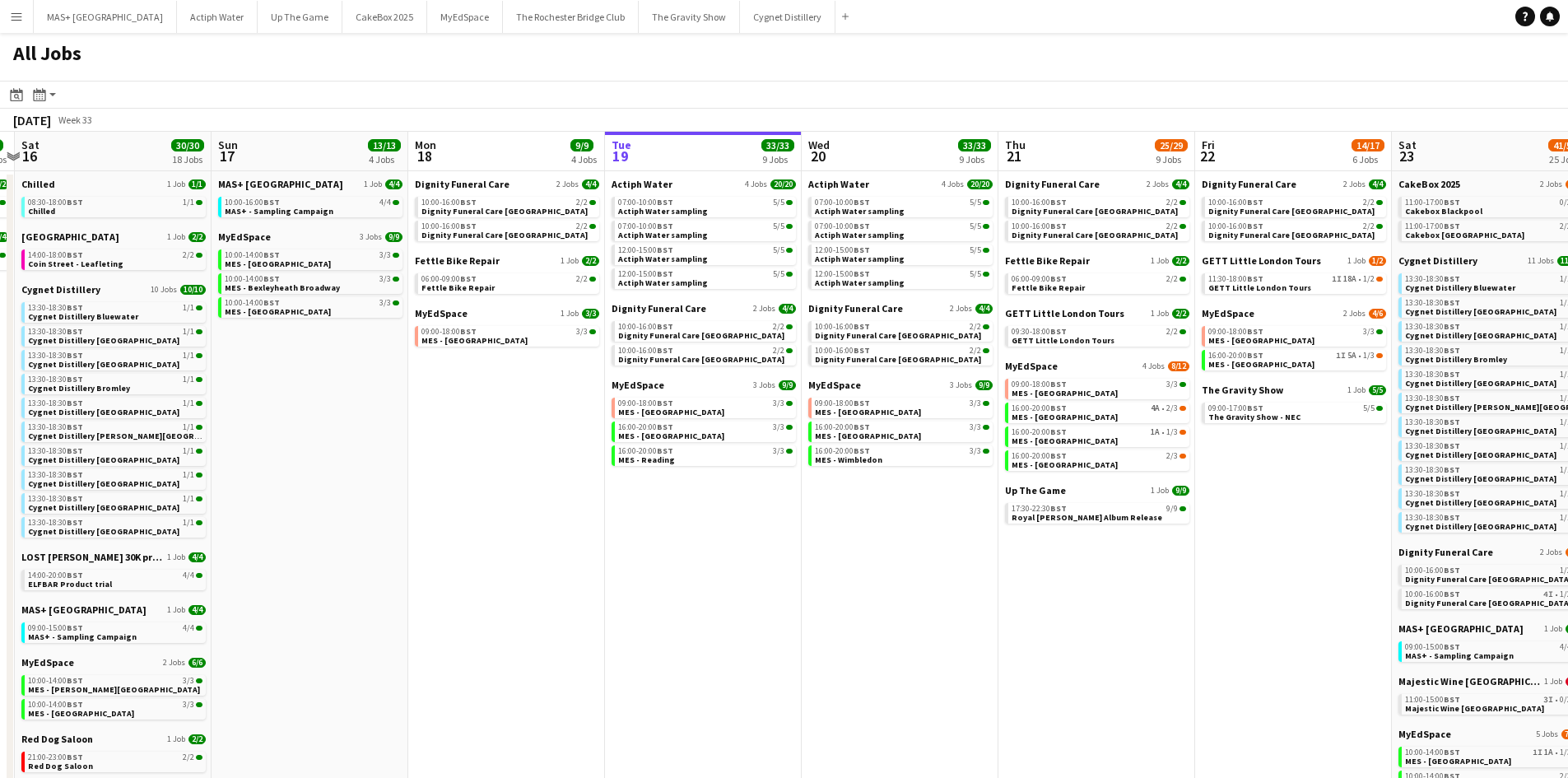
drag, startPoint x: 375, startPoint y: 505, endPoint x: 786, endPoint y: 505, distance: 411.0
click at [786, 505] on app-calendar-viewport "Thu 14 12/12 4 Jobs Fri 15 6/6 2 Jobs Sat 16 30/30 18 Jobs Sun 17 13/13 4 Jobs …" at bounding box center [784, 630] width 1568 height 997
click at [669, 213] on span "Actiph Water sampling" at bounding box center [662, 211] width 90 height 11
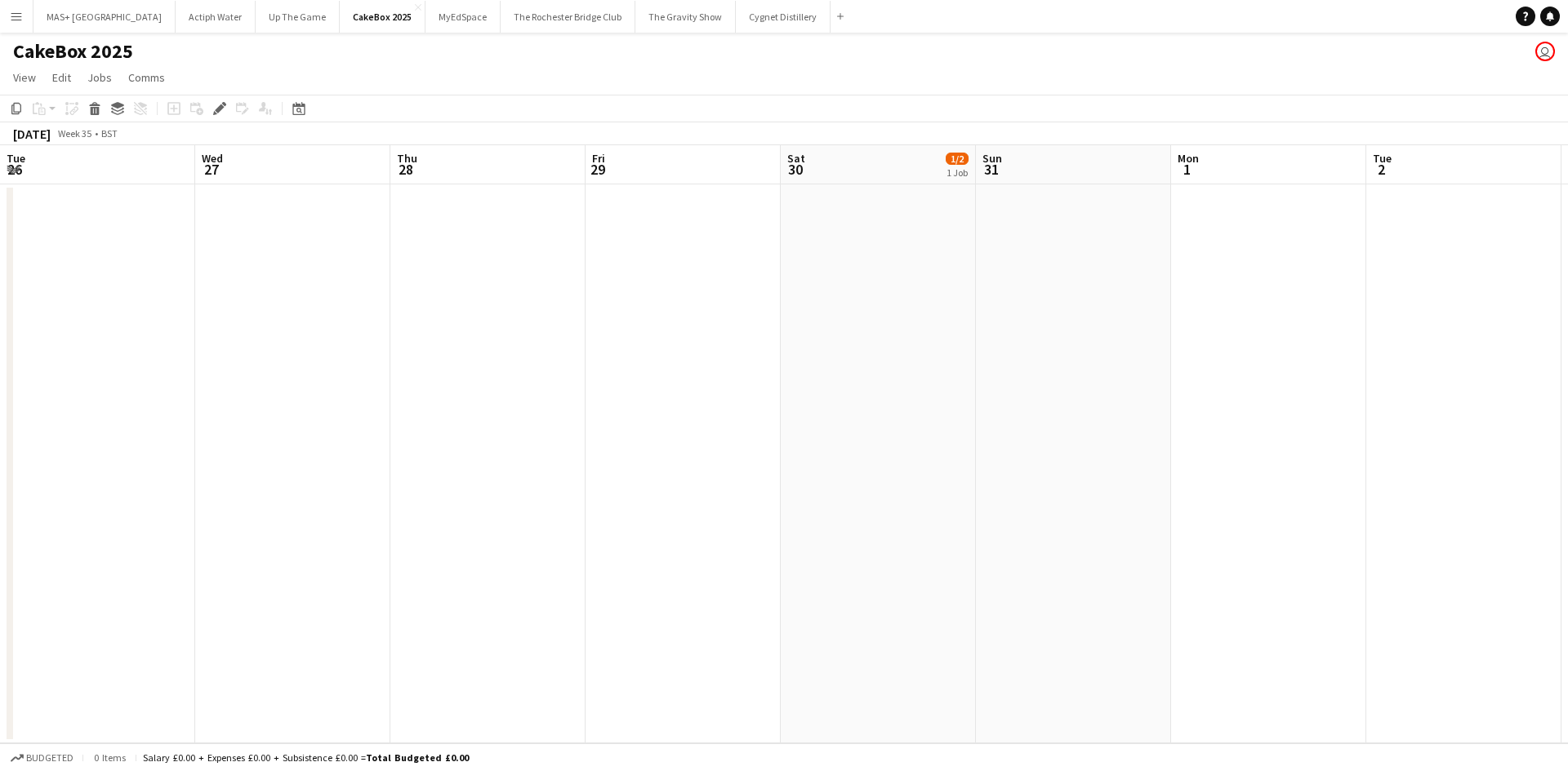
scroll to position [0, 561]
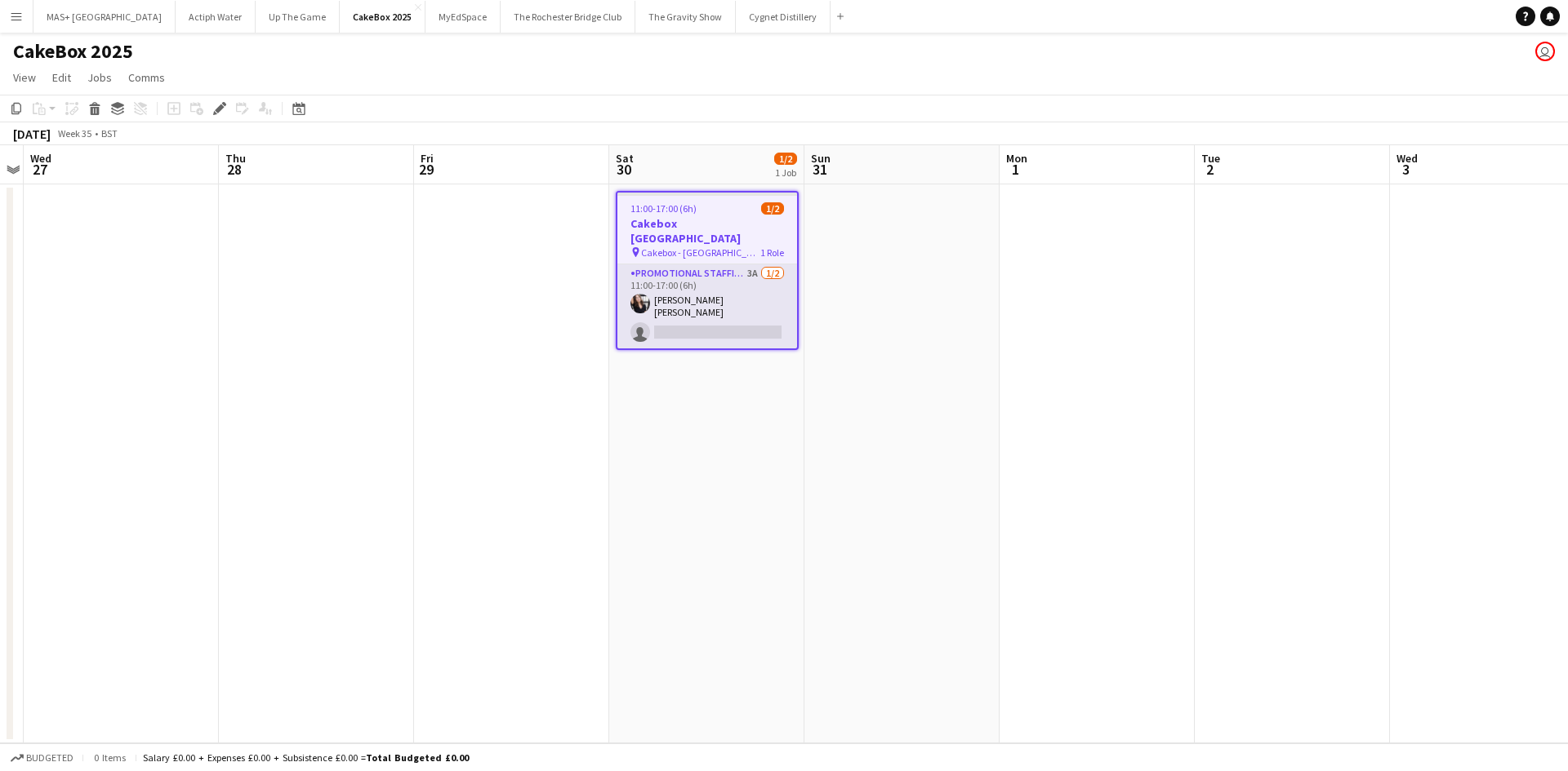
click at [711, 269] on app-card-role "Promotional Staffing (Brand Ambassadors) 3A [DATE] 11:00-17:00 (6h) [PERSON_NAM…" at bounding box center [707, 306] width 180 height 84
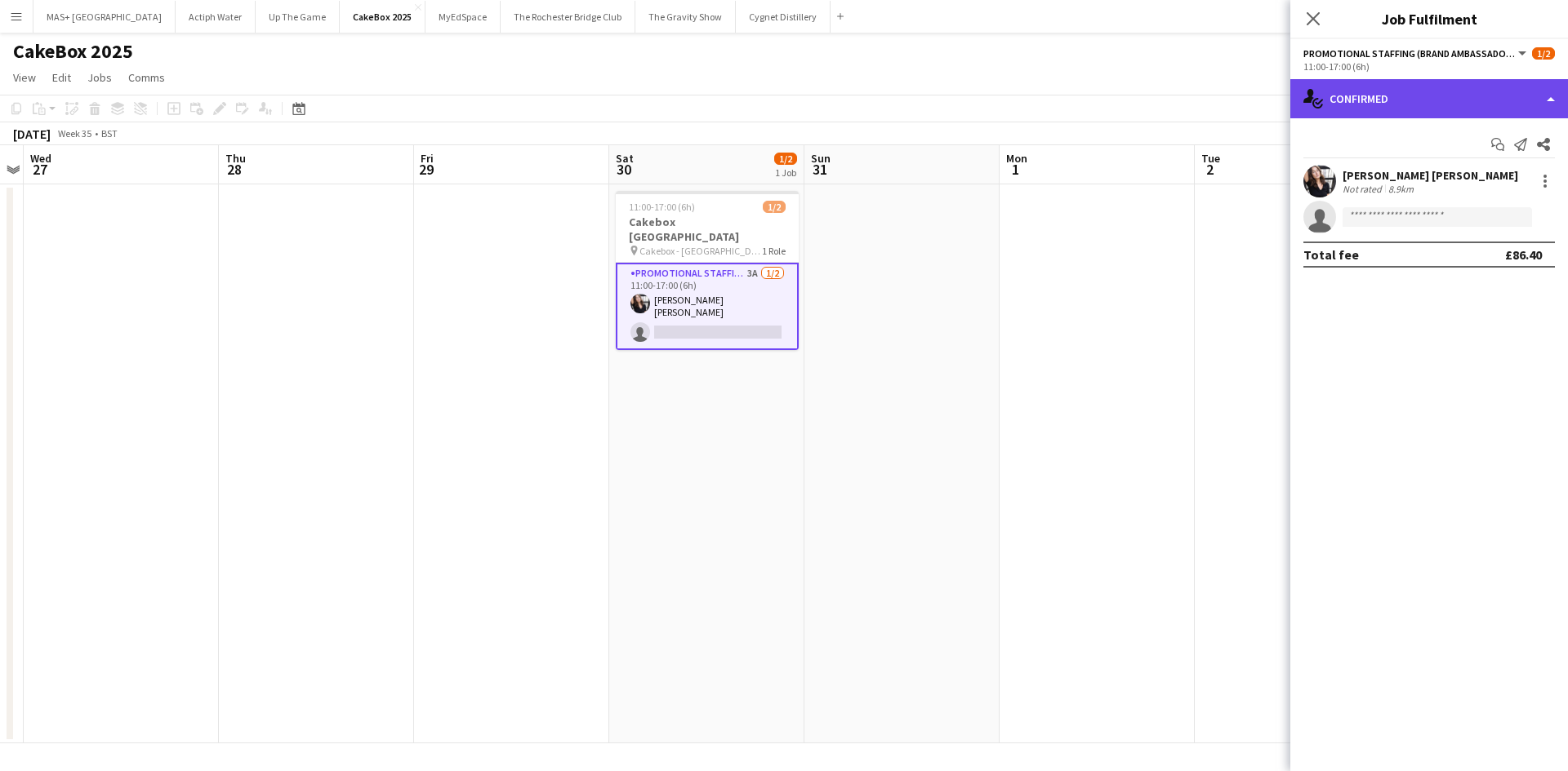
click at [1373, 107] on div "single-neutral-actions-check-2 Confirmed" at bounding box center [1428, 99] width 277 height 39
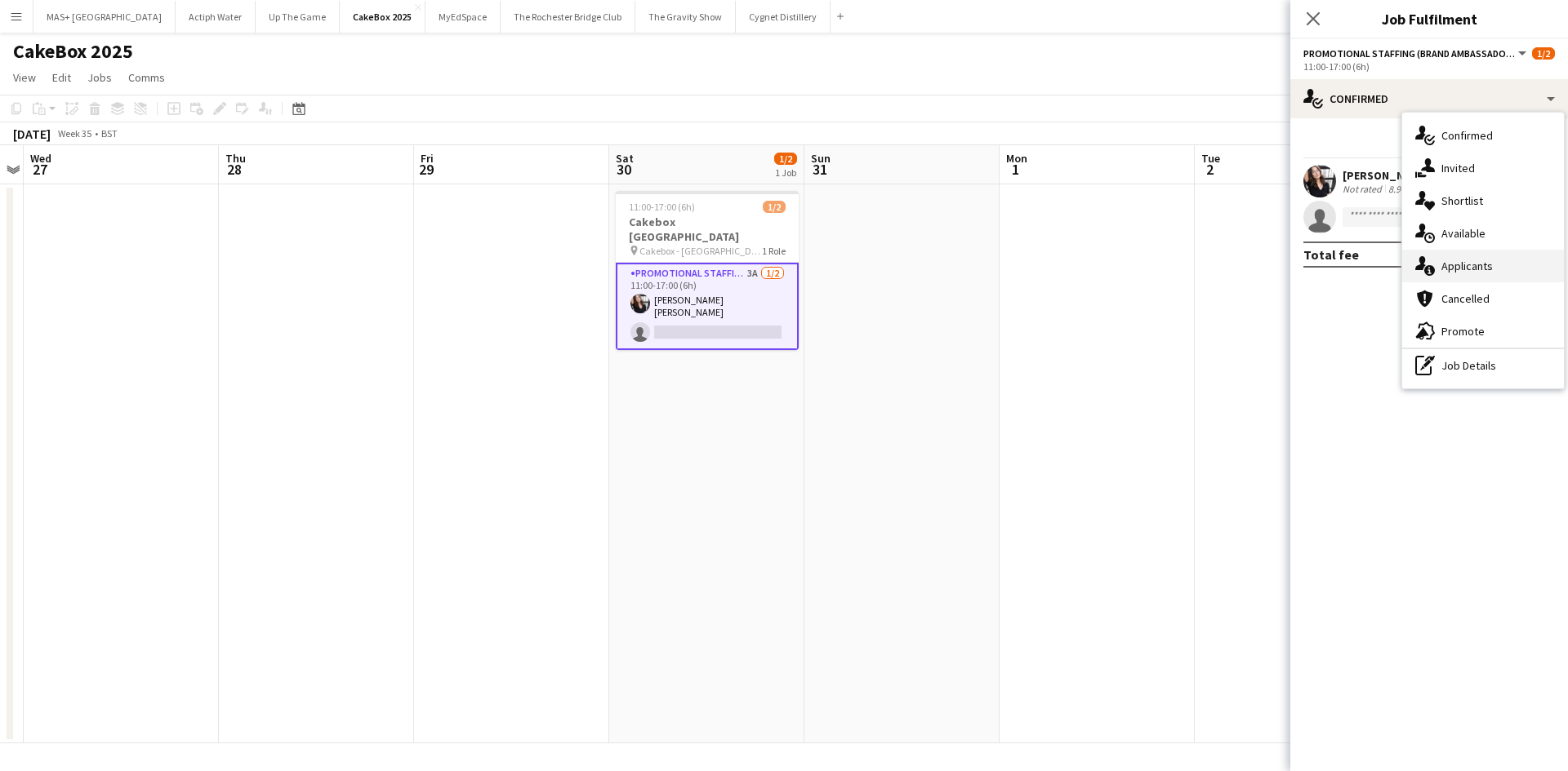
click at [1443, 263] on div "single-neutral-actions-information Applicants" at bounding box center [1483, 265] width 162 height 32
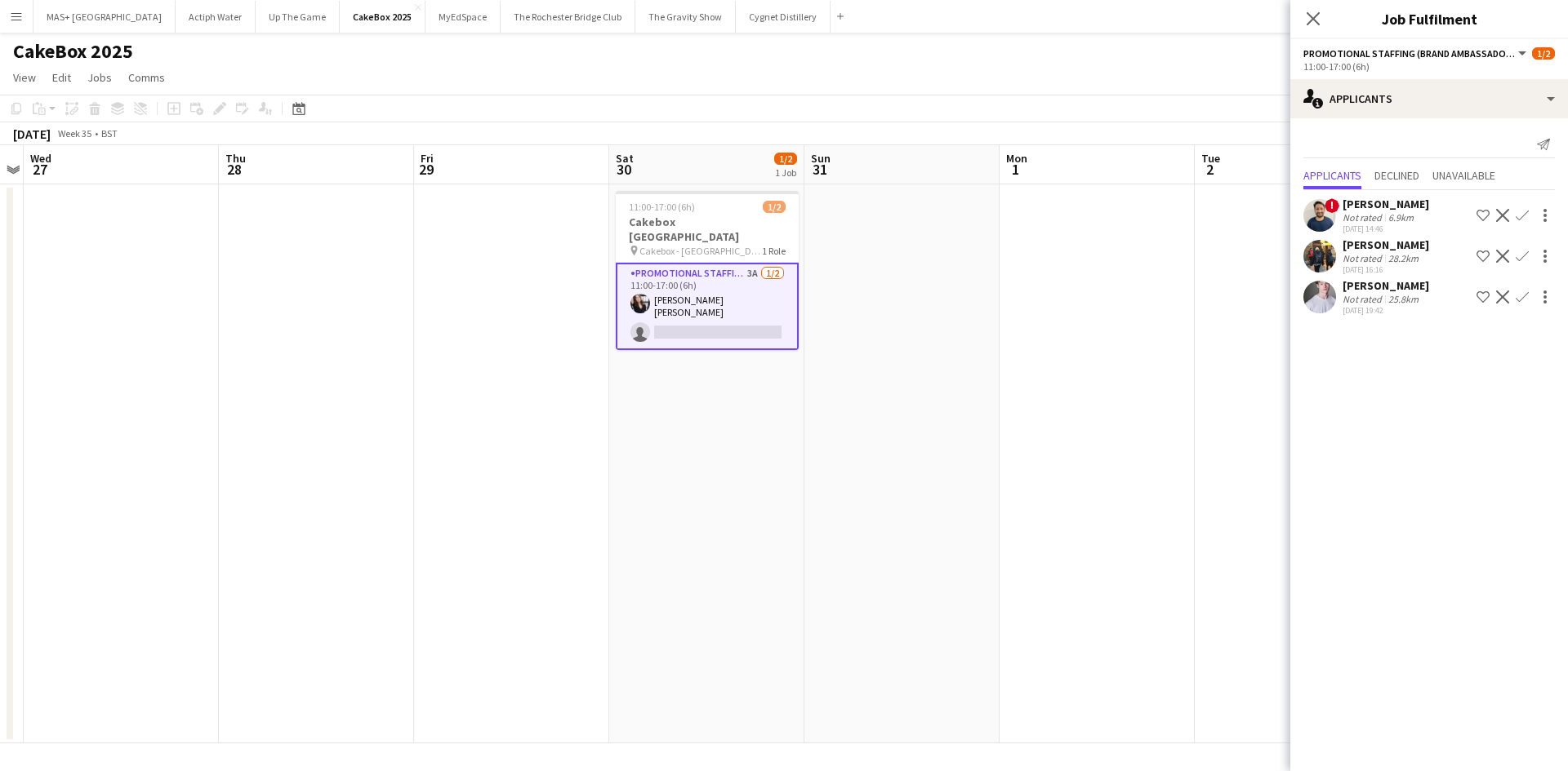
click at [1397, 255] on div "28.2km" at bounding box center [1403, 258] width 37 height 13
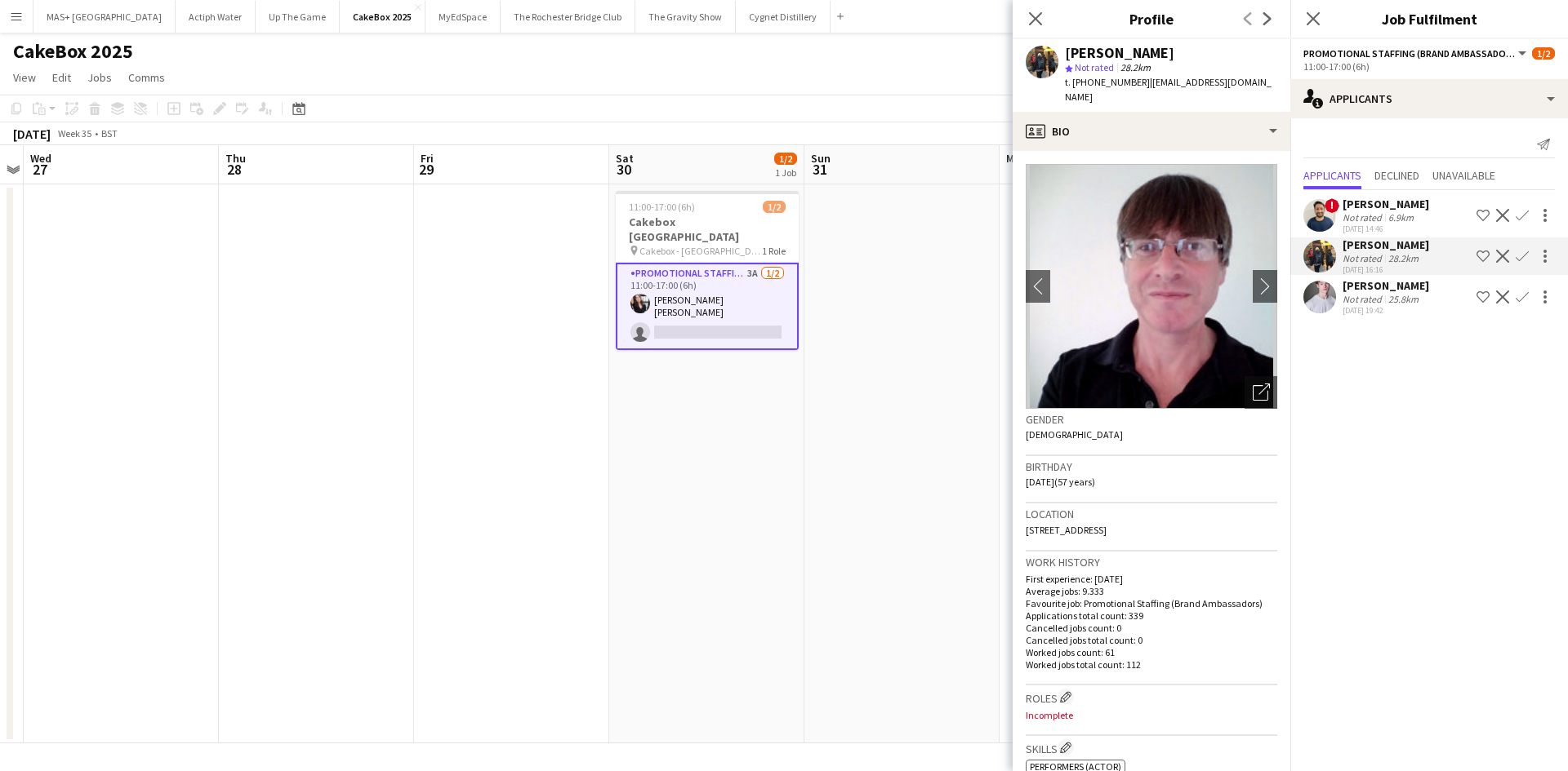
click at [1520, 257] on app-icon "Confirm" at bounding box center [1521, 256] width 13 height 13
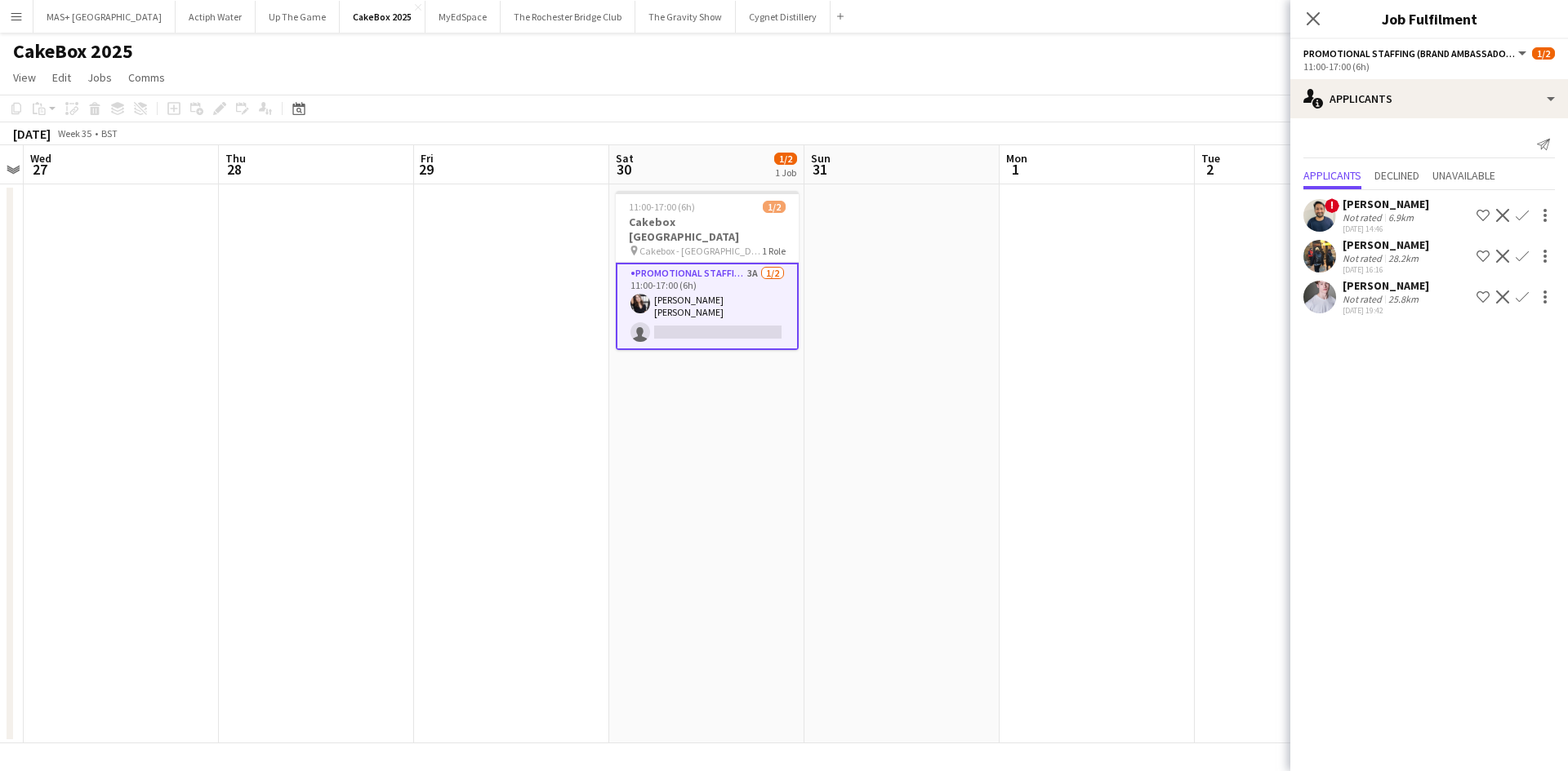
click at [1524, 254] on app-icon "Confirm" at bounding box center [1521, 256] width 13 height 13
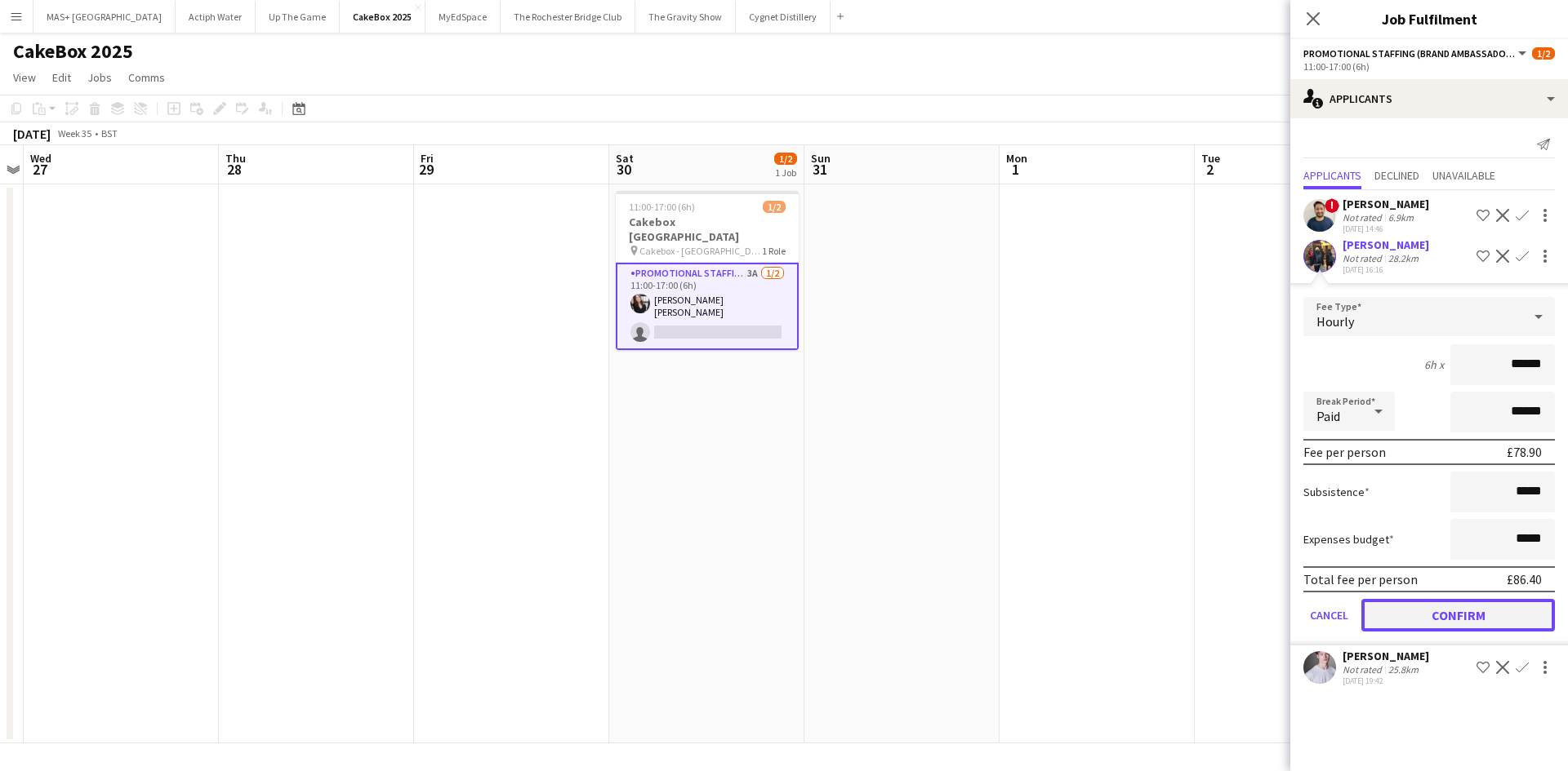
click at [1411, 606] on button "Confirm" at bounding box center [1458, 615] width 193 height 32
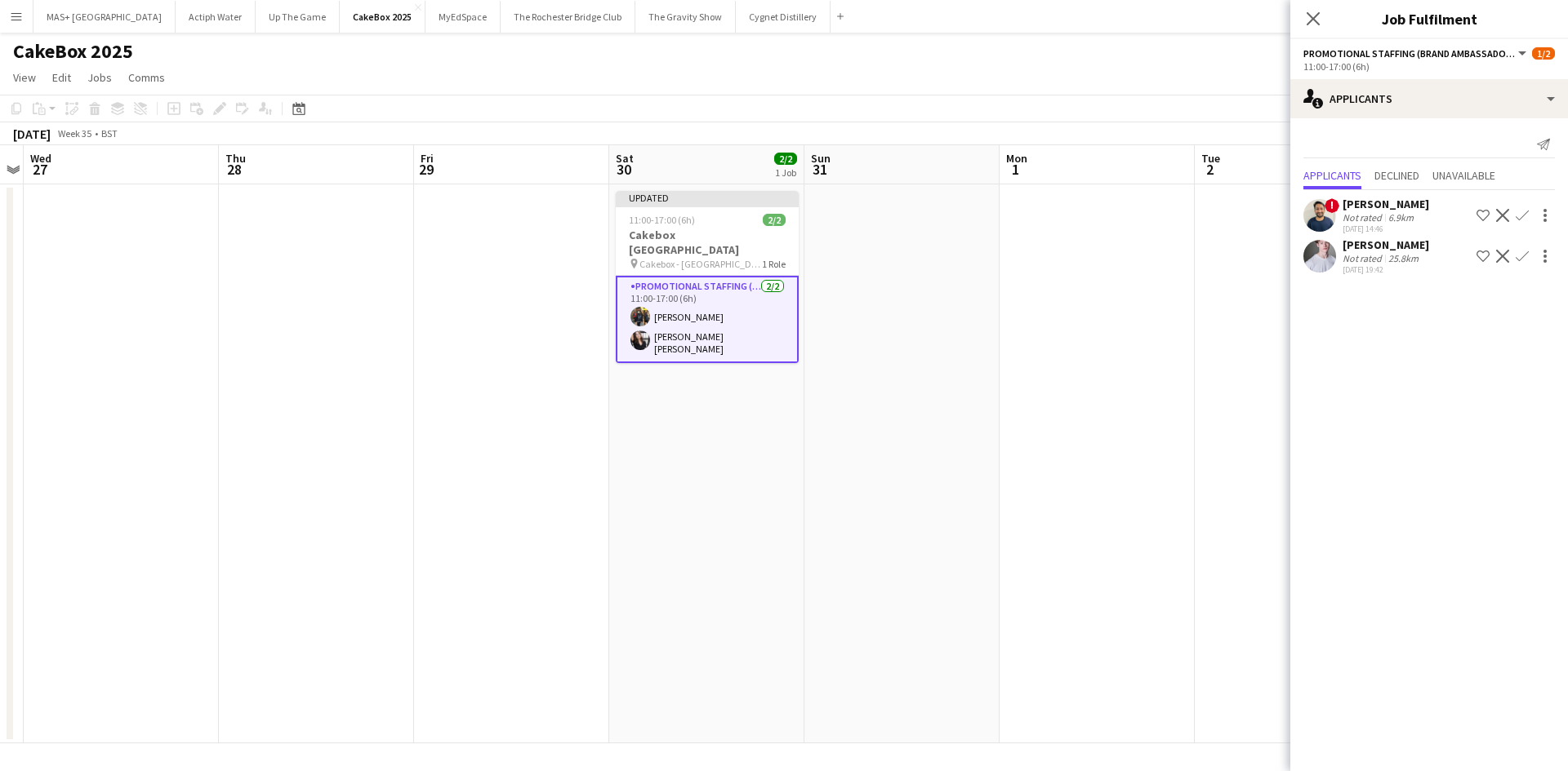
click at [1077, 561] on app-date-cell at bounding box center [1097, 464] width 195 height 559
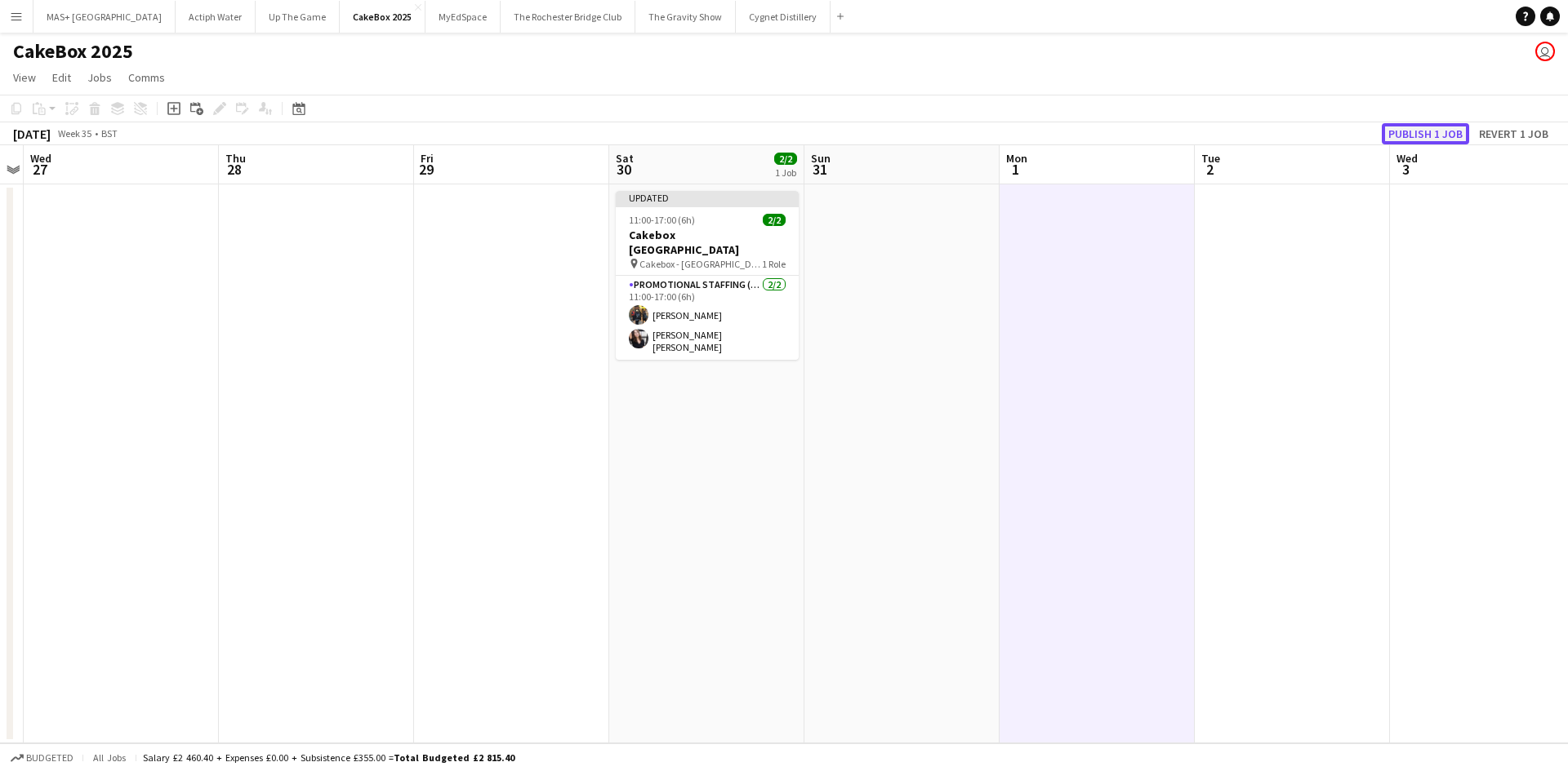
click at [1401, 140] on button "Publish 1 job" at bounding box center [1424, 134] width 87 height 21
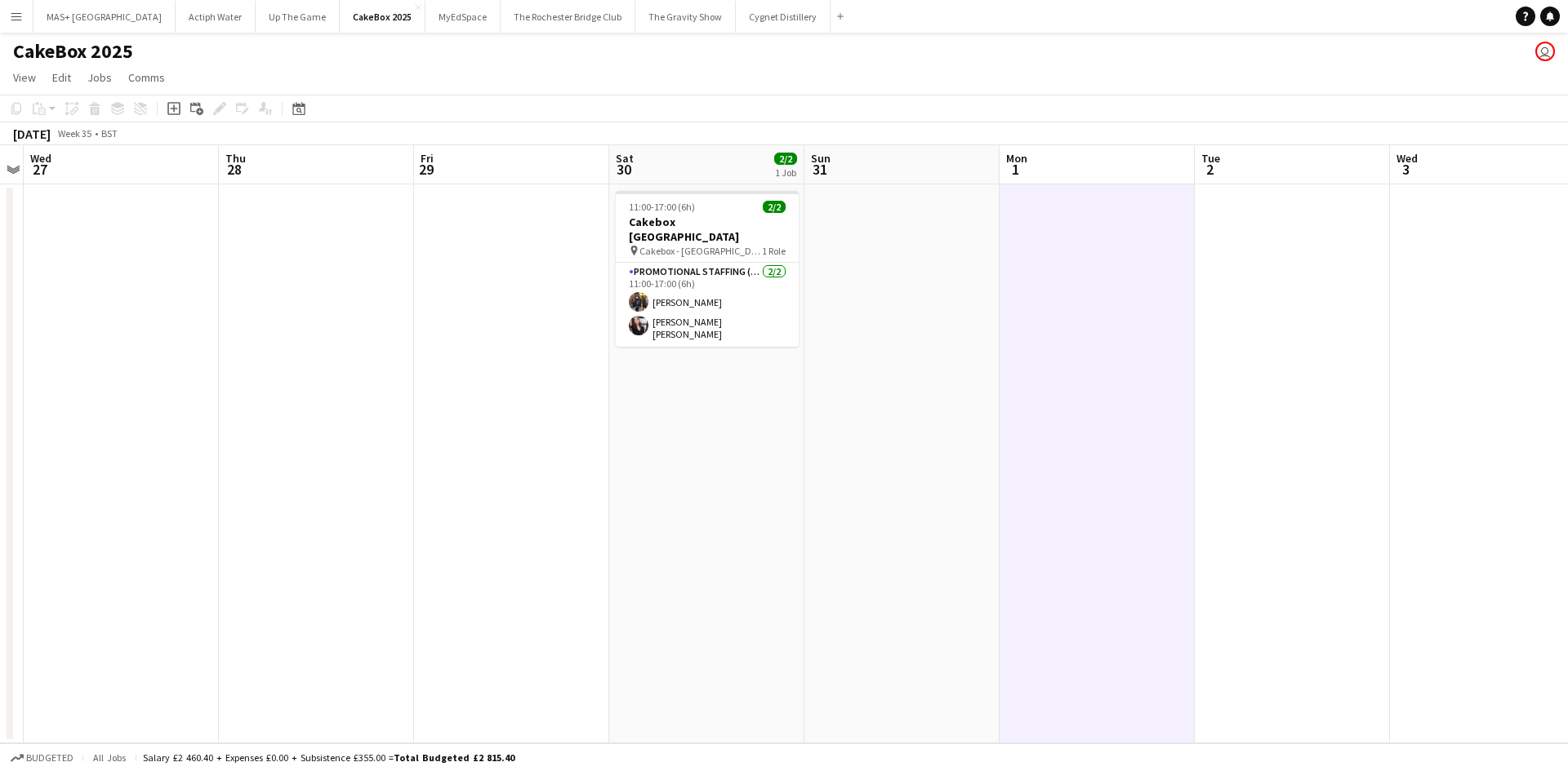
click at [16, 15] on app-icon "Menu" at bounding box center [16, 16] width 13 height 13
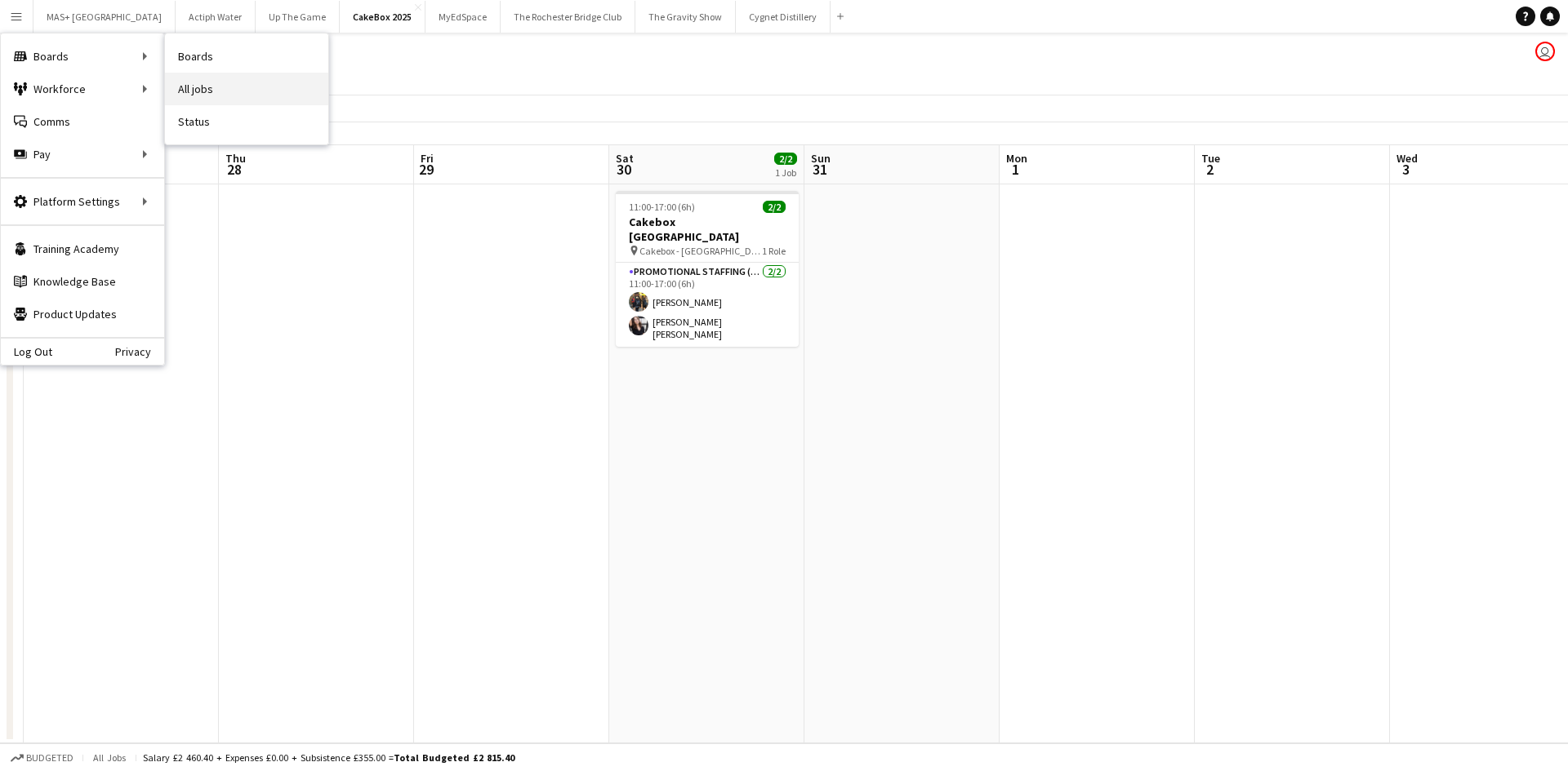
click at [228, 79] on link "All jobs" at bounding box center [246, 88] width 163 height 32
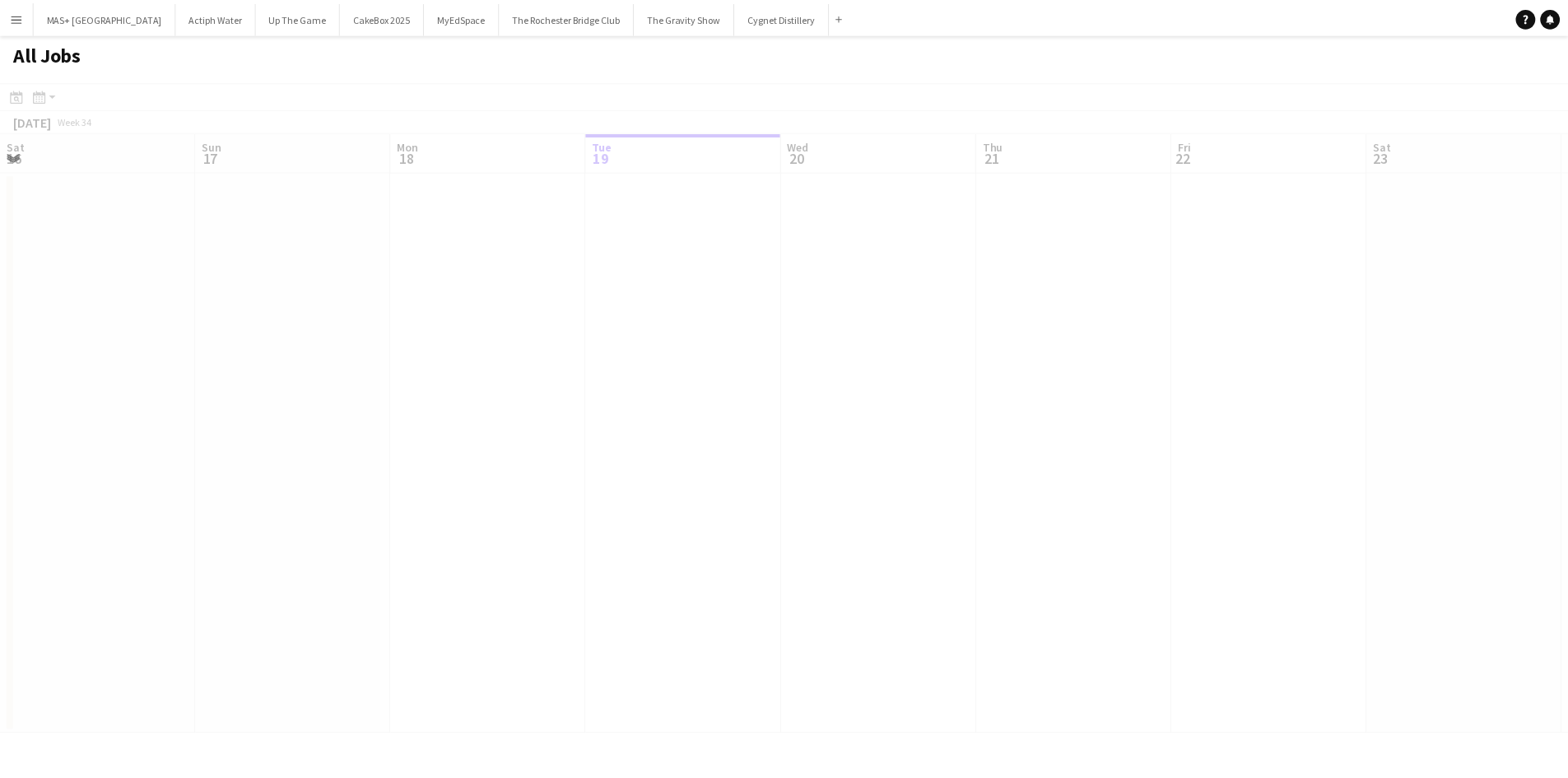
scroll to position [0, 394]
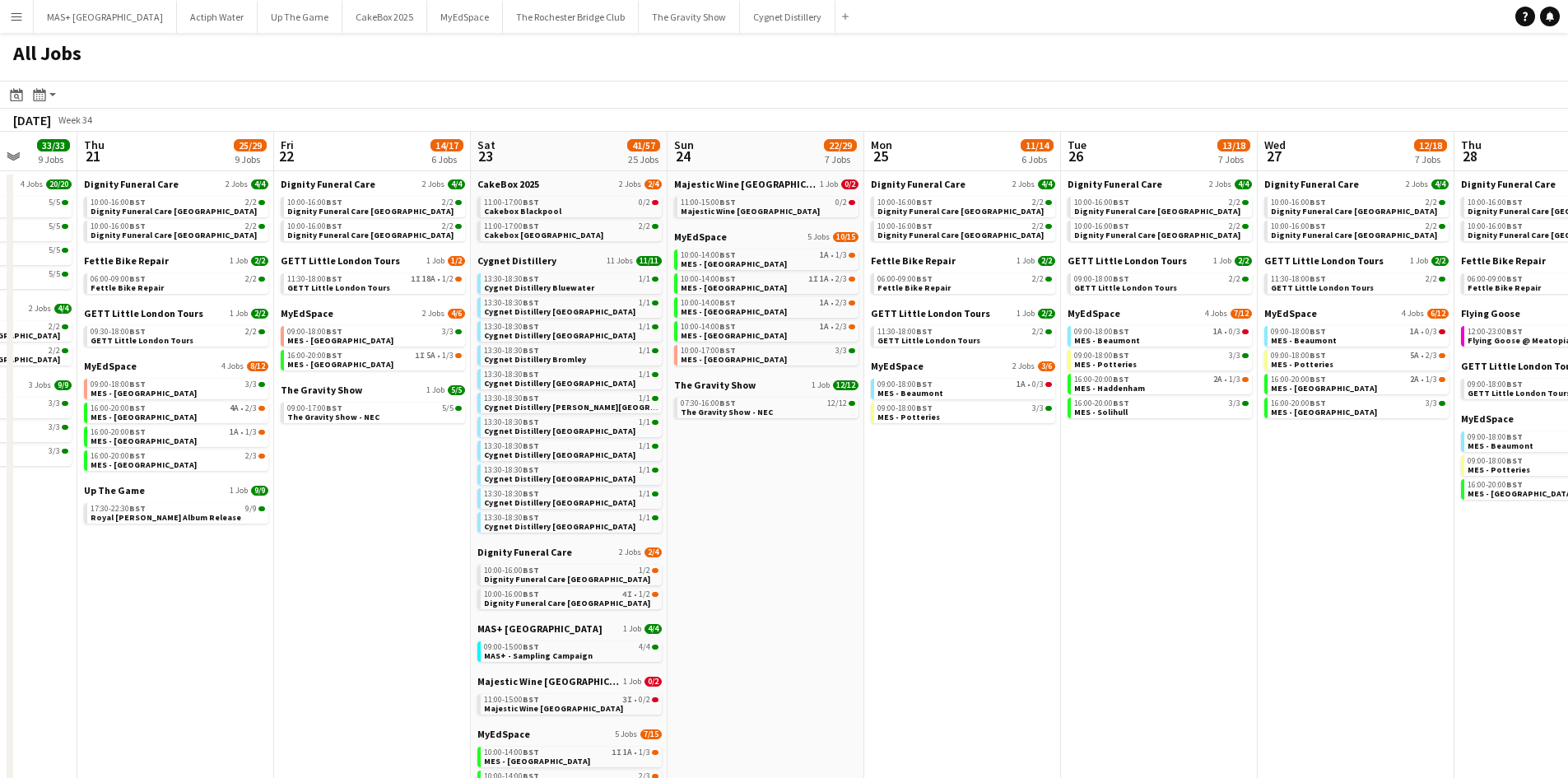
drag, startPoint x: 890, startPoint y: 486, endPoint x: 376, endPoint y: 486, distance: 514.0
click at [376, 486] on app-calendar-viewport "Mon 18 9/9 4 Jobs Tue 19 33/33 9 Jobs Wed 20 33/33 9 Jobs Thu 21 25/29 9 Jobs F…" at bounding box center [784, 630] width 1568 height 997
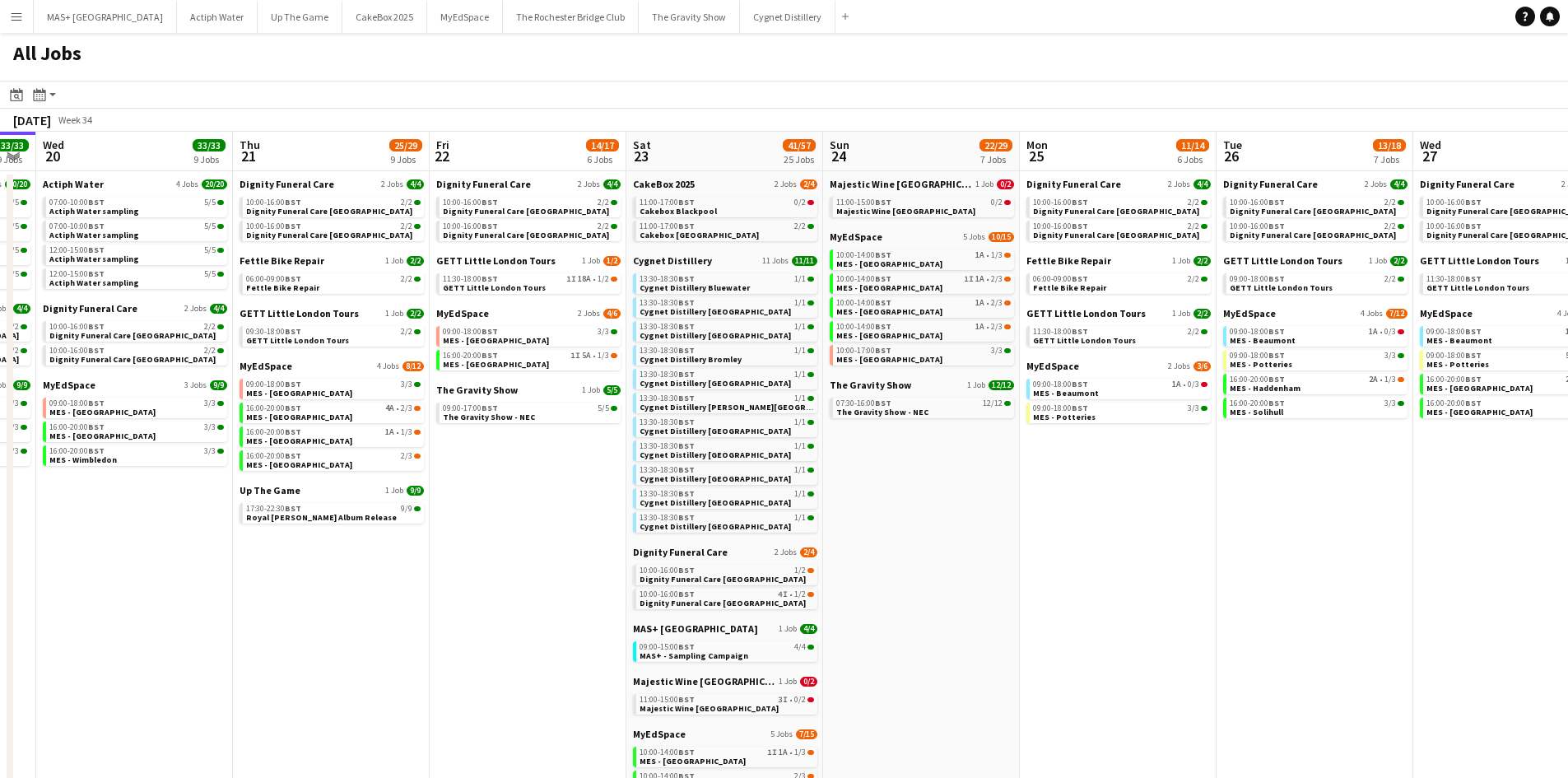
scroll to position [0, 343]
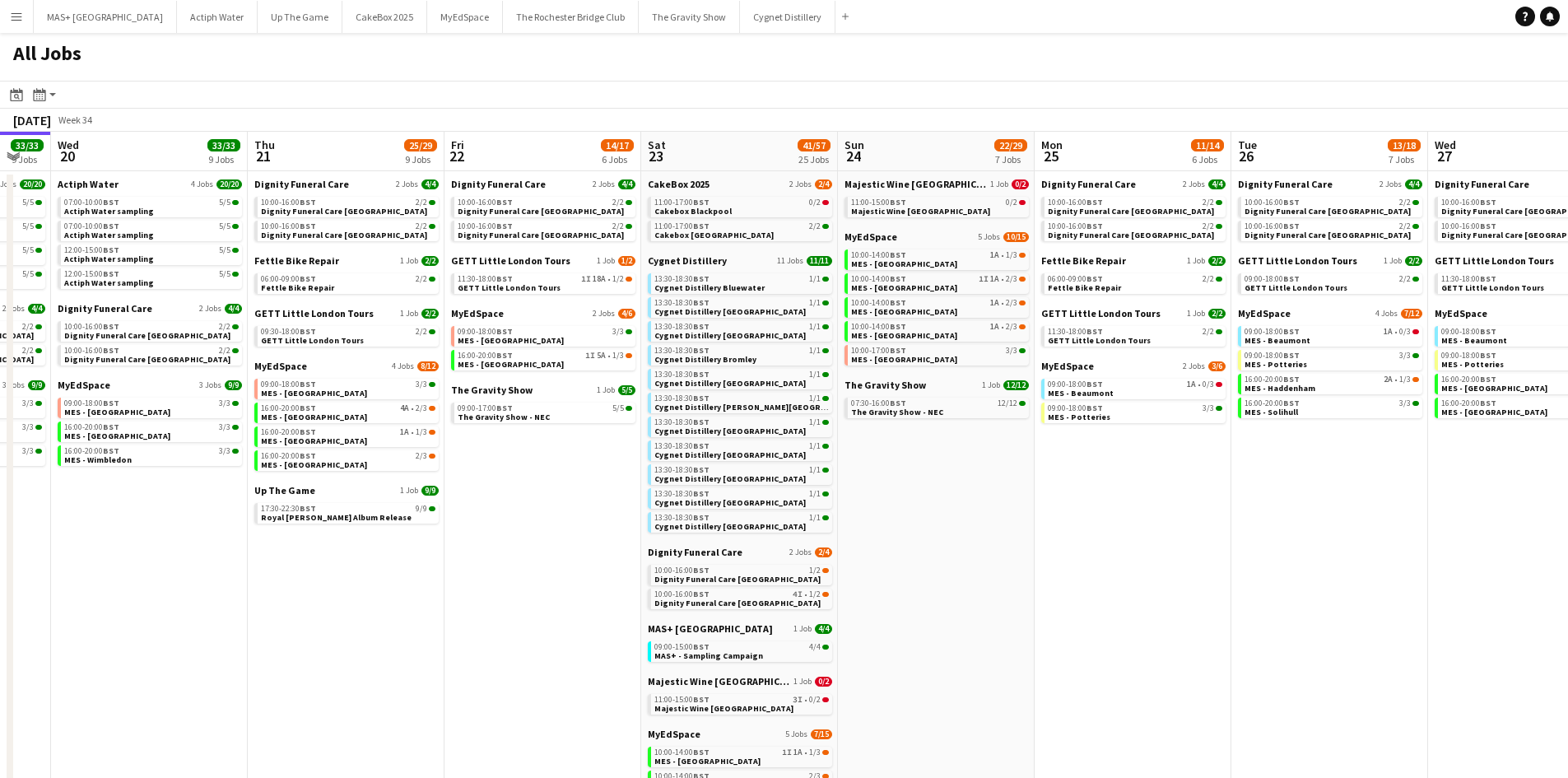
drag, startPoint x: 866, startPoint y: 473, endPoint x: 1037, endPoint y: 470, distance: 171.0
click at [1037, 470] on app-calendar-viewport "Mon 18 9/9 4 Jobs Tue 19 33/33 9 Jobs Wed 20 33/33 9 Jobs Thu 21 25/29 9 Jobs F…" at bounding box center [784, 630] width 1568 height 997
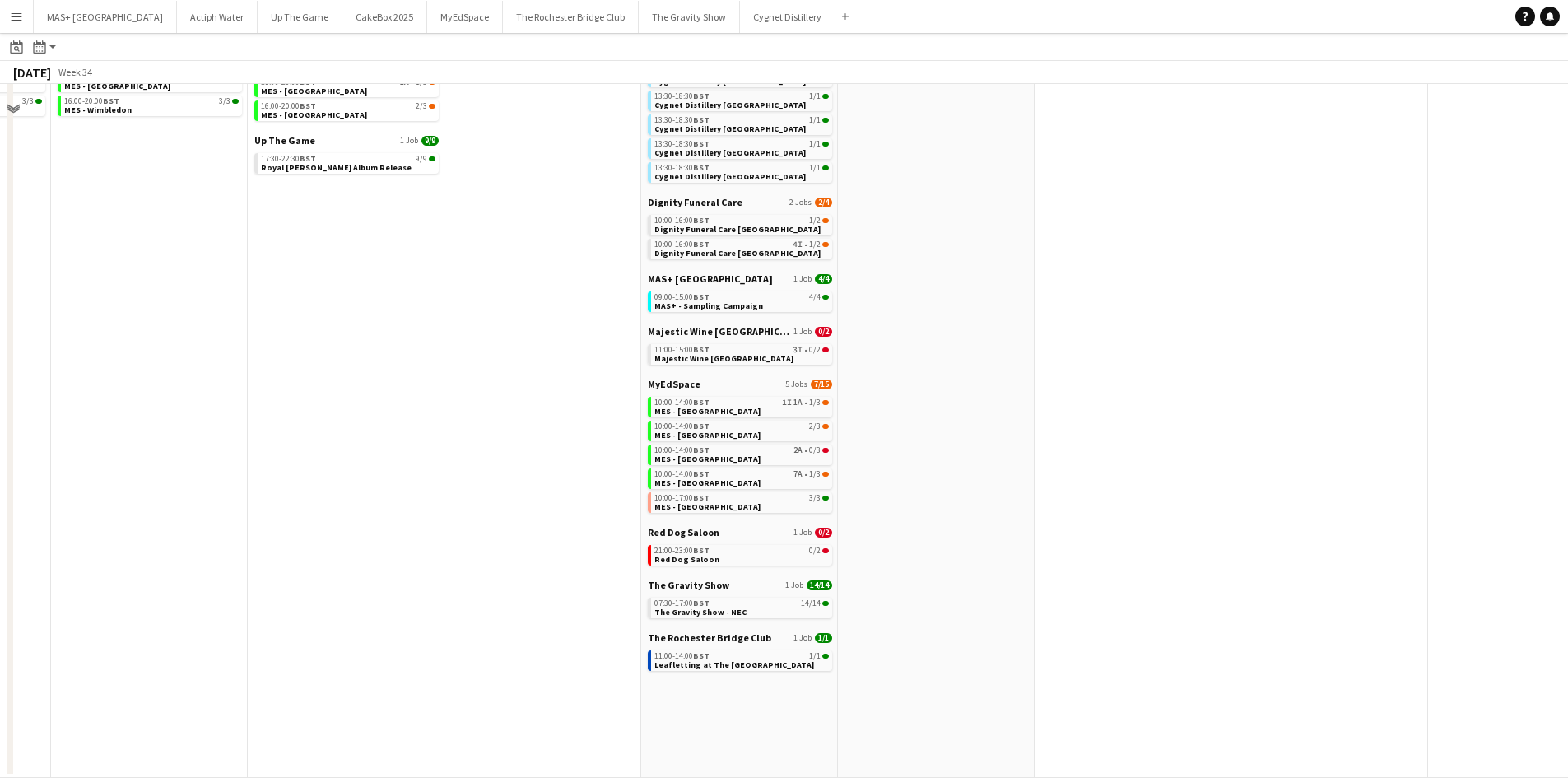
scroll to position [19, 0]
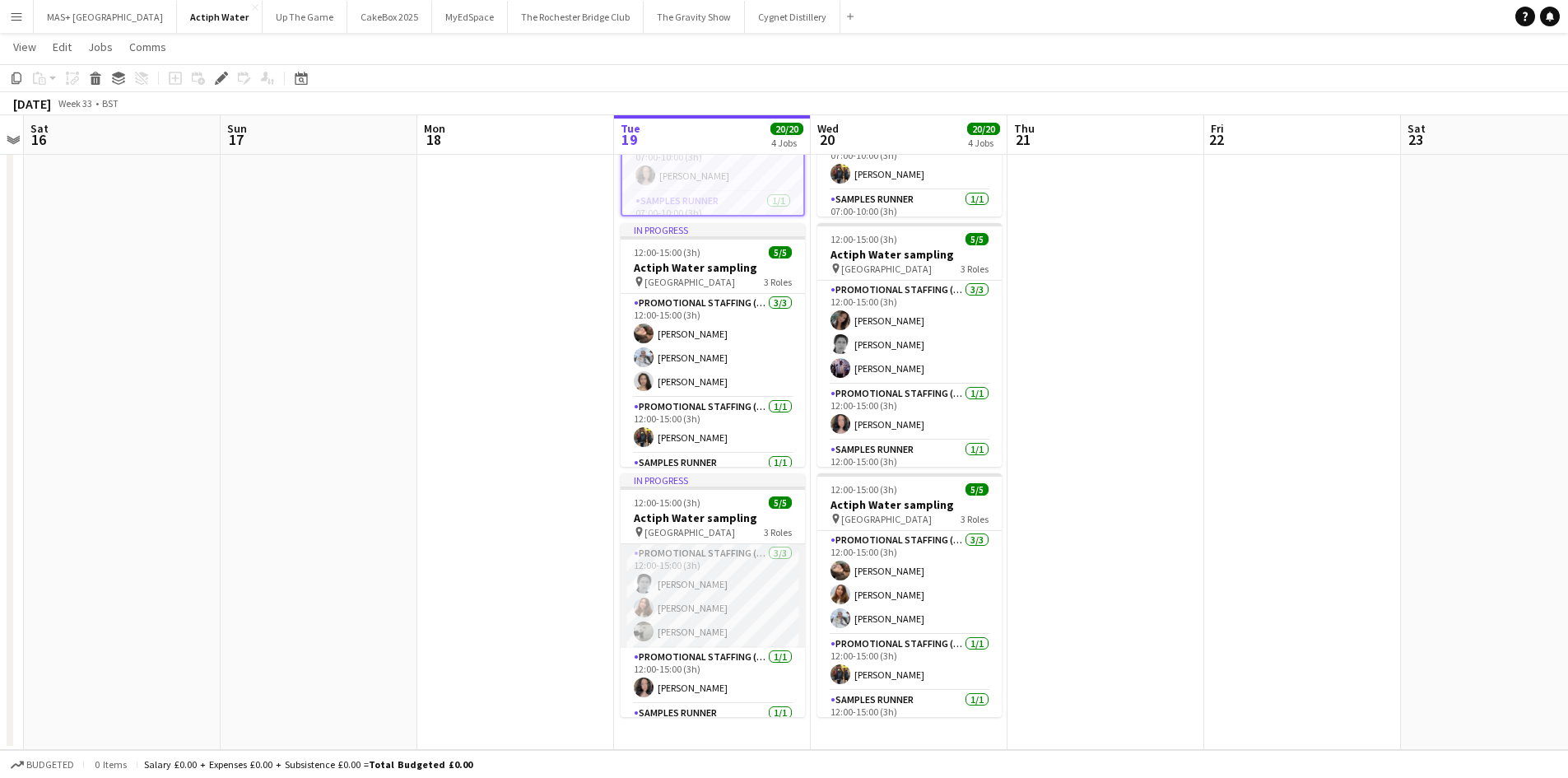
click at [707, 619] on app-card-role "Promotional Staffing (Brand Ambassadors) 3/3 12:00-15:00 (3h) Helen Pritchard T…" at bounding box center [713, 596] width 184 height 103
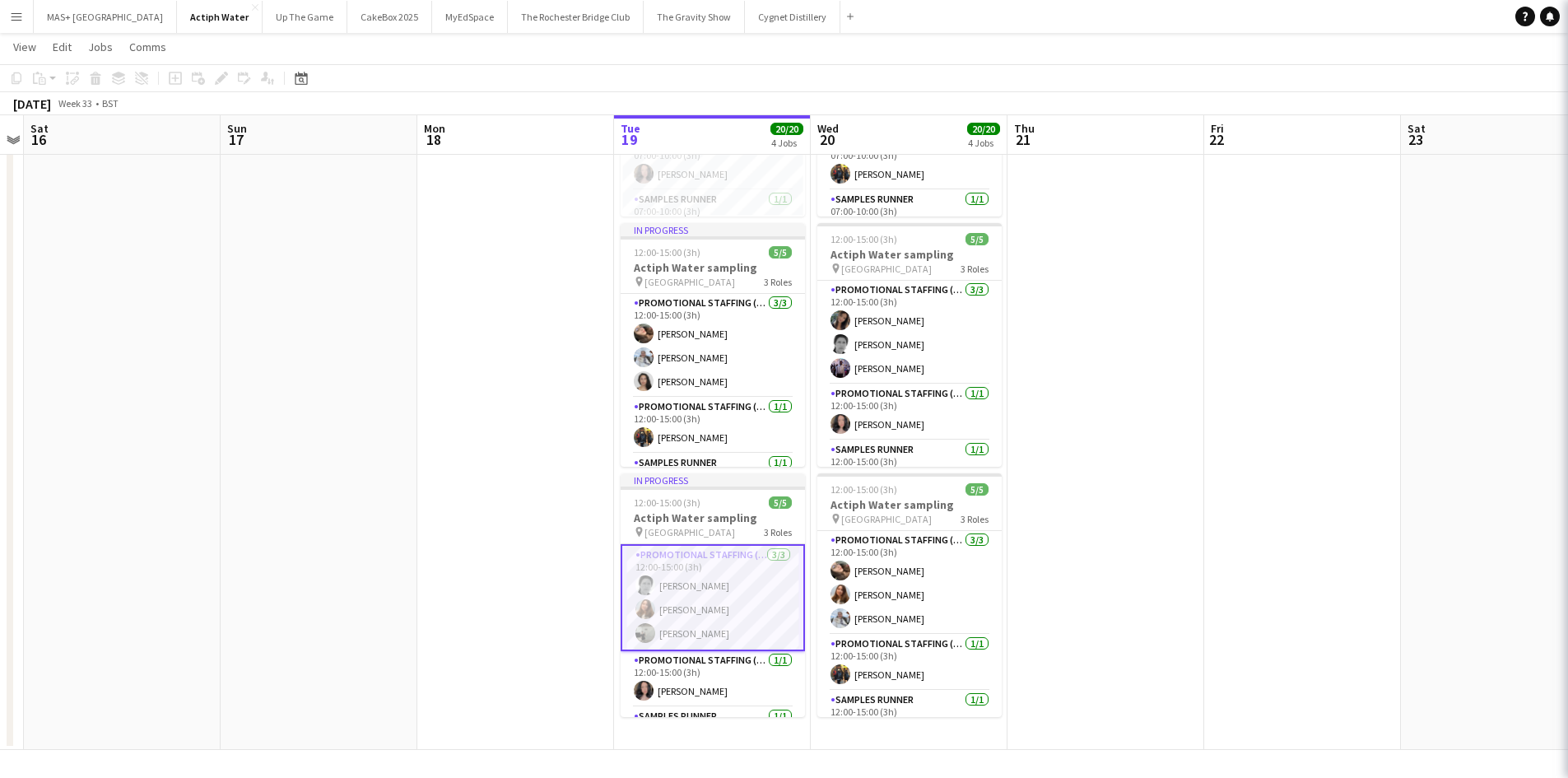
scroll to position [0, 566]
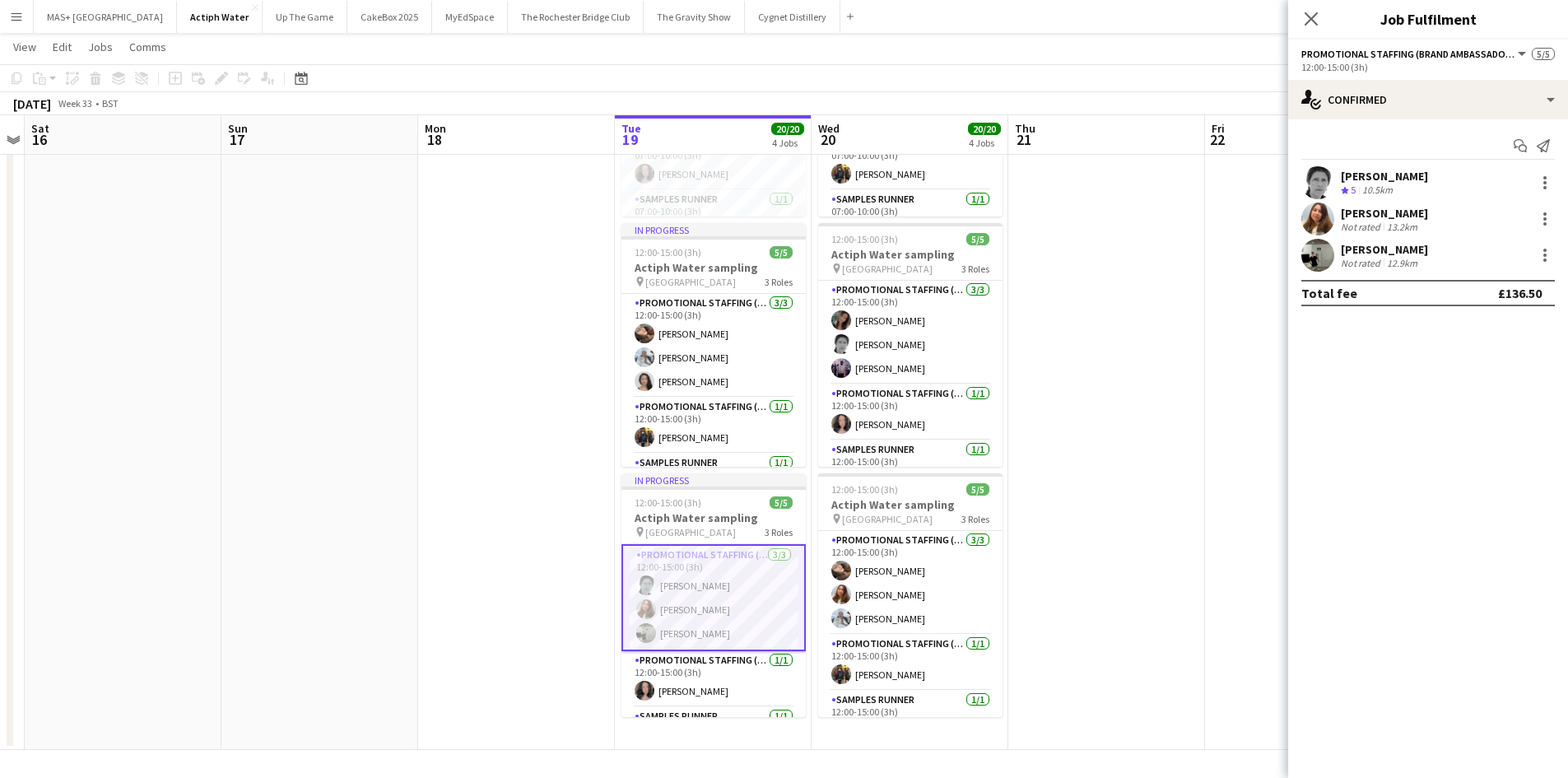
click at [1555, 259] on div "Artem Mamchur Not rated 12.9km" at bounding box center [1428, 255] width 280 height 32
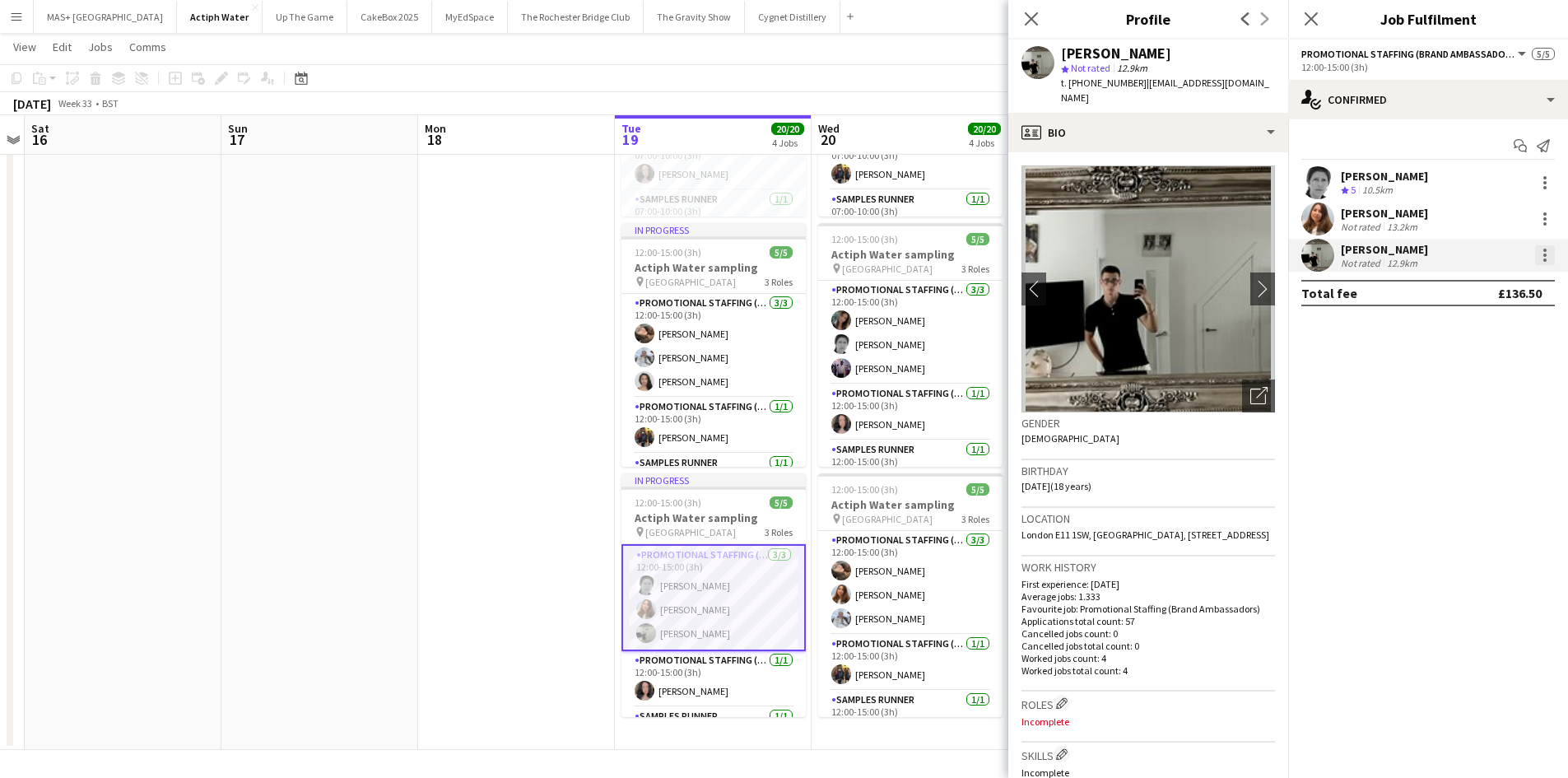
click at [1544, 255] on div at bounding box center [1544, 255] width 3 height 3
click at [1484, 284] on span "Edit fee" at bounding box center [1462, 286] width 44 height 14
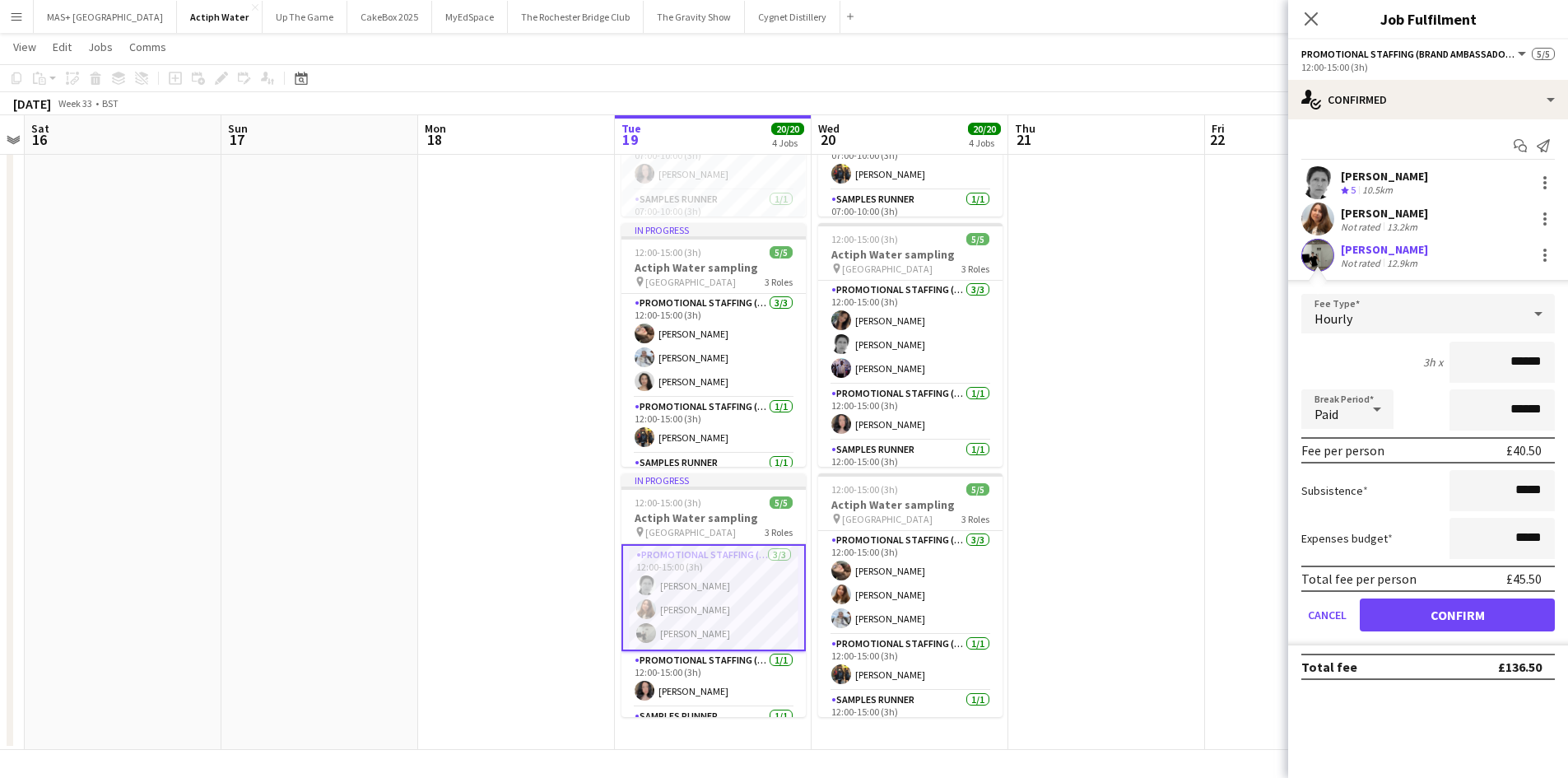
drag, startPoint x: 1092, startPoint y: 462, endPoint x: 1389, endPoint y: 354, distance: 316.0
click at [1091, 461] on app-date-cell at bounding box center [1106, 232] width 197 height 1034
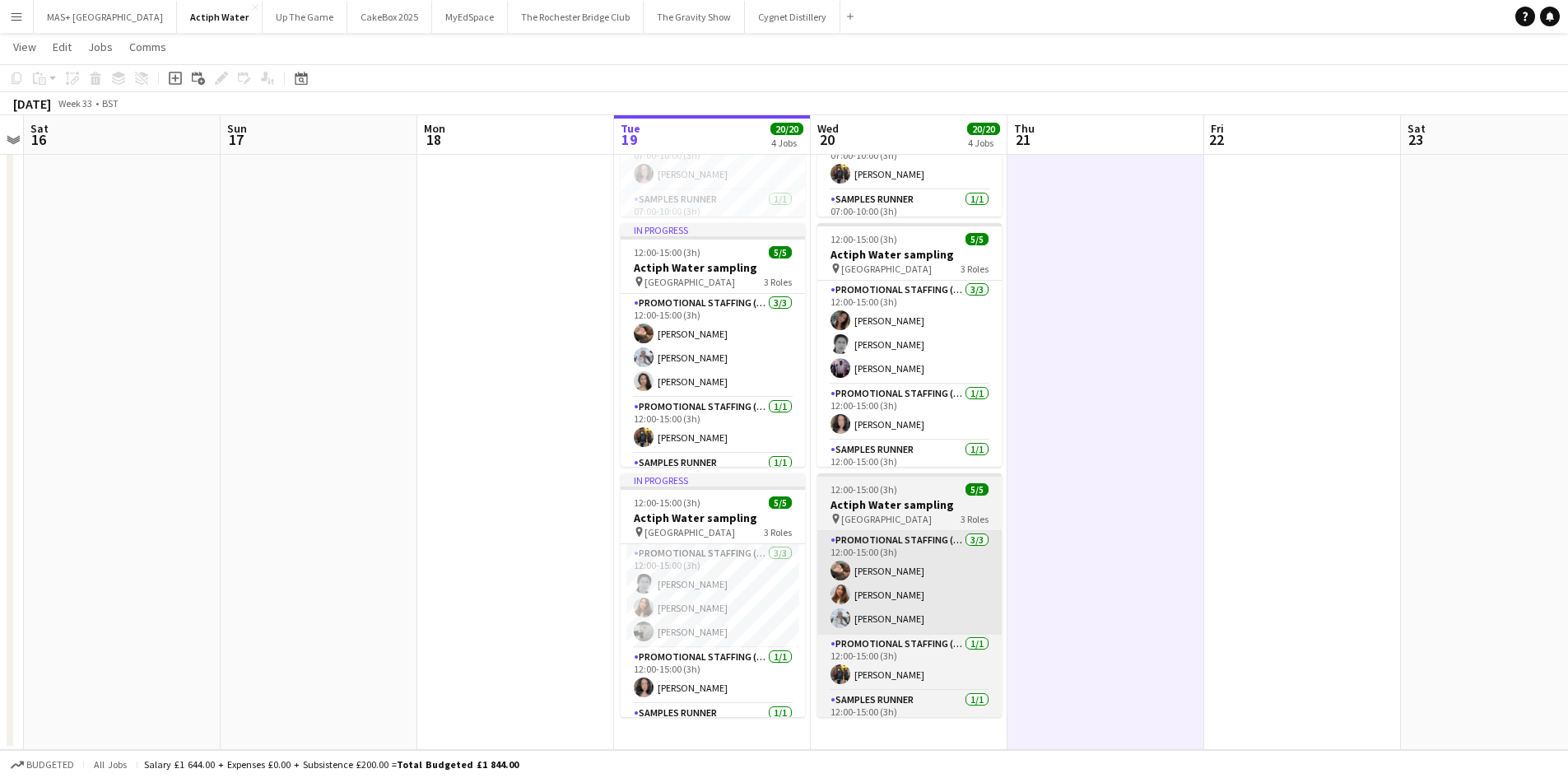
click at [722, 600] on app-card-role "Promotional Staffing (Brand Ambassadors) 3/3 12:00-15:00 (3h) Helen Pritchard T…" at bounding box center [713, 596] width 184 height 103
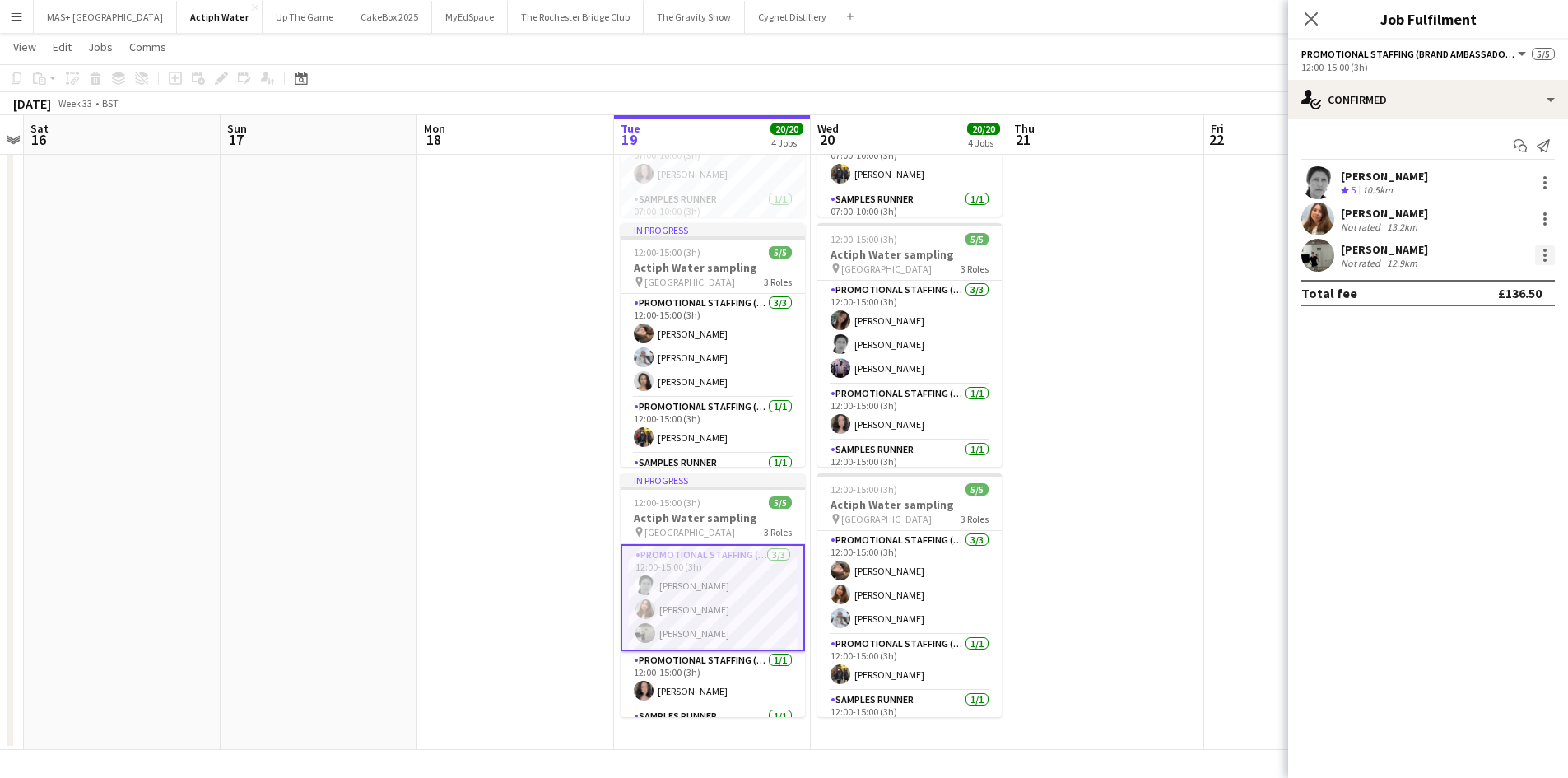
click at [1549, 255] on div at bounding box center [1545, 255] width 20 height 20
click at [1494, 446] on span "Remove" at bounding box center [1491, 443] width 102 height 15
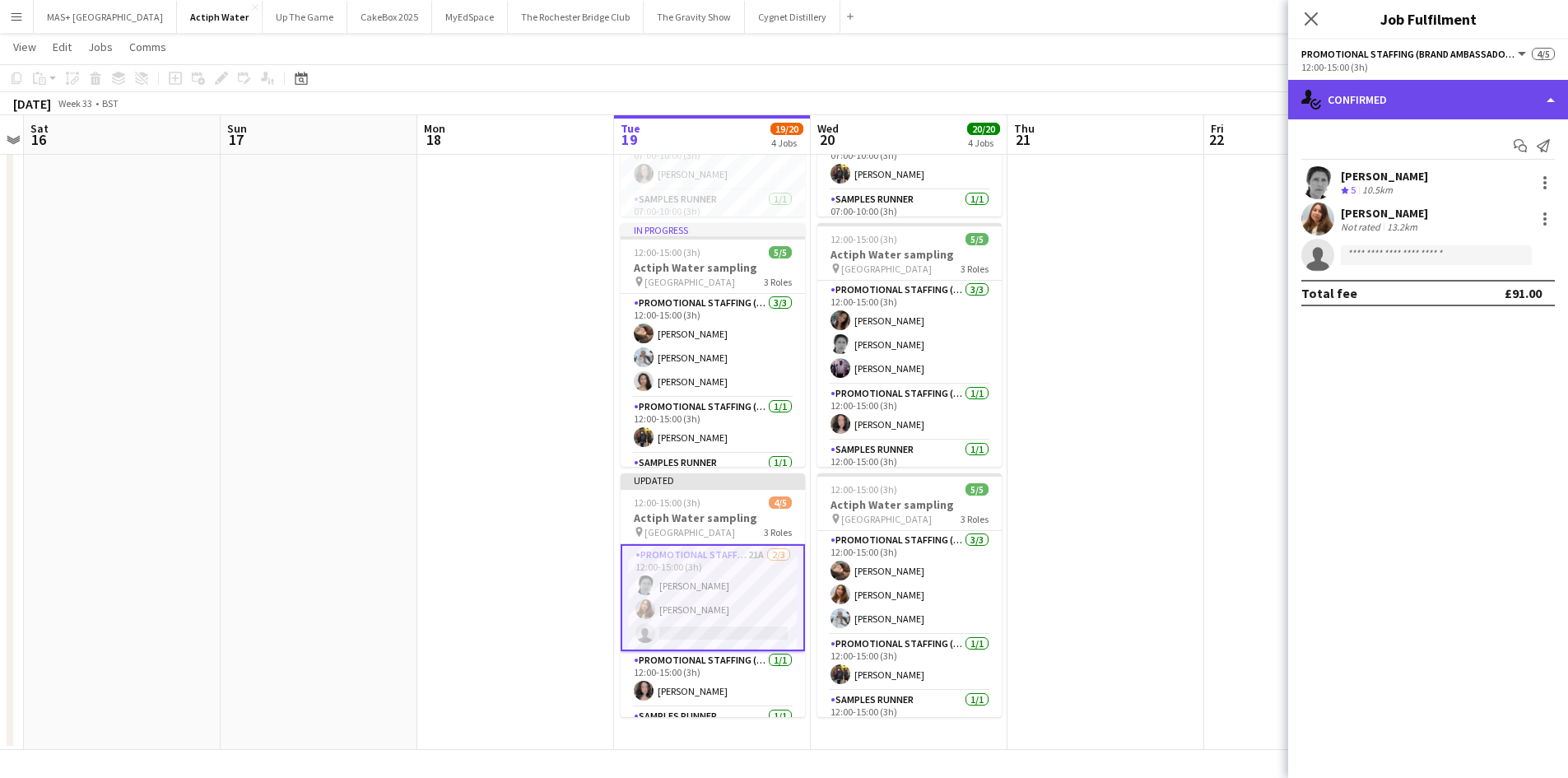
click at [1387, 101] on div "single-neutral-actions-check-2 Confirmed" at bounding box center [1428, 99] width 280 height 39
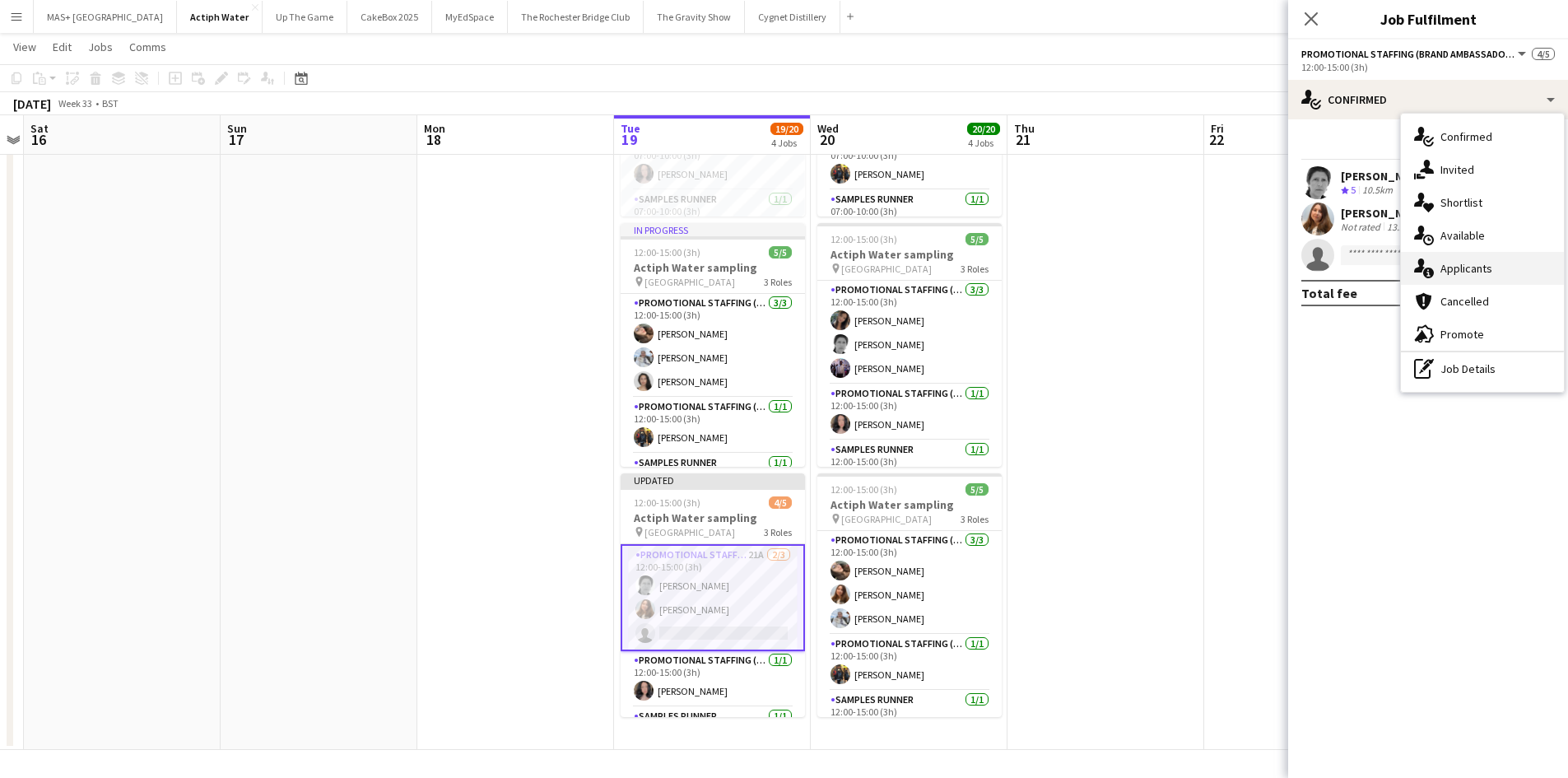
click at [1478, 261] on div "single-neutral-actions-information Applicants" at bounding box center [1482, 268] width 163 height 32
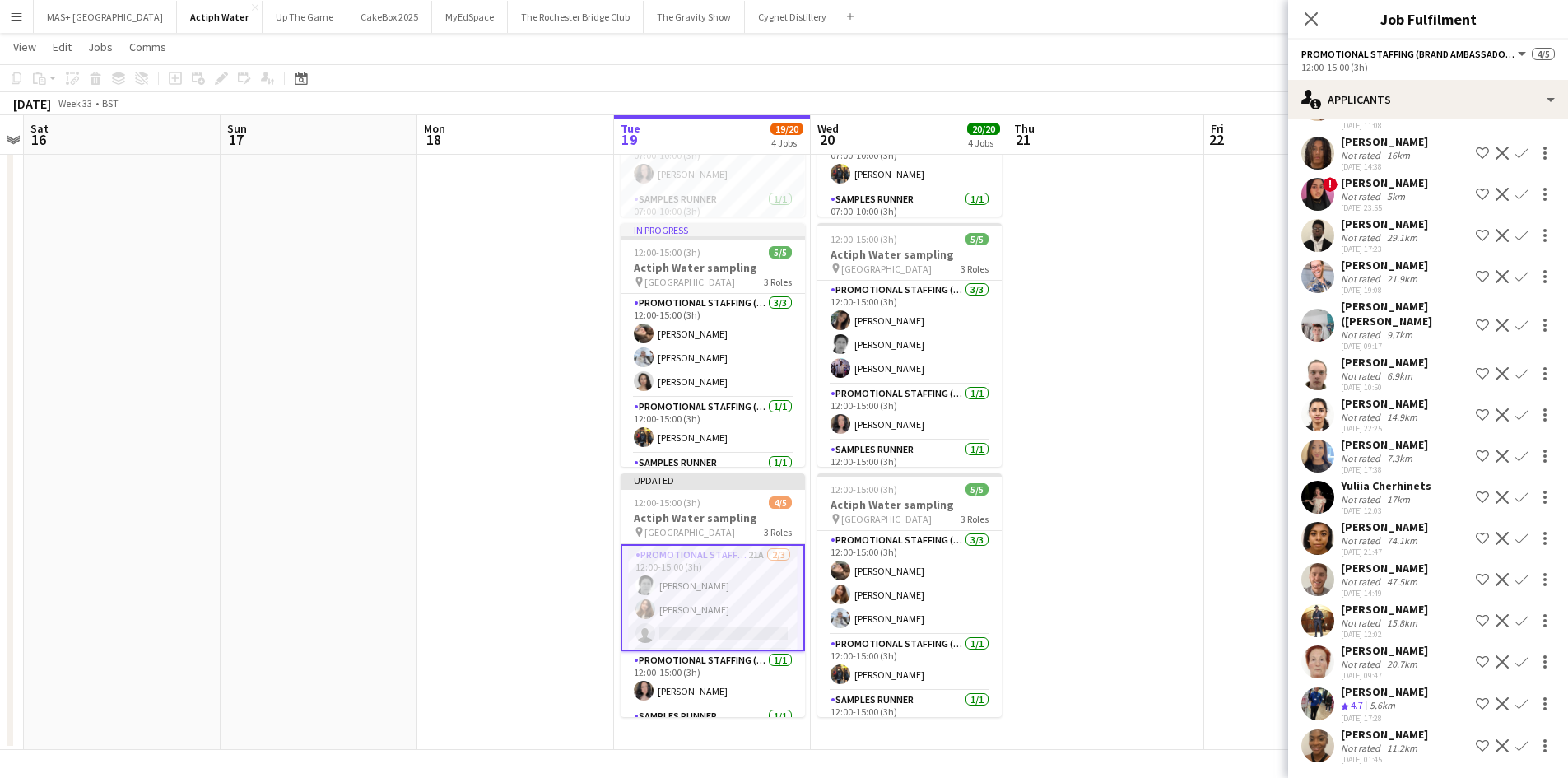
scroll to position [206, 0]
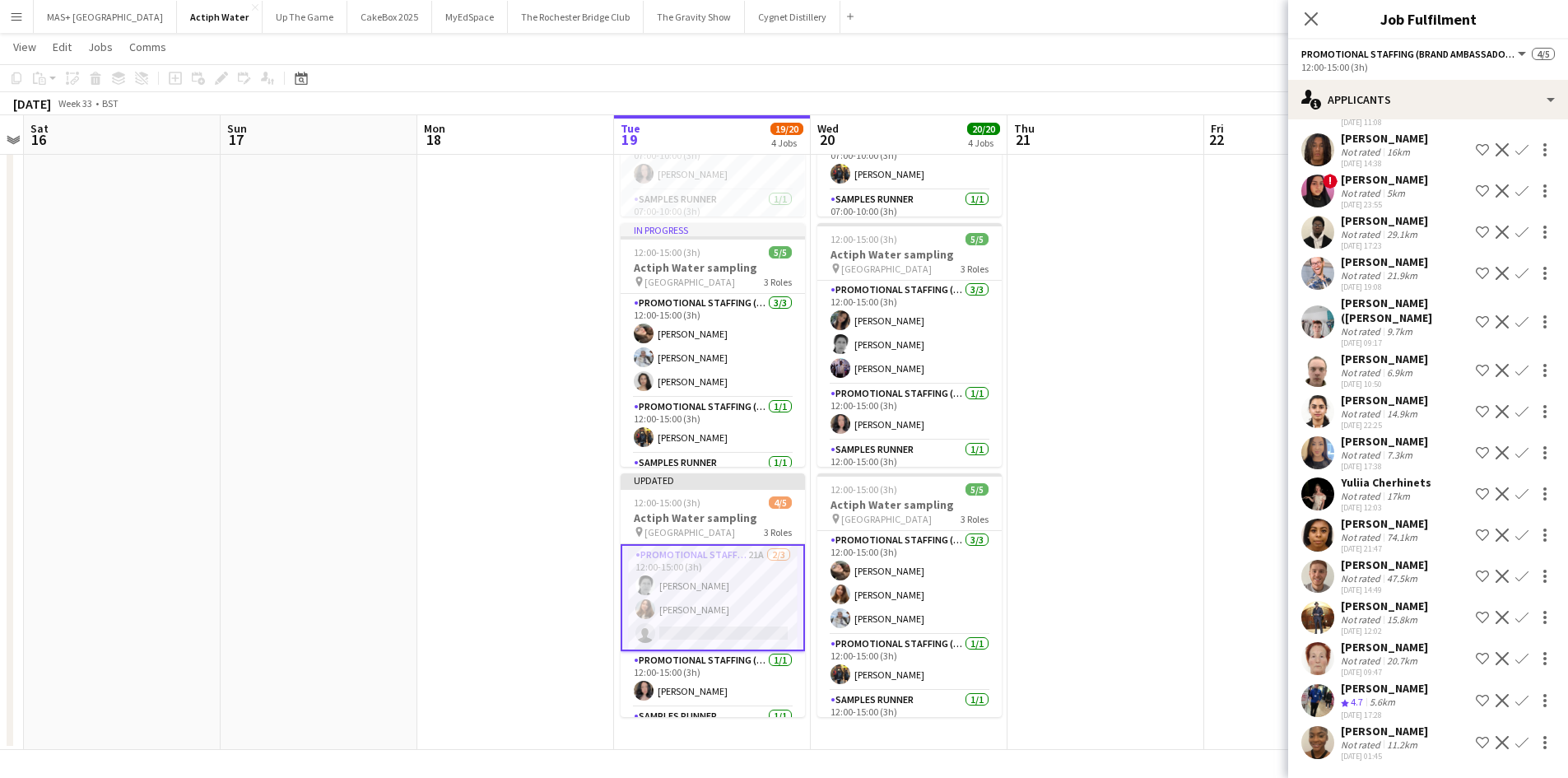
click at [1391, 700] on div "5.6km" at bounding box center [1382, 703] width 32 height 14
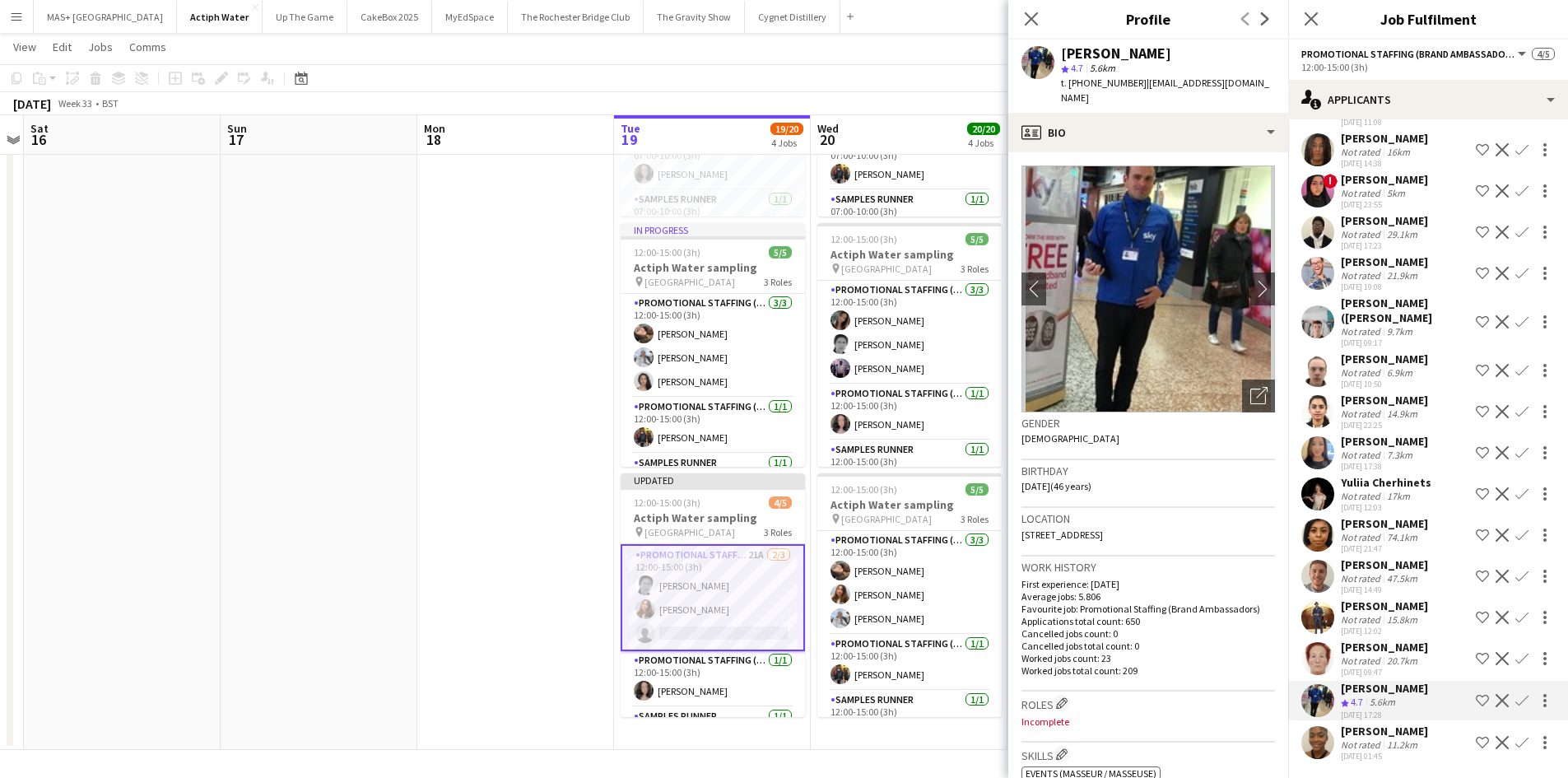
click at [1374, 573] on div "Not rated" at bounding box center [1361, 578] width 42 height 13
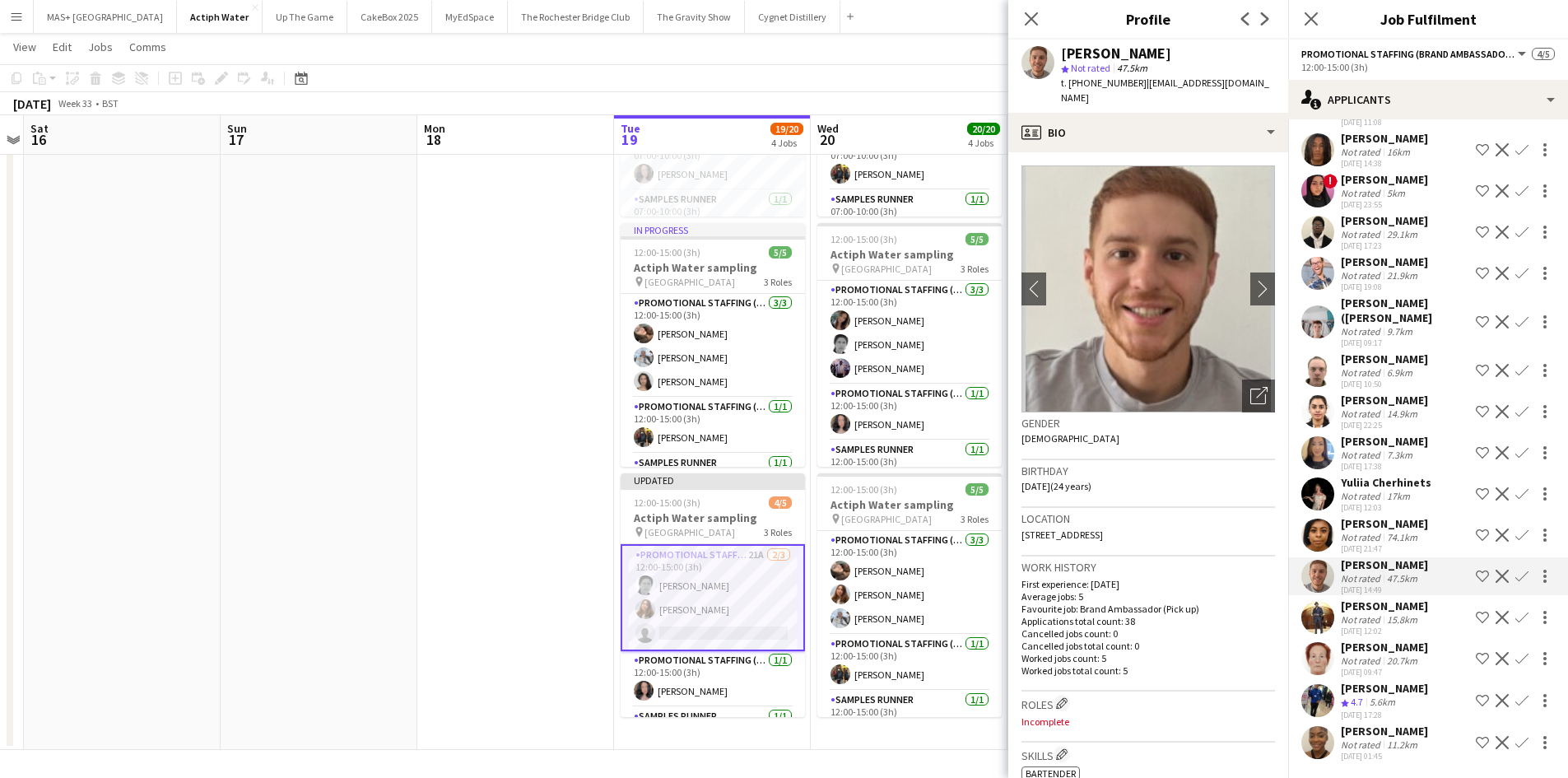
click at [1368, 484] on div "Yuliia Cherhinets" at bounding box center [1386, 483] width 91 height 15
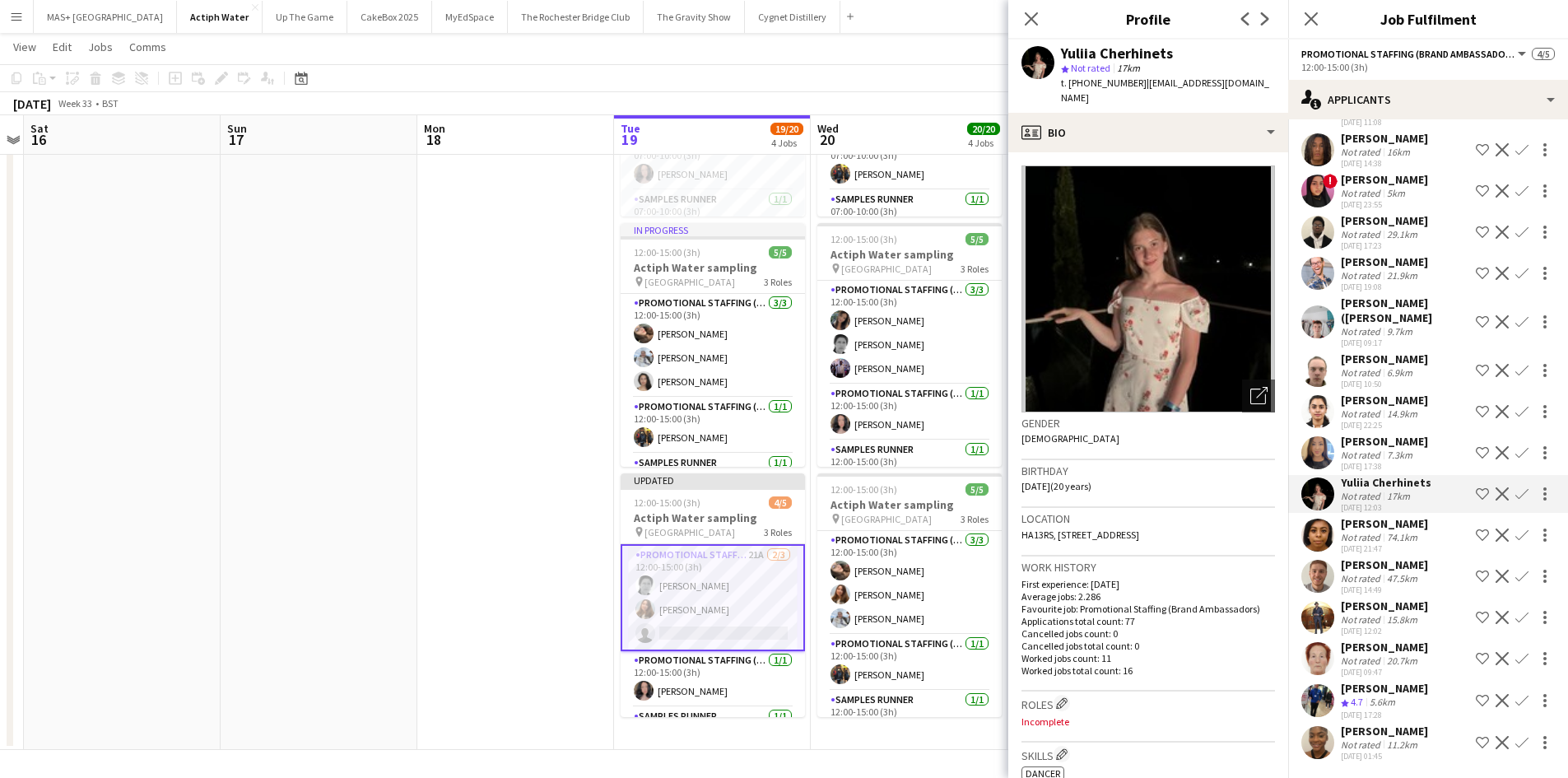
click at [572, 549] on app-date-cell at bounding box center [516, 232] width 197 height 1034
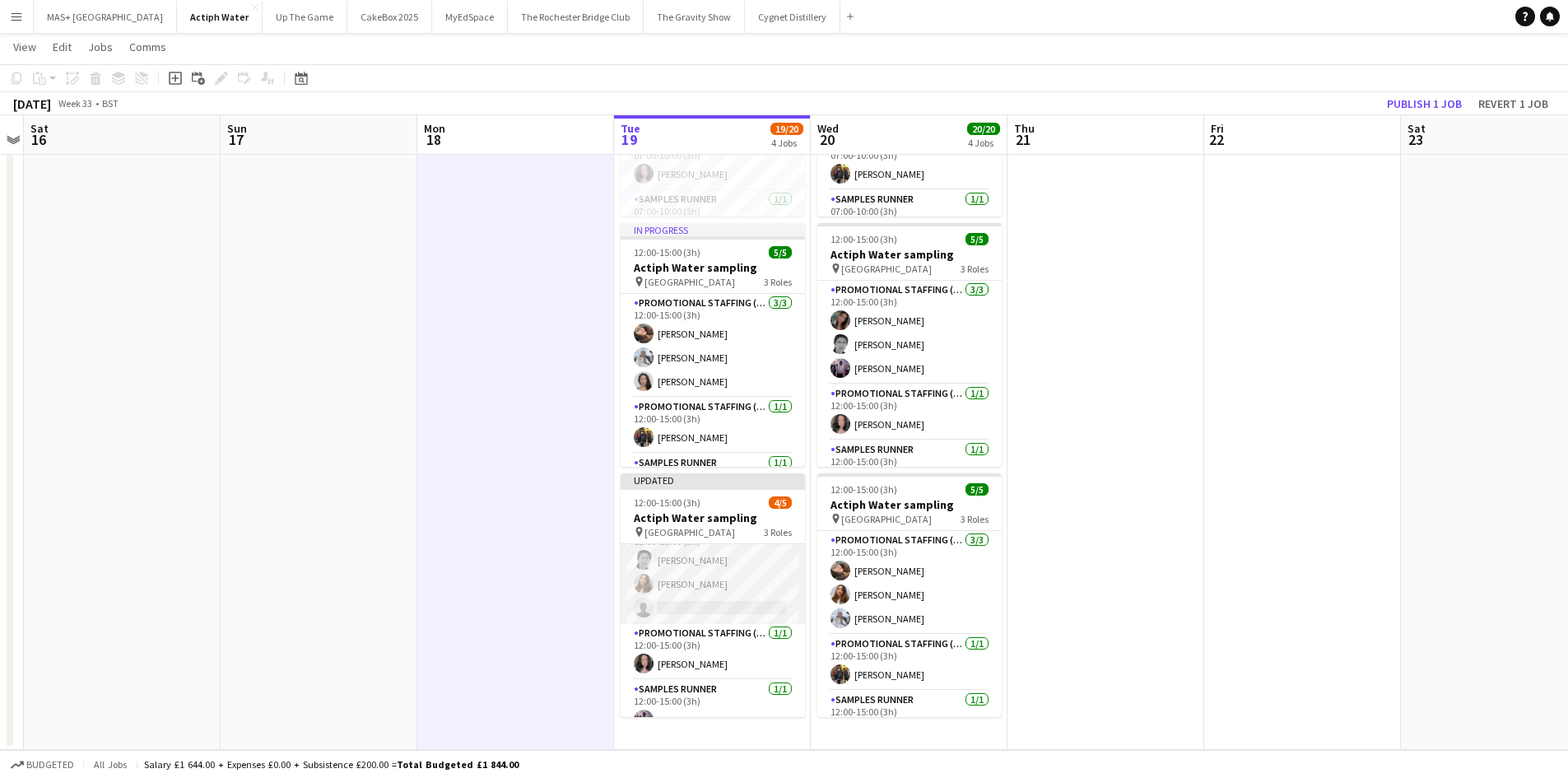
scroll to position [42, 0]
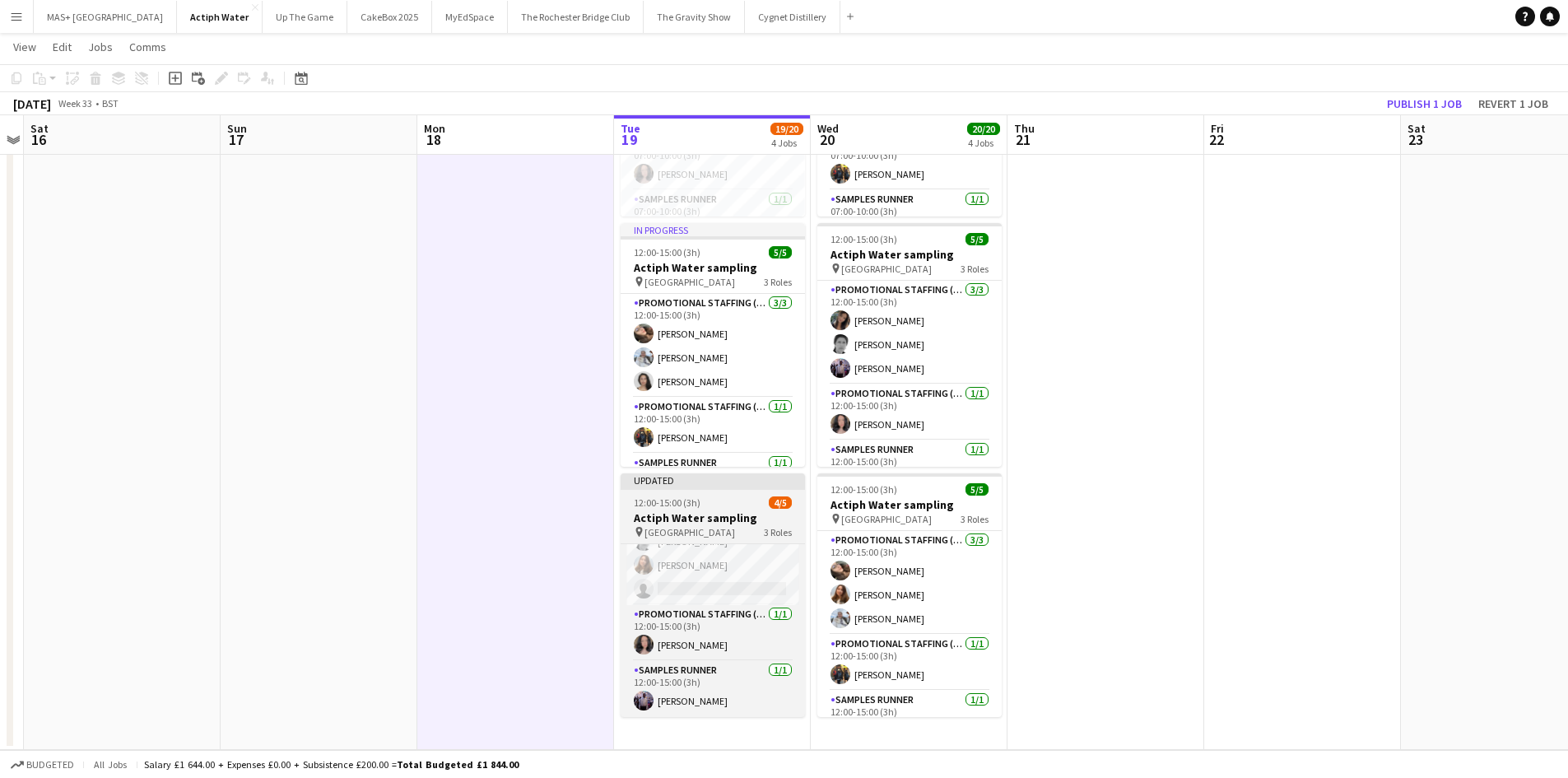
drag, startPoint x: 692, startPoint y: 518, endPoint x: 691, endPoint y: 536, distance: 18.0
click at [692, 518] on h3 "Actiph Water sampling" at bounding box center [713, 518] width 184 height 15
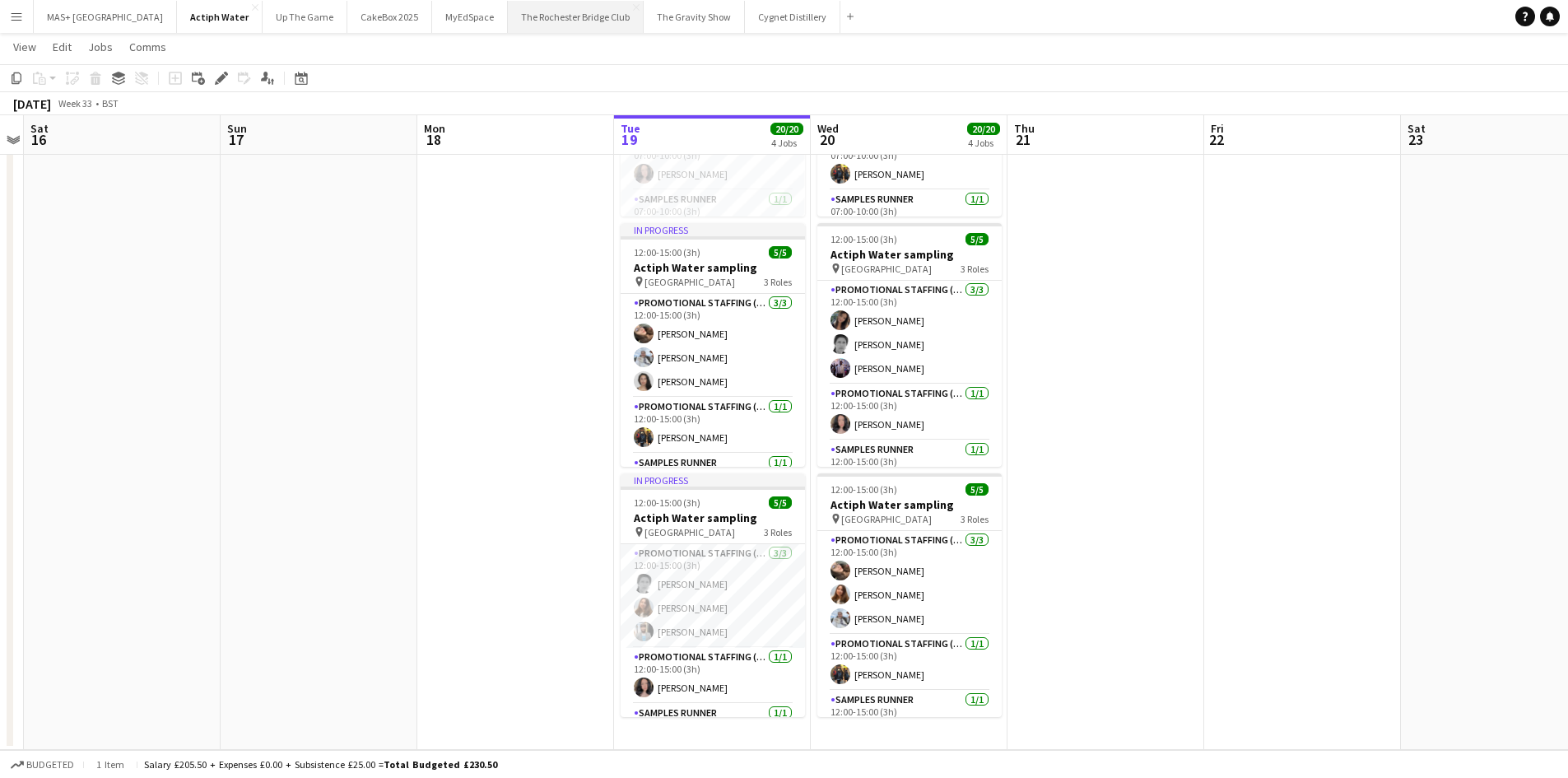
scroll to position [0, 0]
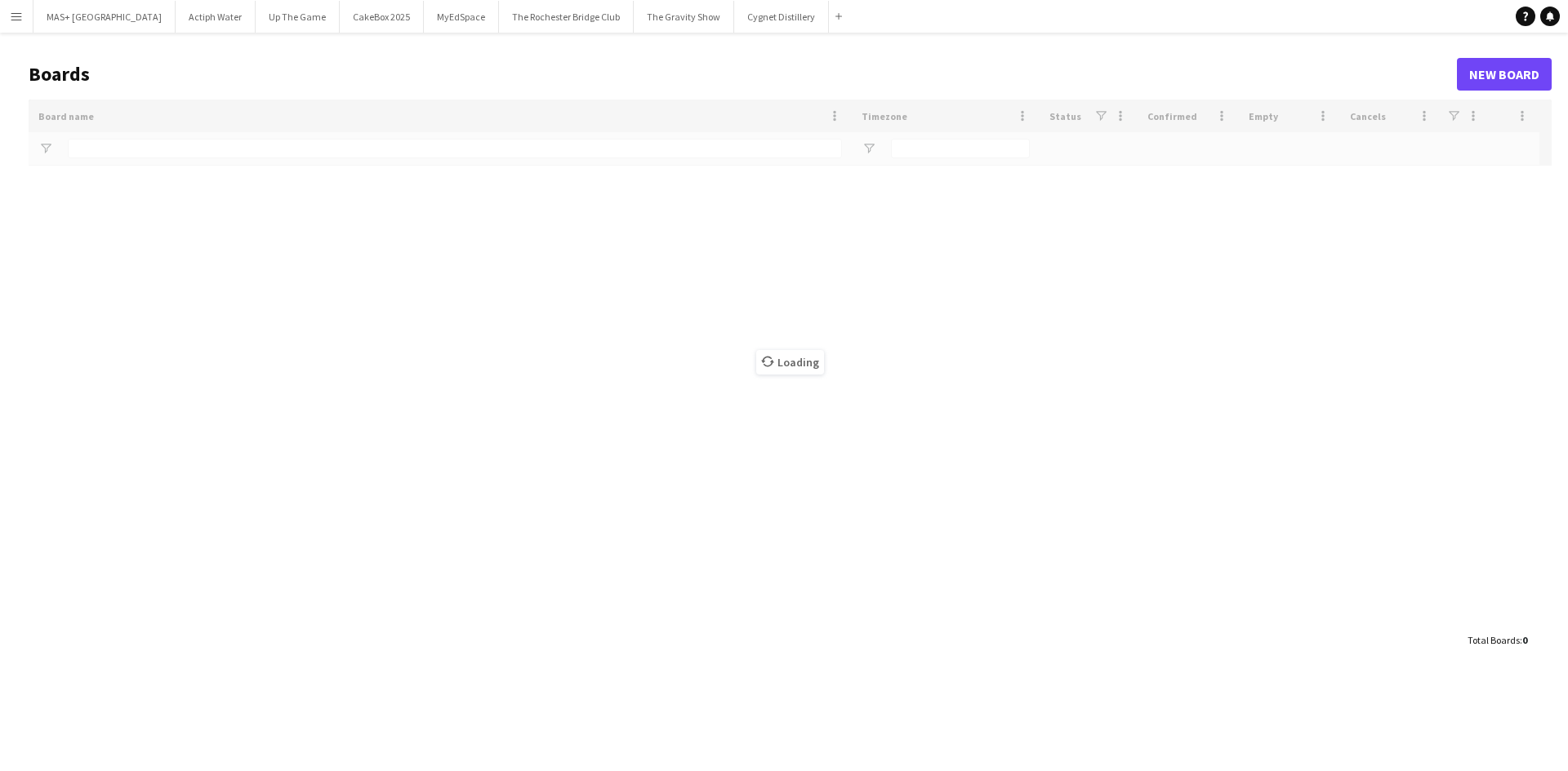
click at [12, 17] on app-icon "Menu" at bounding box center [16, 16] width 13 height 13
type input "**********"
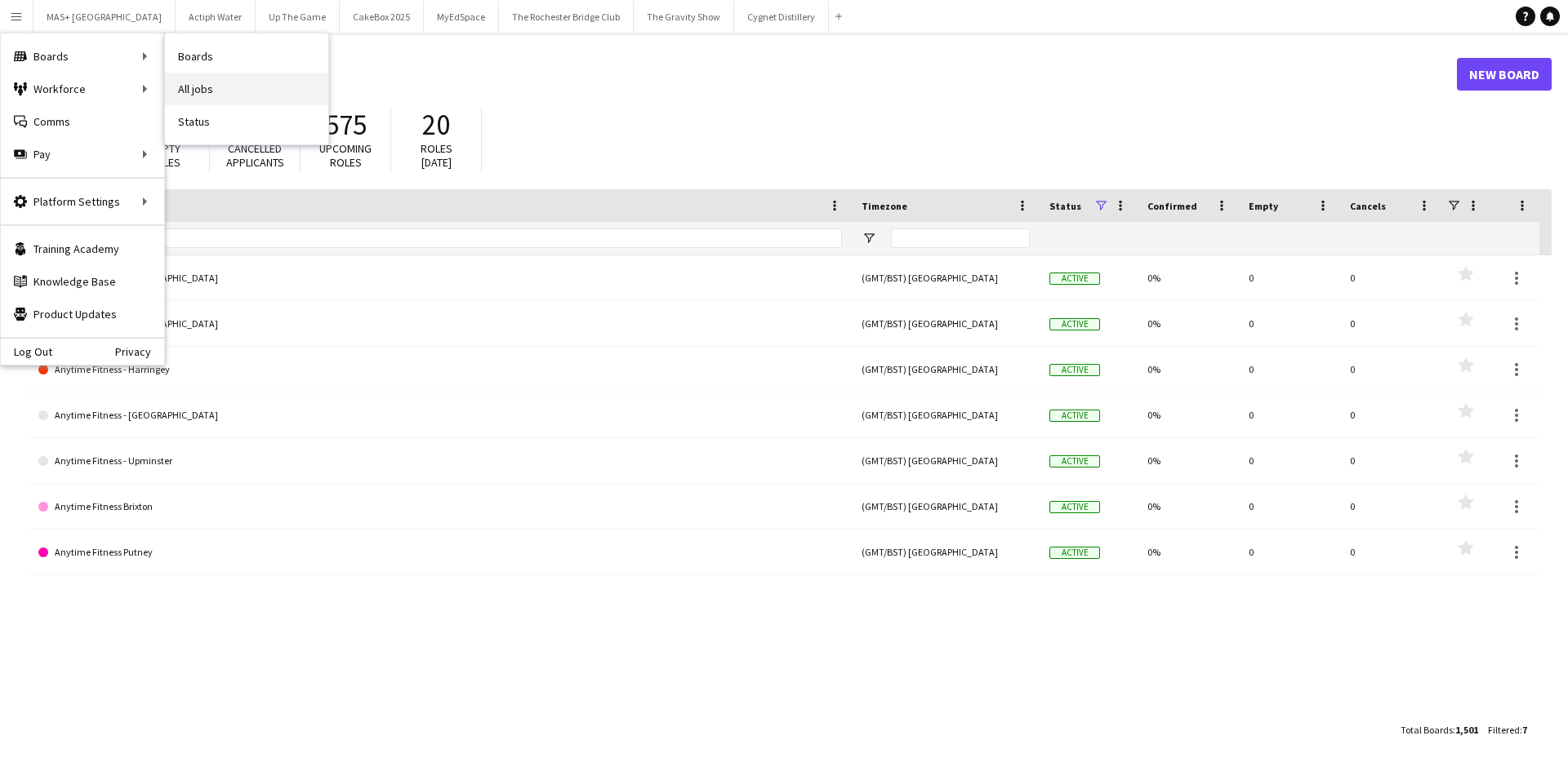
click at [207, 92] on link "All jobs" at bounding box center [246, 88] width 163 height 32
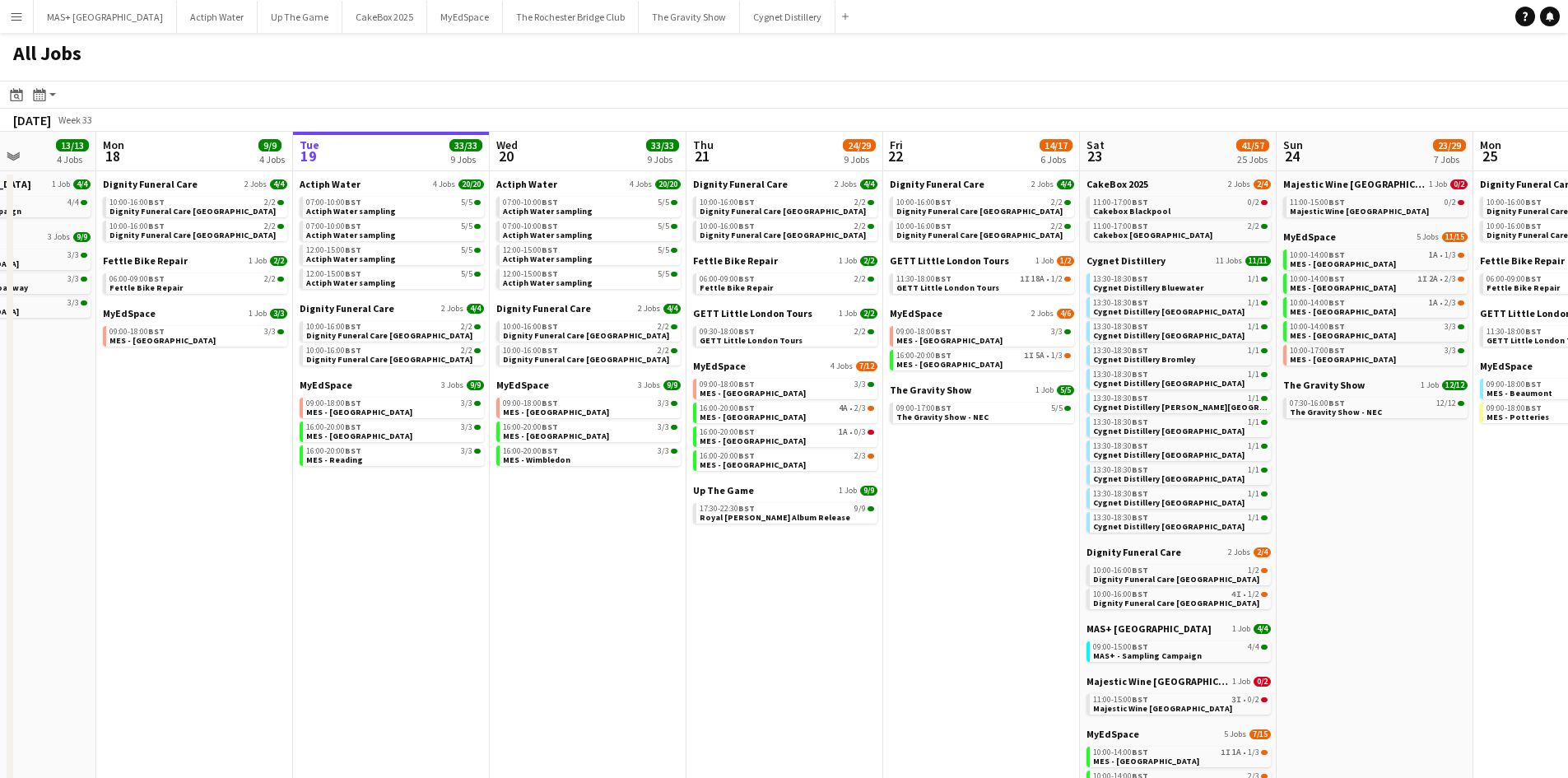
scroll to position [0, 480]
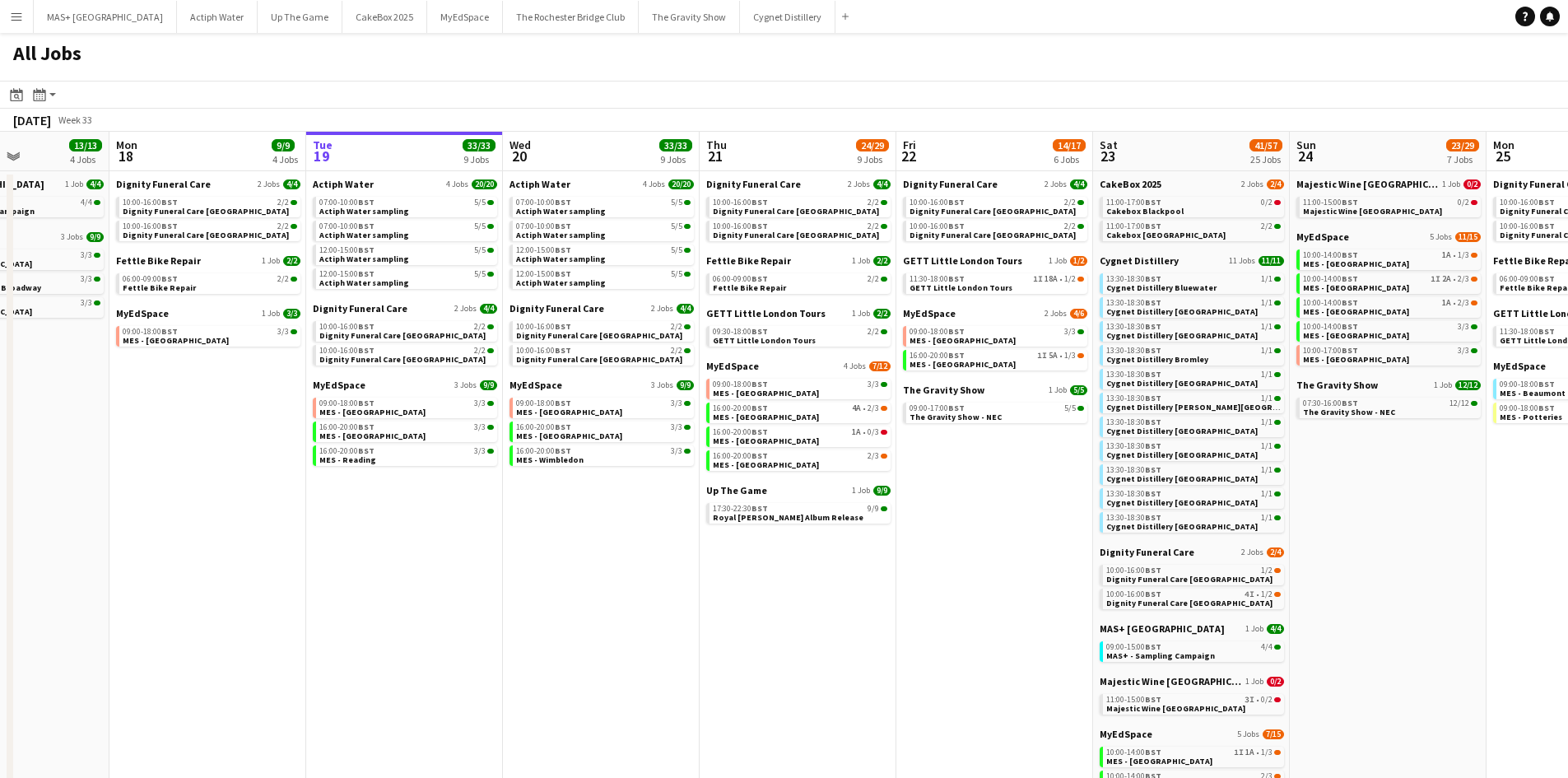
drag, startPoint x: 893, startPoint y: 540, endPoint x: 1003, endPoint y: 546, distance: 110.2
click at [1003, 546] on app-calendar-viewport "Fri 15 6/6 2 Jobs Sat 16 30/30 18 Jobs Sun 17 13/13 4 Jobs Mon 18 9/9 4 Jobs Tu…" at bounding box center [784, 630] width 1568 height 997
click at [415, 361] on span "Dignity Funeral Care Southampton" at bounding box center [402, 359] width 166 height 11
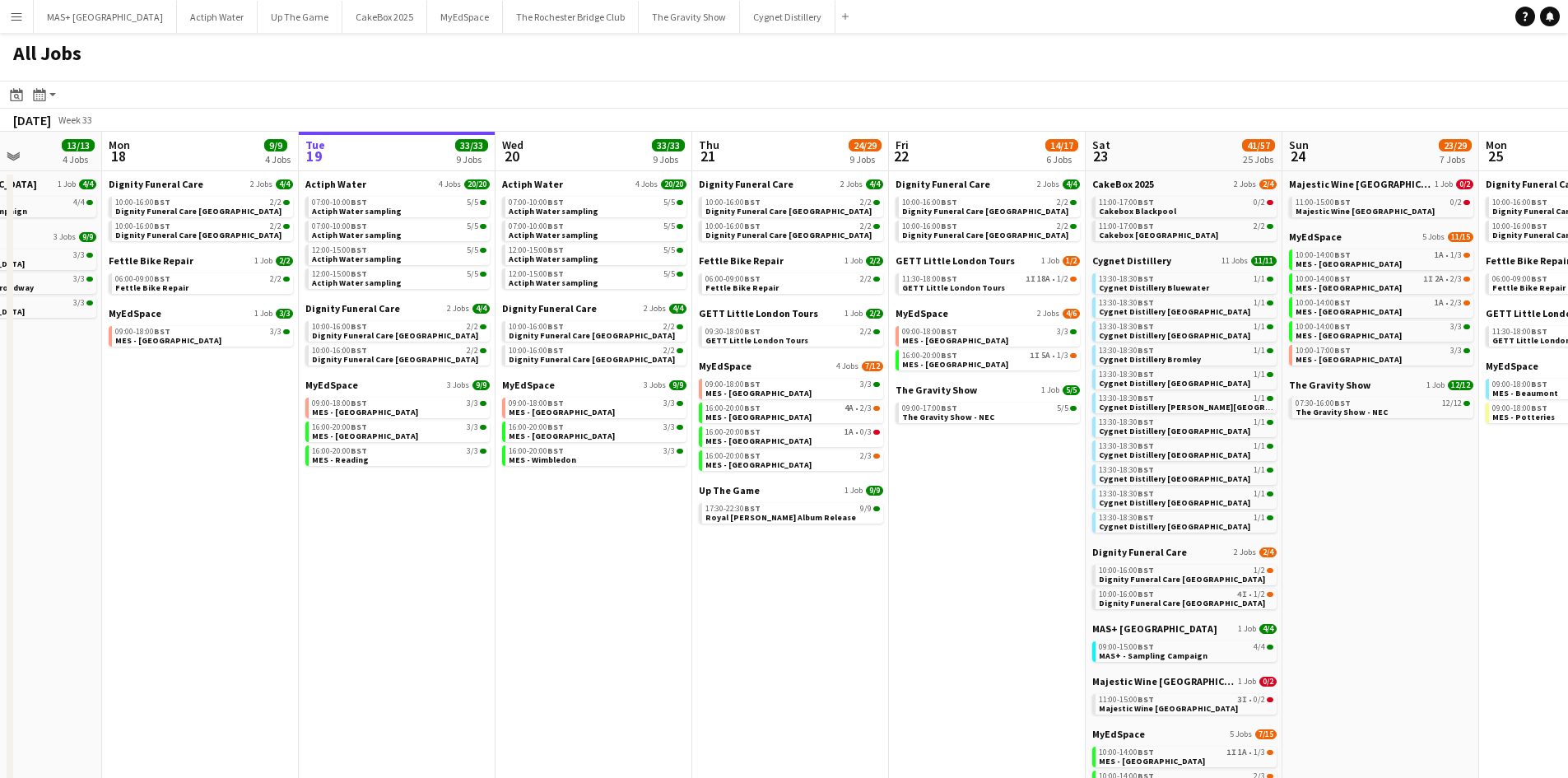
scroll to position [0, 491]
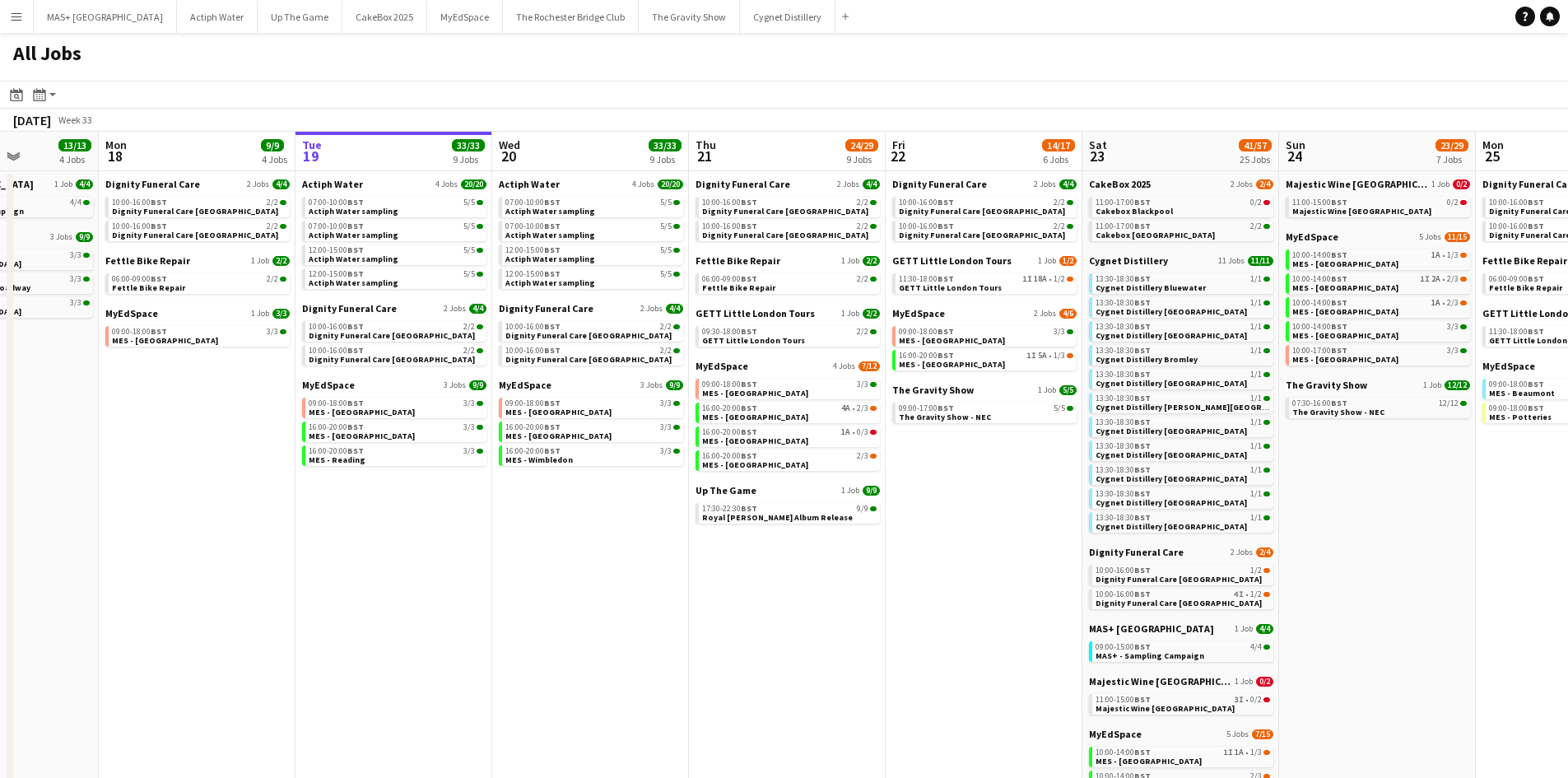
drag, startPoint x: 986, startPoint y: 535, endPoint x: 975, endPoint y: 534, distance: 11.0
click at [975, 534] on app-calendar-viewport "Fri 15 6/6 2 Jobs Sat 16 30/30 18 Jobs Sun 17 13/13 4 Jobs Mon 18 9/9 4 Jobs Tu…" at bounding box center [784, 630] width 1568 height 997
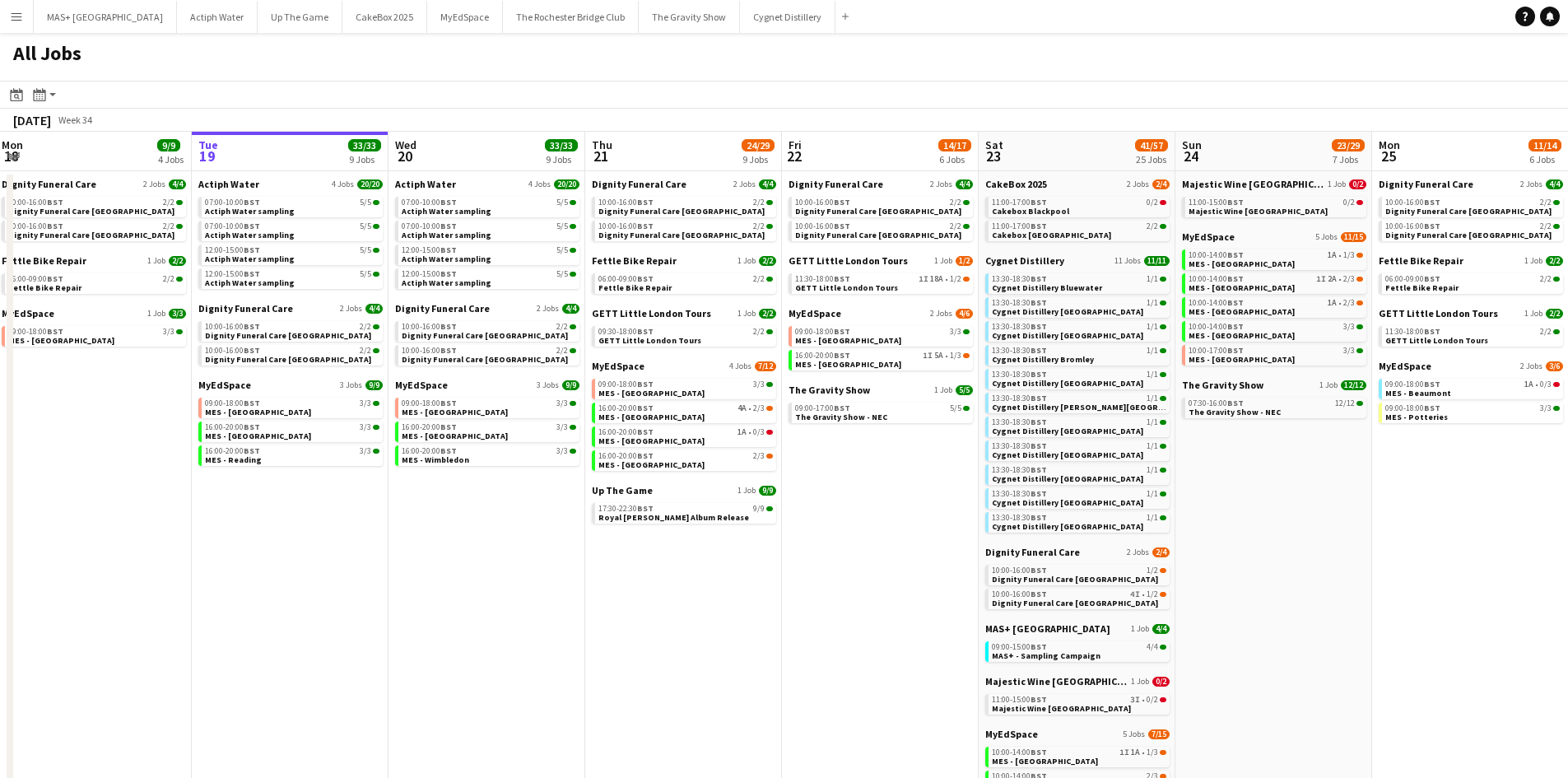
drag, startPoint x: 1019, startPoint y: 470, endPoint x: 884, endPoint y: 398, distance: 153.0
click at [914, 486] on app-calendar-viewport "Fri 15 6/6 2 Jobs Sat 16 30/30 18 Jobs Sun 17 13/13 4 Jobs Mon 18 9/9 4 Jobs Tu…" at bounding box center [784, 630] width 1568 height 997
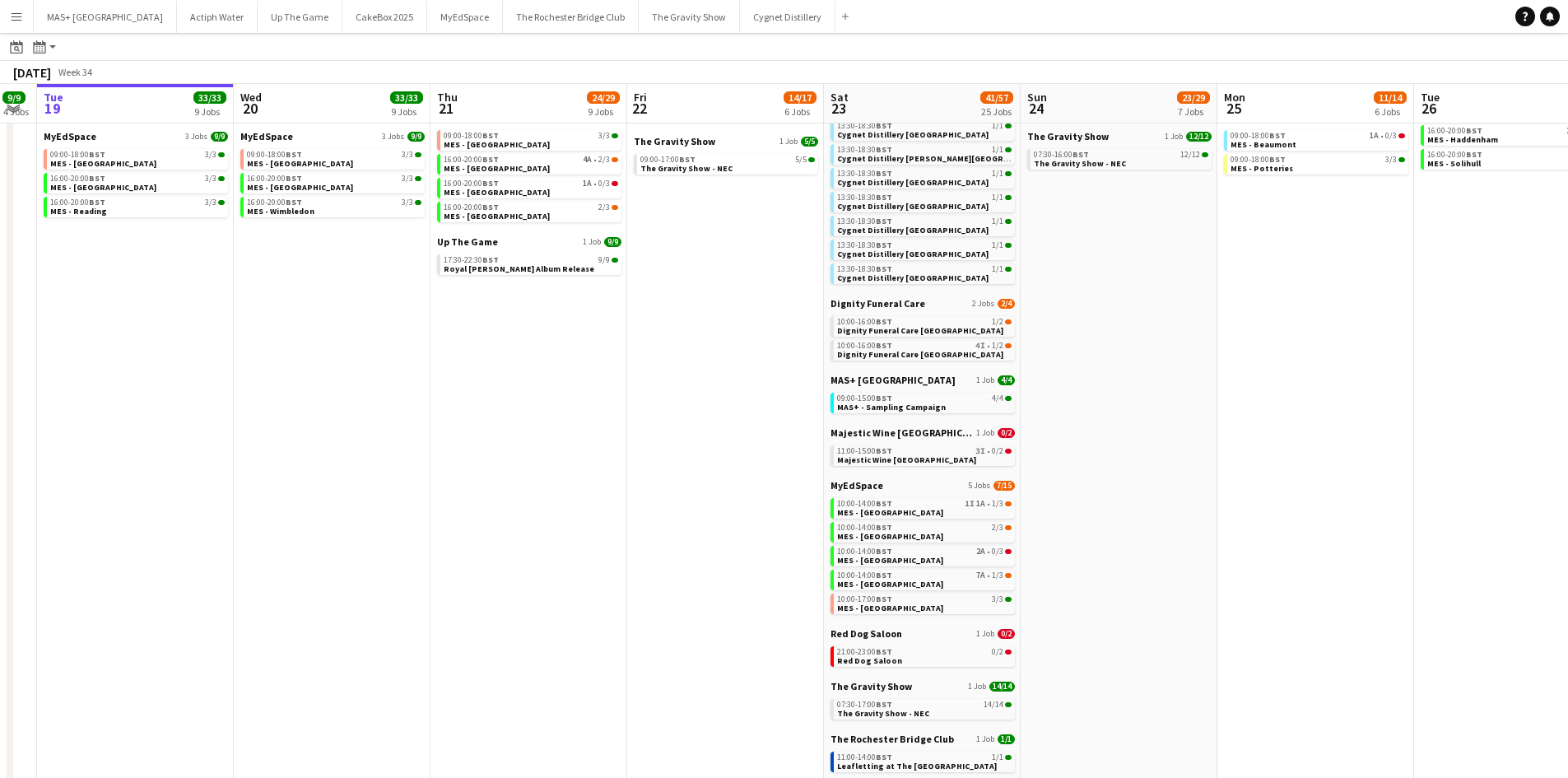
scroll to position [0, 767]
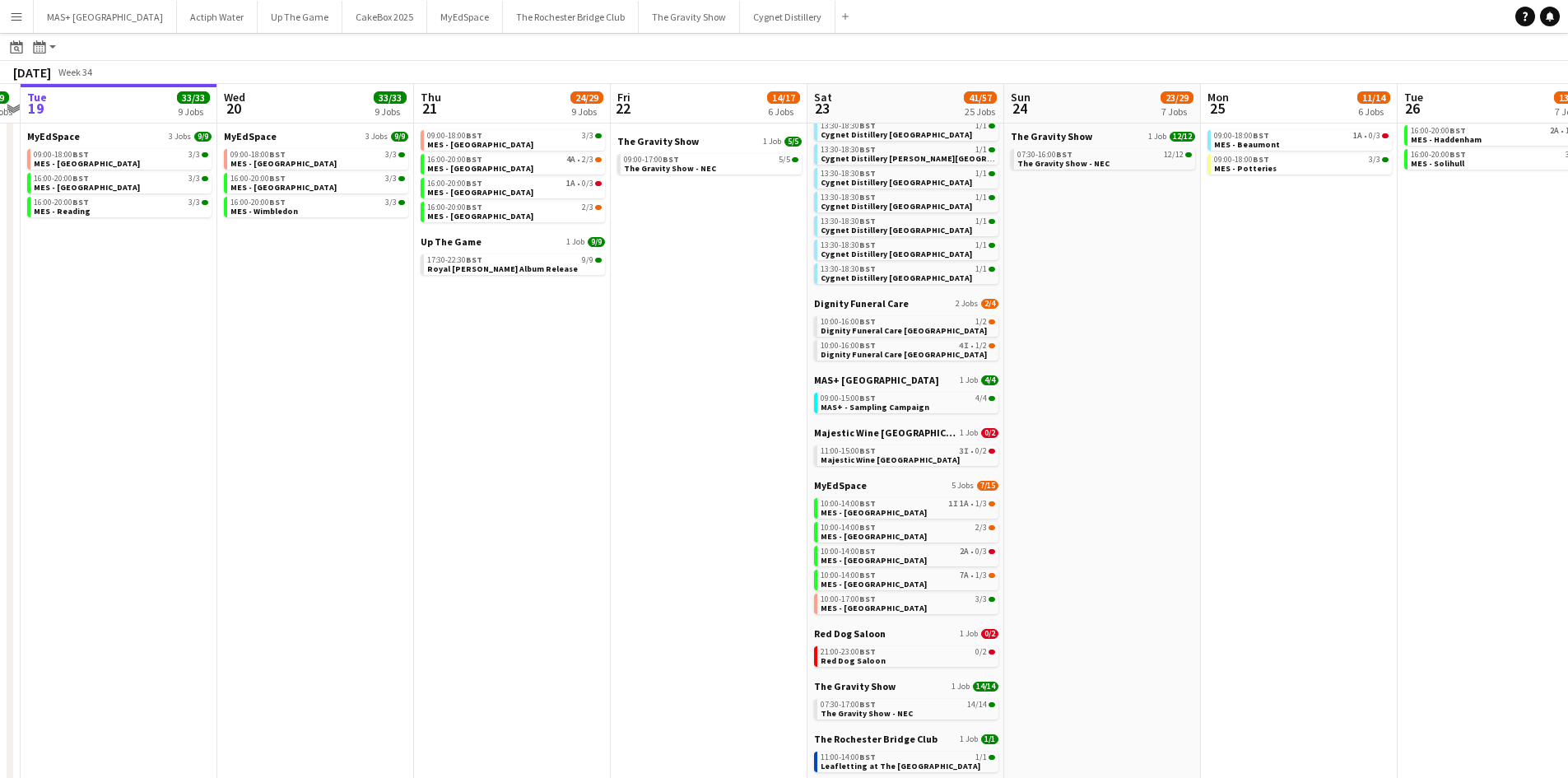
drag, startPoint x: 1322, startPoint y: 551, endPoint x: 1151, endPoint y: 542, distance: 171.2
click at [1151, 542] on app-calendar-viewport "Fri 15 6/6 2 Jobs Sat 16 30/30 18 Jobs Sun 17 13/13 4 Jobs Mon 18 9/9 4 Jobs Tu…" at bounding box center [784, 357] width 1568 height 1046
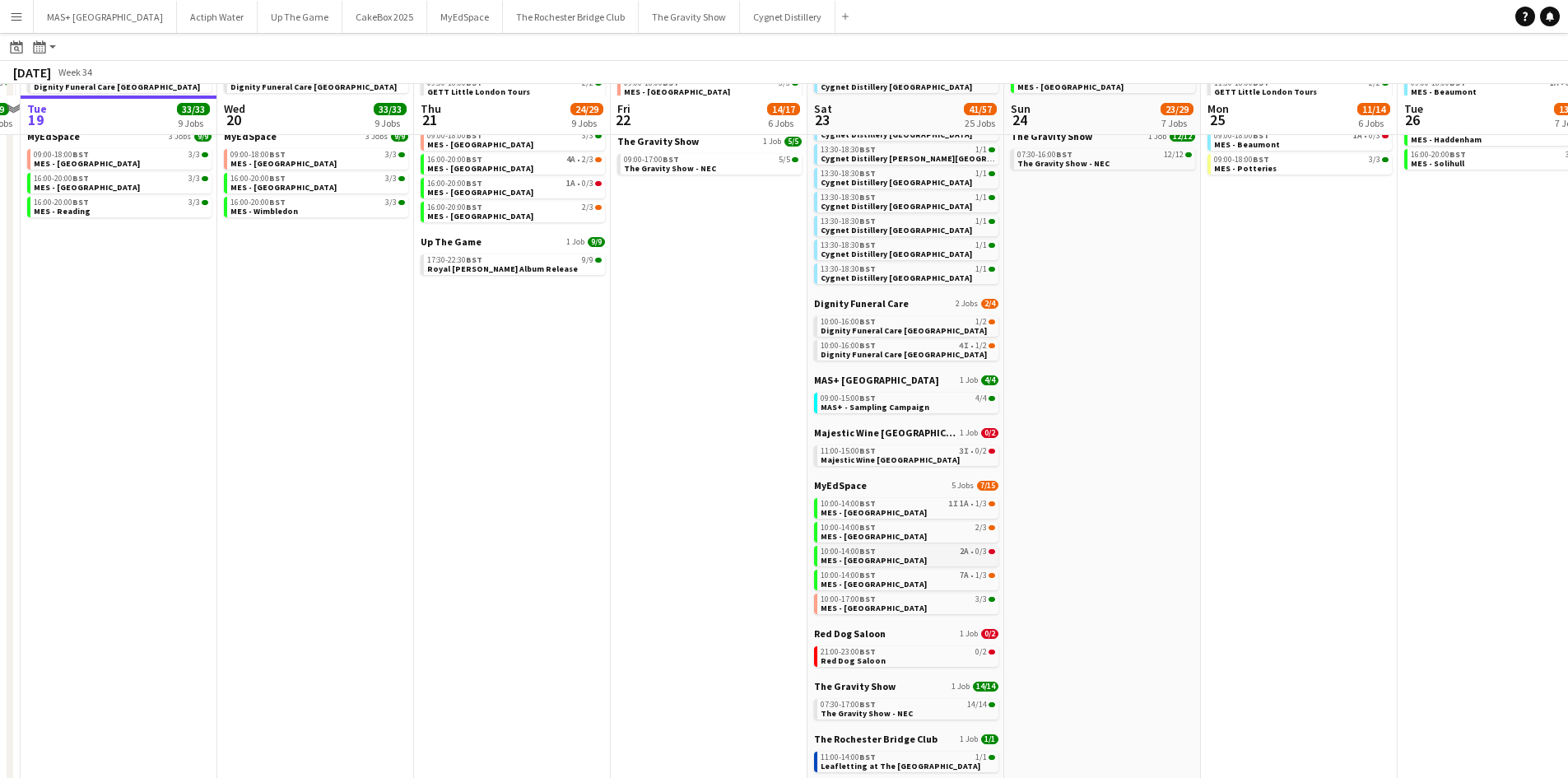
scroll to position [330, 0]
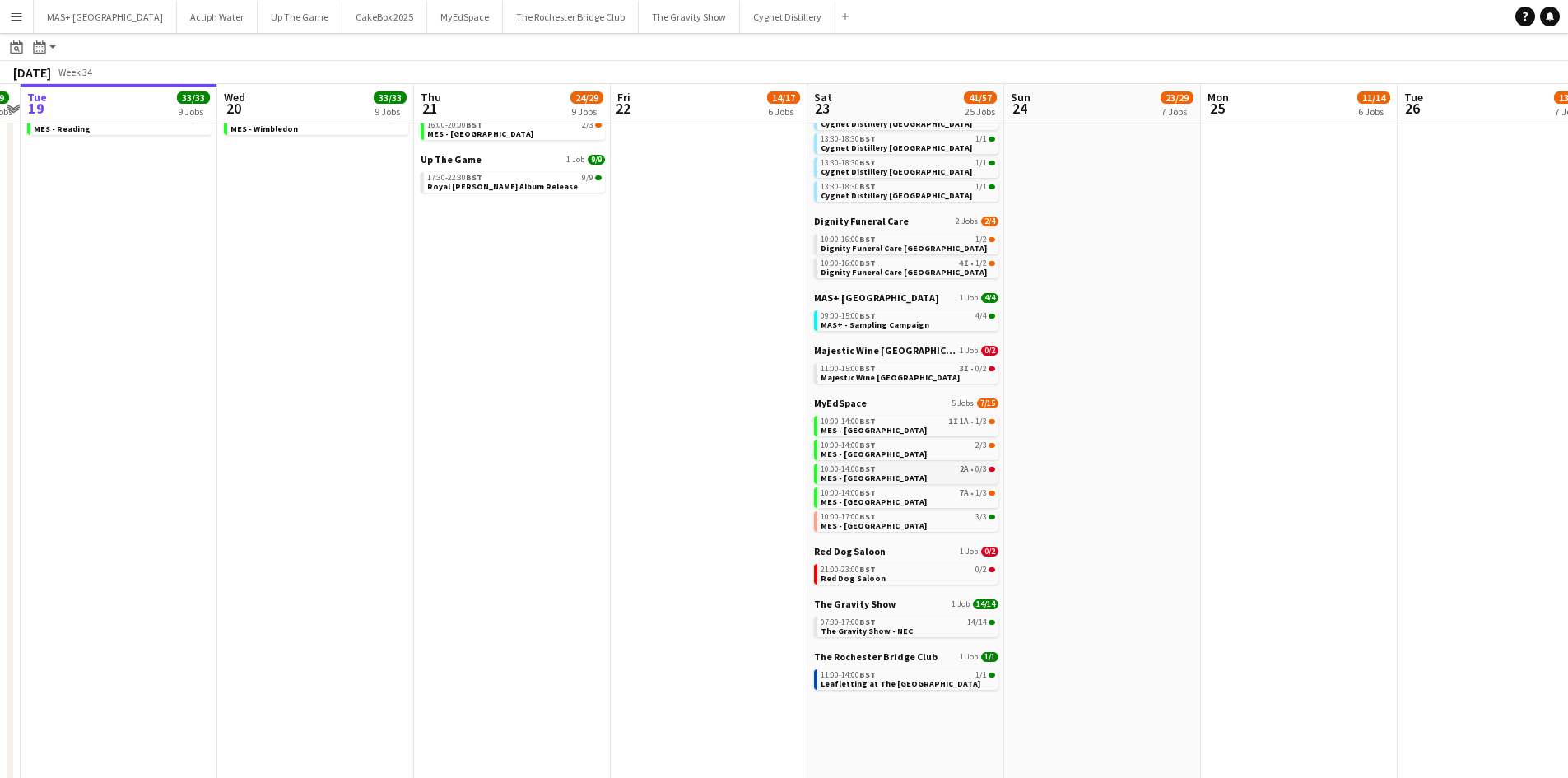
click at [953, 479] on link "10:00-14:00 BST 2A • 0/3 MES - Reading Town Centre" at bounding box center [908, 473] width 174 height 19
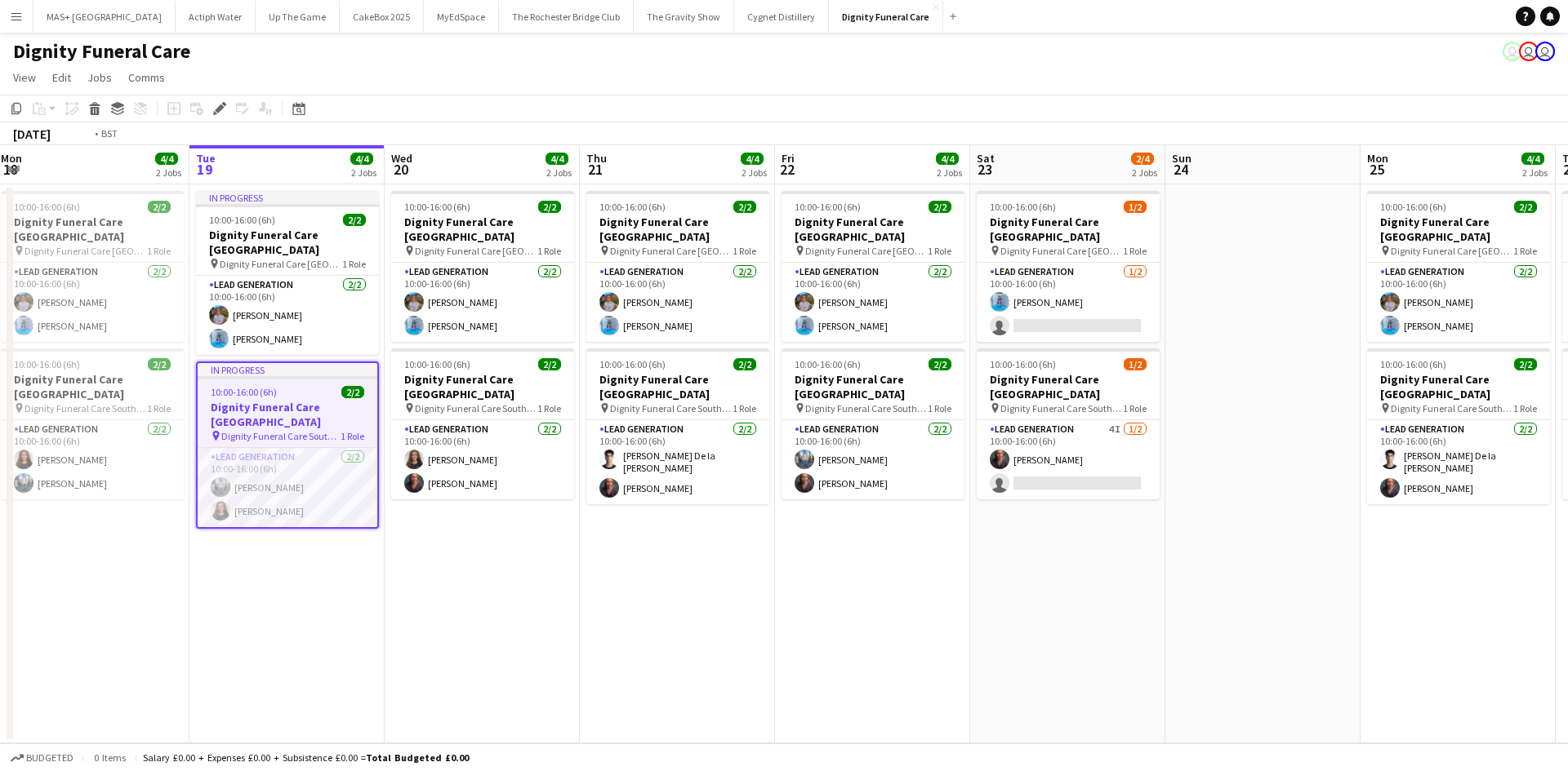
scroll to position [0, 603]
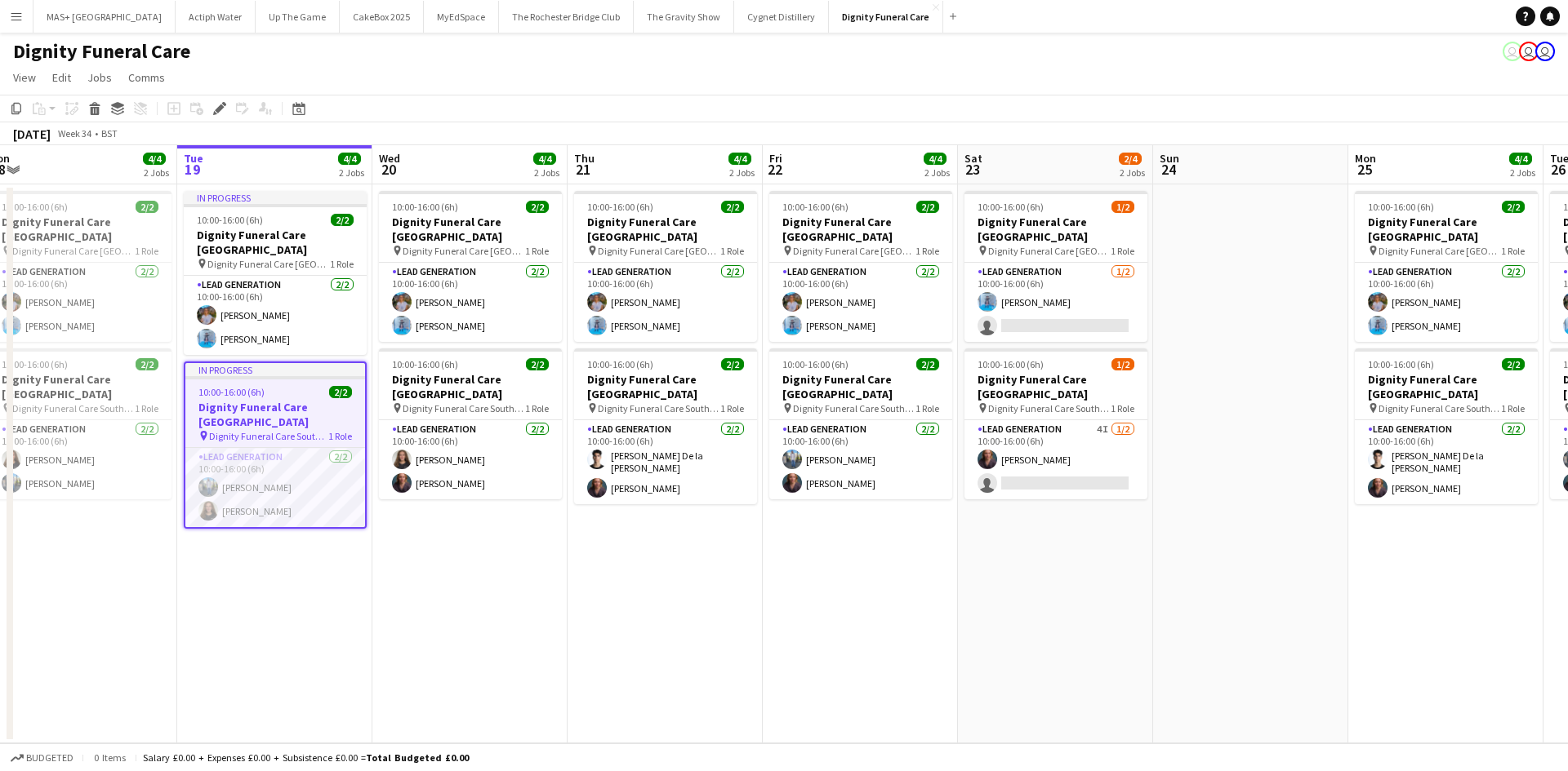
drag, startPoint x: 1252, startPoint y: 557, endPoint x: 820, endPoint y: 562, distance: 432.0
click at [820, 562] on app-calendar-viewport "Fri 15 Sat 16 Sun 17 Mon 18 4/4 2 Jobs Tue 19 4/4 2 Jobs Wed 20 4/4 2 Jobs Thu …" at bounding box center [784, 444] width 1568 height 598
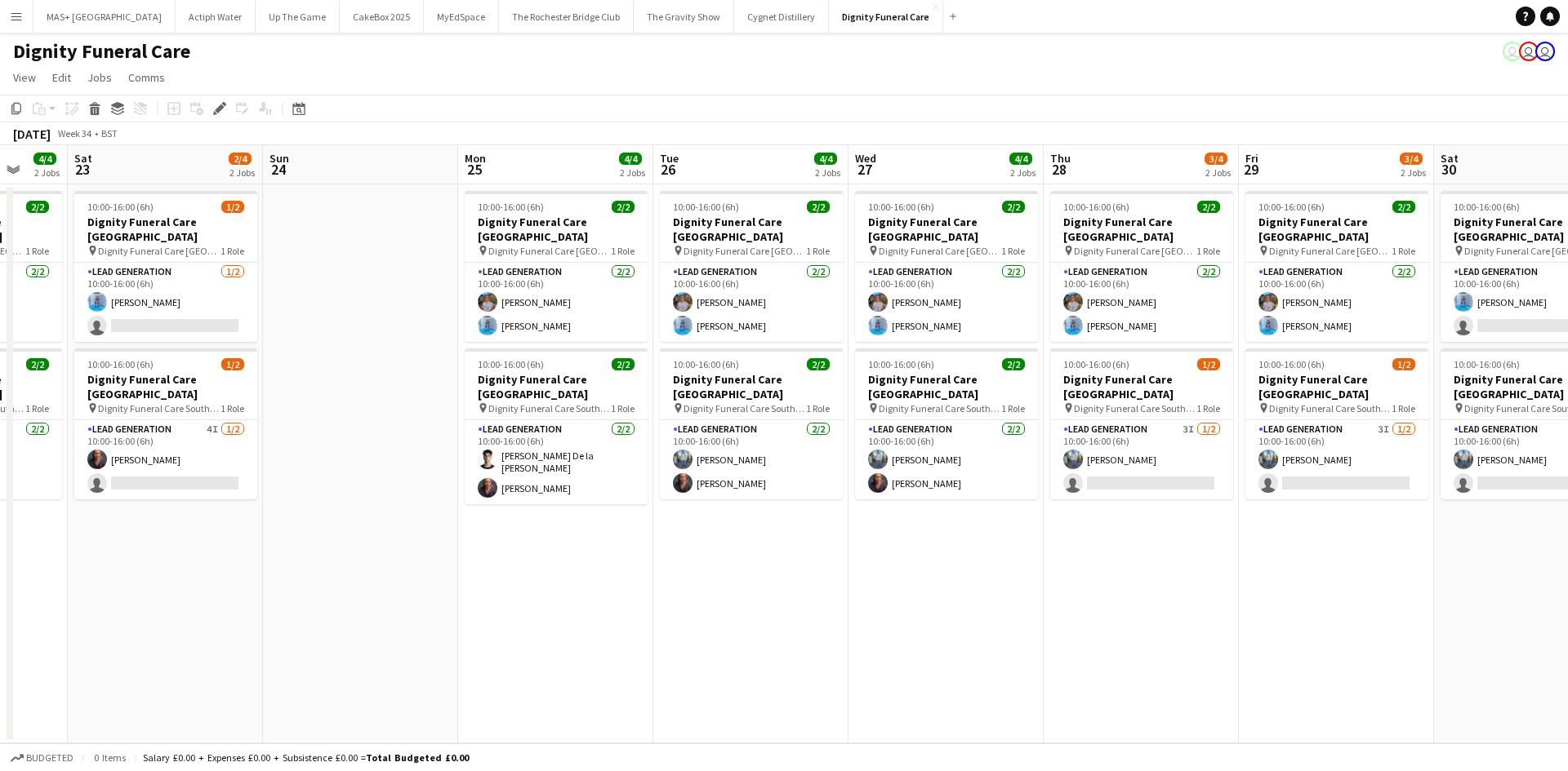
drag, startPoint x: 1039, startPoint y: 559, endPoint x: 148, endPoint y: 507, distance: 892.5
click at [148, 507] on app-calendar-viewport "Wed 20 4/4 2 Jobs Thu 21 4/4 2 Jobs Fri 22 4/4 2 Jobs Sat 23 2/4 2 Jobs Sun 24 …" at bounding box center [784, 444] width 1568 height 598
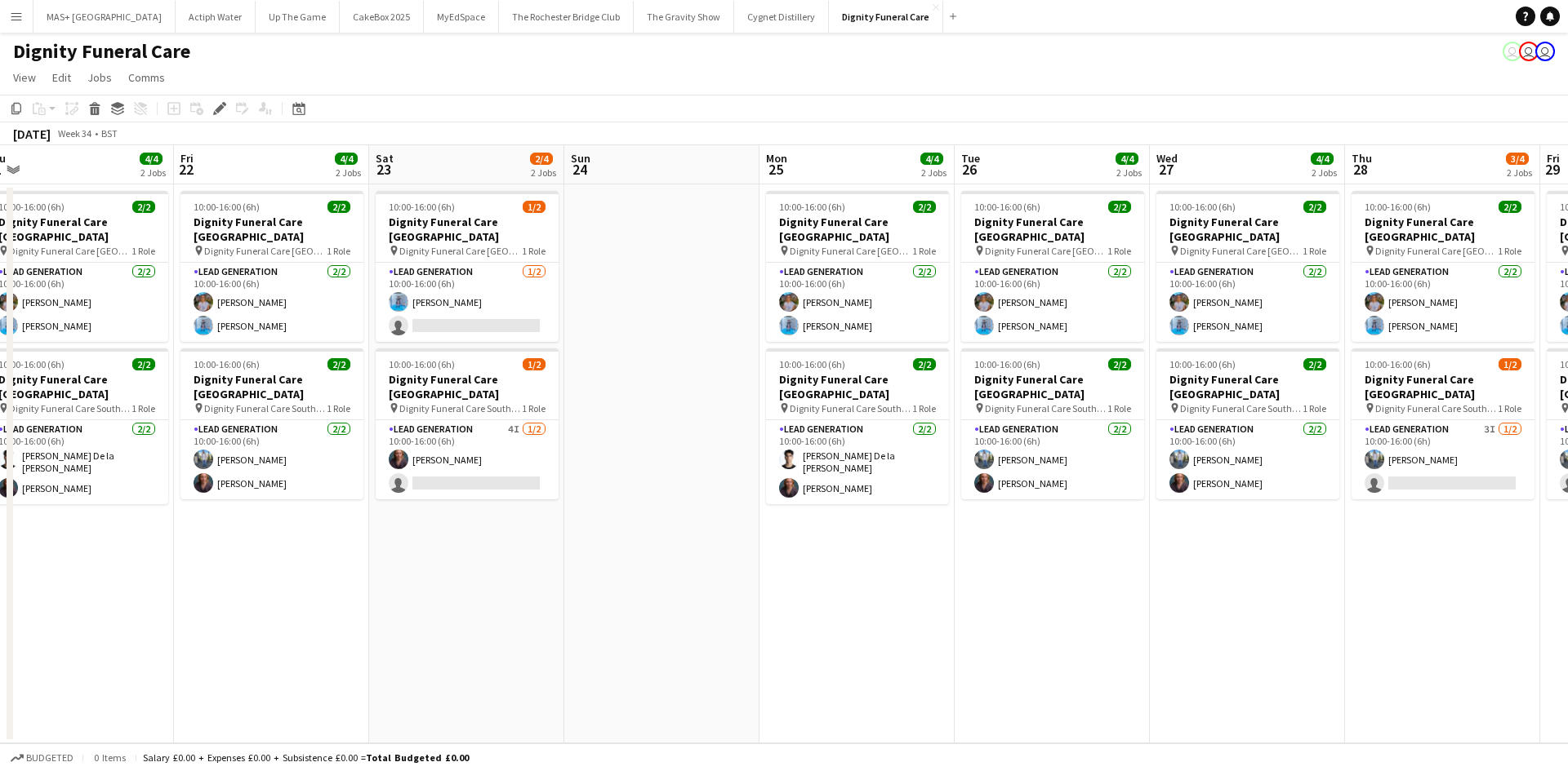
drag, startPoint x: 980, startPoint y: 537, endPoint x: 1282, endPoint y: 518, distance: 302.6
click at [1282, 518] on app-calendar-viewport "Tue 19 4/4 2 Jobs Wed 20 4/4 2 Jobs Thu 21 4/4 2 Jobs Fri 22 4/4 2 Jobs Sat 23 …" at bounding box center [784, 444] width 1568 height 598
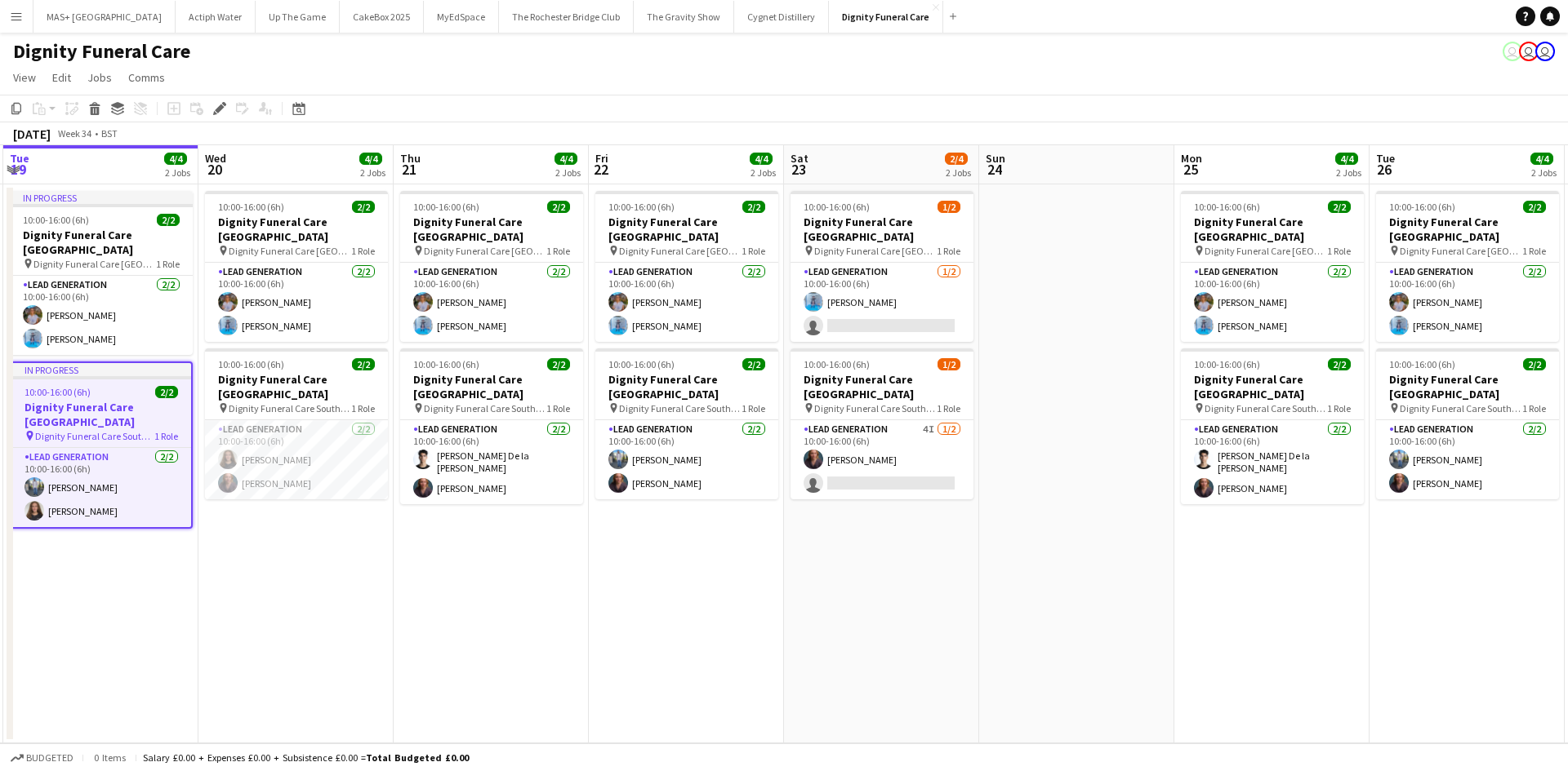
drag, startPoint x: 656, startPoint y: 545, endPoint x: 1071, endPoint y: 545, distance: 415.0
click at [1071, 545] on app-calendar-viewport "Sun 17 Mon 18 4/4 2 Jobs Tue 19 4/4 2 Jobs Wed 20 4/4 2 Jobs Thu 21 4/4 2 Jobs …" at bounding box center [784, 444] width 1568 height 598
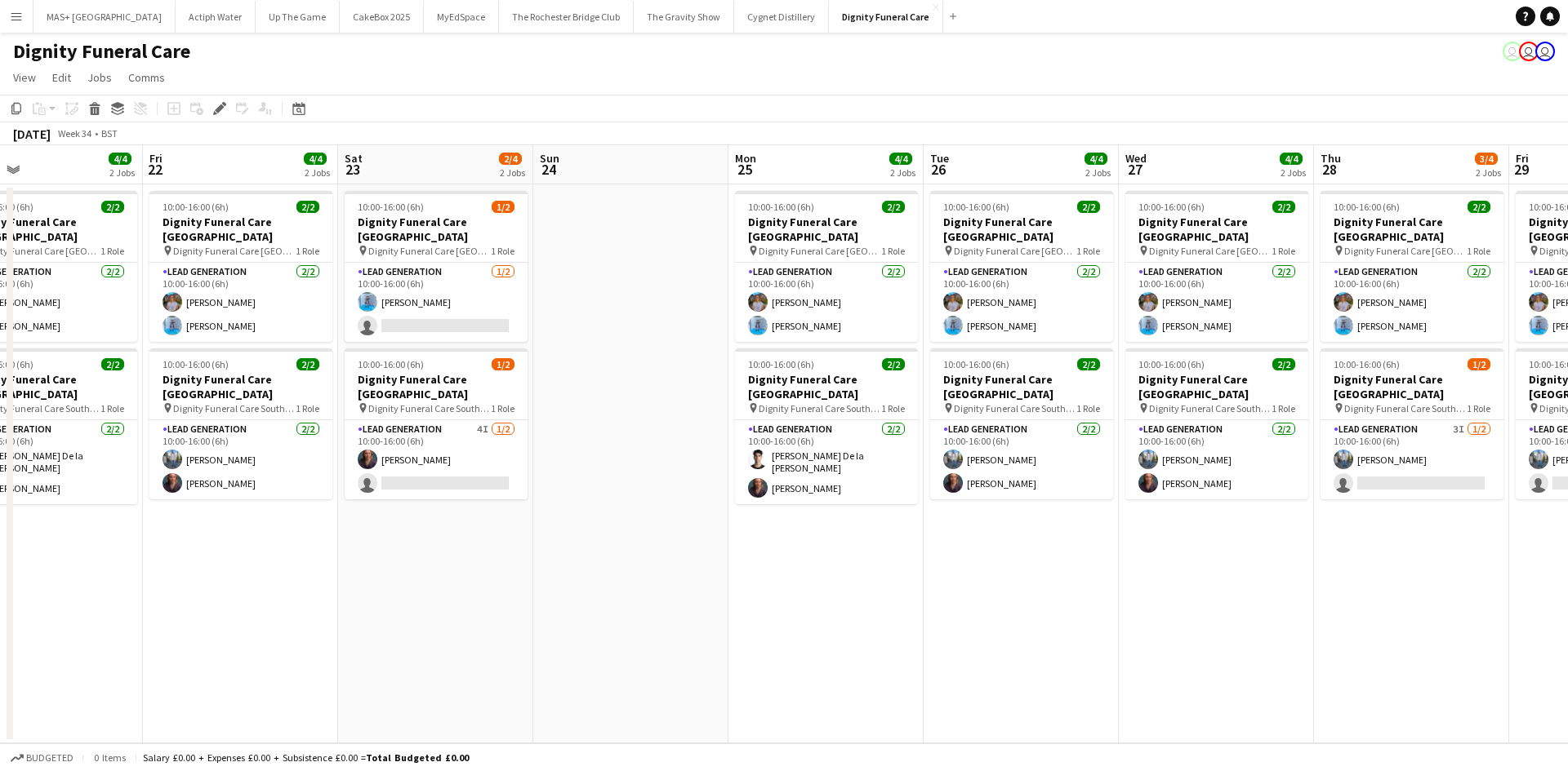
drag, startPoint x: 1181, startPoint y: 530, endPoint x: 742, endPoint y: 539, distance: 439.1
click at [736, 541] on app-calendar-viewport "Sun 17 Mon 18 4/4 2 Jobs Tue 19 4/4 2 Jobs Wed 20 4/4 2 Jobs Thu 21 4/4 2 Jobs …" at bounding box center [784, 444] width 1568 height 598
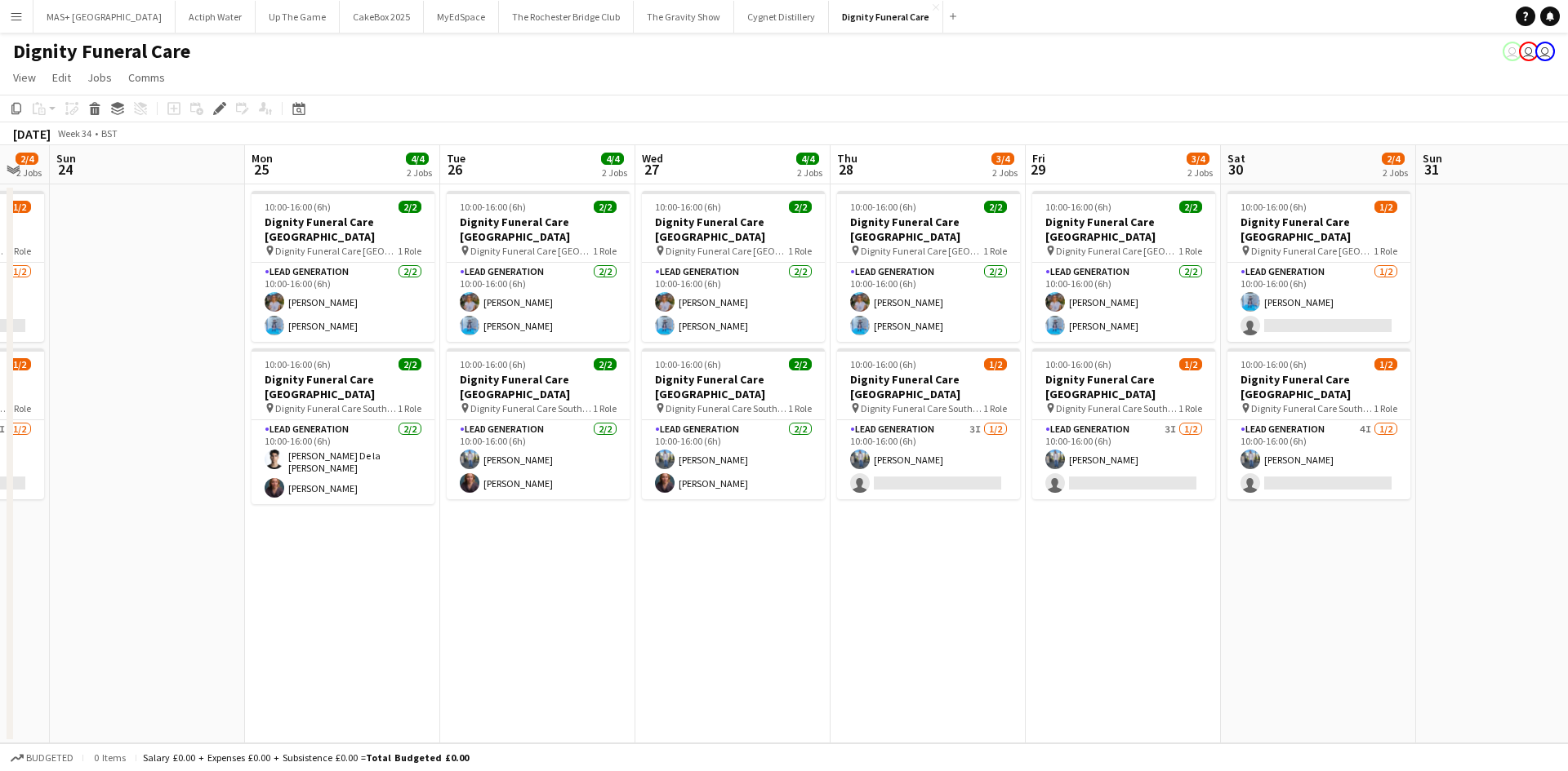
scroll to position [0, 570]
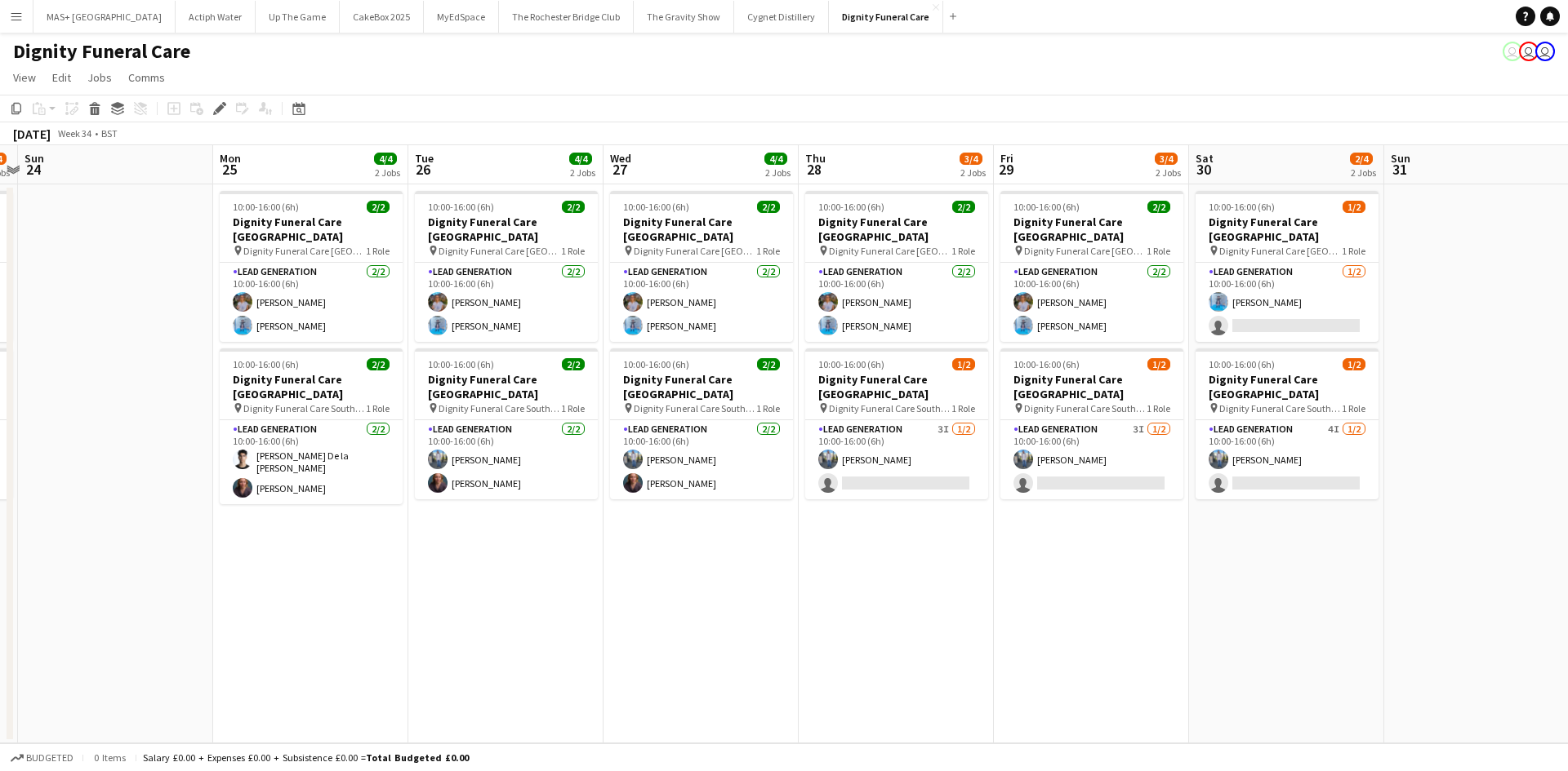
drag, startPoint x: 1209, startPoint y: 542, endPoint x: 691, endPoint y: 523, distance: 518.3
click at [691, 523] on app-calendar-viewport "Thu 21 4/4 2 Jobs Fri 22 4/4 2 Jobs Sat 23 2/4 2 Jobs Sun 24 Mon 25 4/4 2 Jobs …" at bounding box center [784, 444] width 1568 height 598
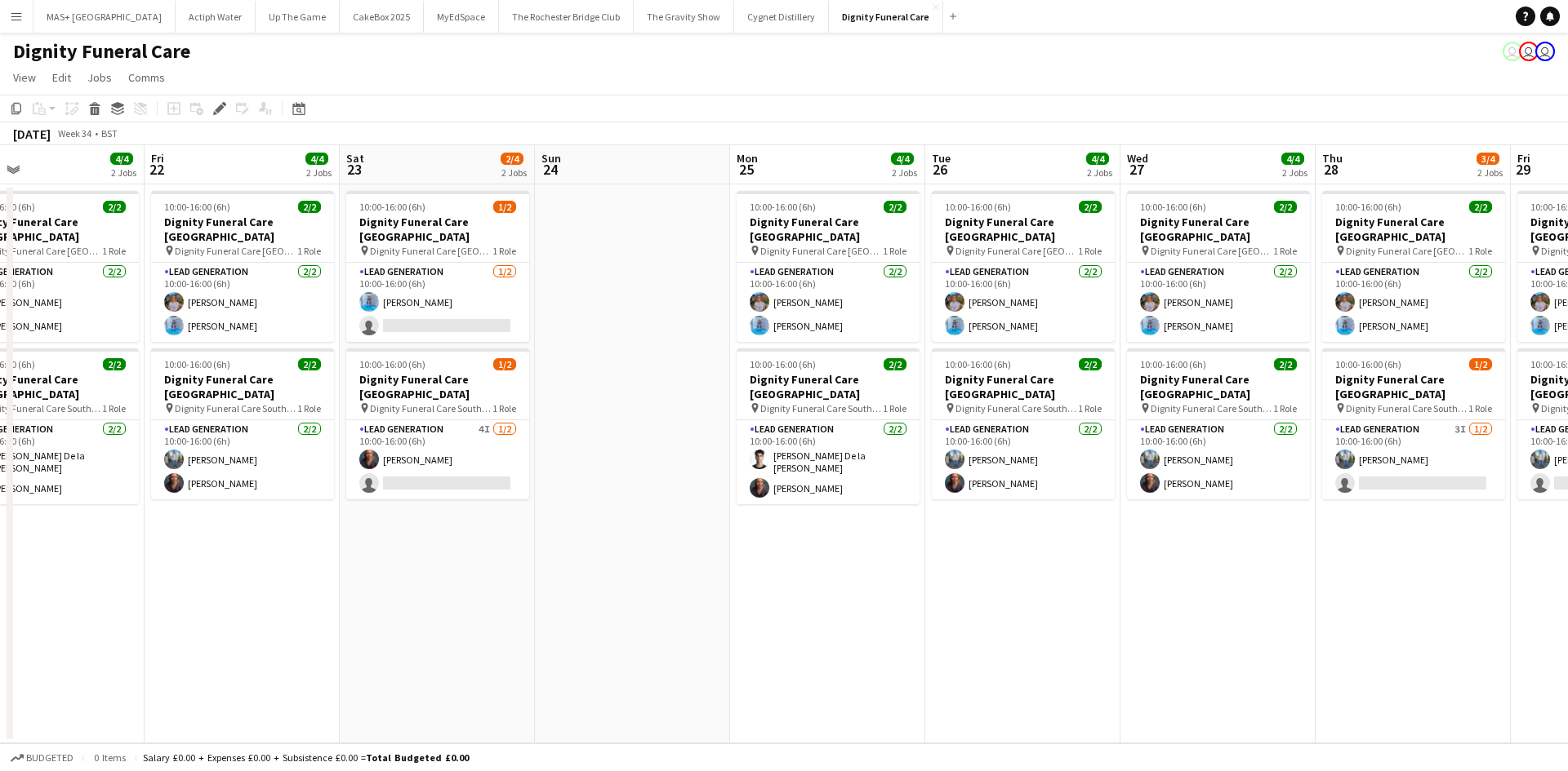
drag, startPoint x: 616, startPoint y: 515, endPoint x: 1135, endPoint y: 490, distance: 519.6
click at [1135, 490] on app-calendar-viewport "Tue 19 4/4 2 Jobs Wed 20 4/4 2 Jobs Thu 21 4/4 2 Jobs Fri 22 4/4 2 Jobs Sat 23 …" at bounding box center [784, 444] width 1568 height 598
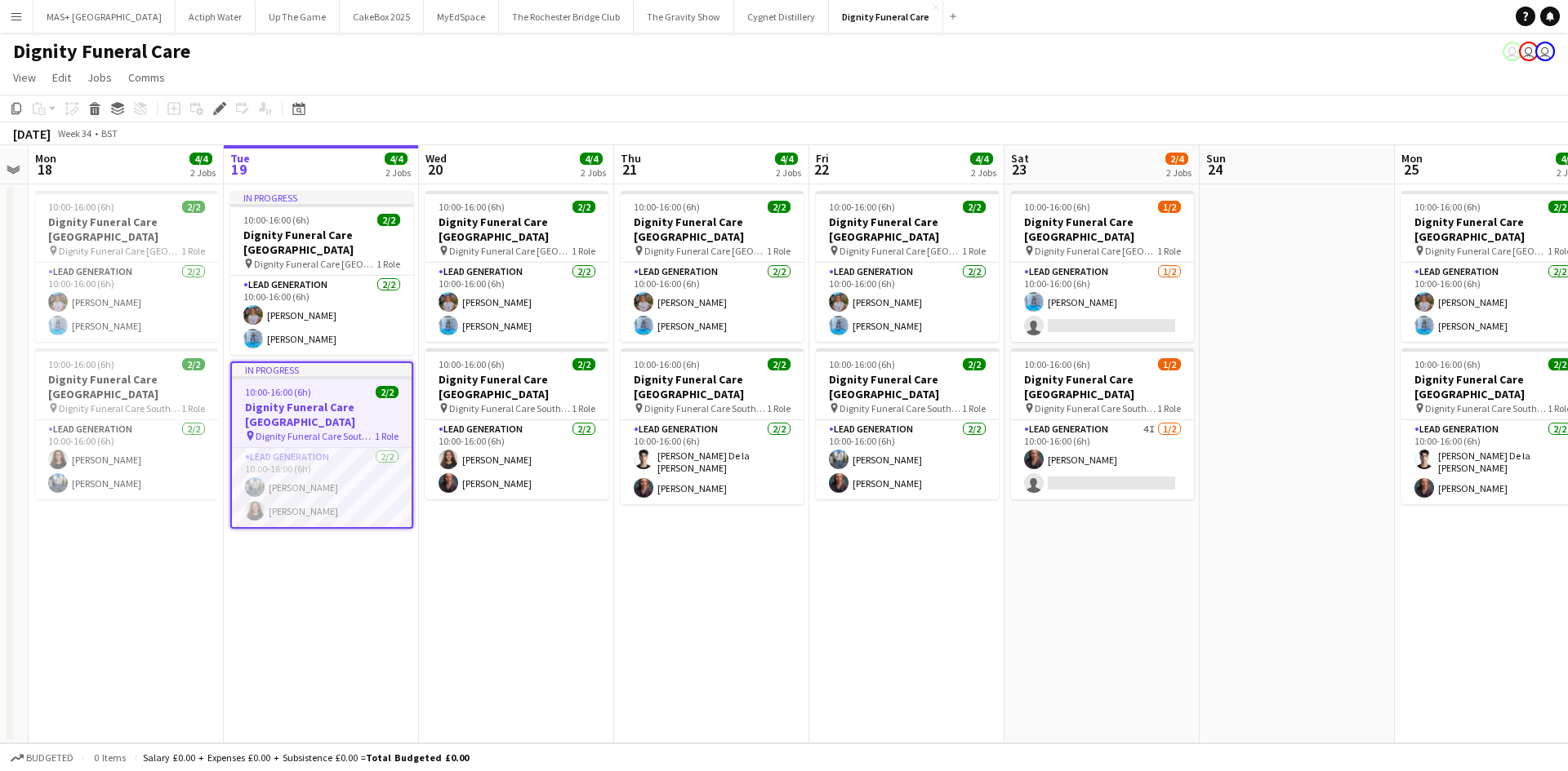
scroll to position [0, 482]
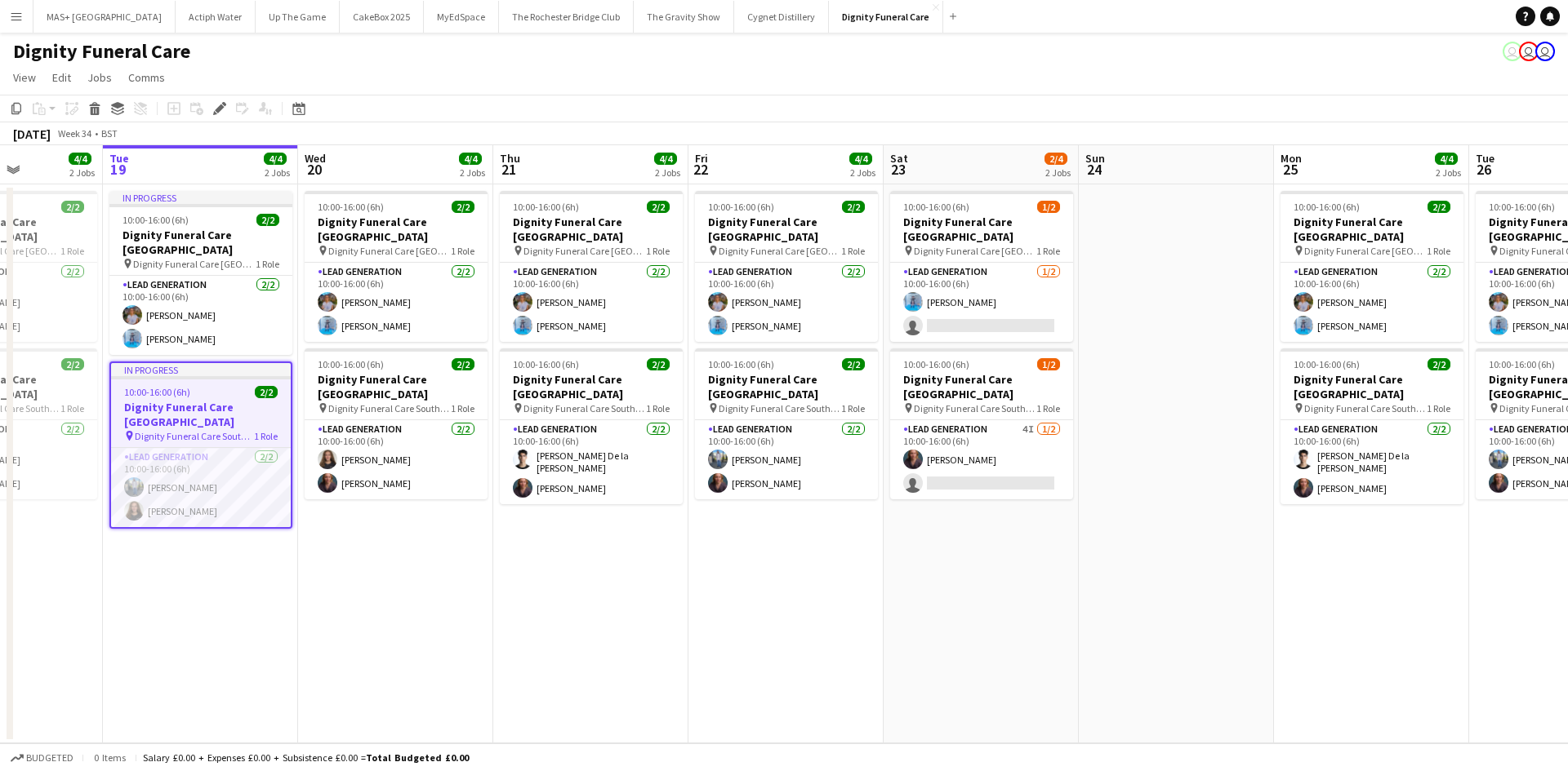
drag, startPoint x: 606, startPoint y: 569, endPoint x: 1150, endPoint y: 557, distance: 544.1
click at [1150, 557] on app-calendar-viewport "Sat 16 Sun 17 Mon 18 4/4 2 Jobs Tue 19 4/4 2 Jobs Wed 20 4/4 2 Jobs Thu 21 4/4 …" at bounding box center [784, 444] width 1568 height 598
click at [350, 421] on app-card-role "Lead Generation 2/2 10:00-16:00 (6h) Katie Mills Nicole Cuthbert" at bounding box center [395, 460] width 183 height 79
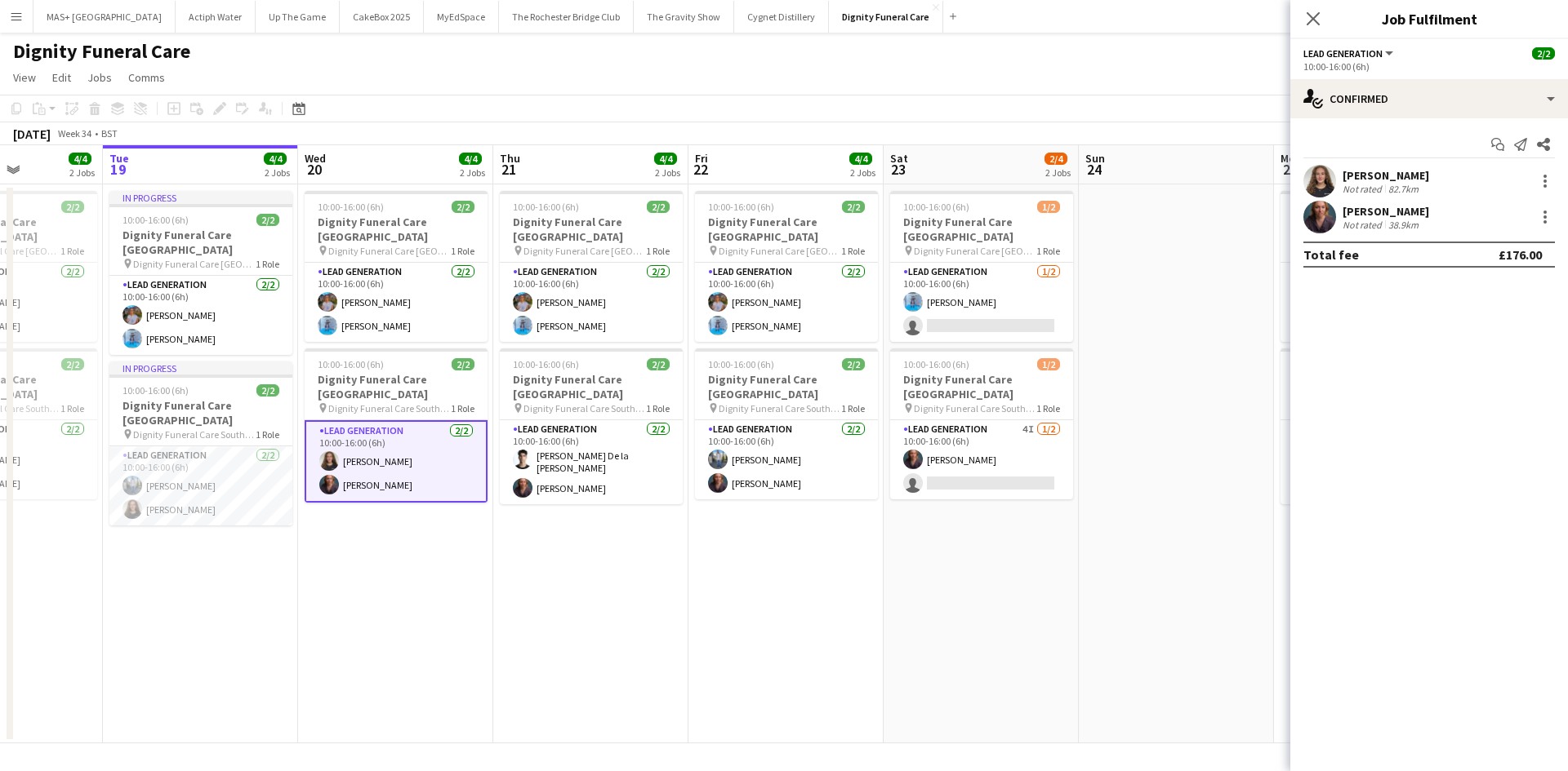
click at [618, 556] on app-date-cell "10:00-16:00 (6h) 2/2 Dignity Funeral Care Aberdeen pin Dignity Funeral Care Abe…" at bounding box center [591, 464] width 195 height 559
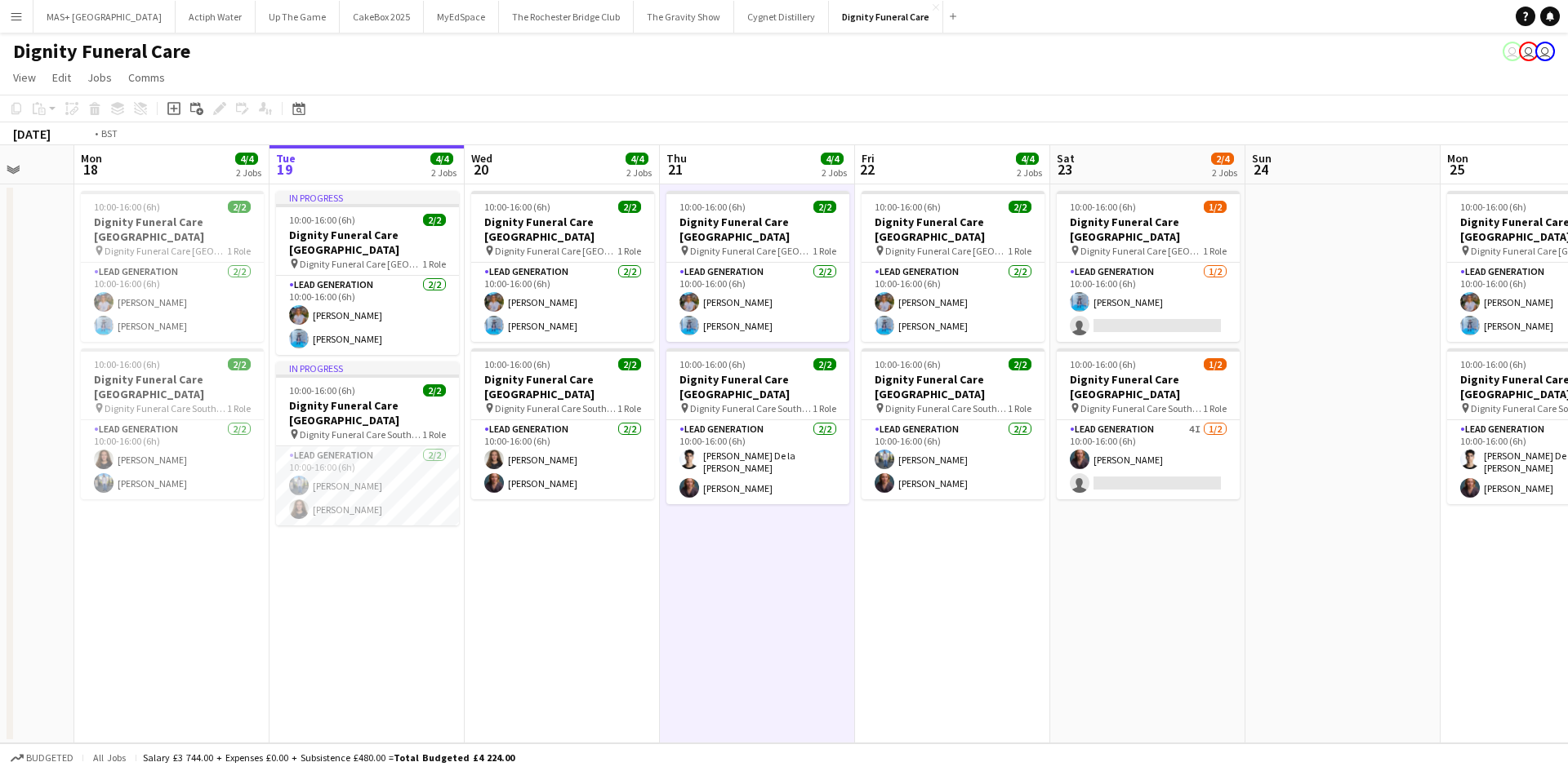
scroll to position [0, 693]
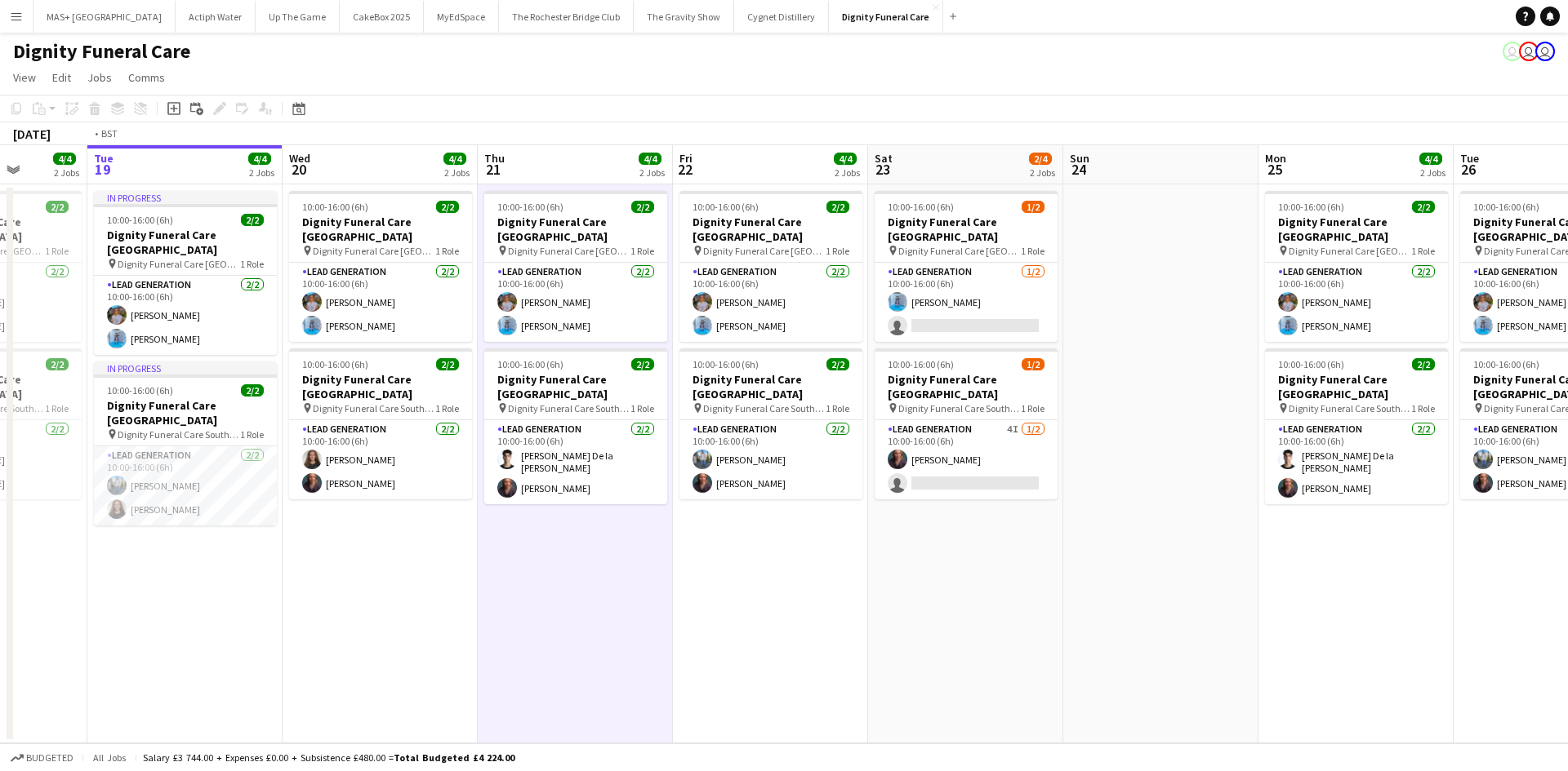
drag, startPoint x: 328, startPoint y: 526, endPoint x: 312, endPoint y: 478, distance: 50.6
click at [312, 478] on app-calendar-viewport "Fri 15 Sat 16 Sun 17 Mon 18 4/4 2 Jobs Tue 19 4/4 2 Jobs Wed 20 4/4 2 Jobs Thu …" at bounding box center [784, 444] width 1568 height 598
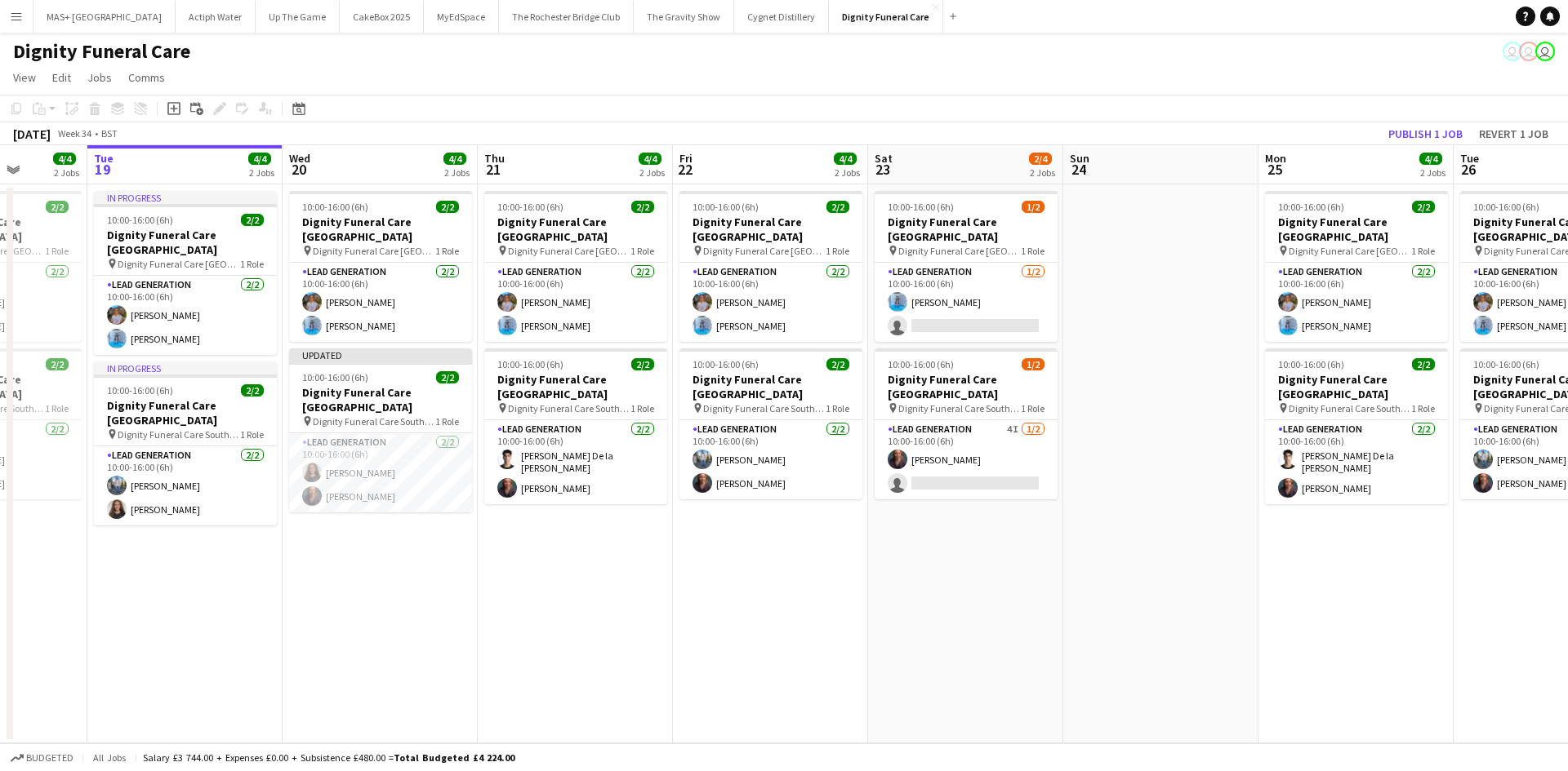
click at [890, 568] on app-date-cell "10:00-16:00 (6h) 1/2 Dignity Funeral Care Aberdeen pin Dignity Funeral Care Abe…" at bounding box center [966, 464] width 195 height 559
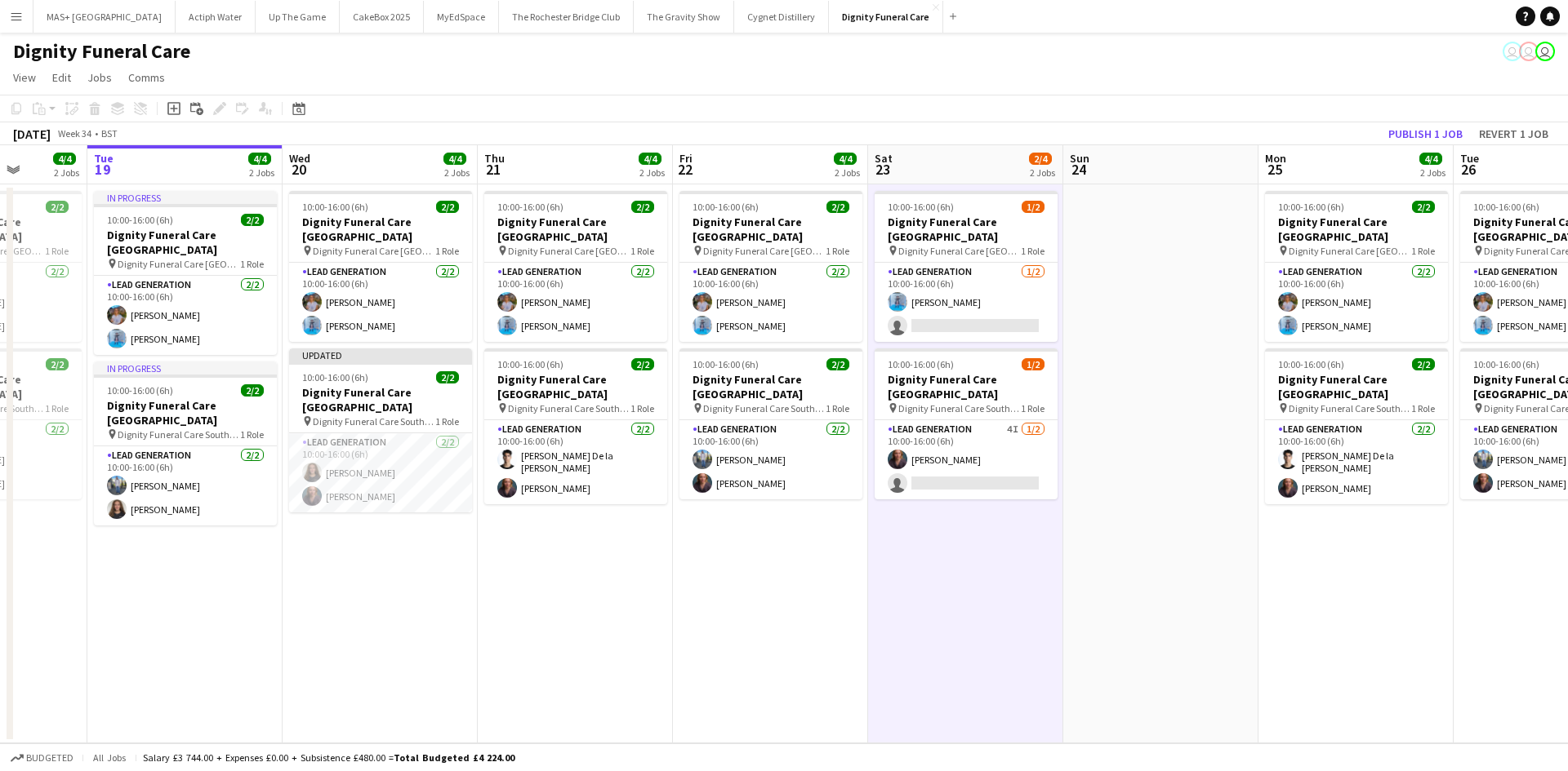
scroll to position [0, 692]
click at [335, 441] on app-card-role "Lead Generation 2/2 10:00-16:00 (6h) Katie Mills Nicole Cuthbert" at bounding box center [381, 472] width 183 height 79
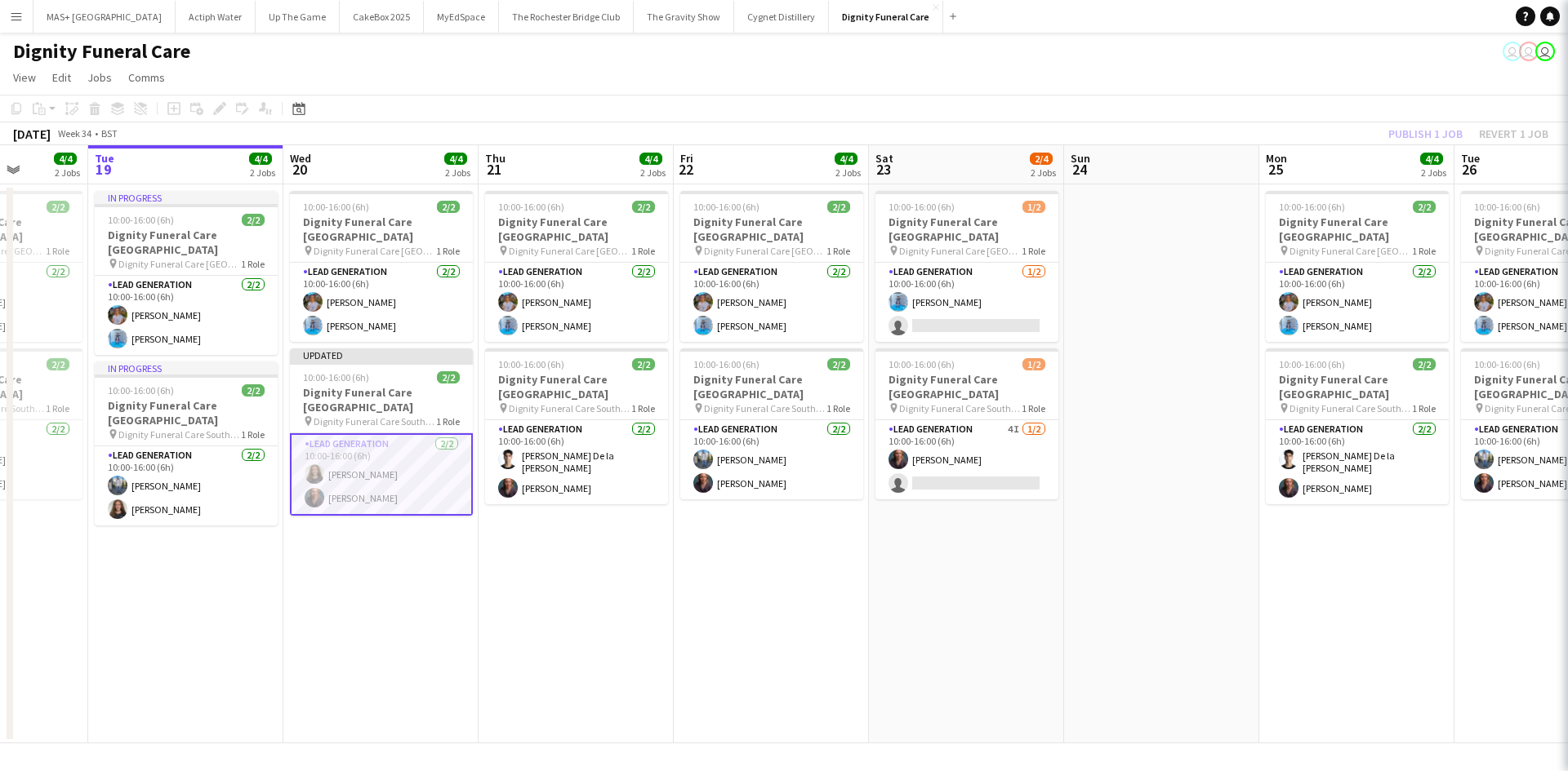
click at [572, 530] on app-date-cell "10:00-16:00 (6h) 2/2 Dignity Funeral Care Aberdeen pin Dignity Funeral Care Abe…" at bounding box center [576, 464] width 195 height 559
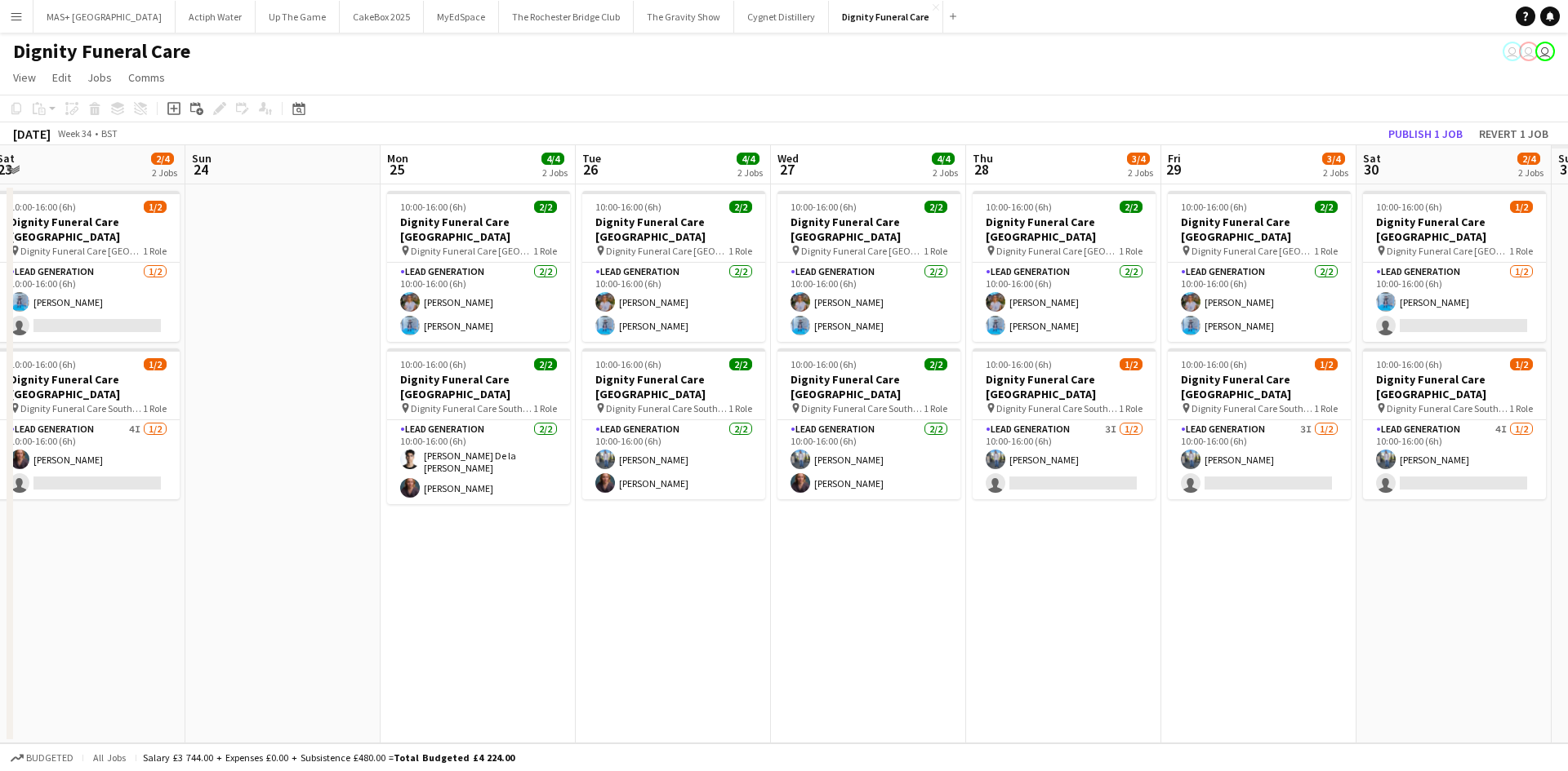
drag, startPoint x: 689, startPoint y: 578, endPoint x: 120, endPoint y: 534, distance: 570.7
click at [120, 534] on app-calendar-viewport "Wed 20 4/4 2 Jobs Thu 21 4/4 2 Jobs Fri 22 4/4 2 Jobs Sat 23 2/4 2 Jobs Sun 24 …" at bounding box center [784, 444] width 1568 height 598
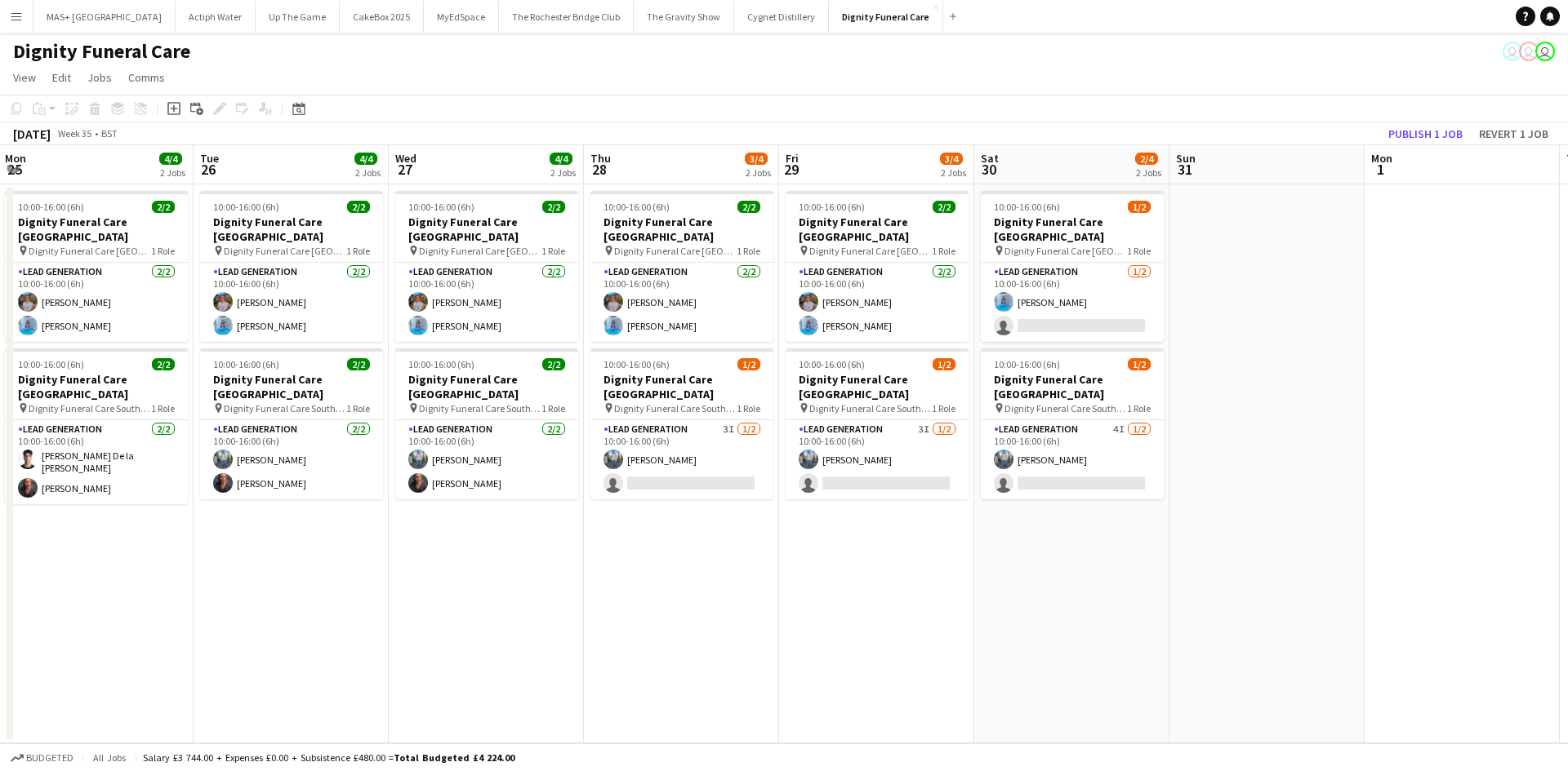
drag, startPoint x: 895, startPoint y: 584, endPoint x: 514, endPoint y: 581, distance: 381.0
click at [514, 581] on app-calendar-viewport "Fri 22 4/4 2 Jobs Sat 23 2/4 2 Jobs Sun 24 Mon 25 4/4 2 Jobs Tue 26 4/4 2 Jobs …" at bounding box center [784, 444] width 1568 height 598
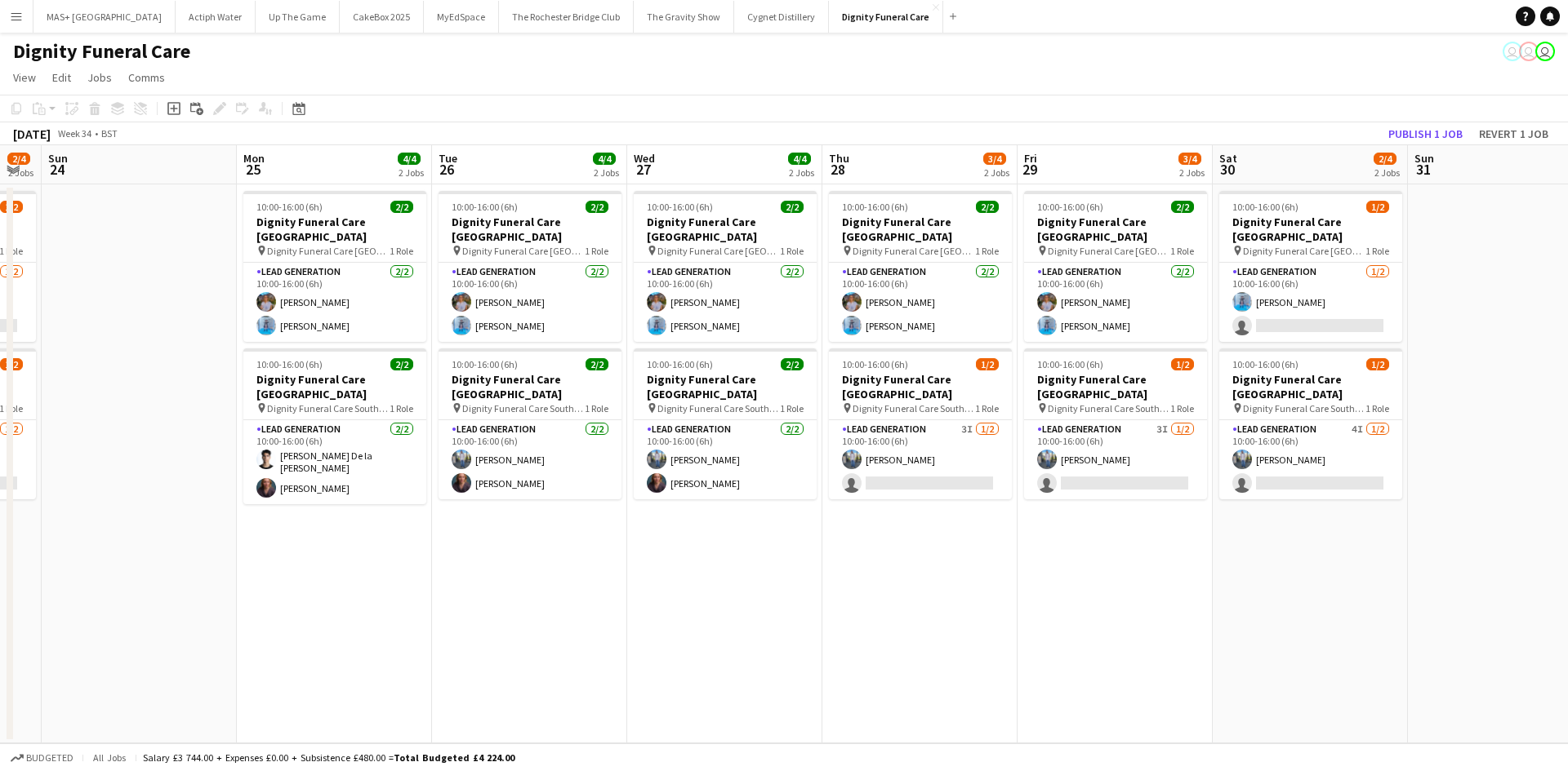
drag, startPoint x: 777, startPoint y: 584, endPoint x: 1094, endPoint y: 548, distance: 319.0
click at [1094, 548] on app-calendar-viewport "Fri 22 4/4 2 Jobs Sat 23 2/4 2 Jobs Sun 24 Mon 25 4/4 2 Jobs Tue 26 4/4 2 Jobs …" at bounding box center [784, 444] width 1568 height 598
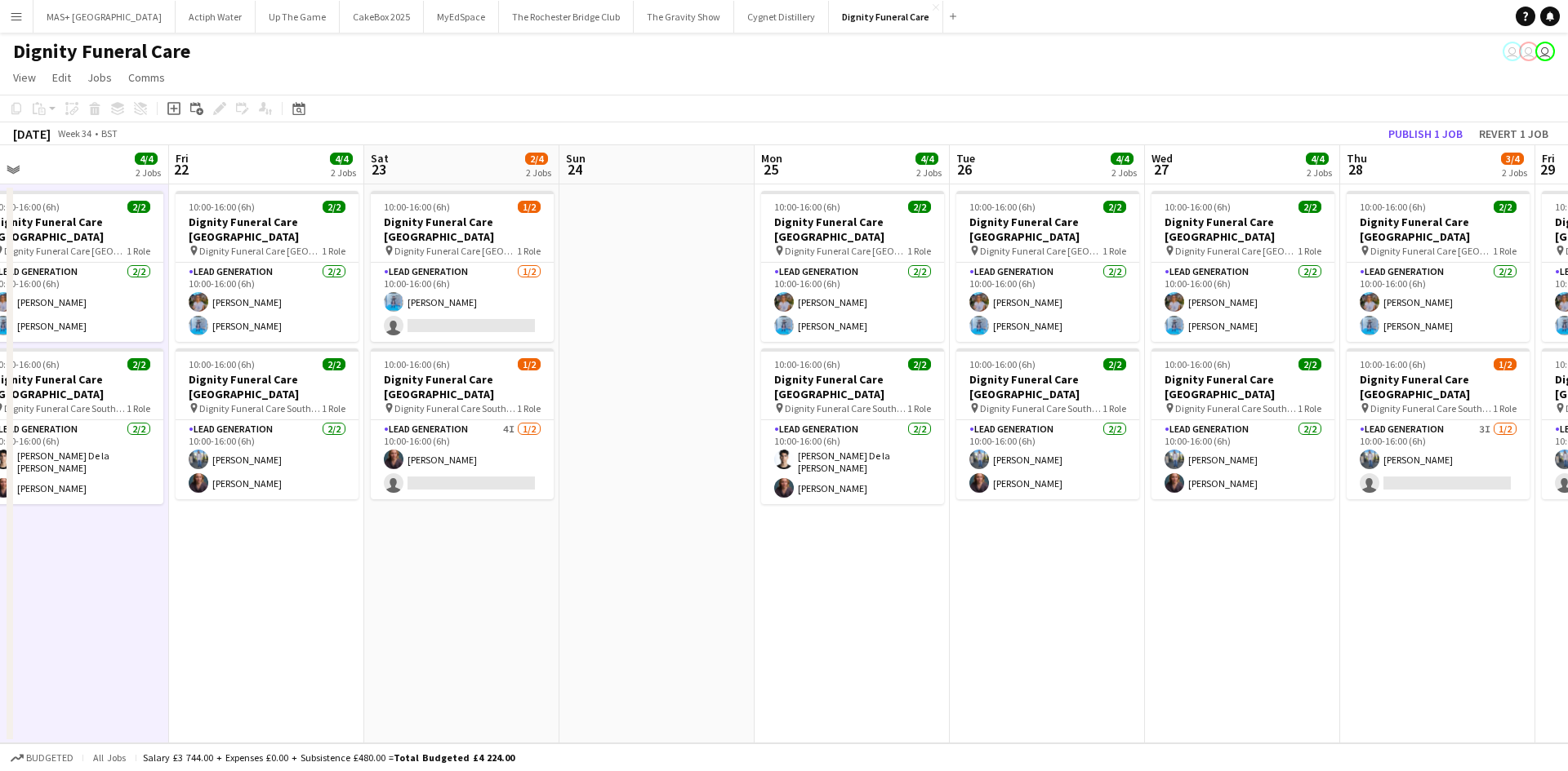
drag, startPoint x: 711, startPoint y: 548, endPoint x: 1110, endPoint y: 520, distance: 400.0
click at [1110, 520] on app-calendar-viewport "Tue 19 4/4 2 Jobs Wed 20 4/4 2 Jobs Thu 21 4/4 2 Jobs Fri 22 4/4 2 Jobs Sat 23 …" at bounding box center [784, 444] width 1568 height 598
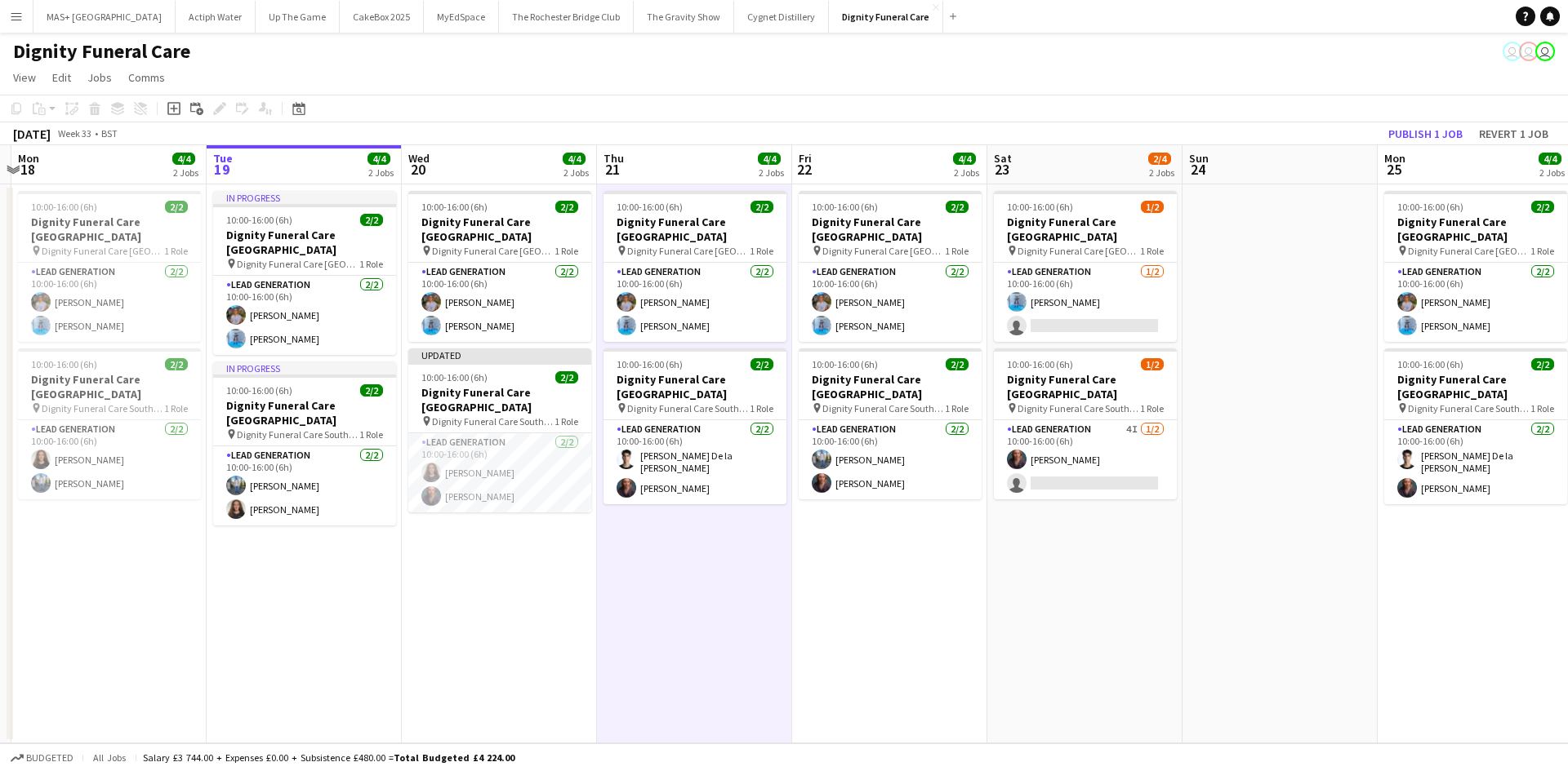
scroll to position [0, 364]
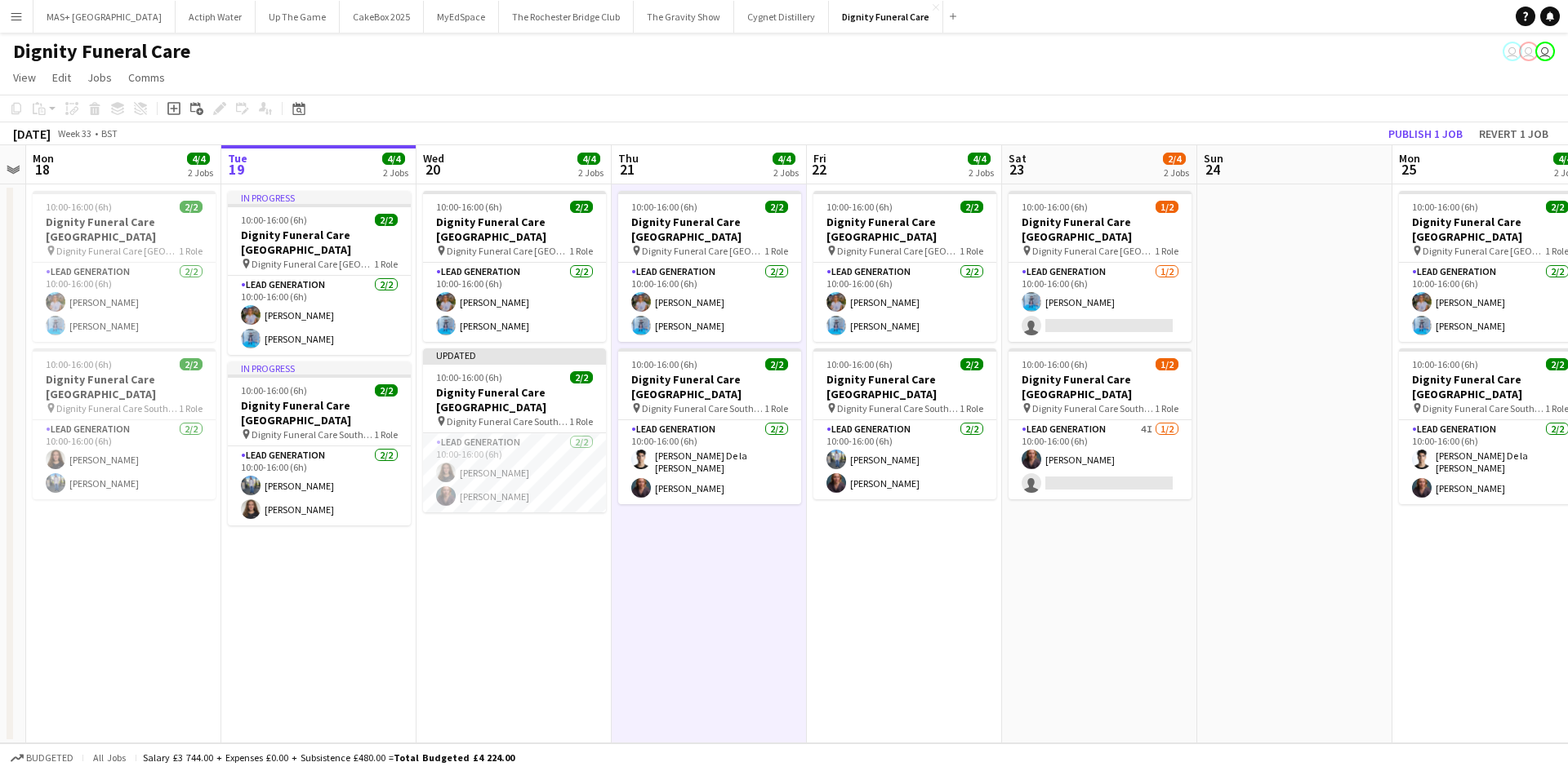
drag, startPoint x: 696, startPoint y: 561, endPoint x: 942, endPoint y: 553, distance: 246.1
click at [942, 553] on app-calendar-viewport "Sat 16 Sun 17 Mon 18 4/4 2 Jobs Tue 19 4/4 2 Jobs Wed 20 4/4 2 Jobs Thu 21 4/4 …" at bounding box center [784, 444] width 1568 height 598
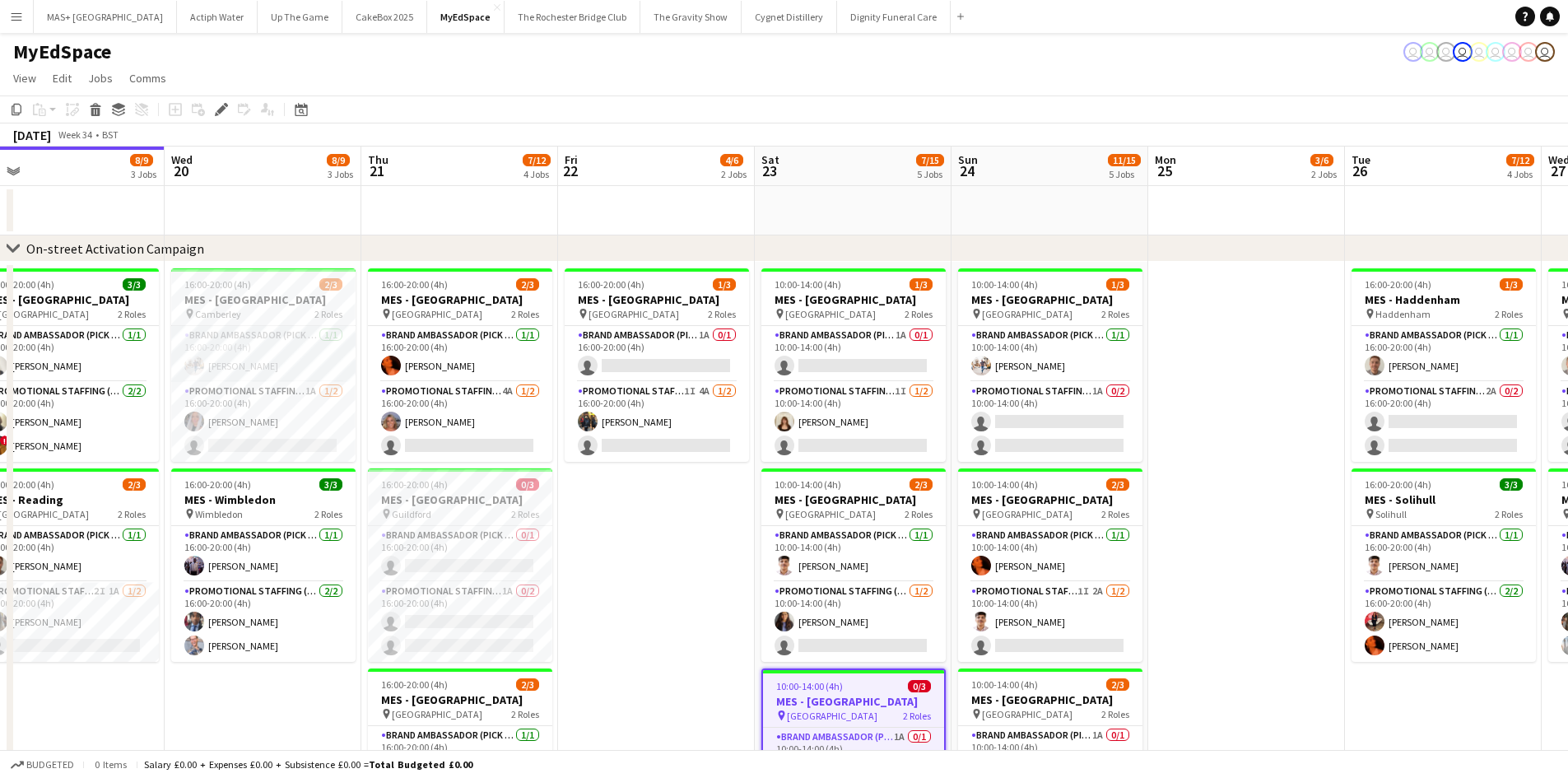
drag, startPoint x: 500, startPoint y: 496, endPoint x: 540, endPoint y: 479, distance: 43.5
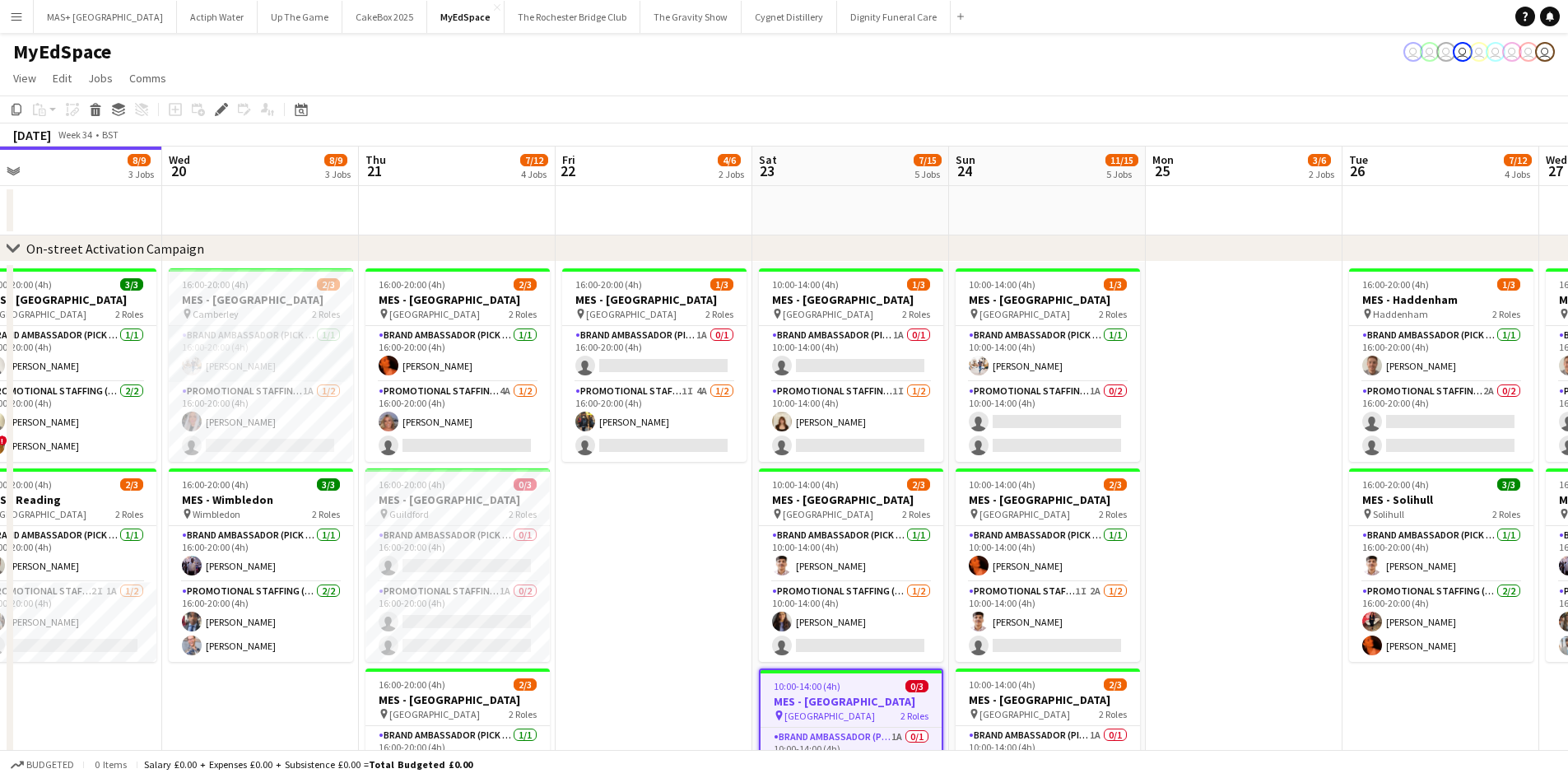
click at [455, 400] on app-card-role "Promotional Staffing (Brand Ambassadors) 4A [DATE] 16:00-20:00 (4h) [PERSON_NAM…" at bounding box center [457, 421] width 184 height 80
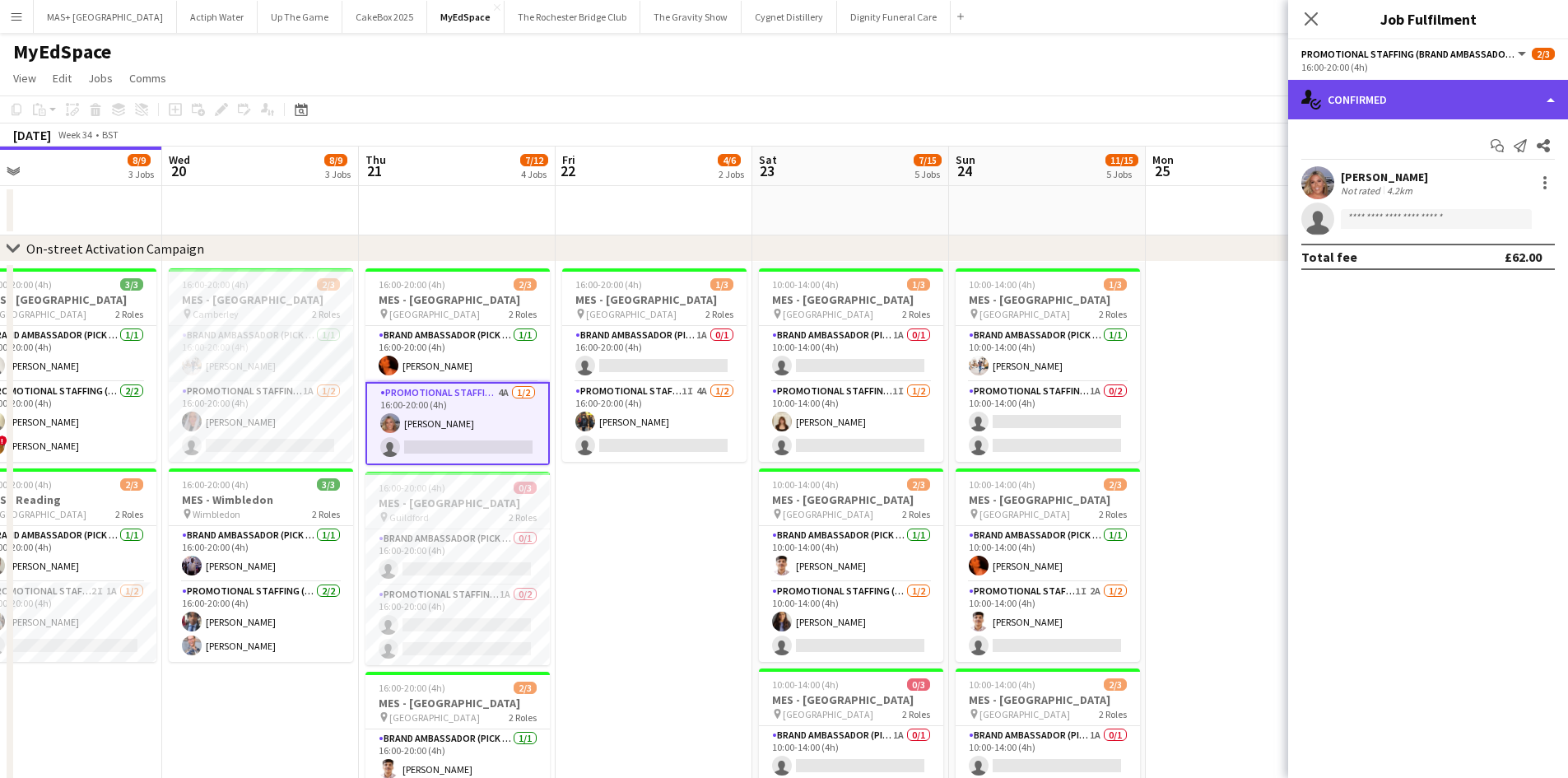
click at [1381, 91] on div "single-neutral-actions-check-2 Confirmed" at bounding box center [1428, 99] width 280 height 39
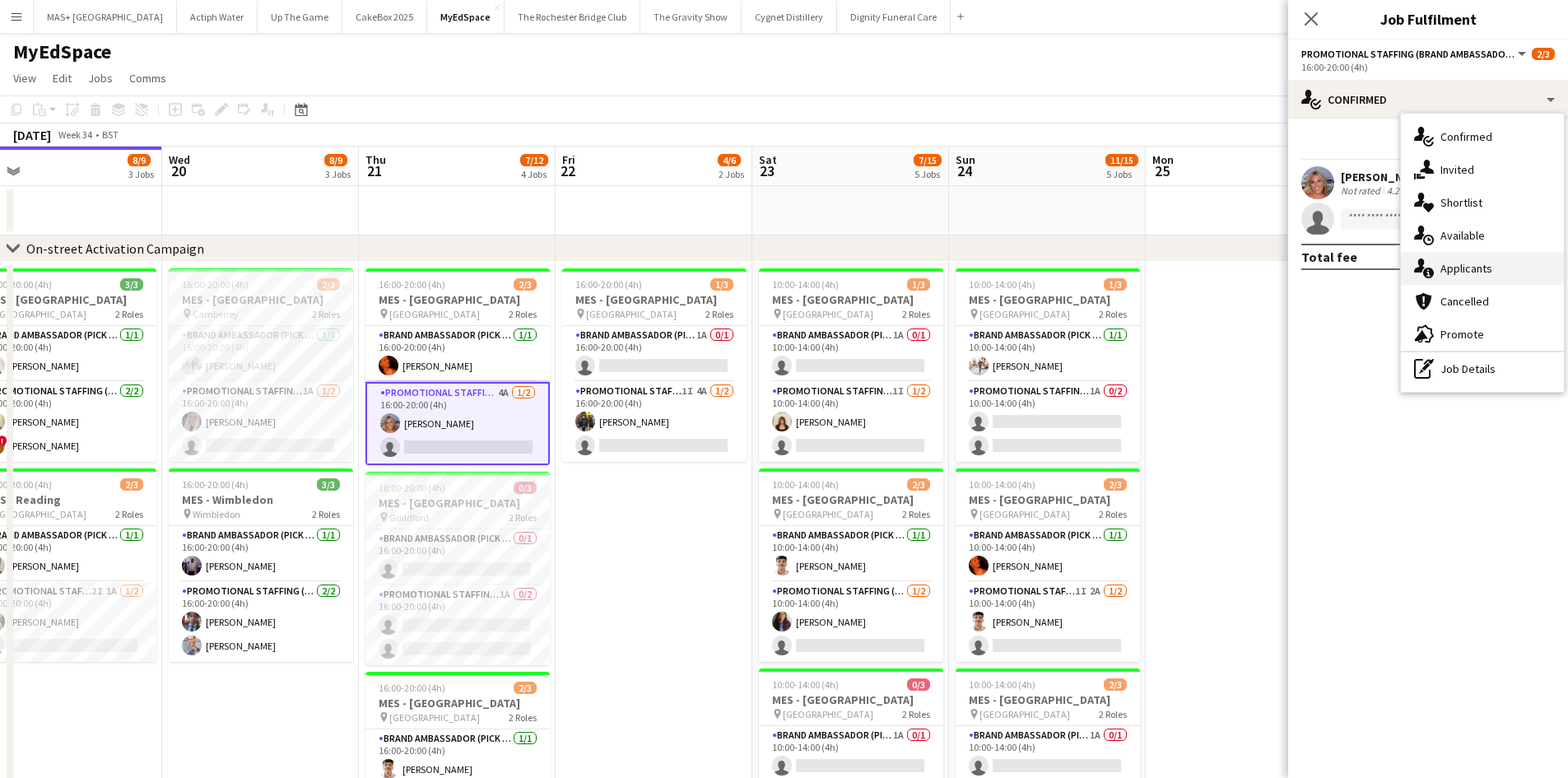
click at [1485, 268] on div "single-neutral-actions-information Applicants" at bounding box center [1482, 268] width 163 height 32
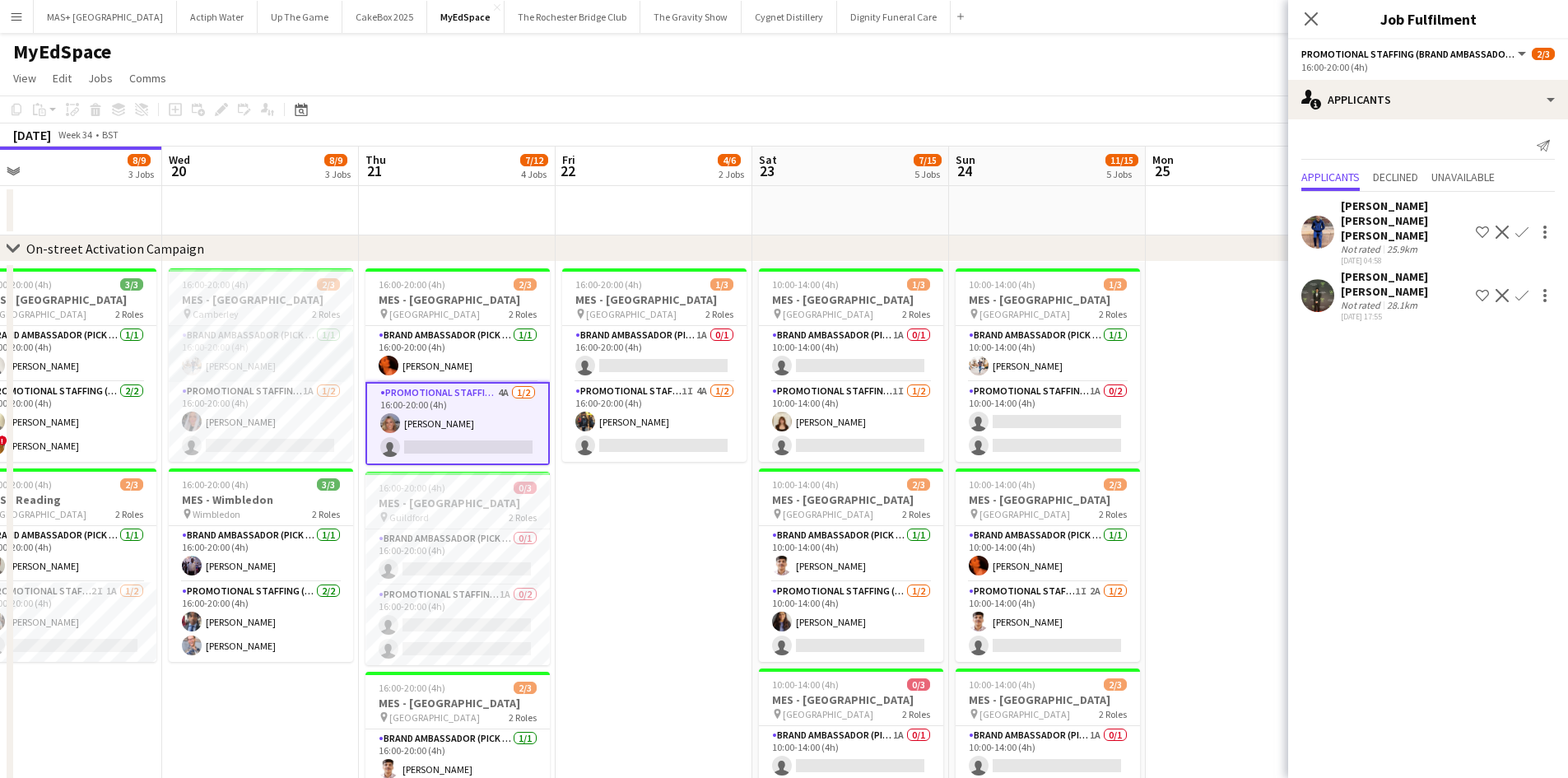
click at [1386, 243] on div "25.9km" at bounding box center [1403, 249] width 37 height 13
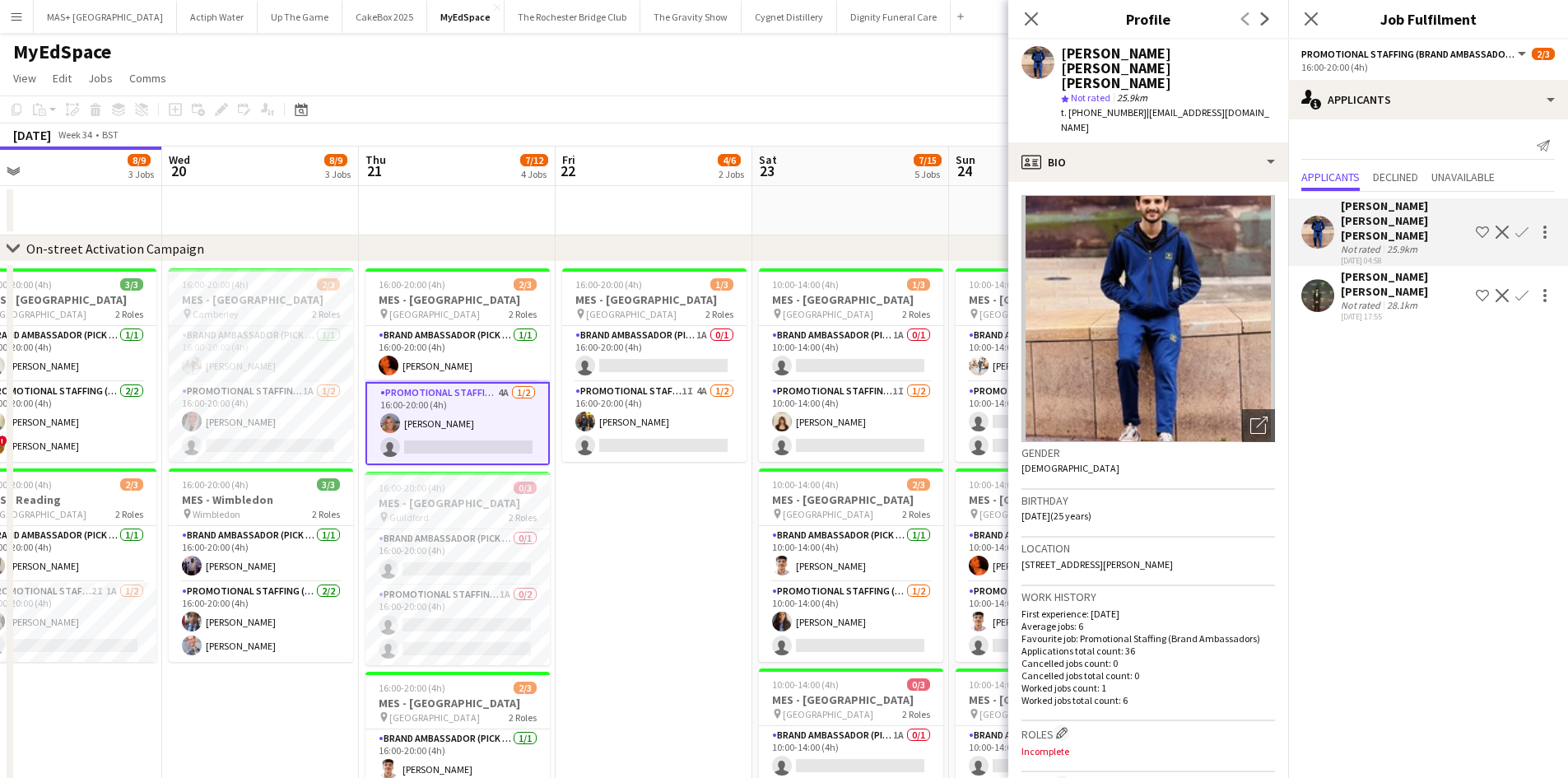
click at [1386, 280] on div "[PERSON_NAME] [PERSON_NAME]" at bounding box center [1405, 284] width 128 height 30
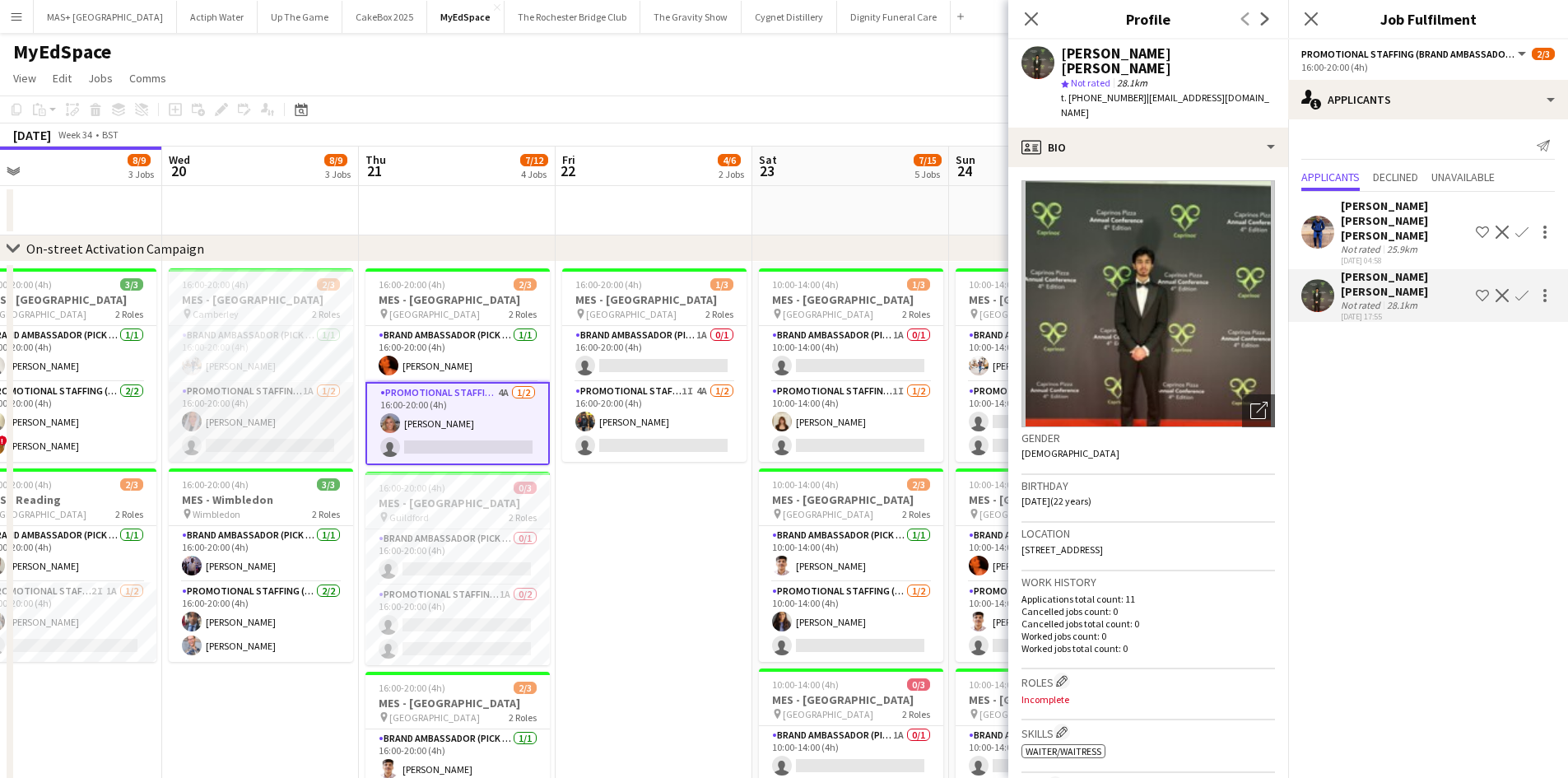
click at [235, 388] on app-card-role "Promotional Staffing (Brand Ambassadors) 1A [DATE] 16:00-20:00 (4h) [PERSON_NAM…" at bounding box center [260, 421] width 184 height 80
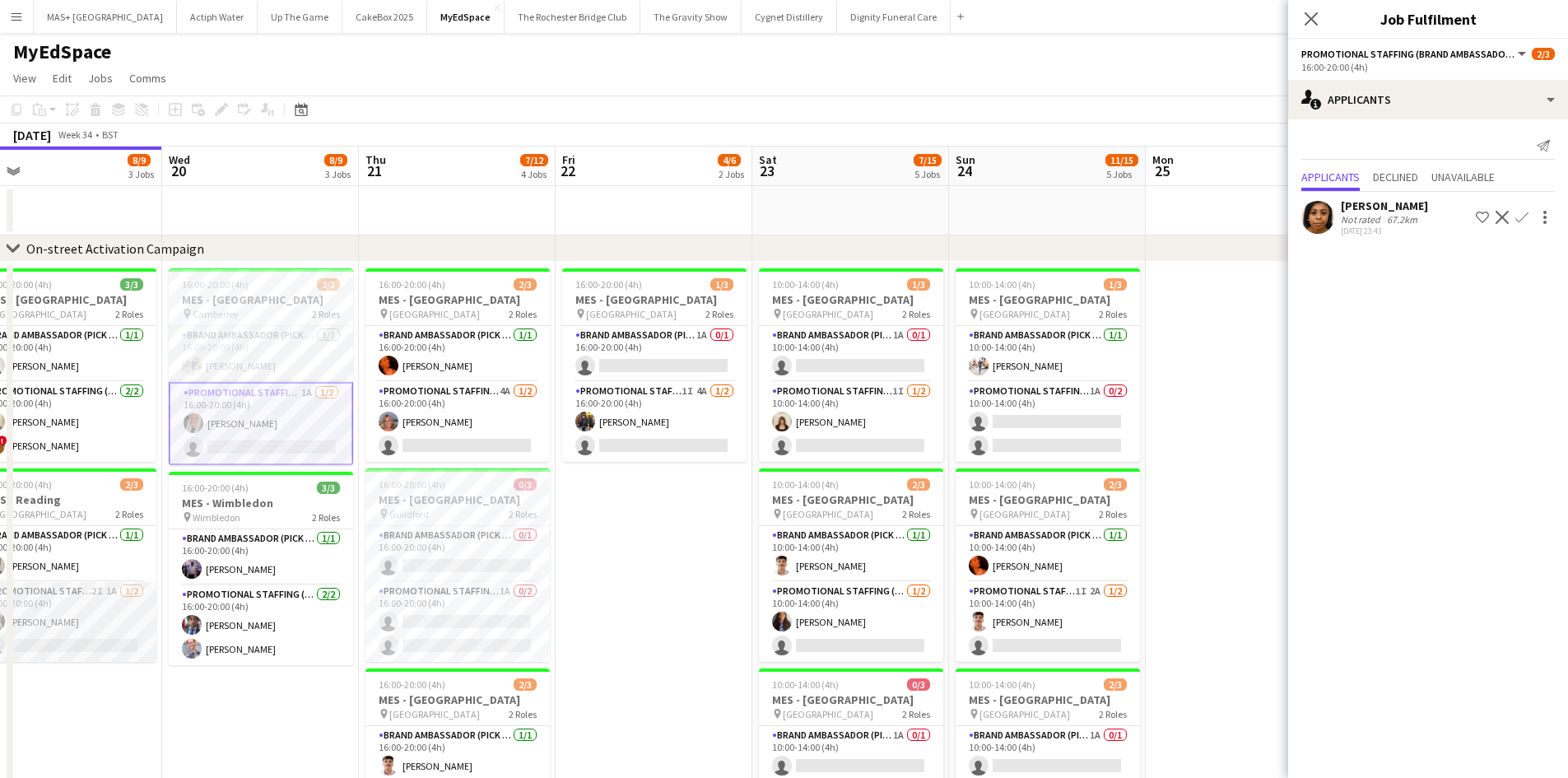
click at [63, 607] on app-card-role "Promotional Staffing (Brand Ambassadors) 2I 1A [DATE] 16:00-20:00 (4h) [PERSON_…" at bounding box center [64, 621] width 184 height 80
click at [287, 413] on app-card-role "Promotional Staffing (Brand Ambassadors) 1A [DATE] 16:00-20:00 (4h) [PERSON_NAM…" at bounding box center [260, 421] width 184 height 80
click at [1528, 217] on app-icon "Confirm" at bounding box center [1522, 217] width 13 height 13
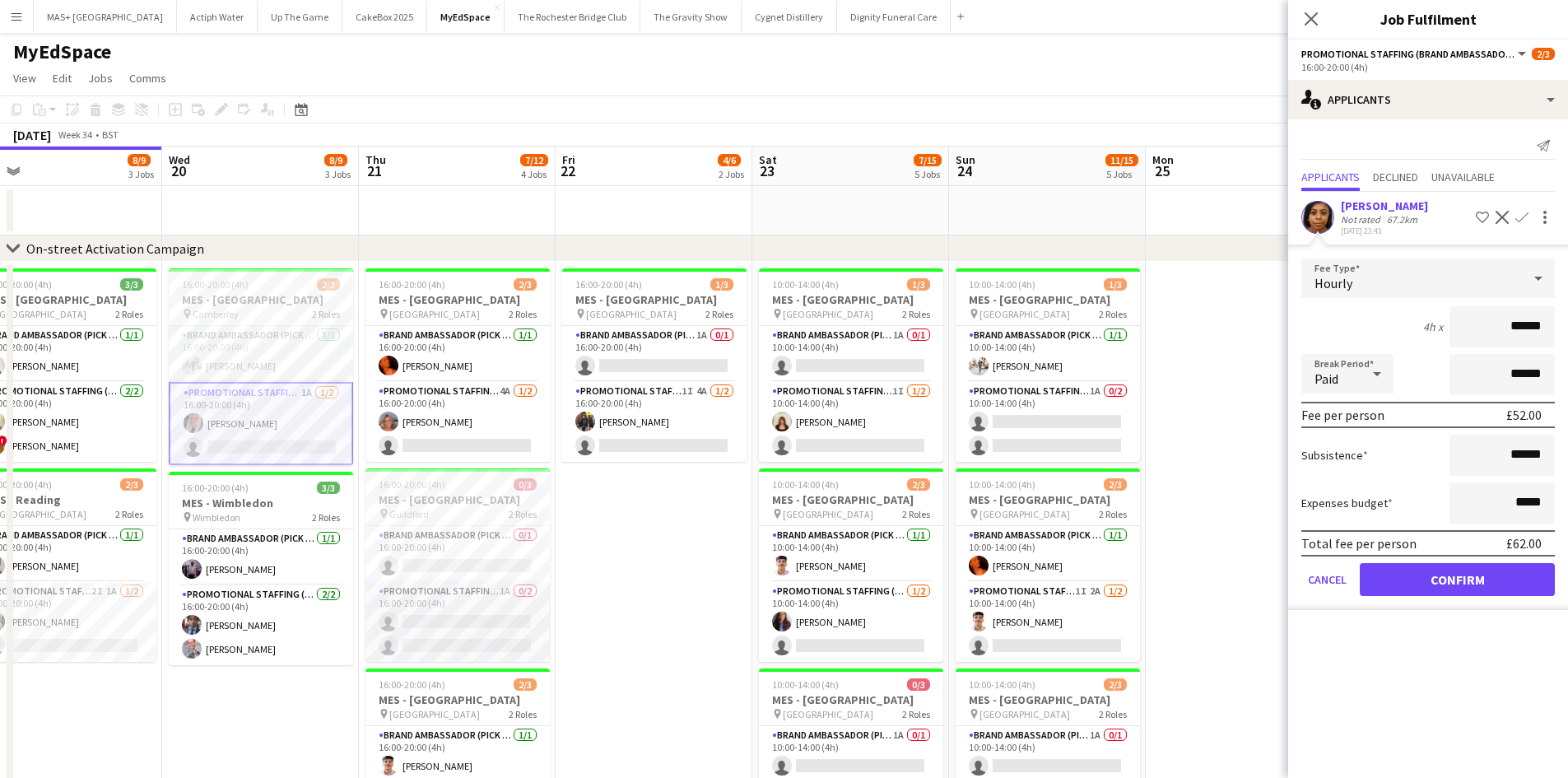
click at [397, 599] on app-card-role "Promotional Staffing (Brand Ambassadors) 1A 0/2 16:00-20:00 (4h) single-neutral…" at bounding box center [457, 621] width 184 height 80
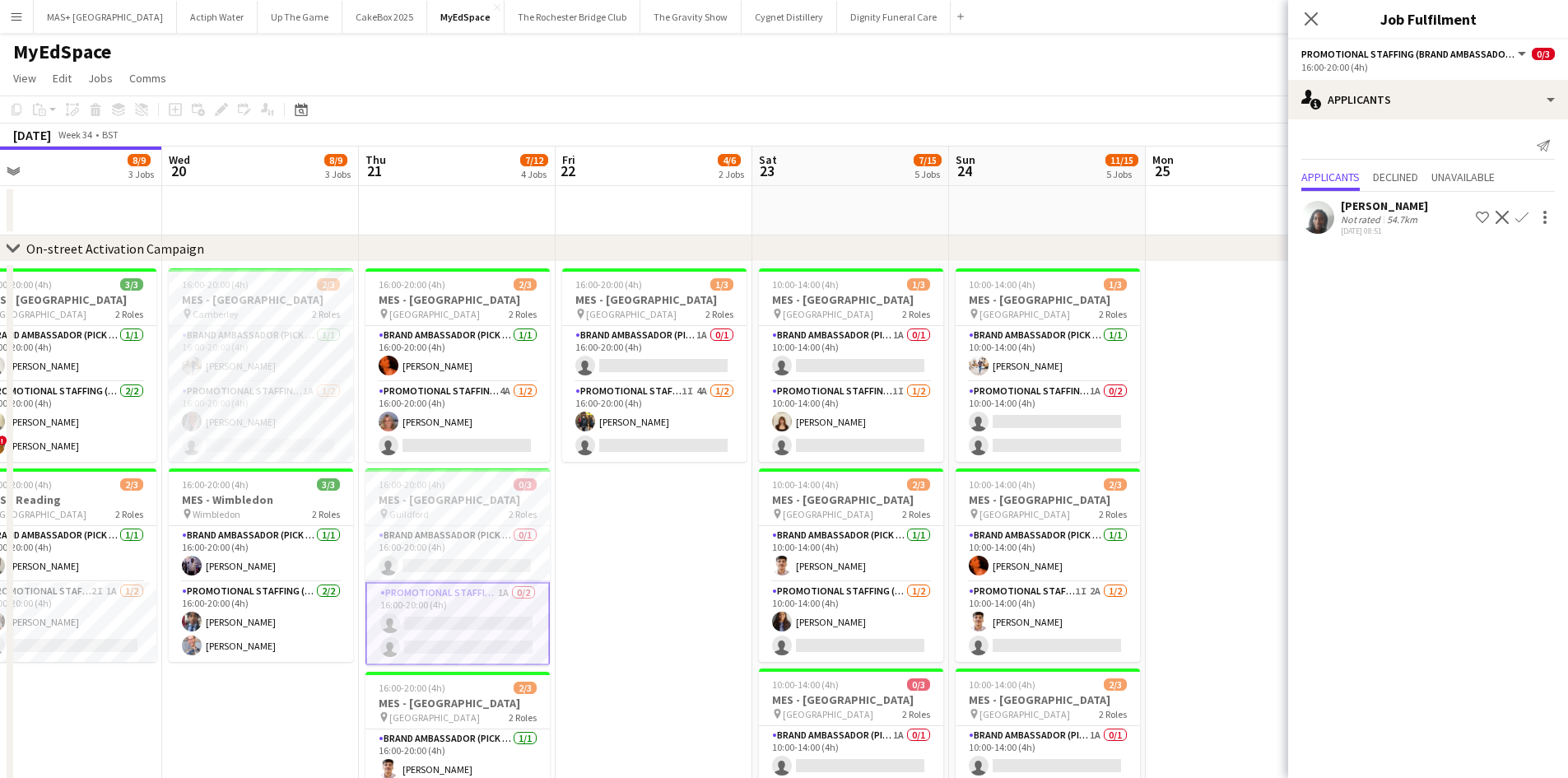
click at [1355, 202] on div "[PERSON_NAME]" at bounding box center [1384, 206] width 88 height 15
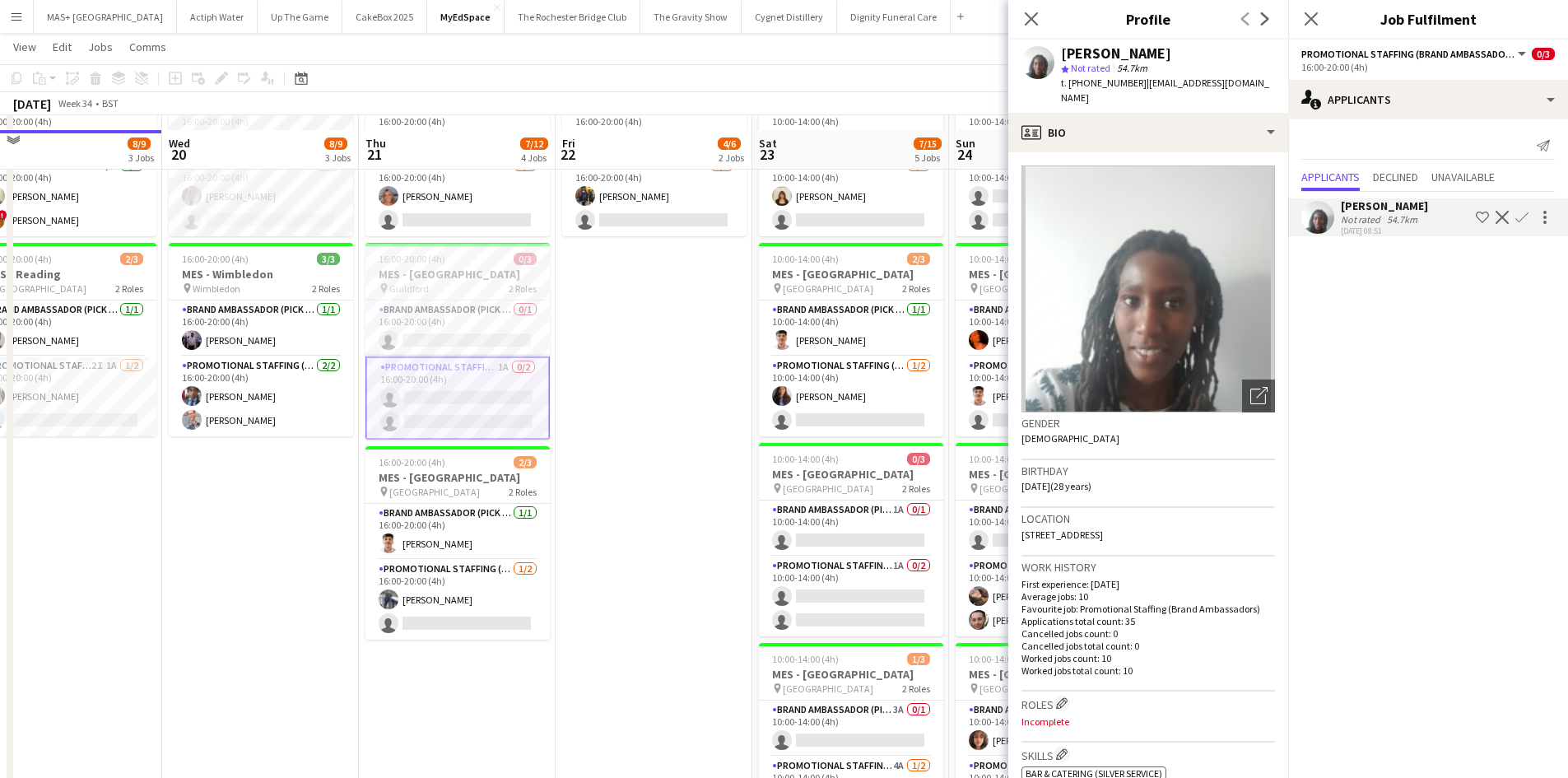
scroll to position [247, 0]
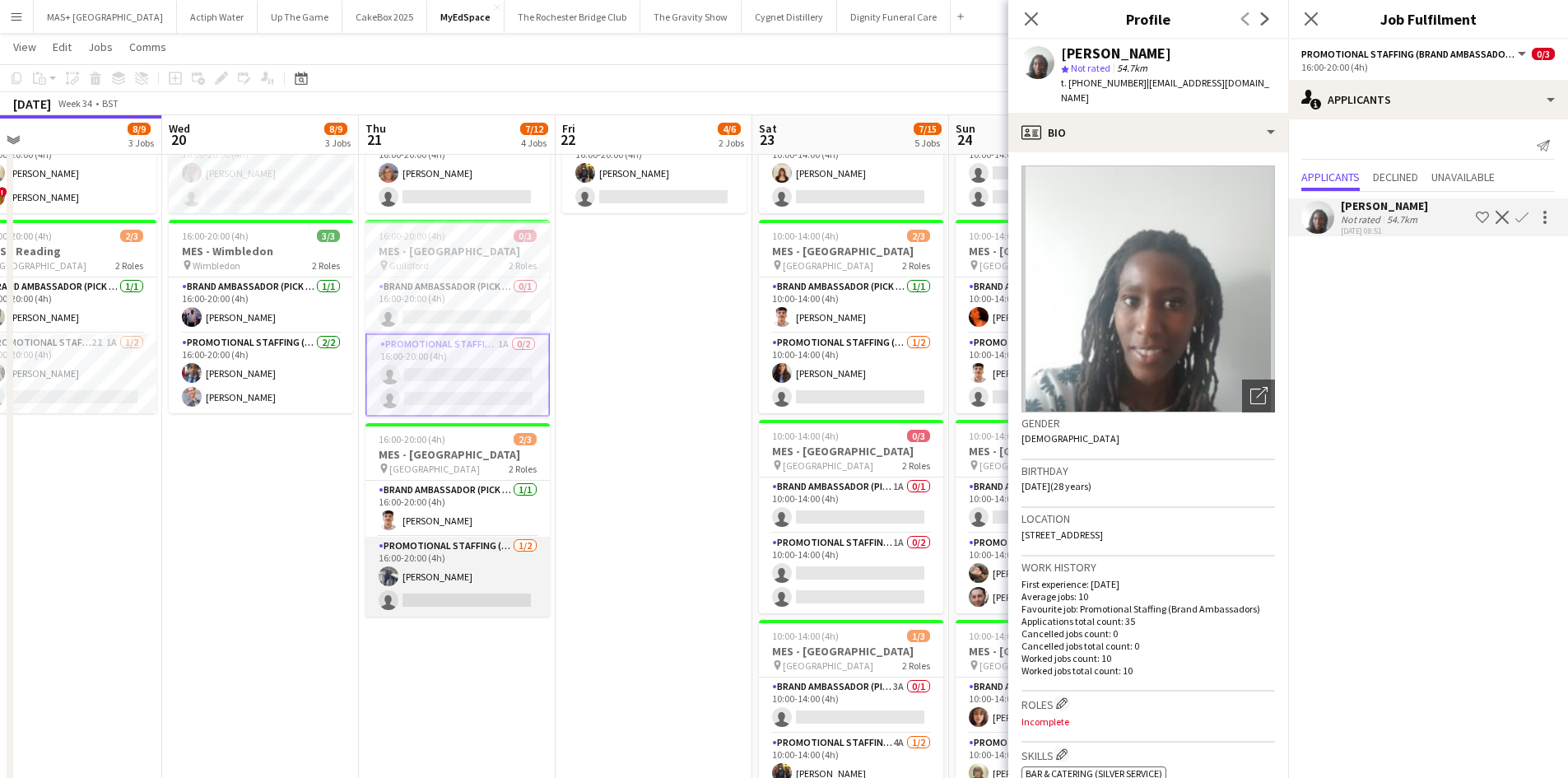
click at [447, 566] on app-card-role "Promotional Staffing (Brand Ambassadors) [DATE] 16:00-20:00 (4h) [PERSON_NAME] …" at bounding box center [457, 576] width 184 height 80
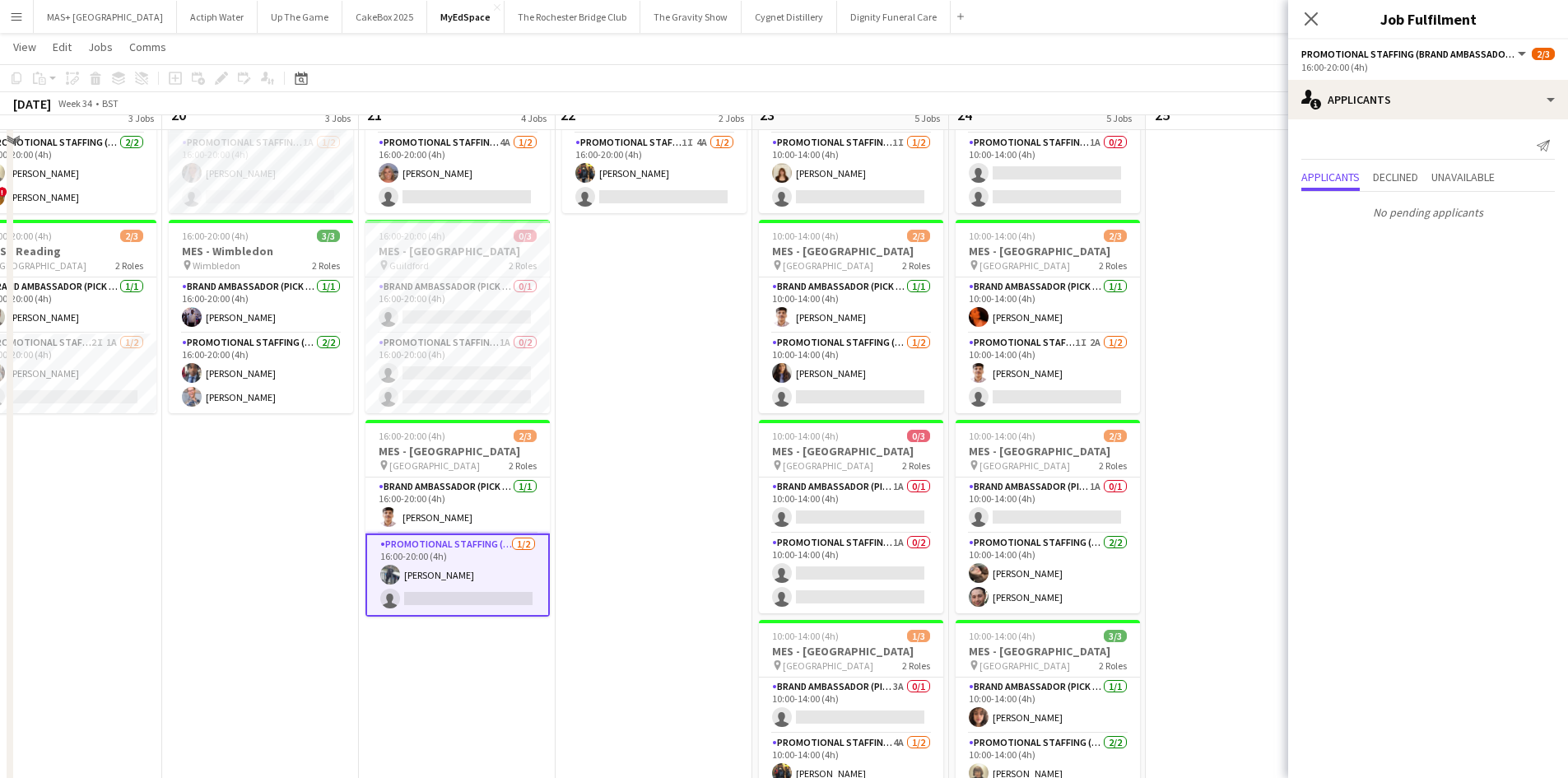
scroll to position [164, 0]
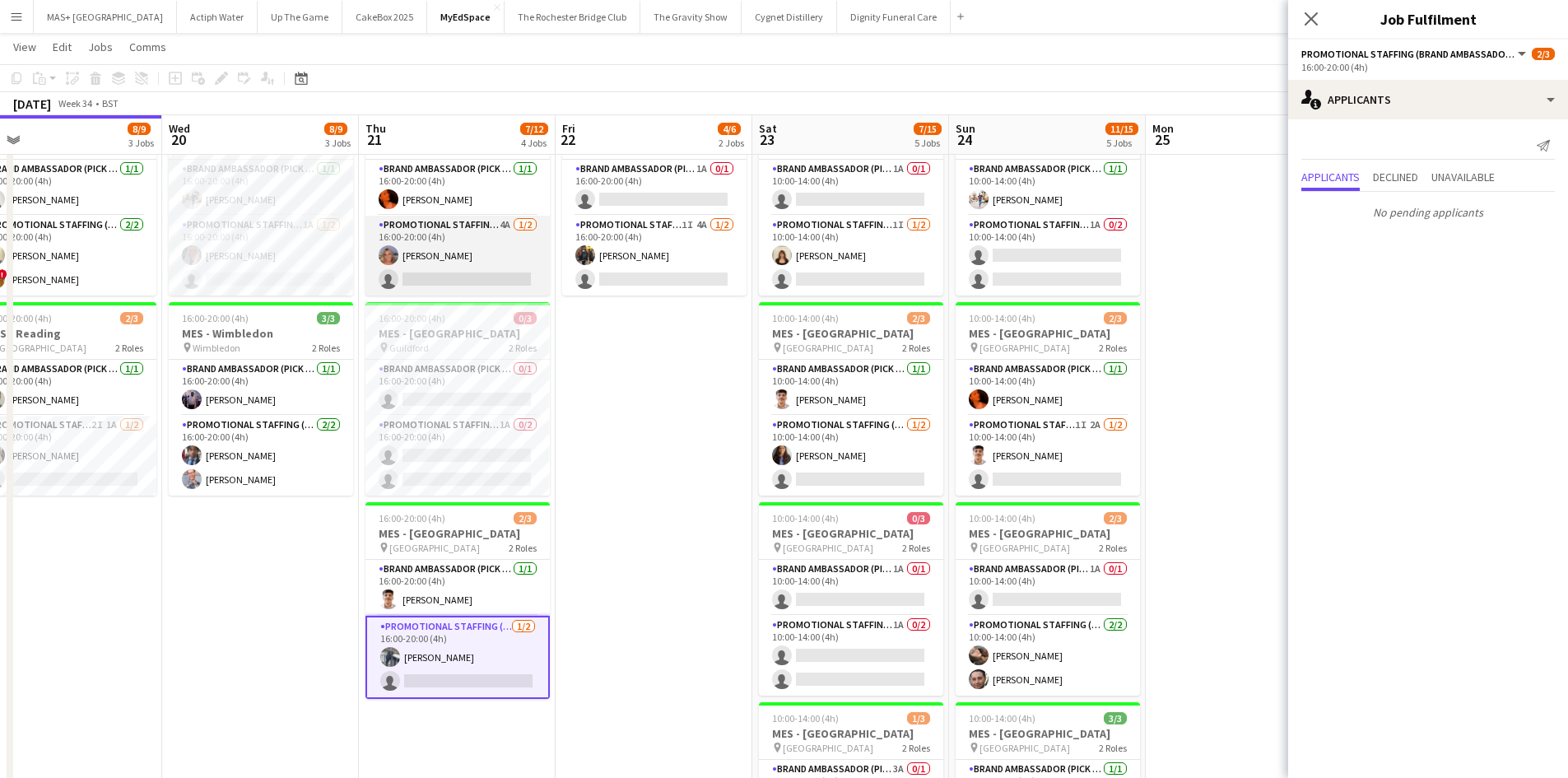
click at [417, 258] on app-card-role "Promotional Staffing (Brand Ambassadors) 4A [DATE] 16:00-20:00 (4h) [PERSON_NAM…" at bounding box center [457, 255] width 184 height 80
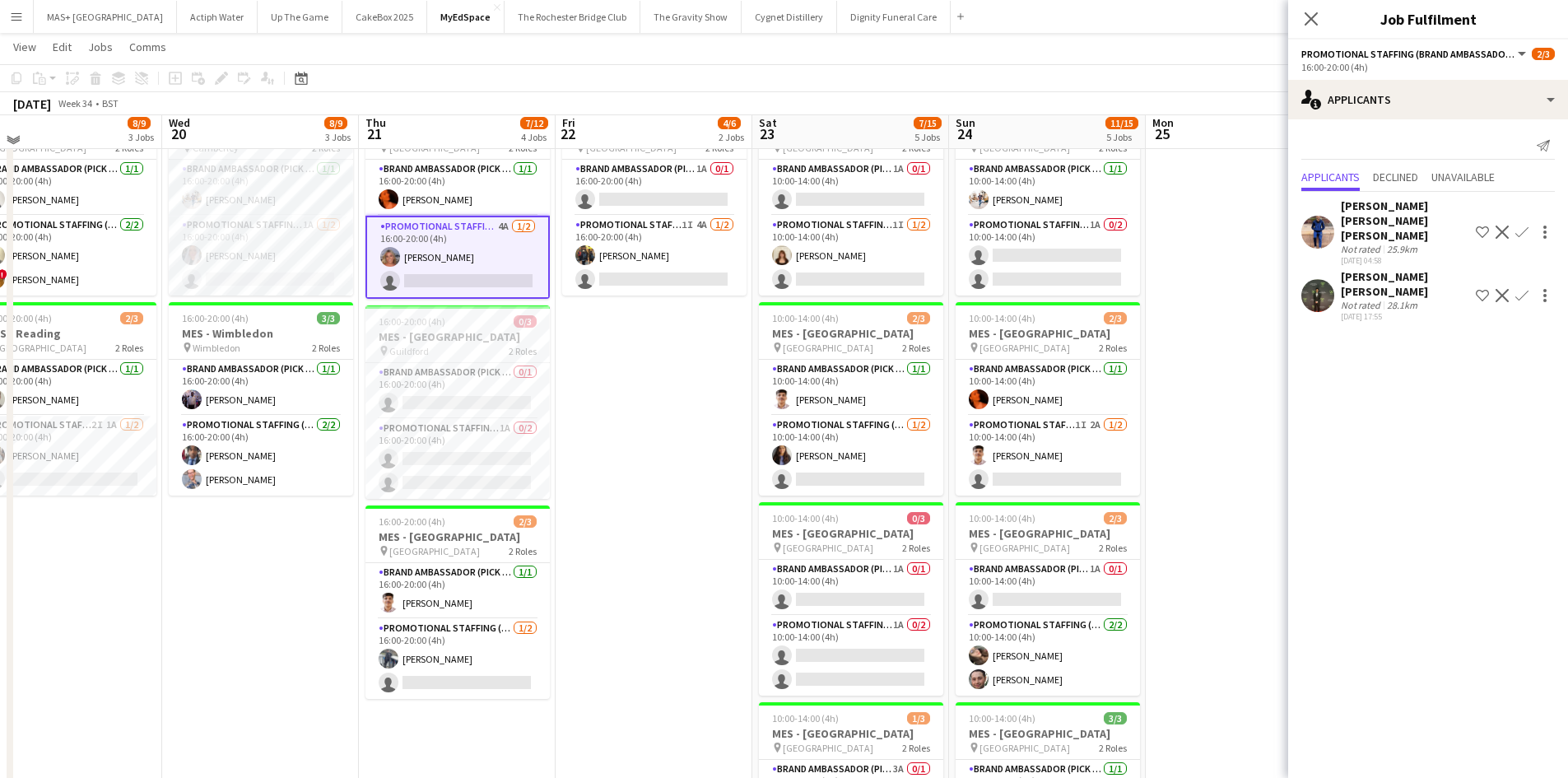
scroll to position [83, 0]
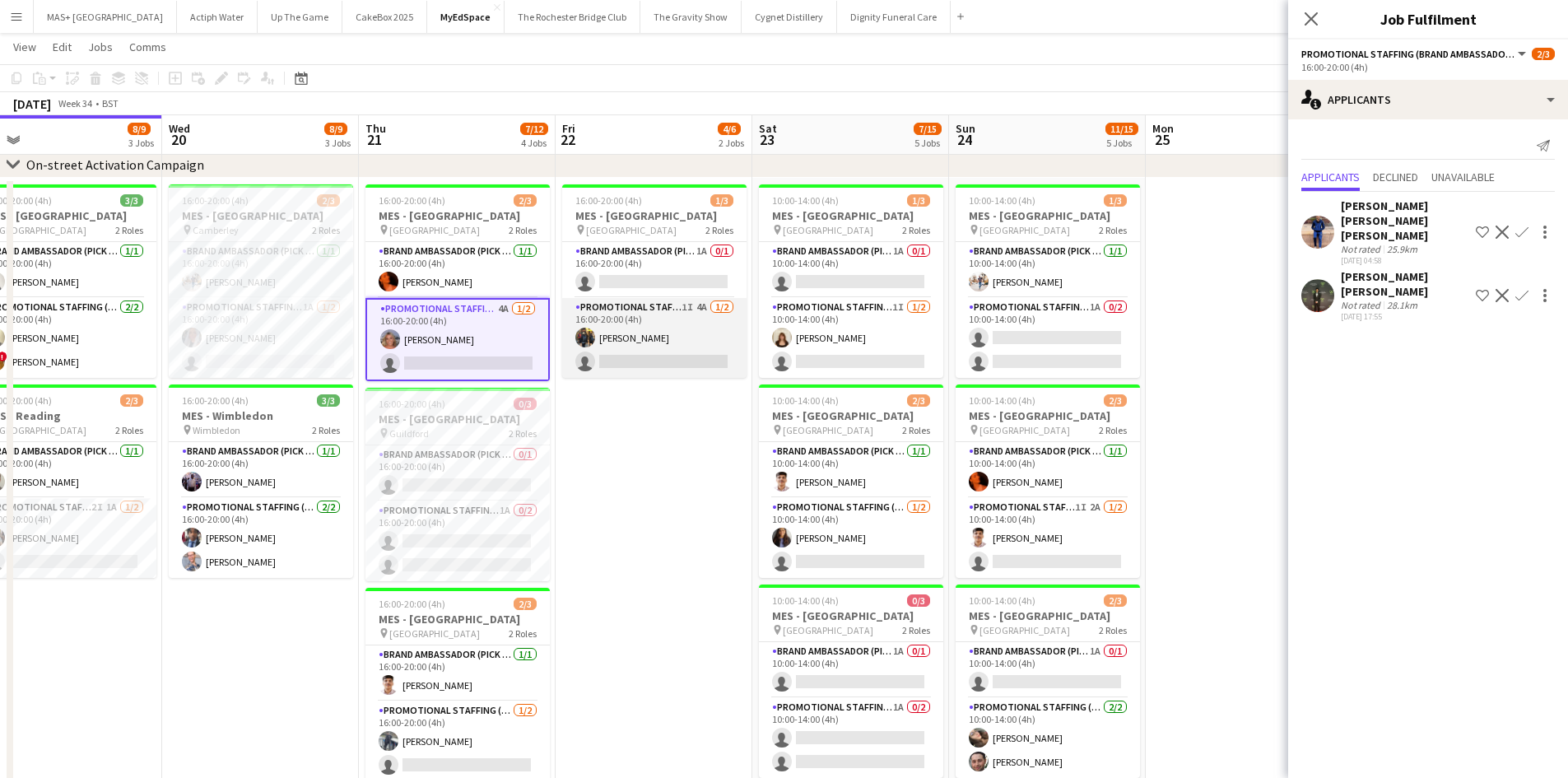
click at [676, 336] on app-card-role "Promotional Staffing (Brand Ambassadors) 1I 4A [DATE] 16:00-20:00 (4h) [PERSON_…" at bounding box center [654, 338] width 184 height 80
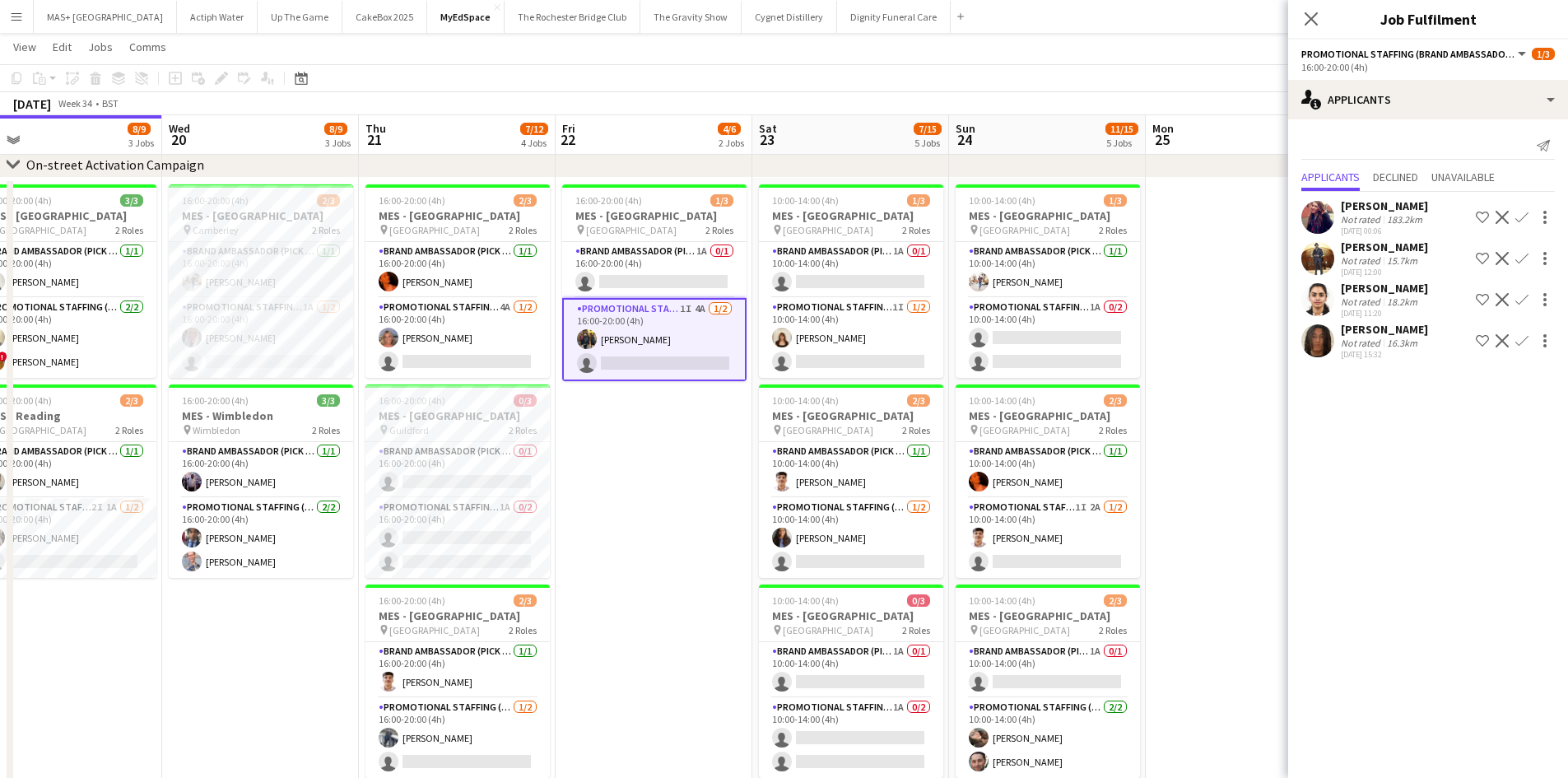
click at [1404, 335] on div "[PERSON_NAME]" at bounding box center [1384, 329] width 88 height 15
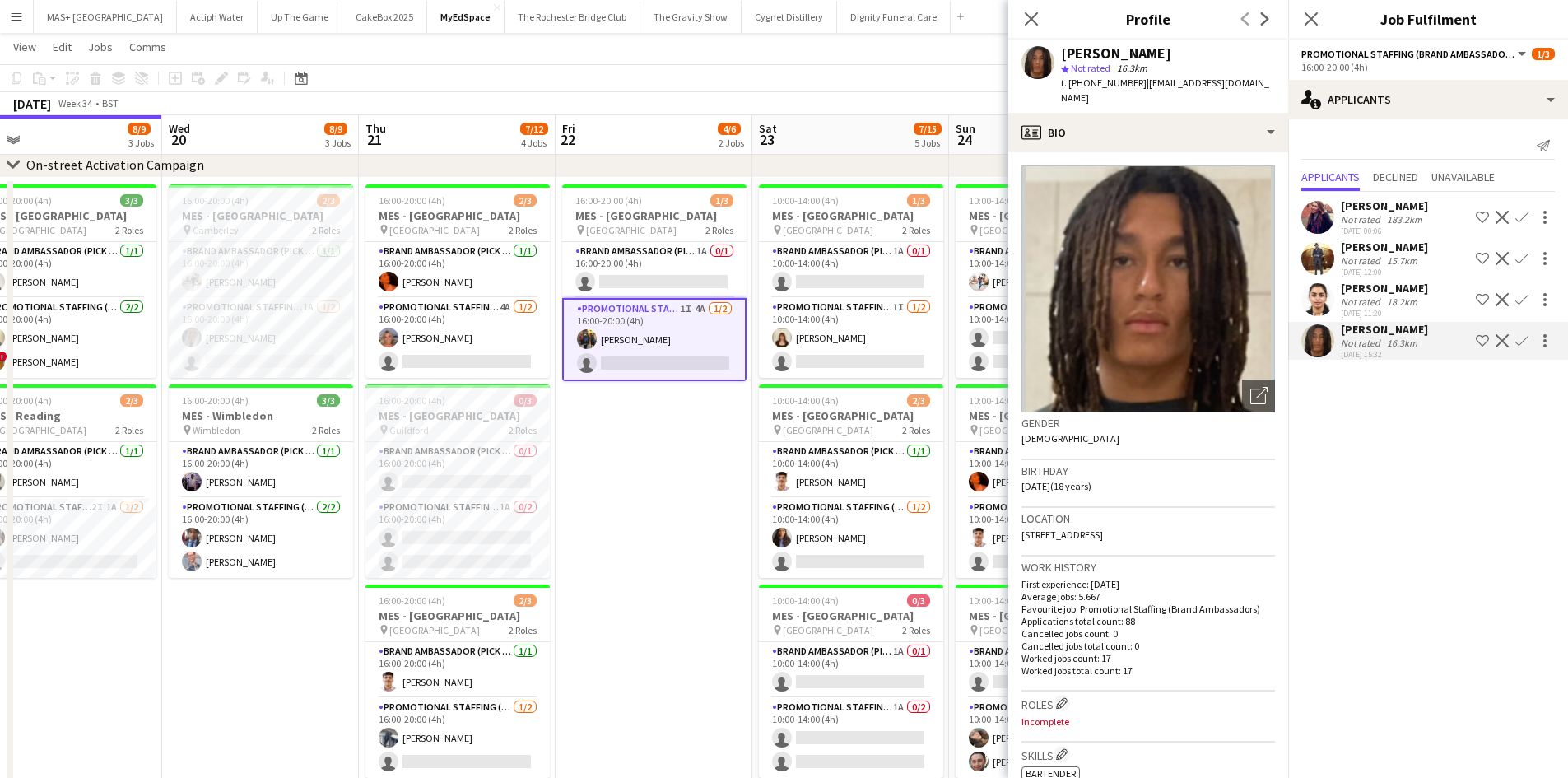
click at [1400, 291] on div "[PERSON_NAME]" at bounding box center [1384, 288] width 88 height 15
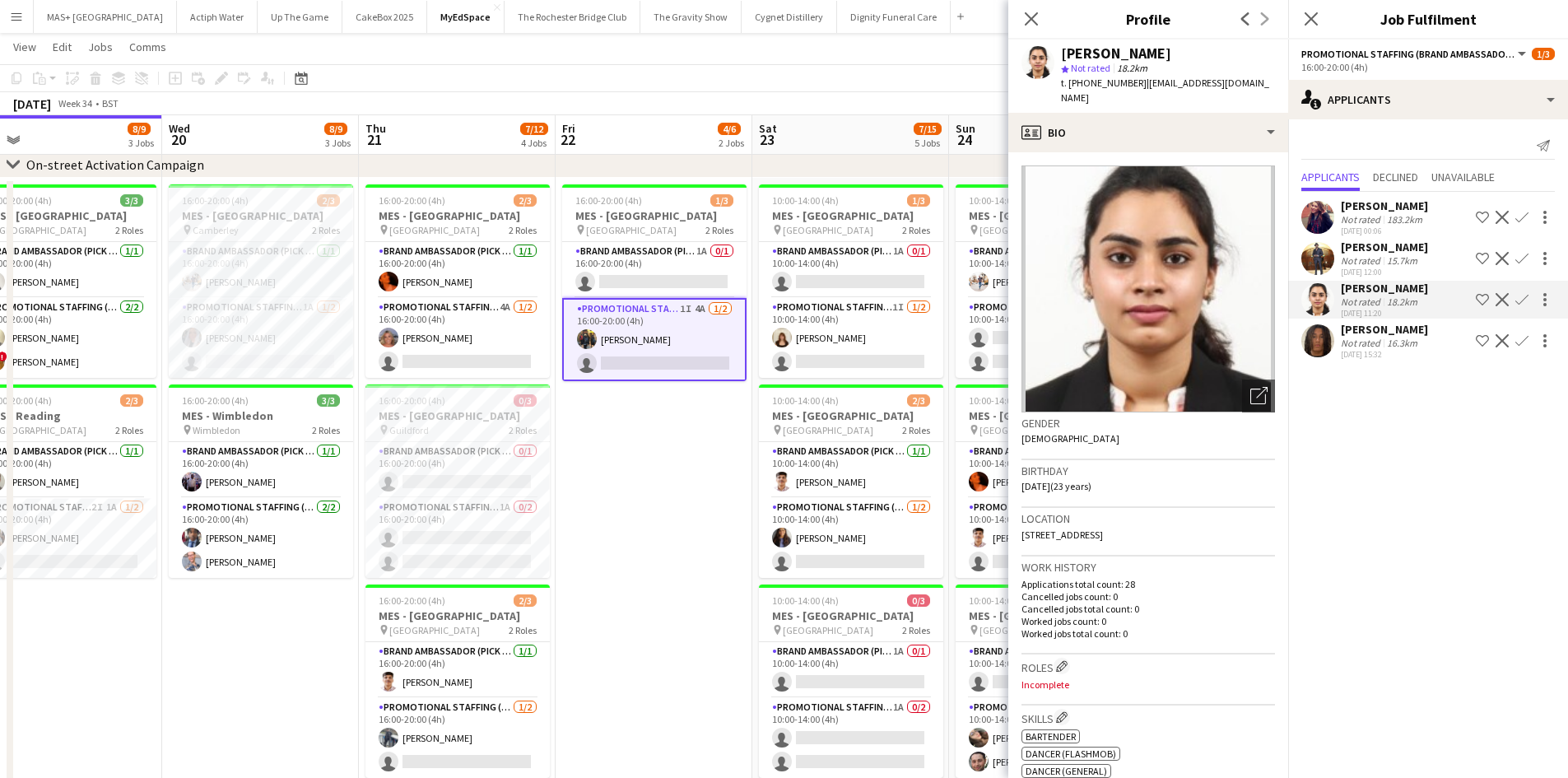
click at [1392, 256] on div "15.7km" at bounding box center [1403, 260] width 37 height 13
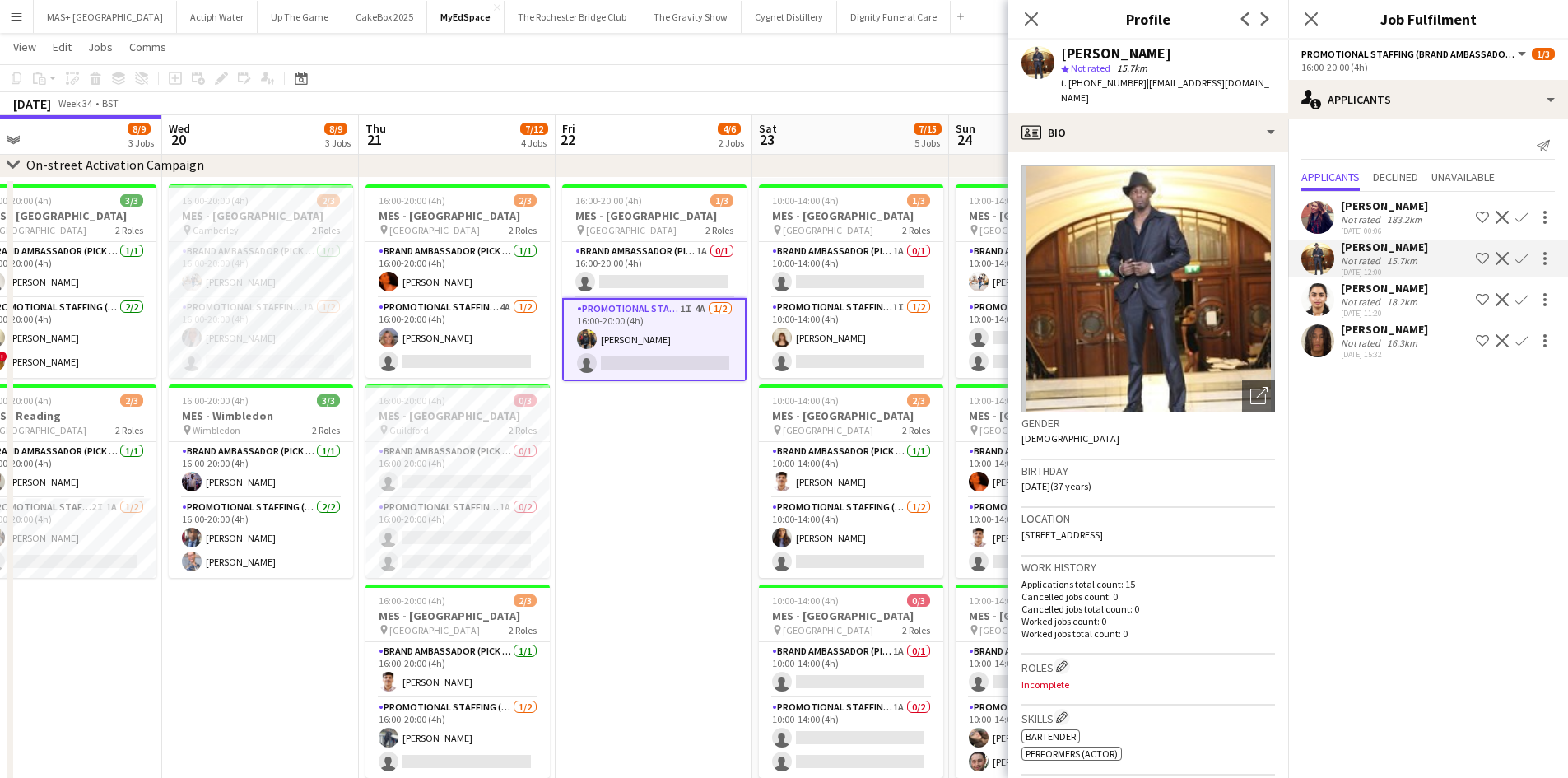
click at [1395, 340] on div "16.3km" at bounding box center [1403, 343] width 37 height 13
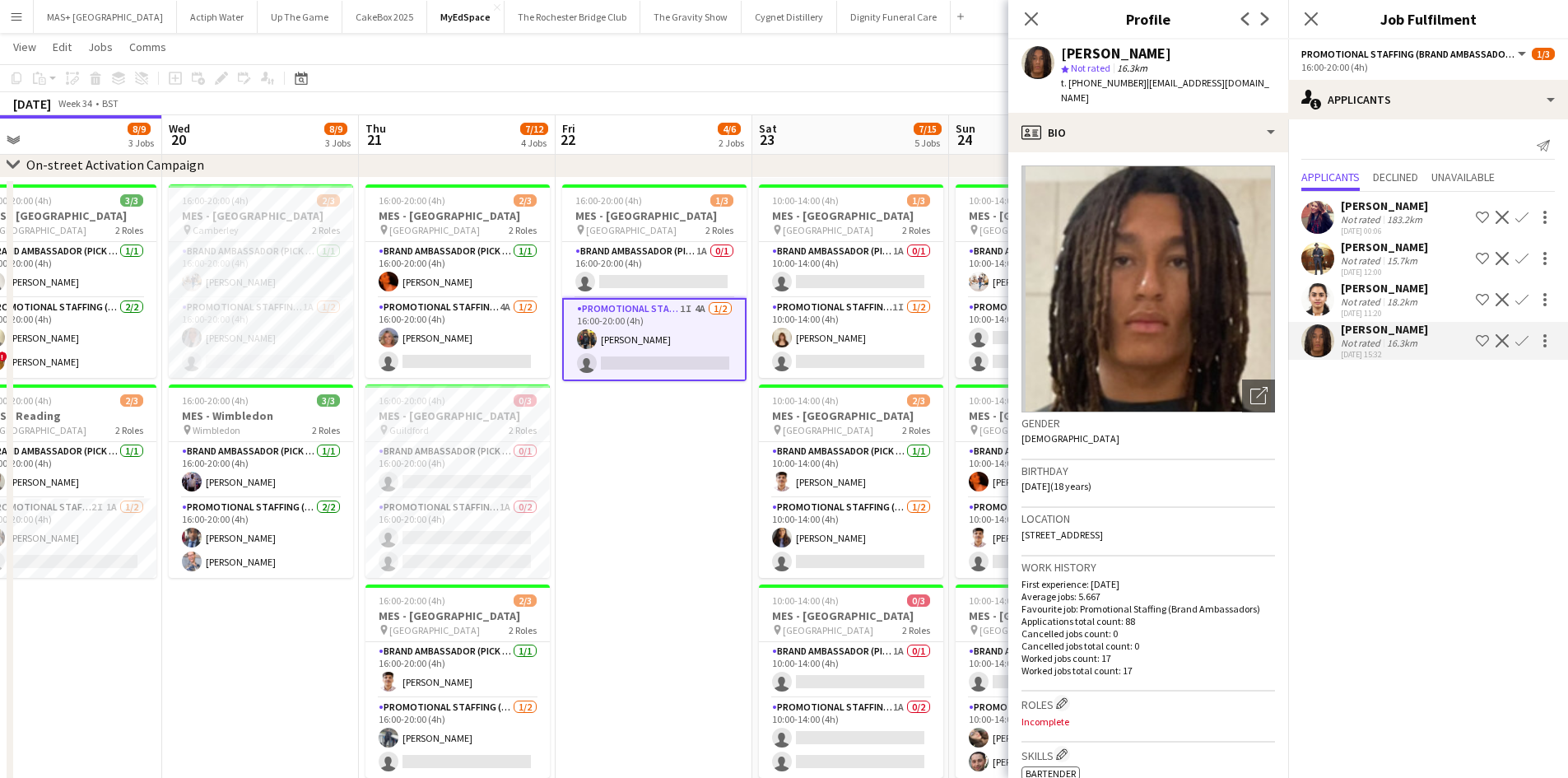
click at [1527, 335] on app-icon "Confirm" at bounding box center [1522, 341] width 13 height 13
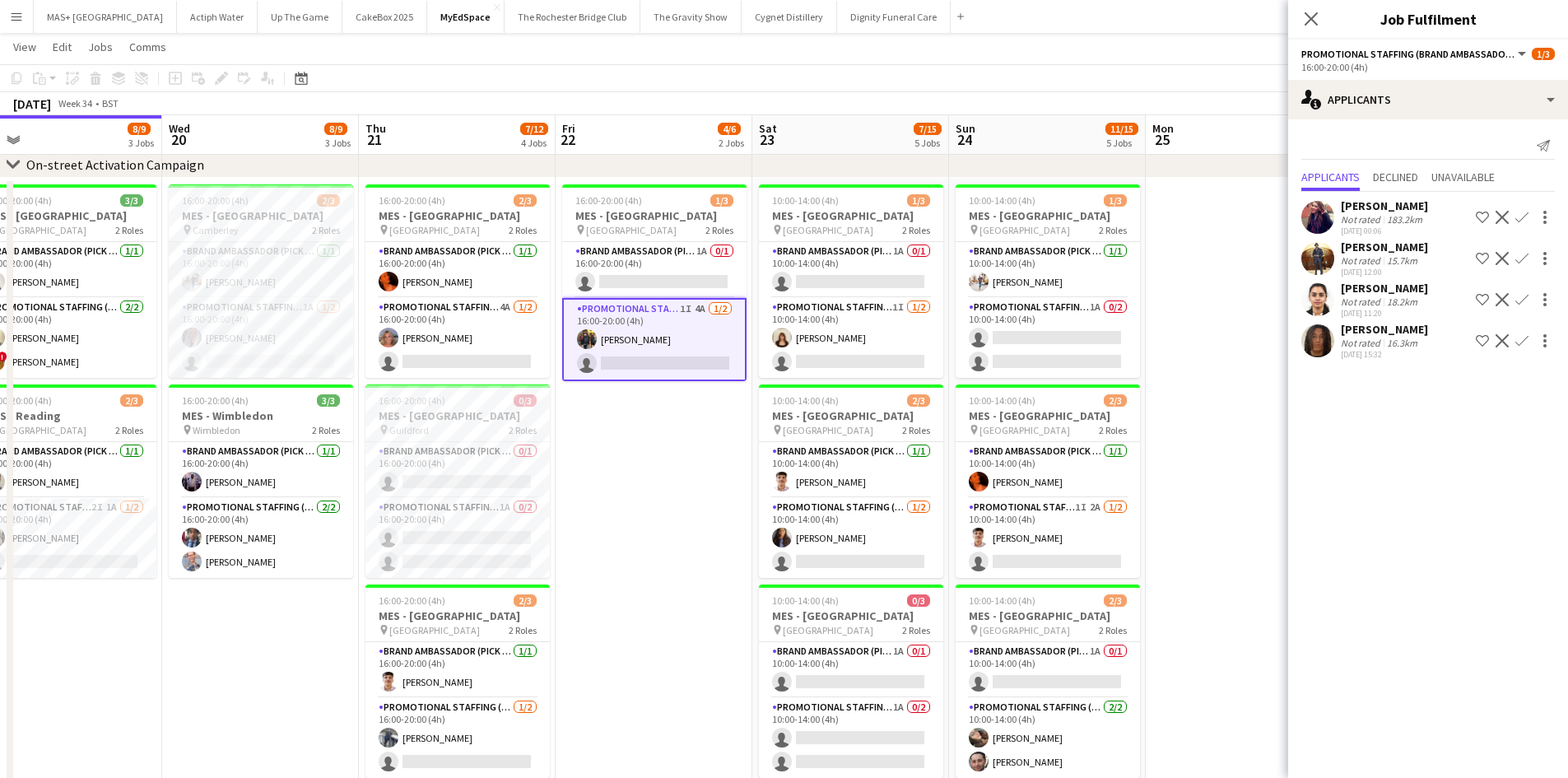
click at [1526, 345] on app-icon "Confirm" at bounding box center [1522, 341] width 13 height 13
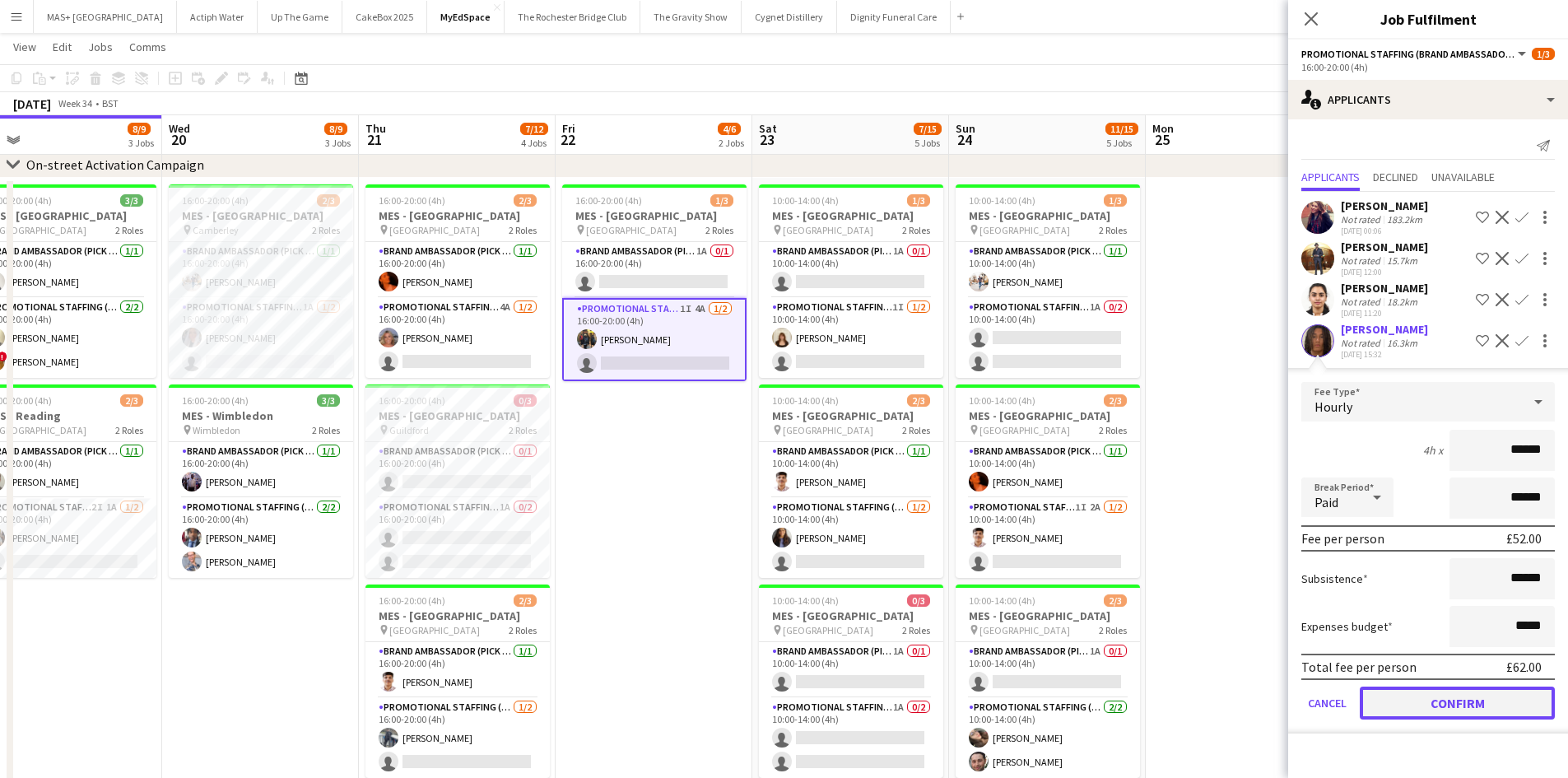
click at [1431, 708] on button "Confirm" at bounding box center [1458, 702] width 195 height 32
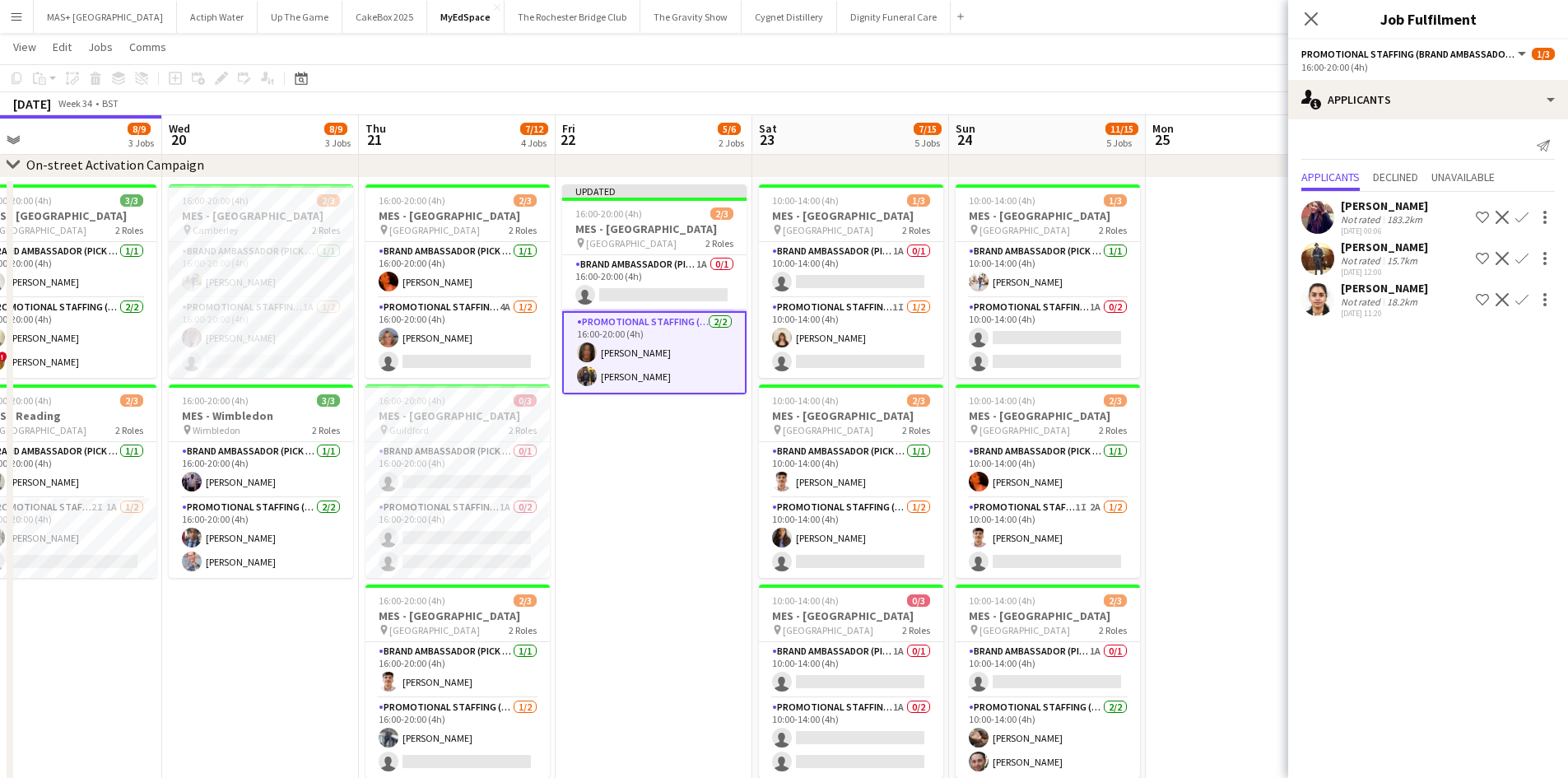
click at [740, 581] on app-date-cell "Updated 16:00-20:00 (4h) 2/3 MES - [GEOGRAPHIC_DATA] pin Kingston 2 Roles Brand…" at bounding box center [655, 627] width 197 height 898
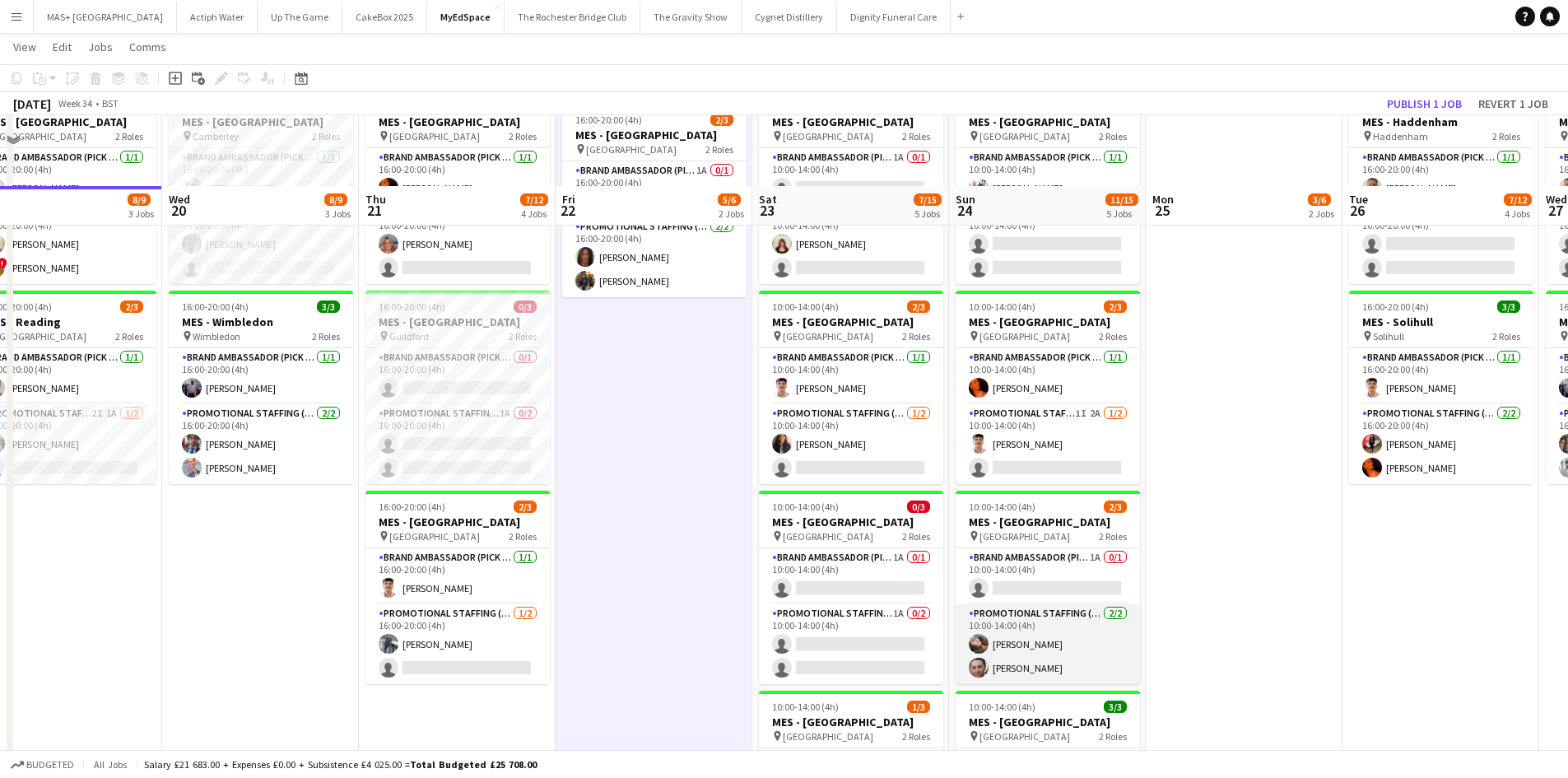
scroll to position [247, 0]
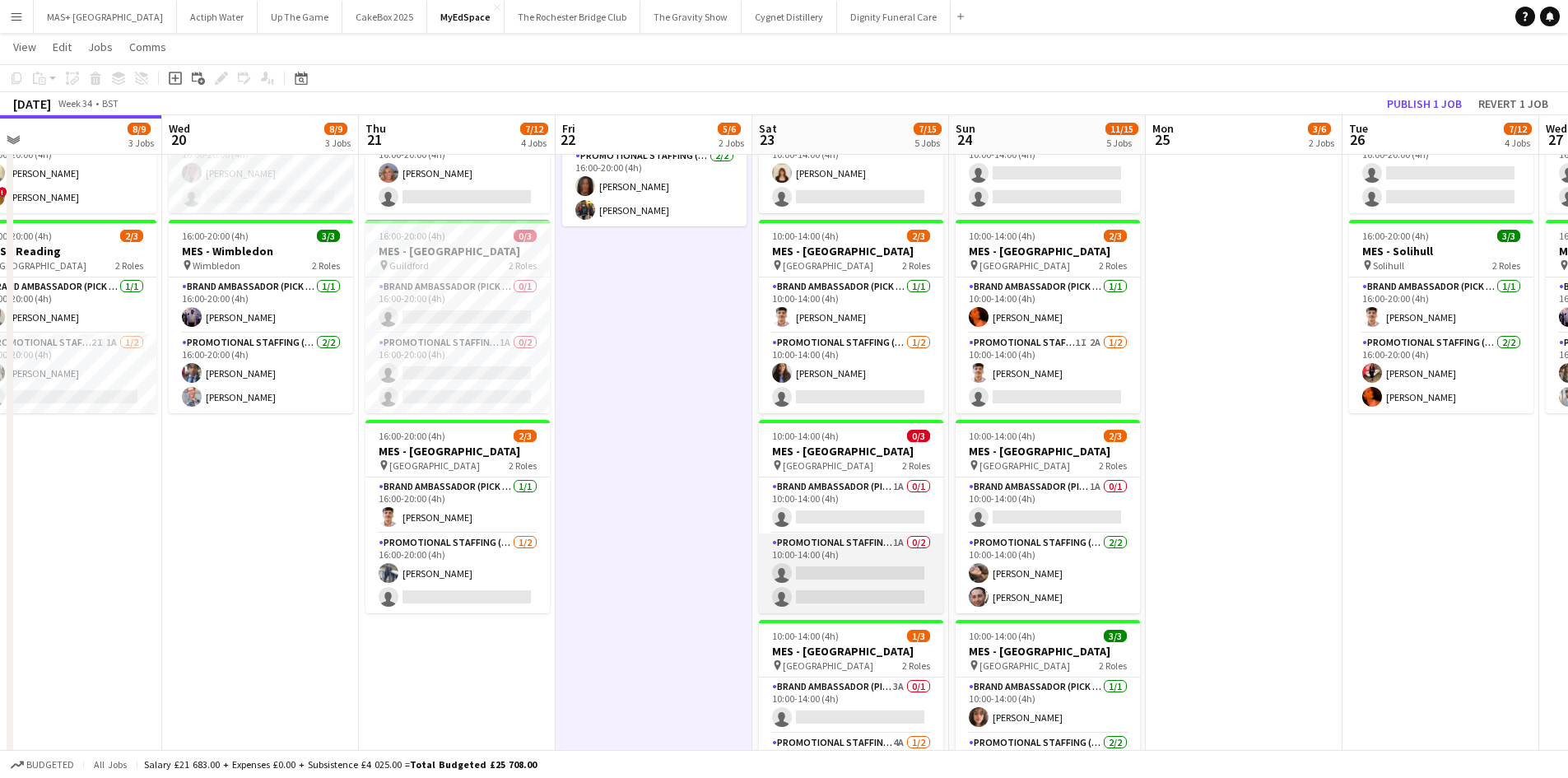
click at [872, 574] on app-card-role "Promotional Staffing (Brand Ambassadors) 1A 0/2 10:00-14:00 (4h) single-neutral…" at bounding box center [850, 573] width 184 height 80
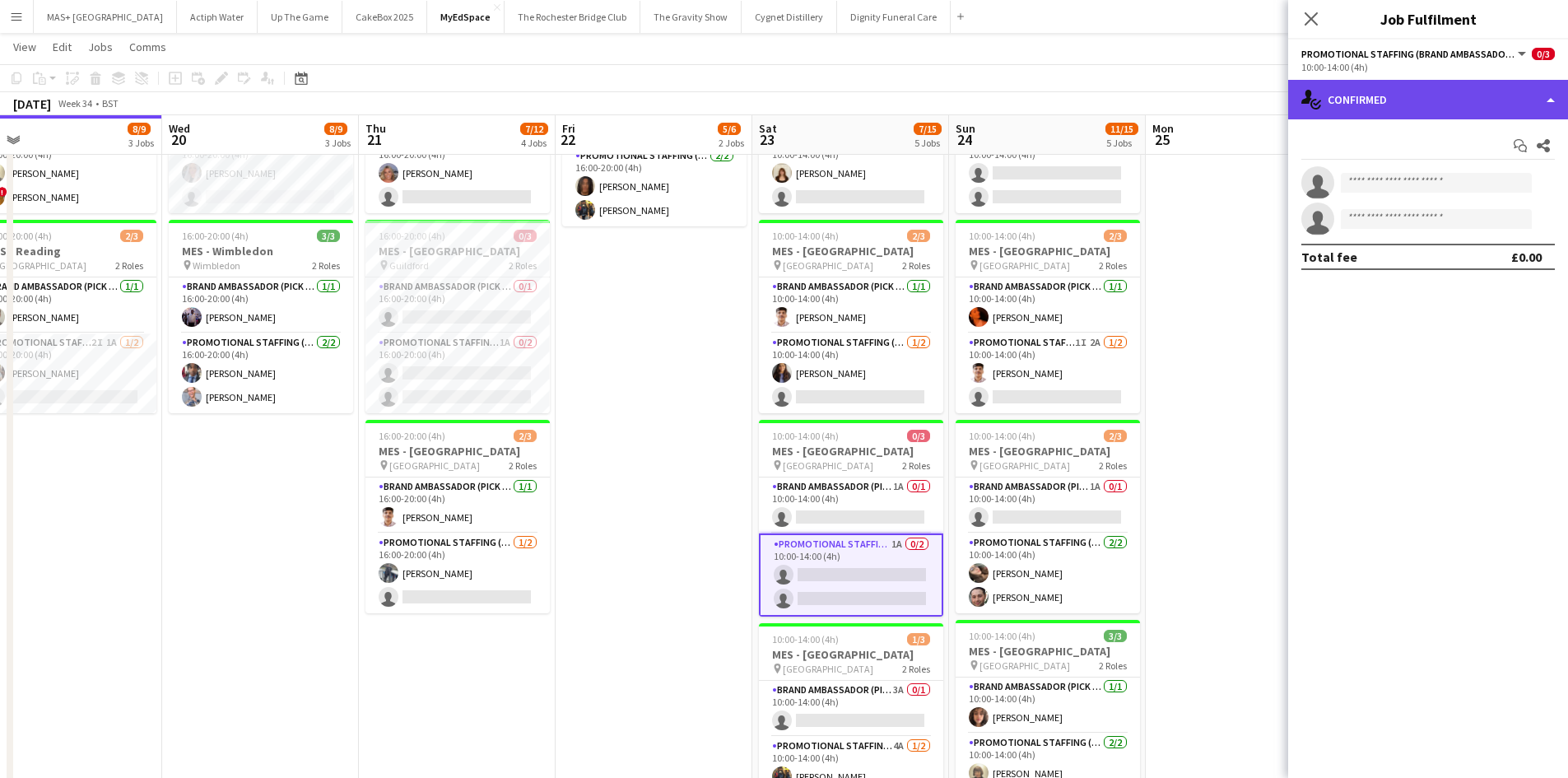
click at [1357, 109] on div "single-neutral-actions-check-2 Confirmed" at bounding box center [1428, 99] width 280 height 39
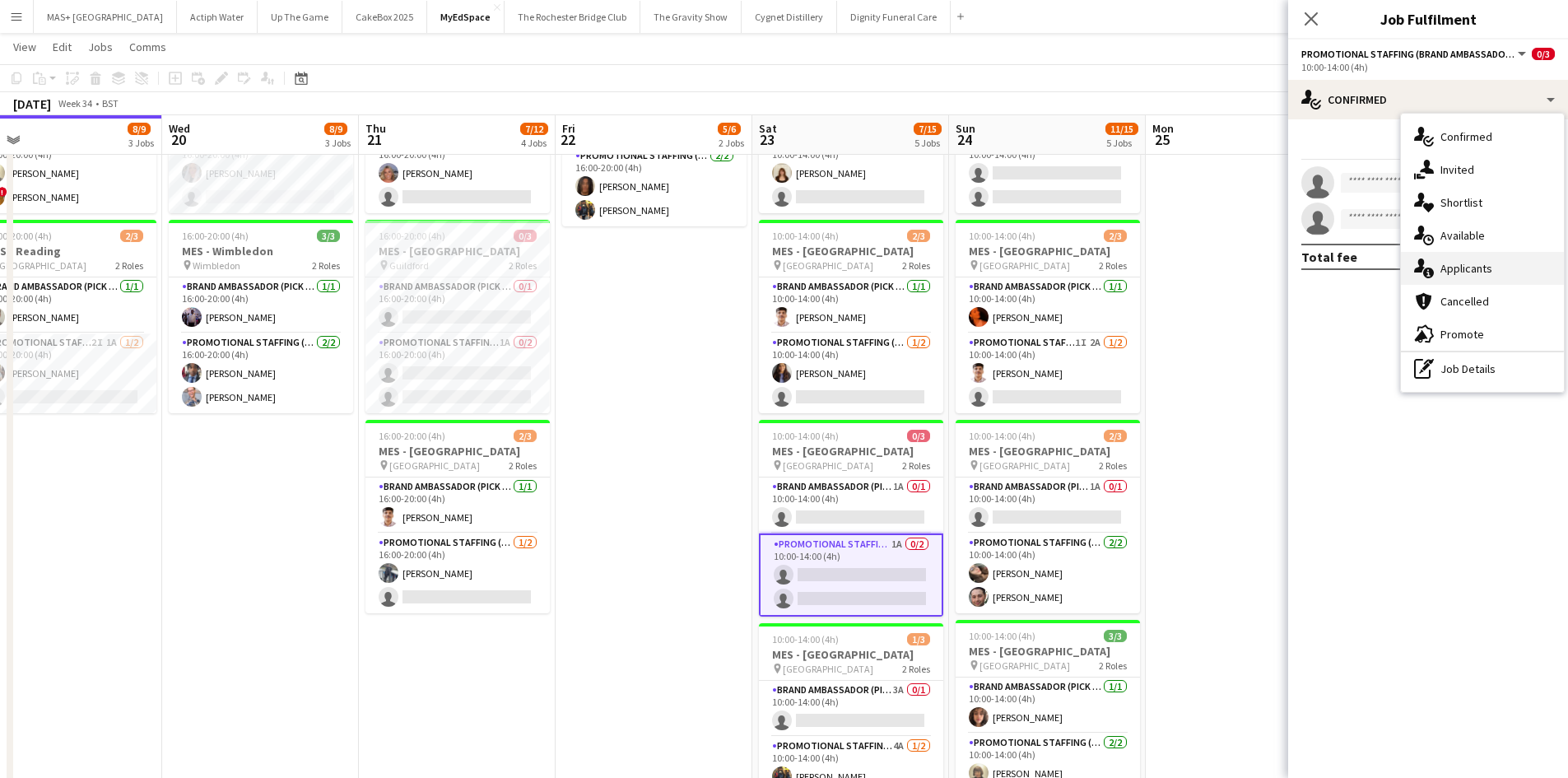
click at [1477, 281] on div "single-neutral-actions-information Applicants" at bounding box center [1482, 268] width 163 height 32
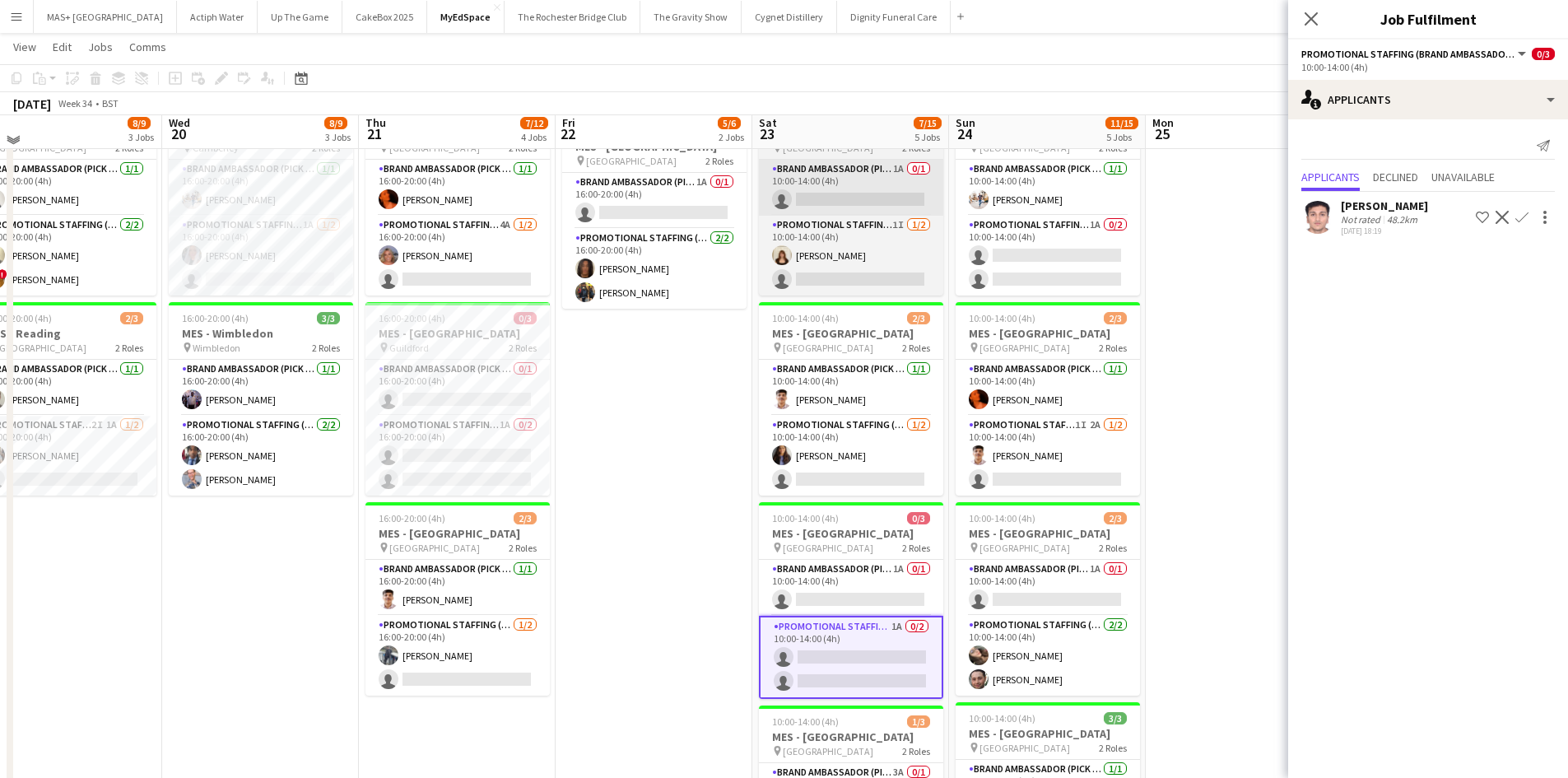
scroll to position [83, 0]
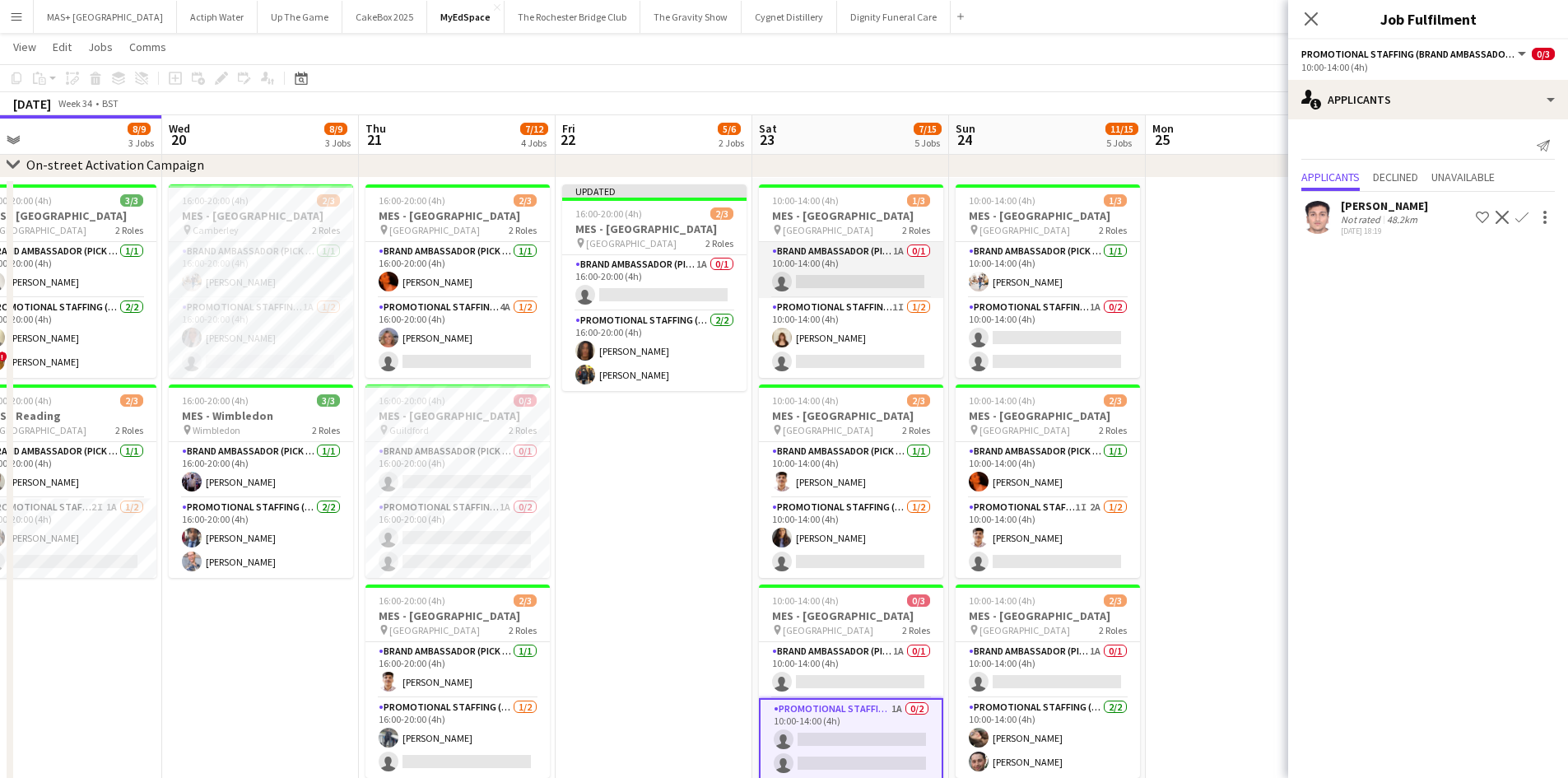
click at [833, 242] on app-card-role "Brand Ambassador (Pick up) 1A 0/1 10:00-14:00 (4h) single-neutral-actions" at bounding box center [850, 270] width 184 height 56
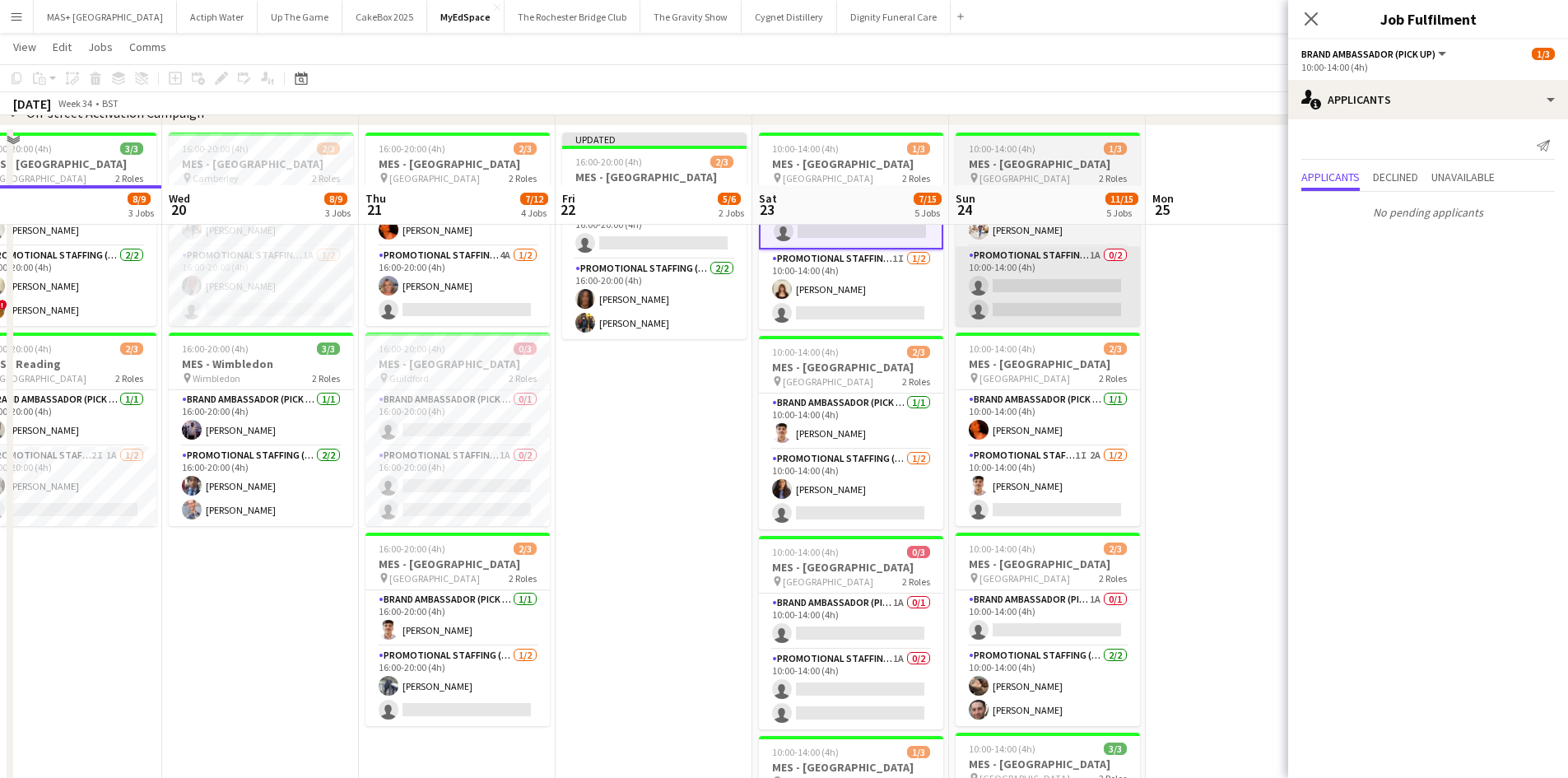
scroll to position [247, 0]
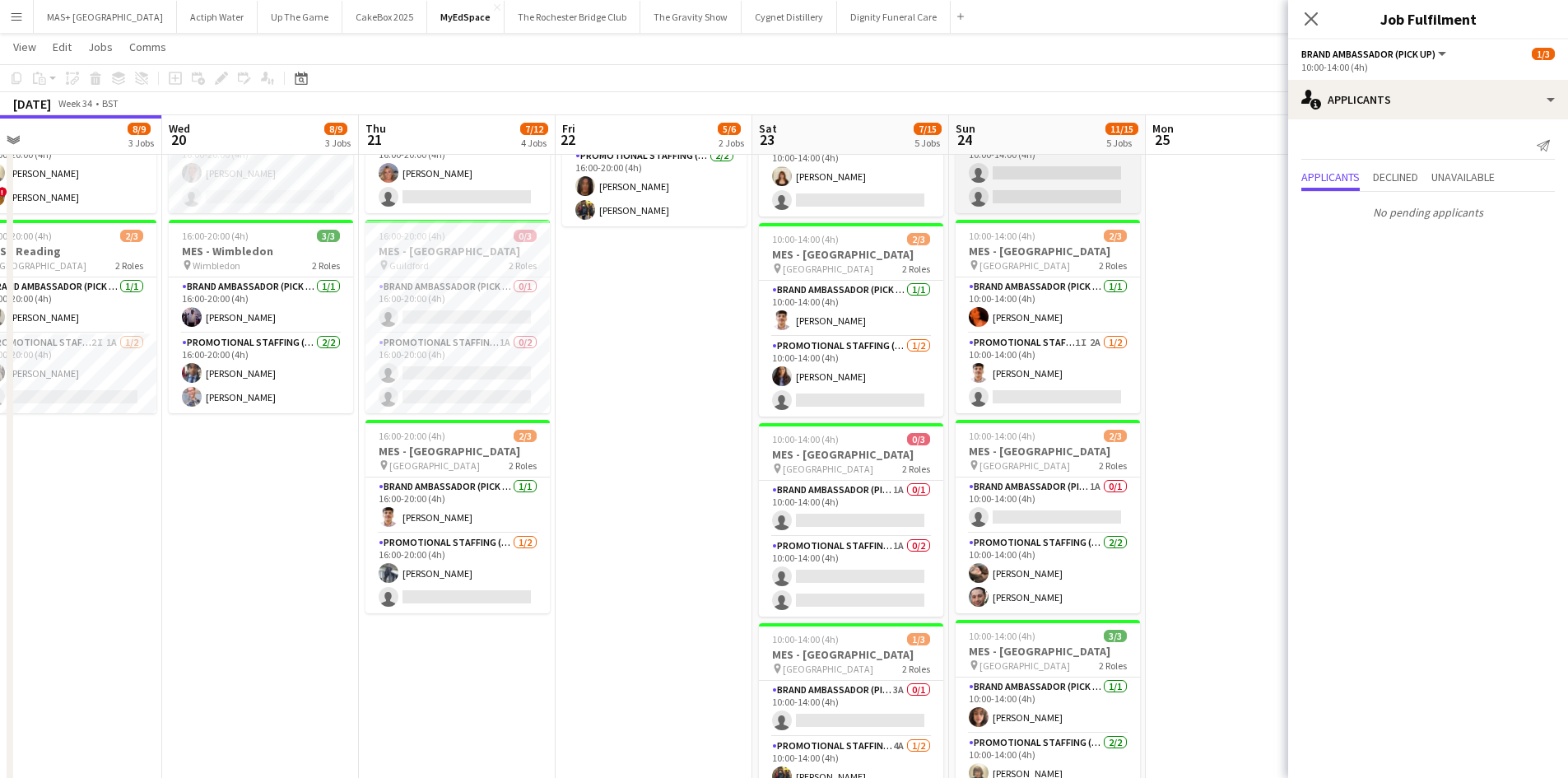
click at [1011, 163] on app-card-role "Promotional Staffing (Brand Ambassadors) 1A 0/2 10:00-14:00 (4h) single-neutral…" at bounding box center [1047, 172] width 184 height 80
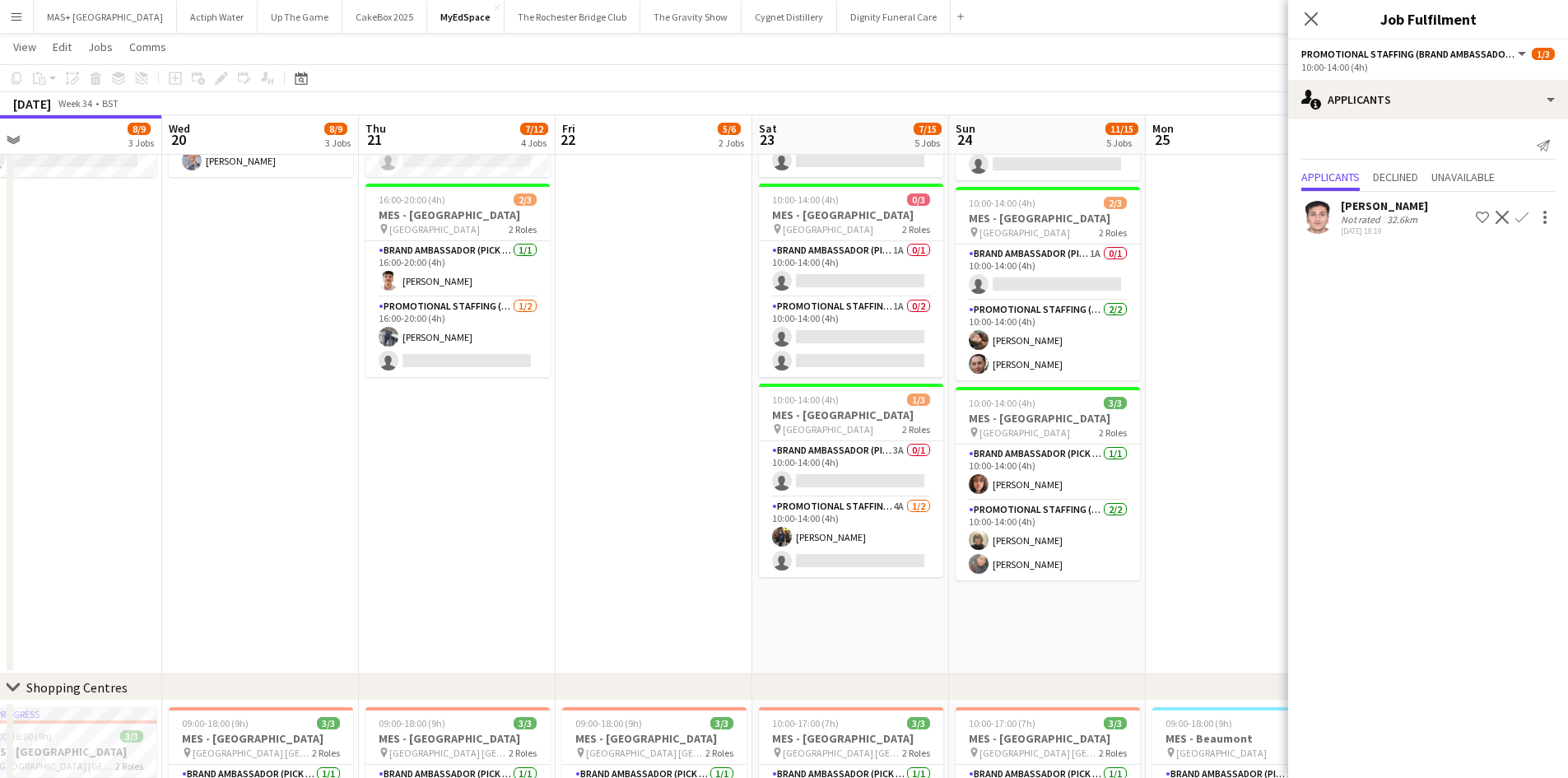
scroll to position [494, 0]
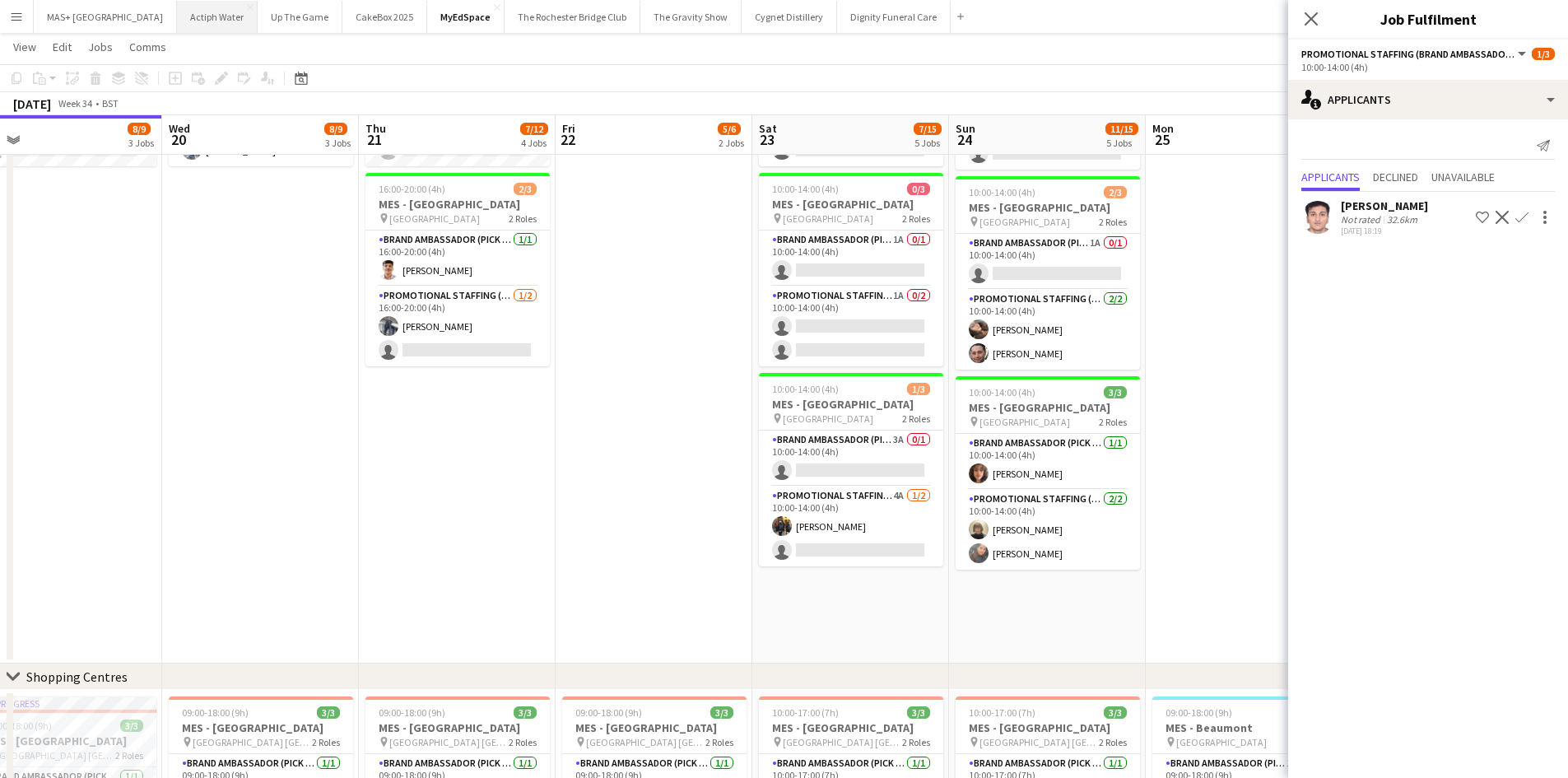
click at [177, 18] on button "Actiph Water Close" at bounding box center [218, 17] width 81 height 32
